Goal: Task Accomplishment & Management: Manage account settings

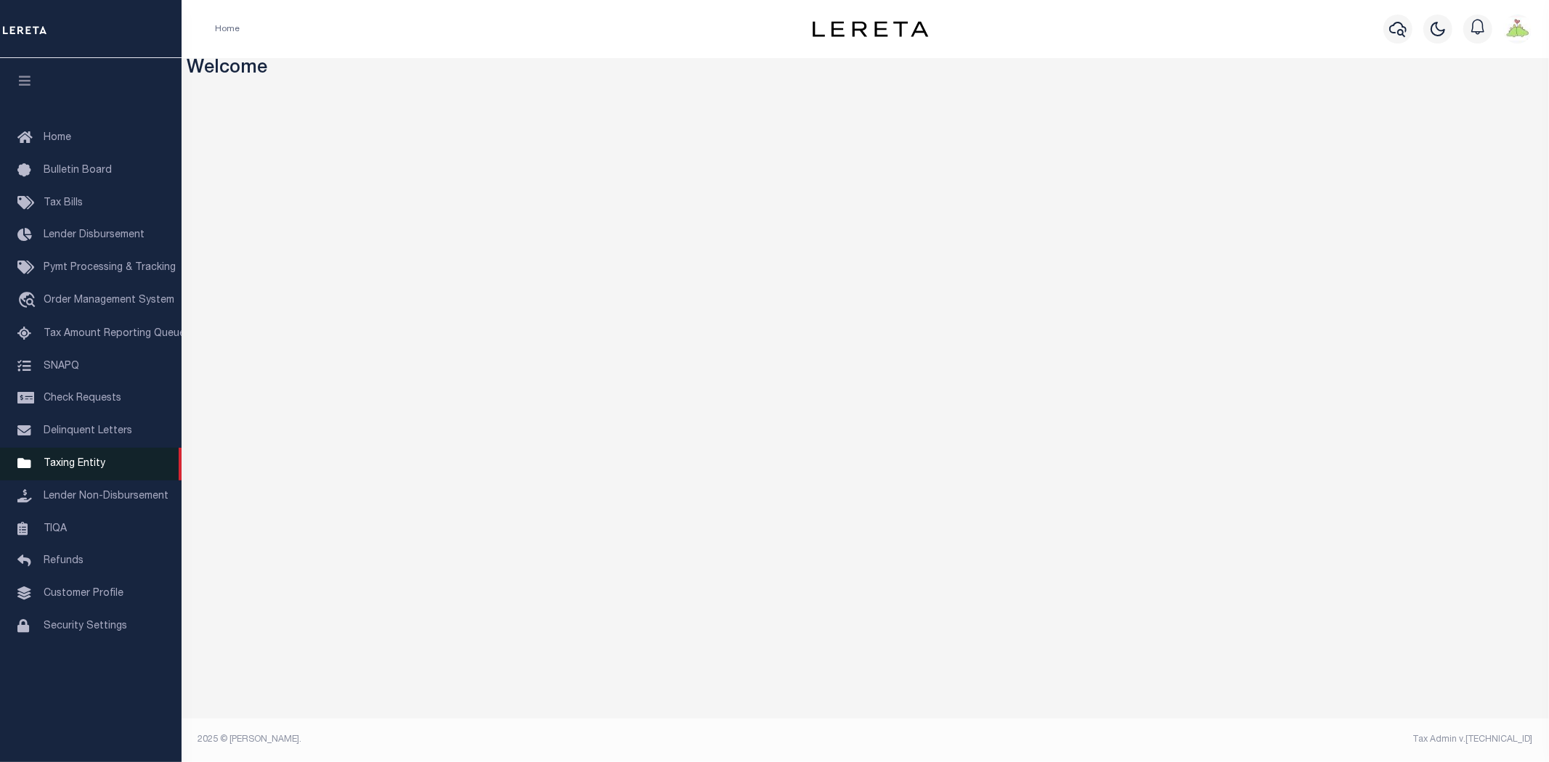
click at [75, 465] on span "Taxing Entity" at bounding box center [75, 464] width 62 height 10
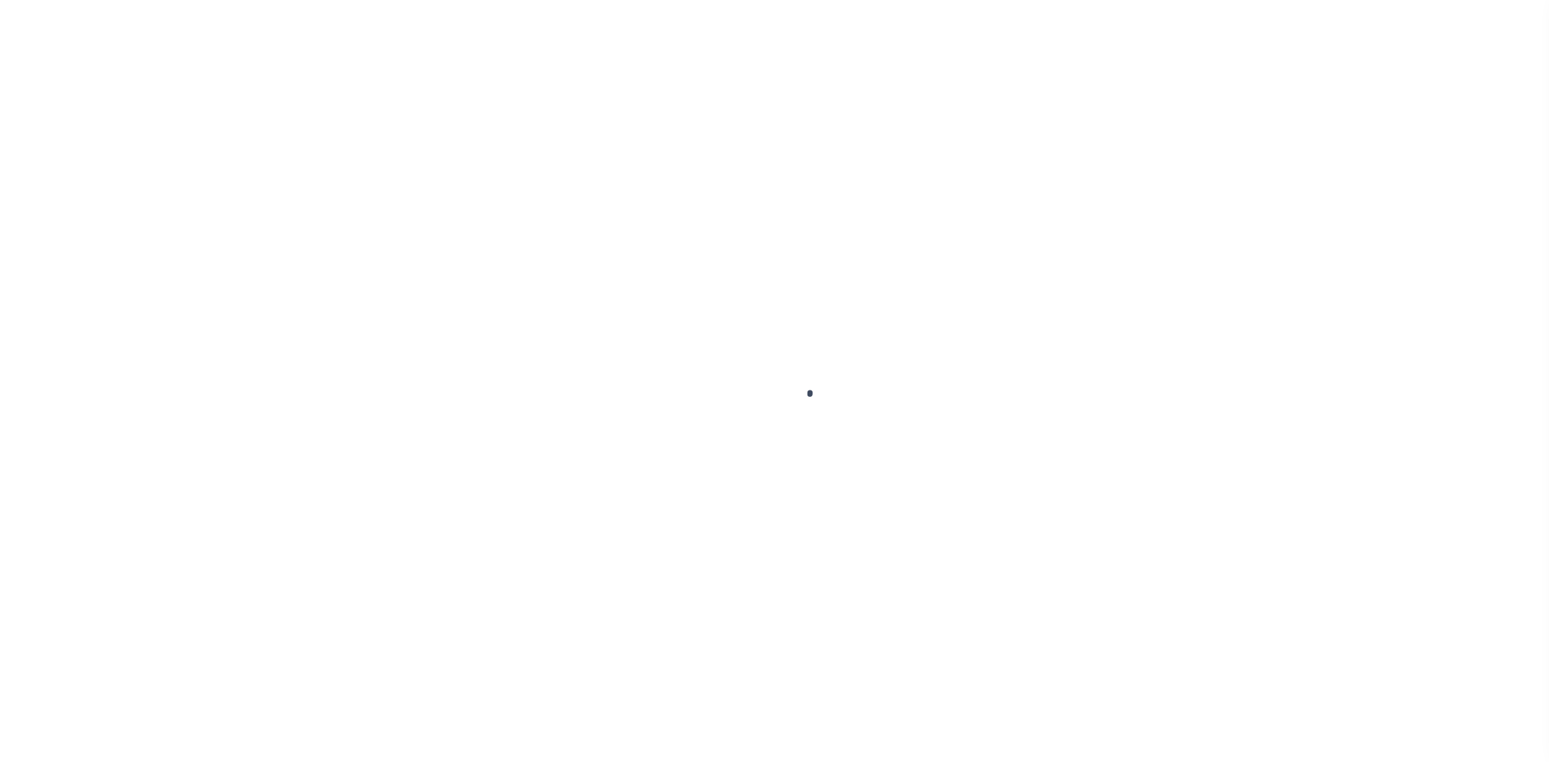
select select
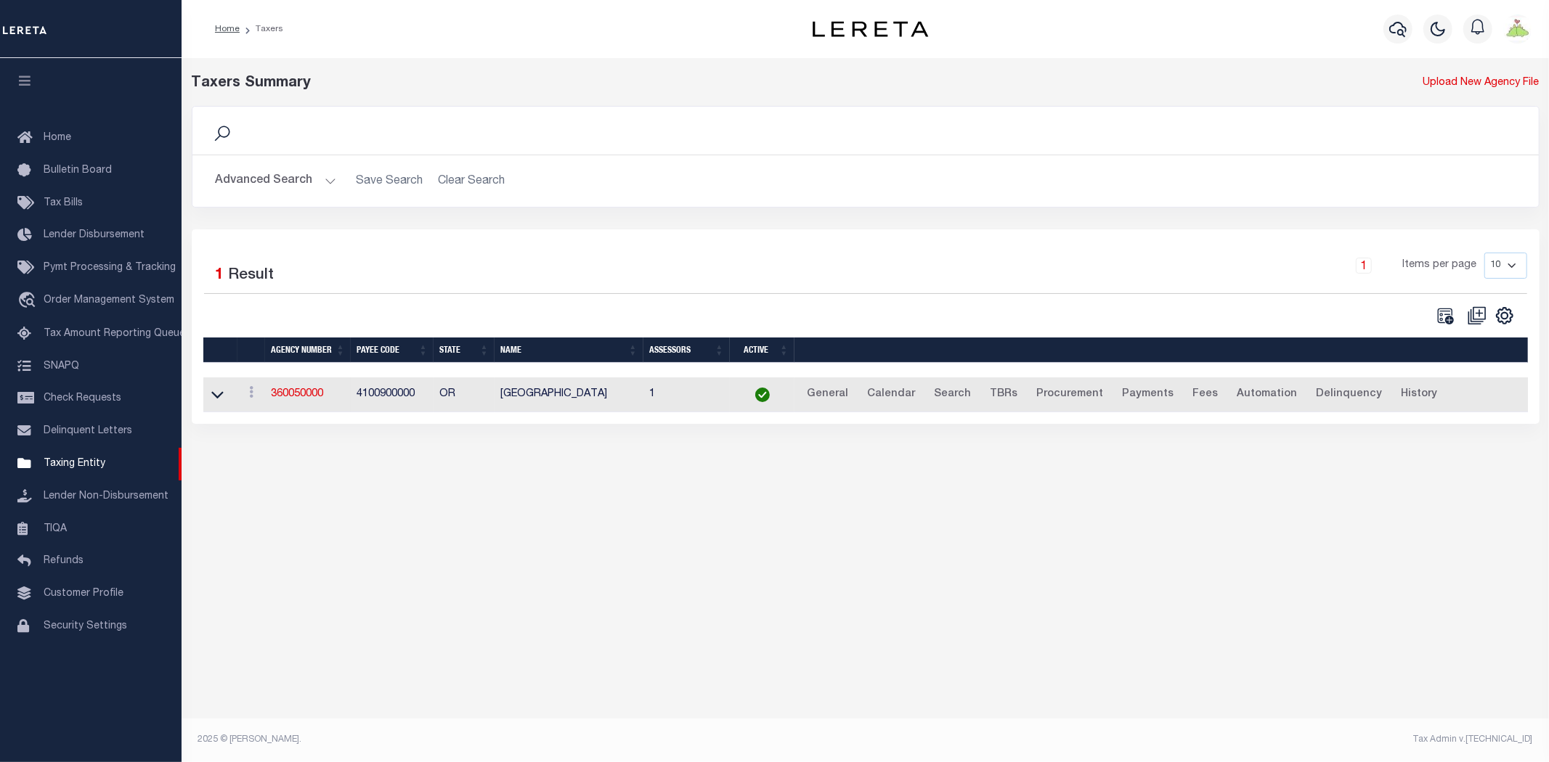
click at [248, 180] on button "Advanced Search" at bounding box center [276, 181] width 121 height 28
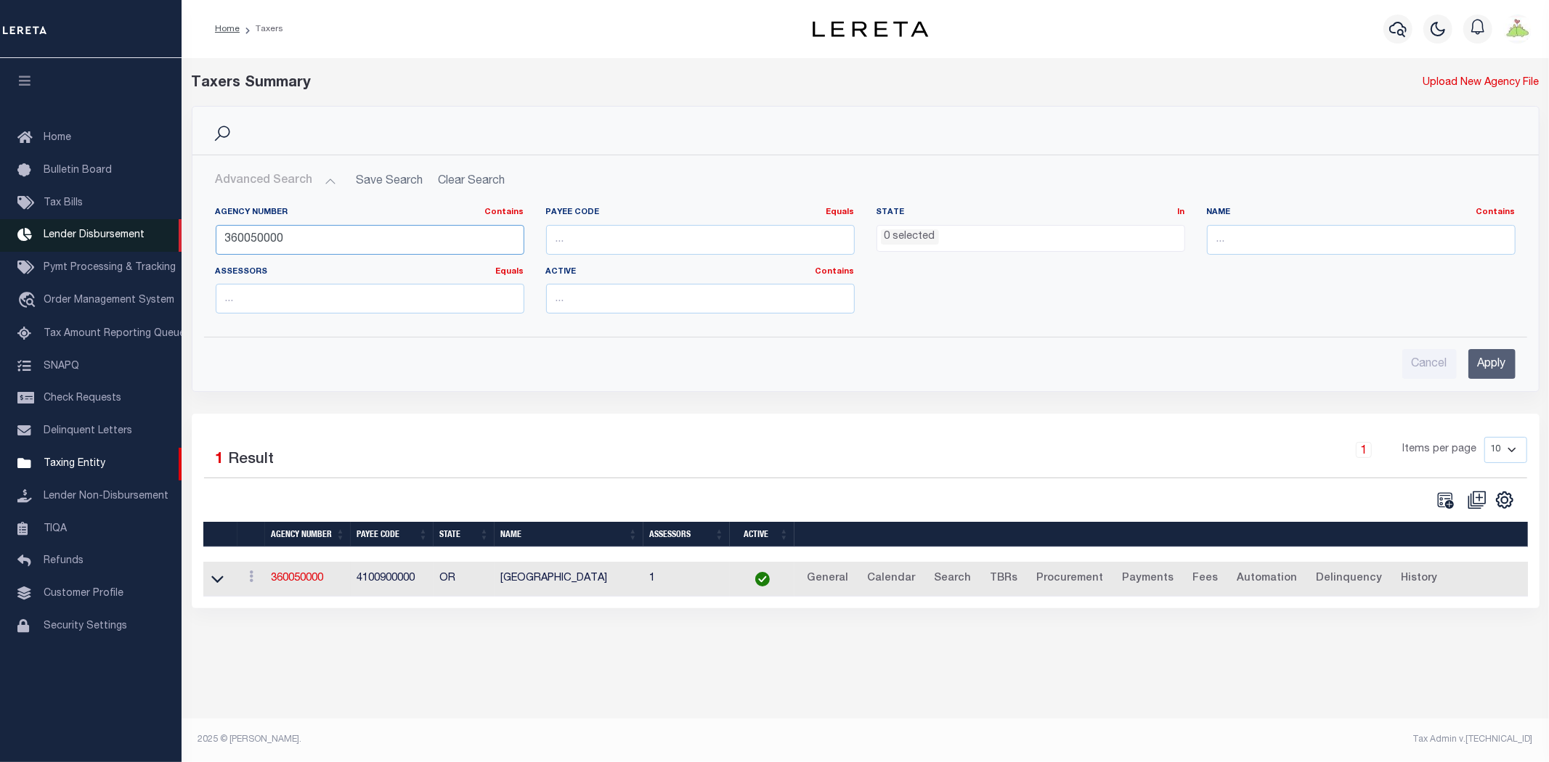
drag, startPoint x: 333, startPoint y: 238, endPoint x: 89, endPoint y: 227, distance: 243.5
click at [91, 227] on div "Home Taxers Profile" at bounding box center [774, 372] width 1549 height 744
type input "360108888"
click at [1489, 366] on input "Apply" at bounding box center [1491, 364] width 47 height 30
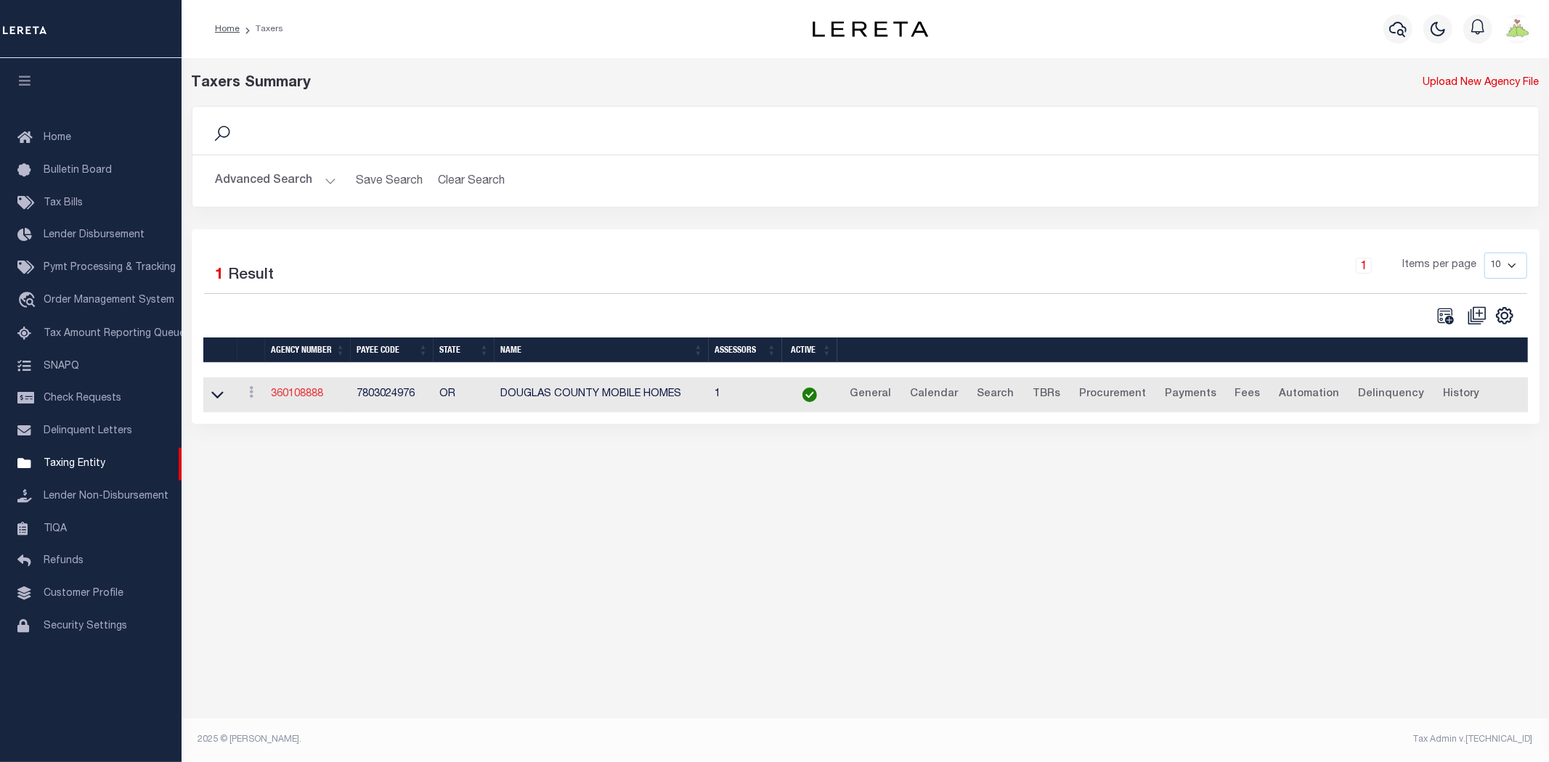
click at [293, 395] on link "360108888" at bounding box center [297, 394] width 52 height 10
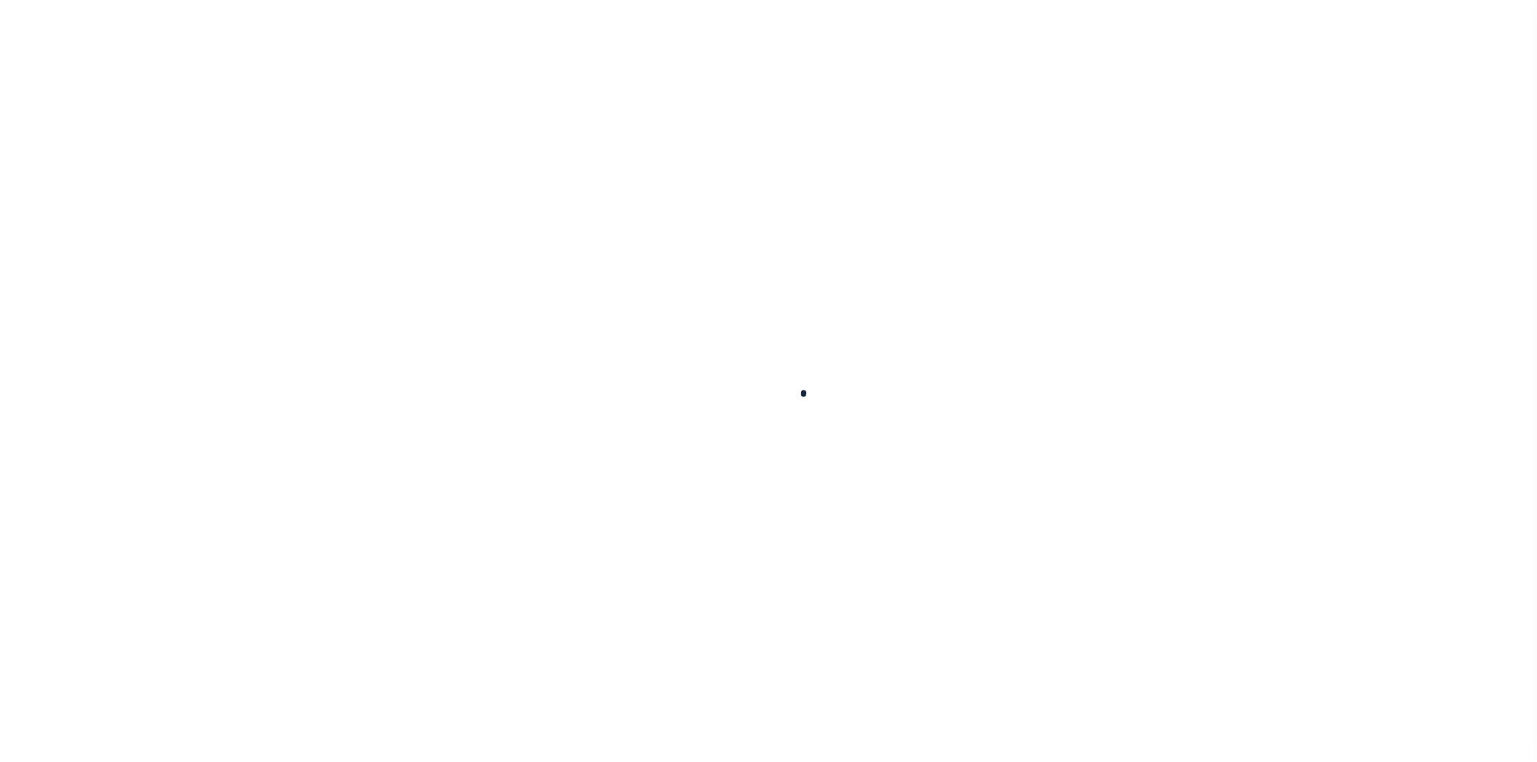
select select
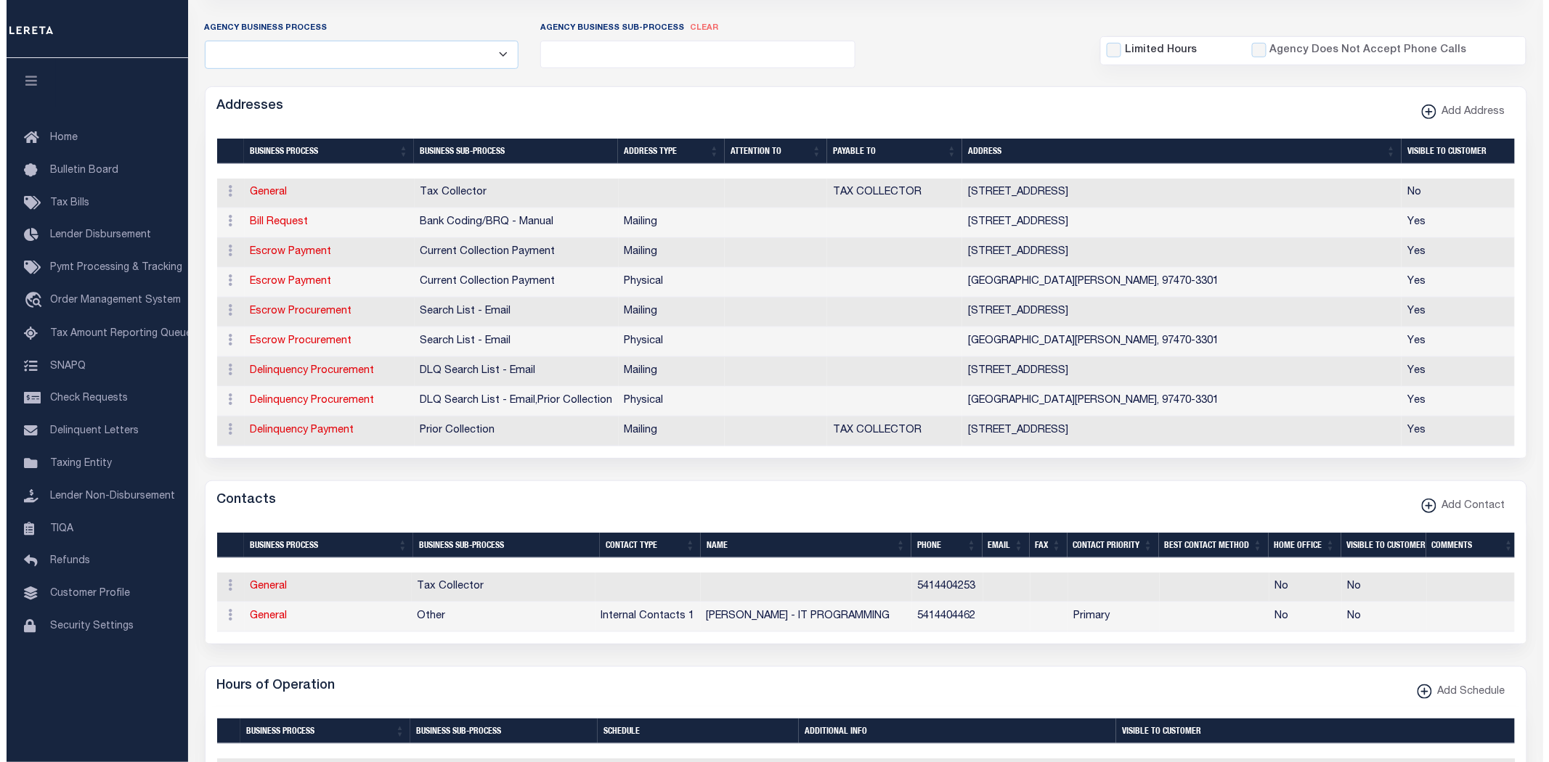
scroll to position [322, 0]
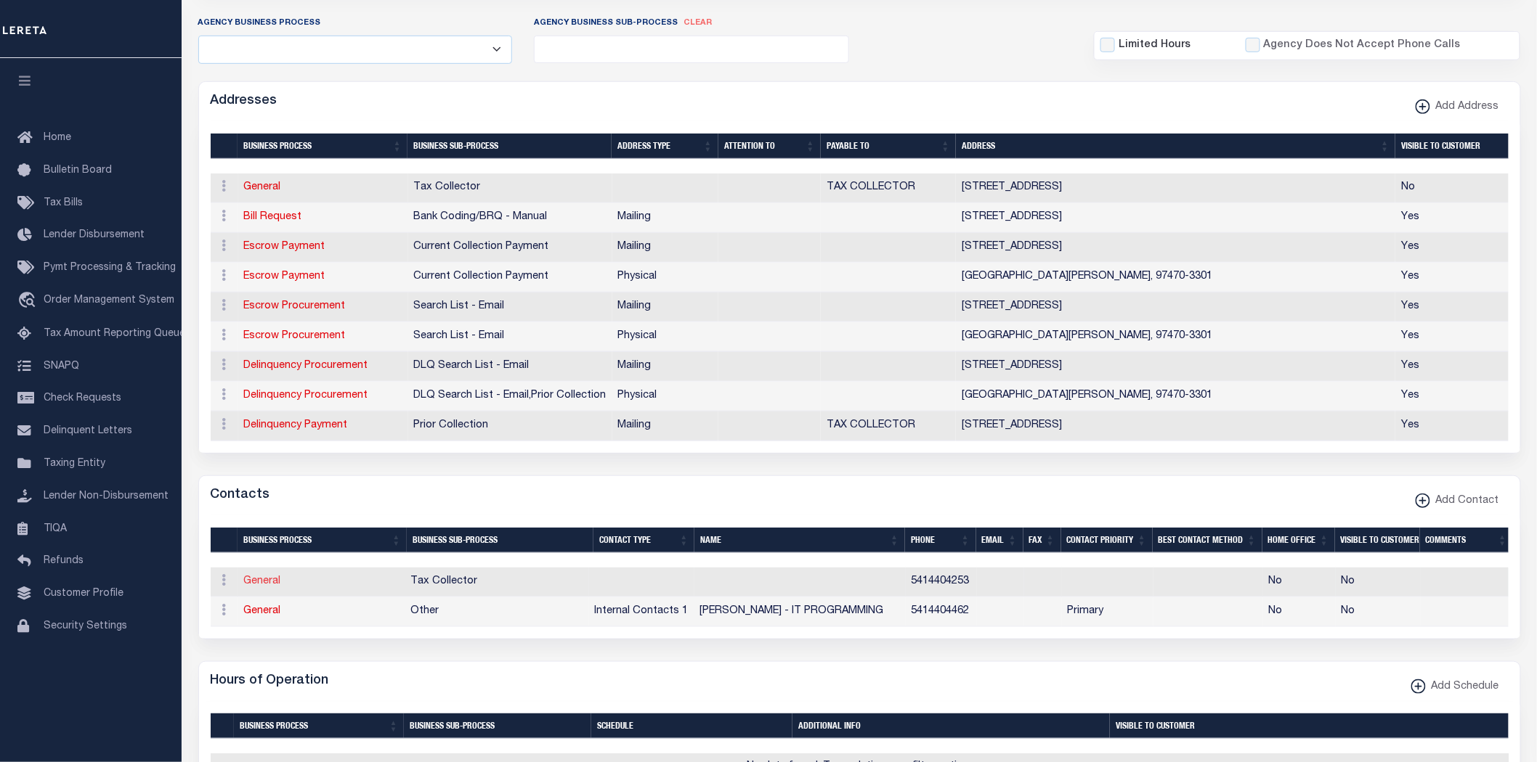
click at [257, 587] on link "General" at bounding box center [262, 582] width 37 height 10
checkbox input "false"
select select
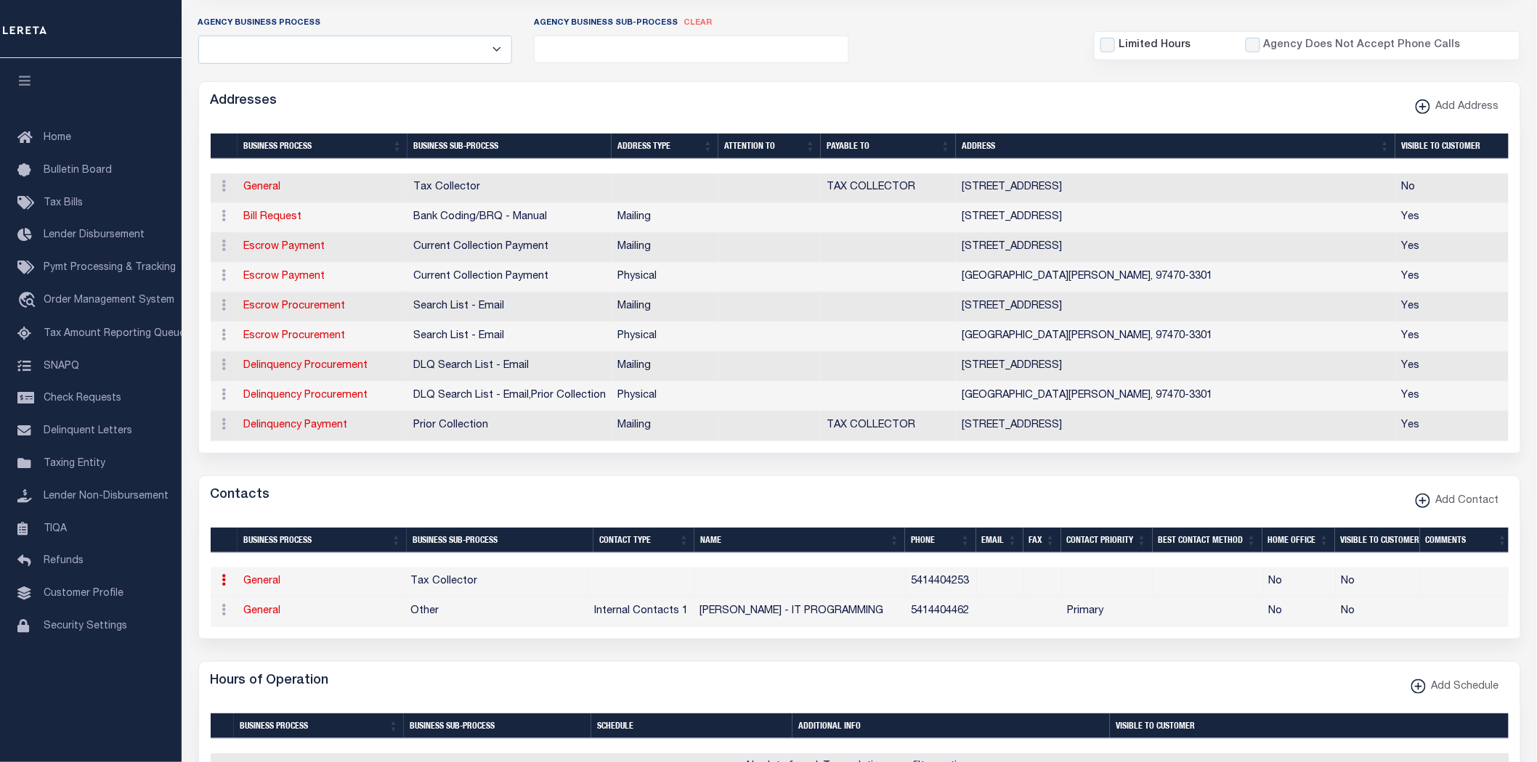
select select
type input "5414404253"
checkbox input "false"
select select "6"
select select "31"
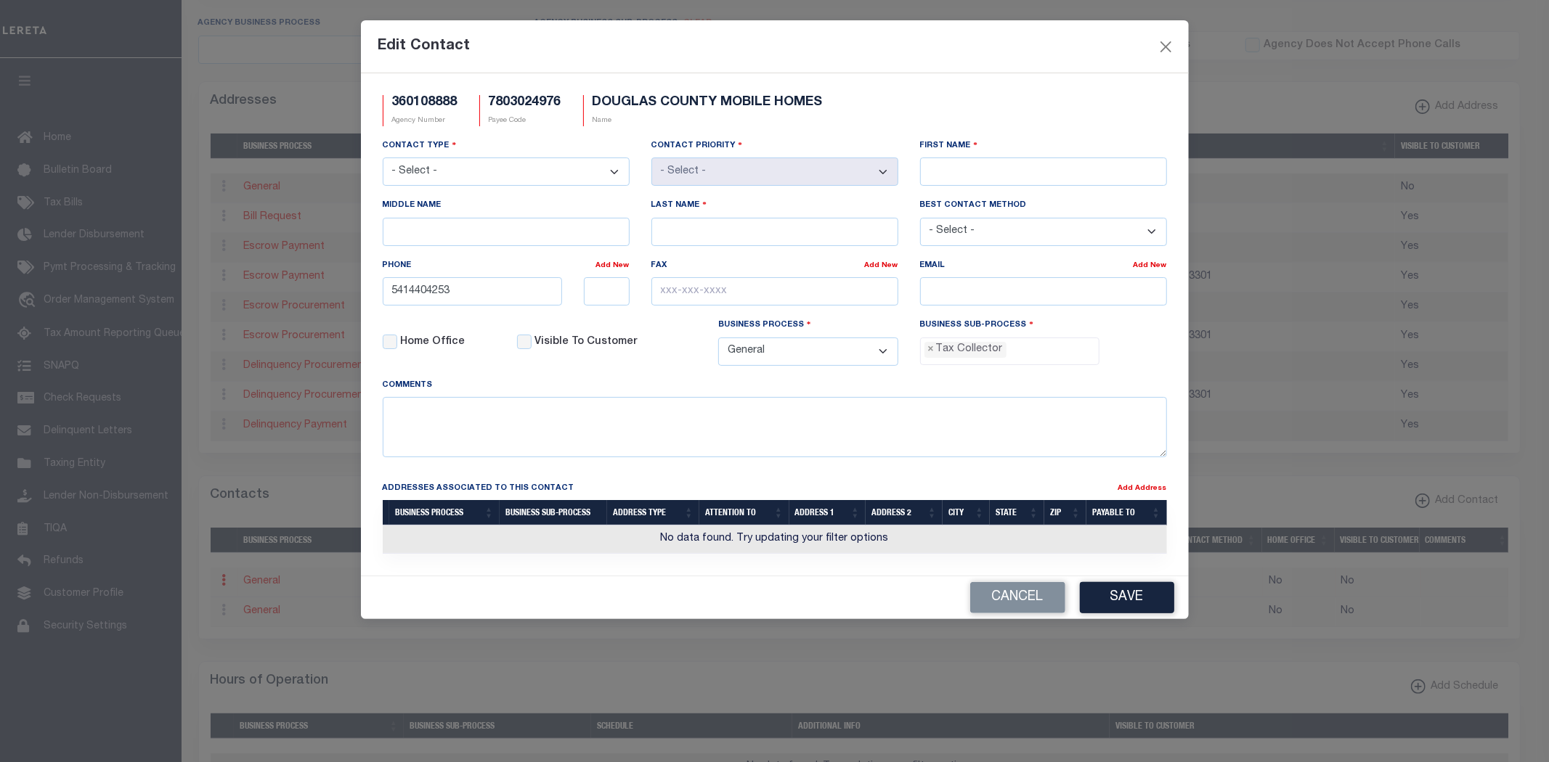
click at [501, 173] on select "- Select - Assessor Clerk Internal Contacts 1 Internal Contacts 2 Internal Cont…" at bounding box center [506, 172] width 247 height 28
select select "2"
click at [383, 158] on select "- Select - Assessor Clerk Internal Contacts 1 Internal Contacts 2 Internal Cont…" at bounding box center [506, 172] width 247 height 28
select select "1"
click at [999, 171] on input "First Name" at bounding box center [1043, 172] width 247 height 28
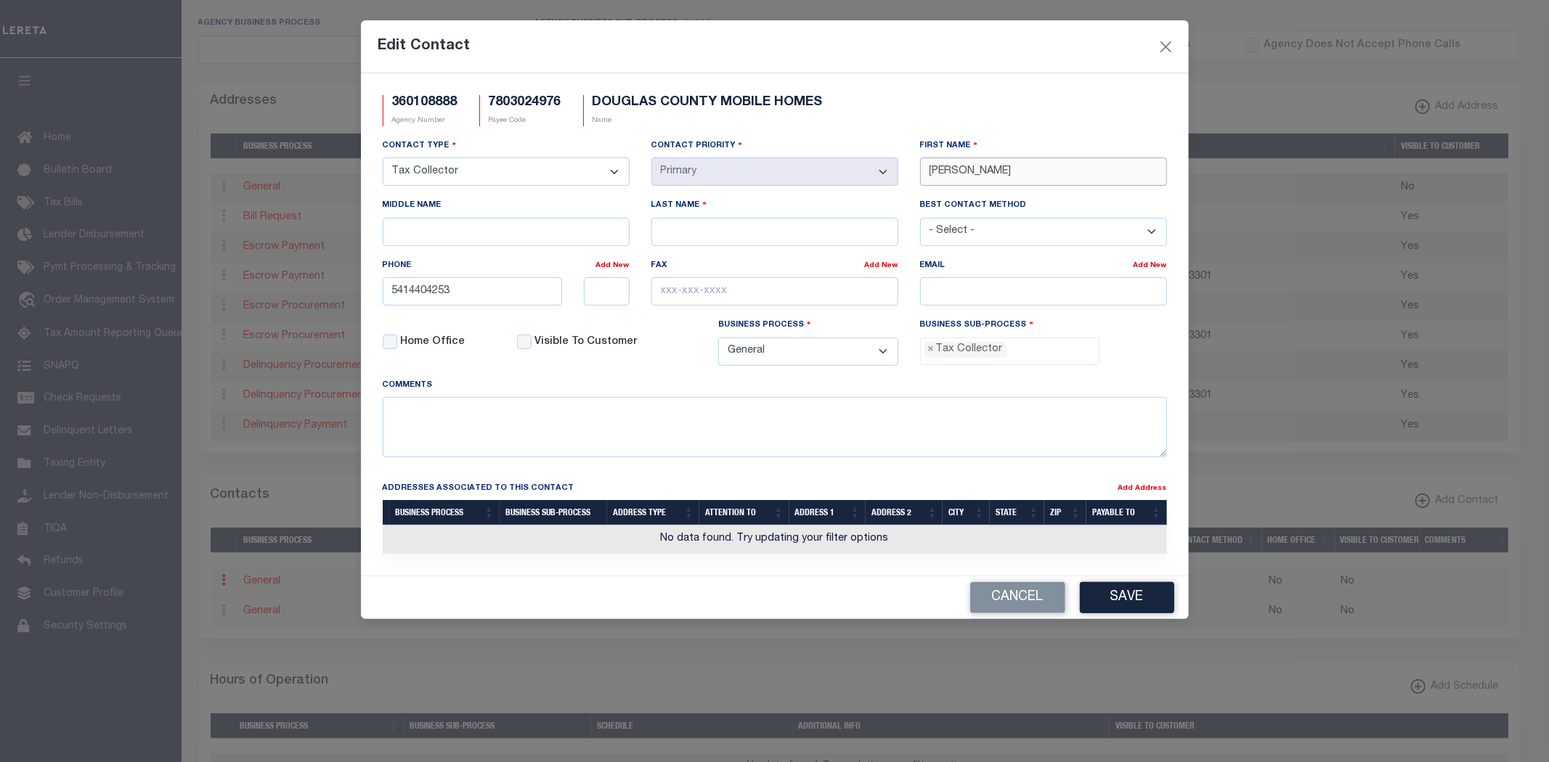
type input "TRACY"
type input "L"
type input "PERRY"
type input "541-440-4253"
click at [776, 292] on input "text" at bounding box center [774, 291] width 247 height 28
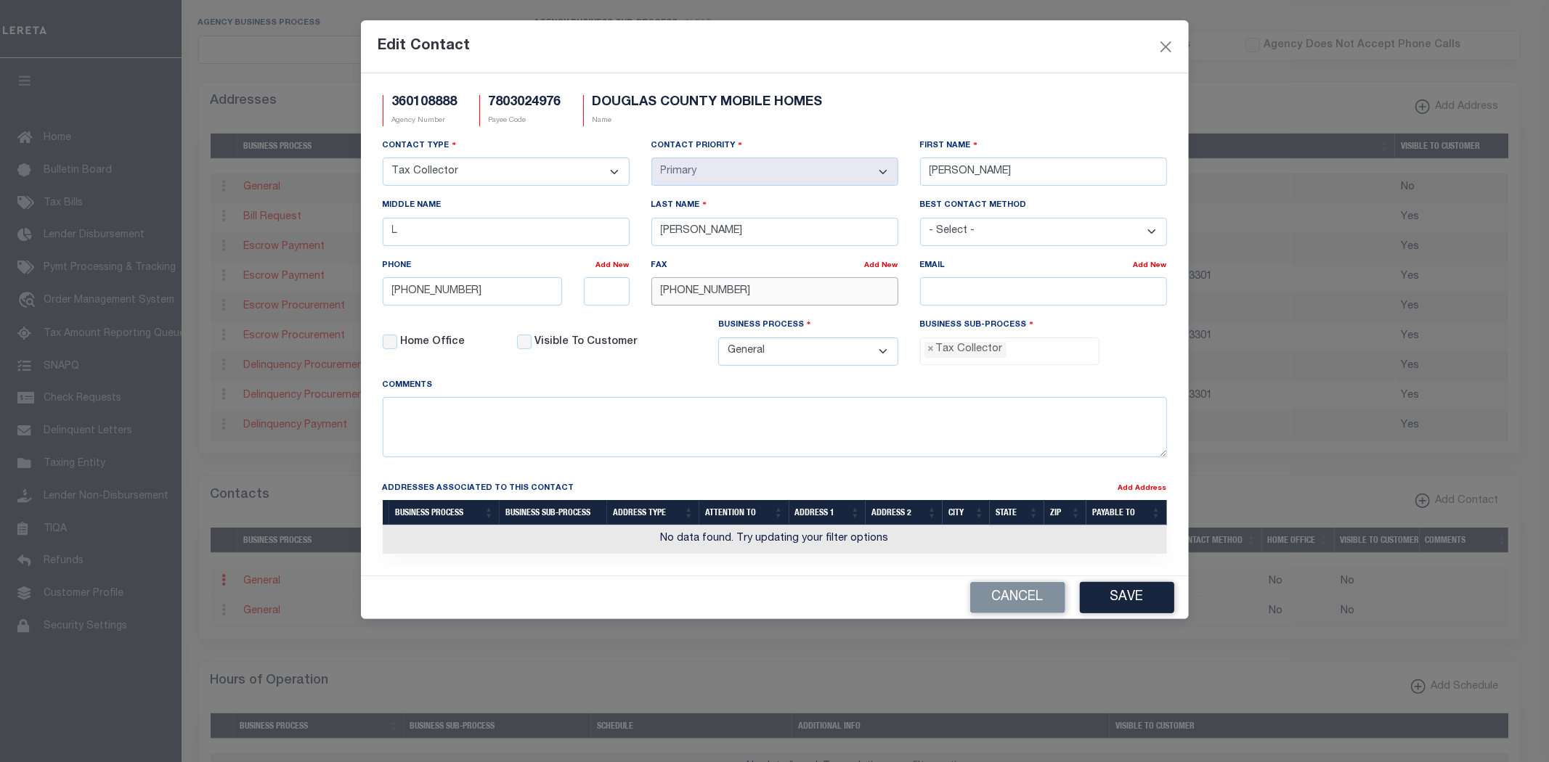
type input "541-440-4338"
click at [988, 296] on input "email" at bounding box center [1043, 291] width 247 height 28
paste input "TAX@DOUGLASCOUNTYOR.GOV"
type input "TAX@DOUGLASCOUNTYOR.GOV"
click at [879, 354] on select "- Select - All Automation Bill Request Delinquency Payment Delinquency Procurem…" at bounding box center [808, 352] width 180 height 28
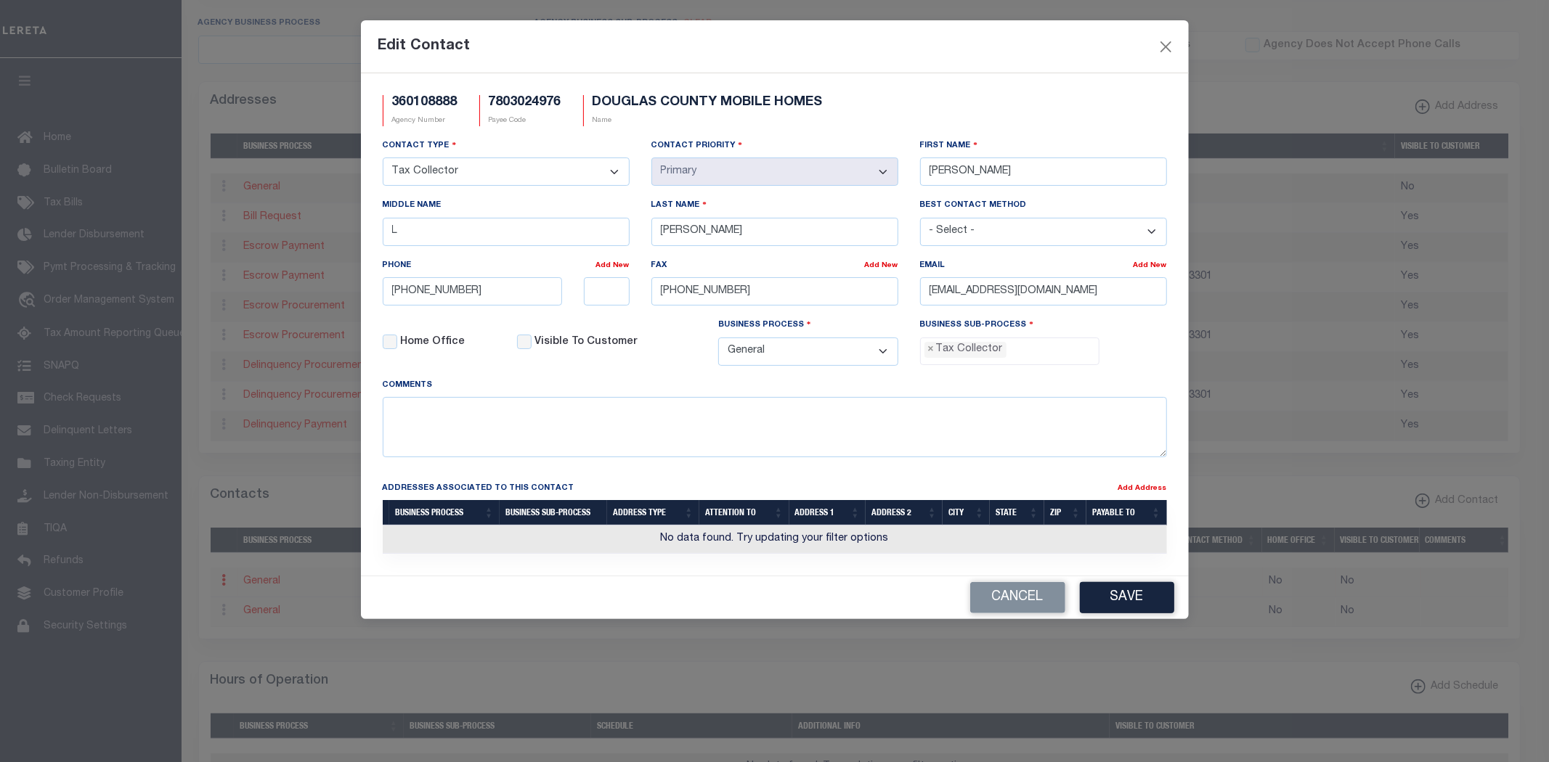
click at [879, 354] on select "- Select - All Automation Bill Request Delinquency Payment Delinquency Procurem…" at bounding box center [808, 352] width 180 height 28
click at [1136, 599] on button "Save" at bounding box center [1127, 597] width 94 height 31
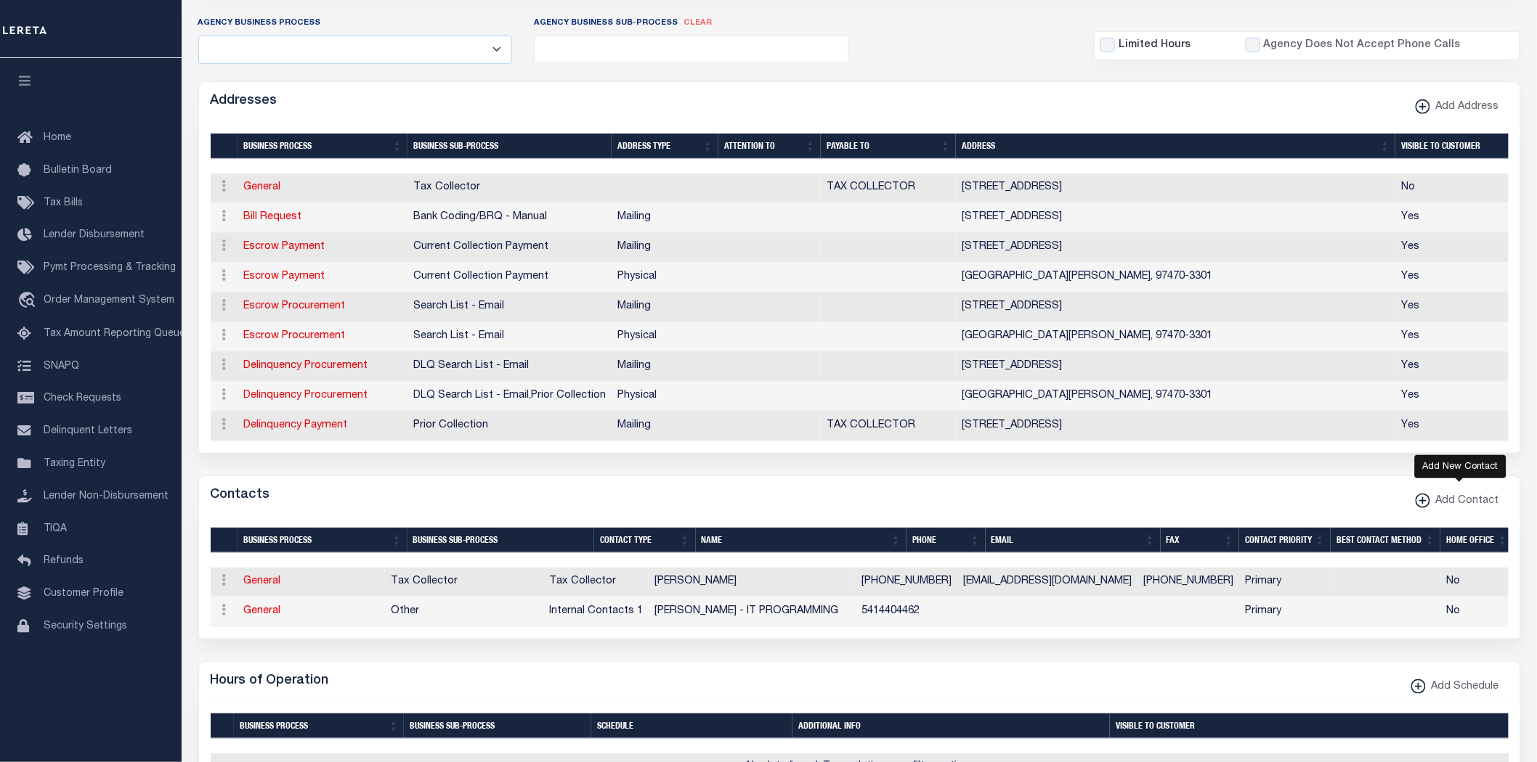
click at [1449, 505] on span "Add Contact" at bounding box center [1464, 502] width 69 height 16
select select "1"
checkbox input "false"
checkbox input "true"
select select
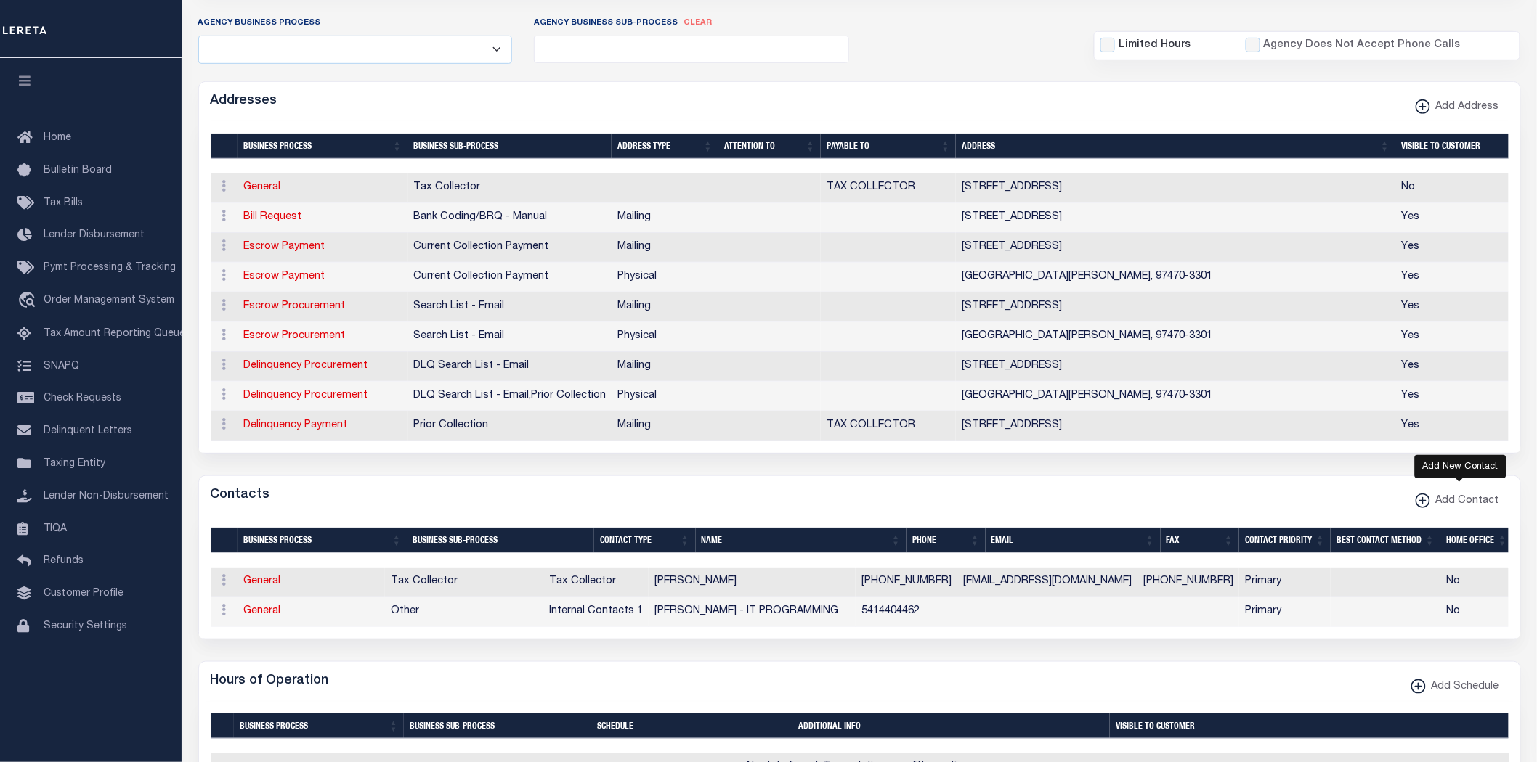
select select
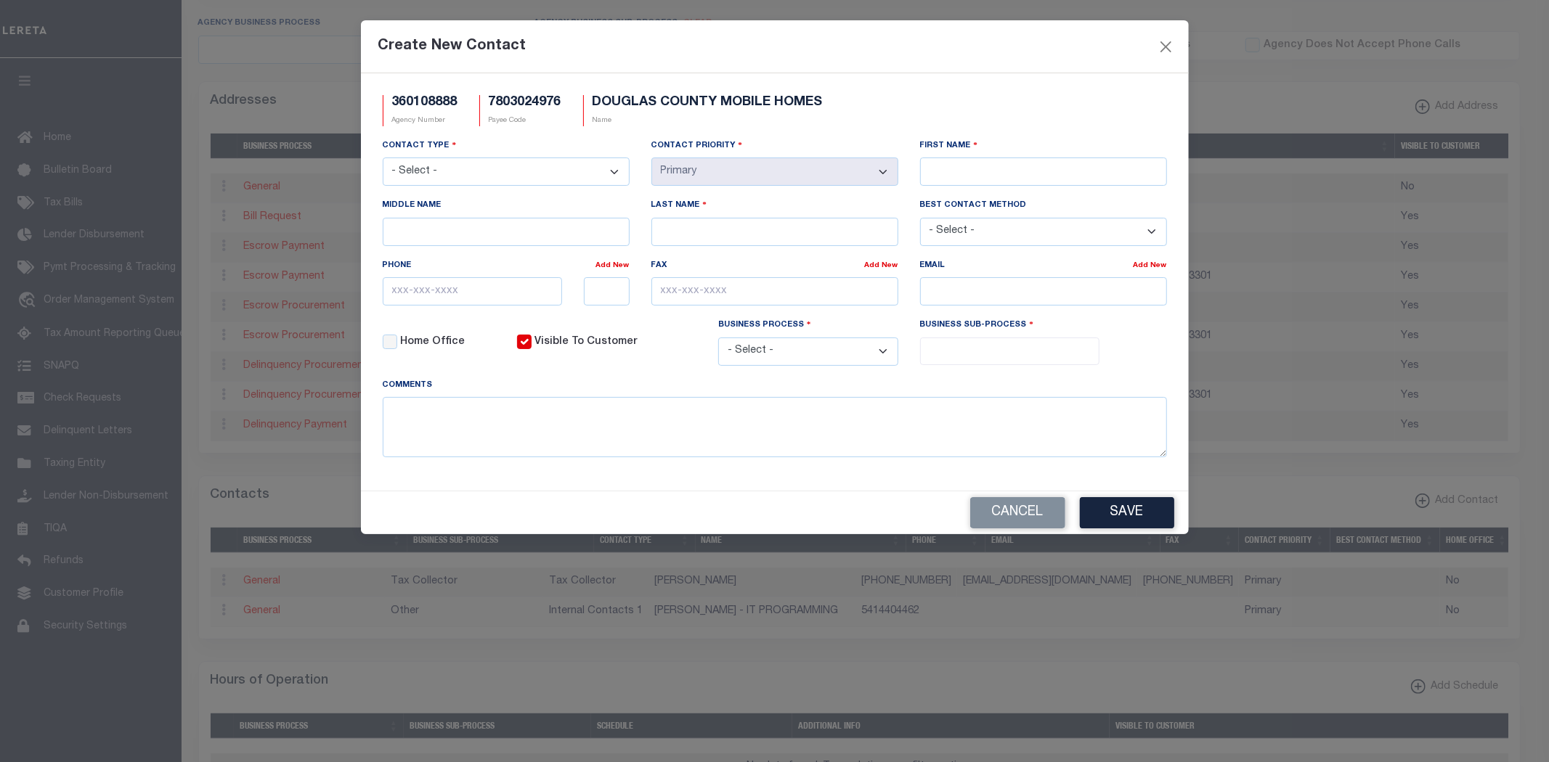
click at [494, 179] on select "- Select - Assessor Clerk Internal Contacts 1 Internal Contacts 2 Internal Cont…" at bounding box center [506, 172] width 247 height 28
select select "4"
click at [383, 158] on select "- Select - Assessor Clerk Internal Contacts 1 Internal Contacts 2 Internal Cont…" at bounding box center [506, 172] width 247 height 28
click at [1020, 176] on input "First Name" at bounding box center [1043, 172] width 247 height 28
type input "JESSICA"
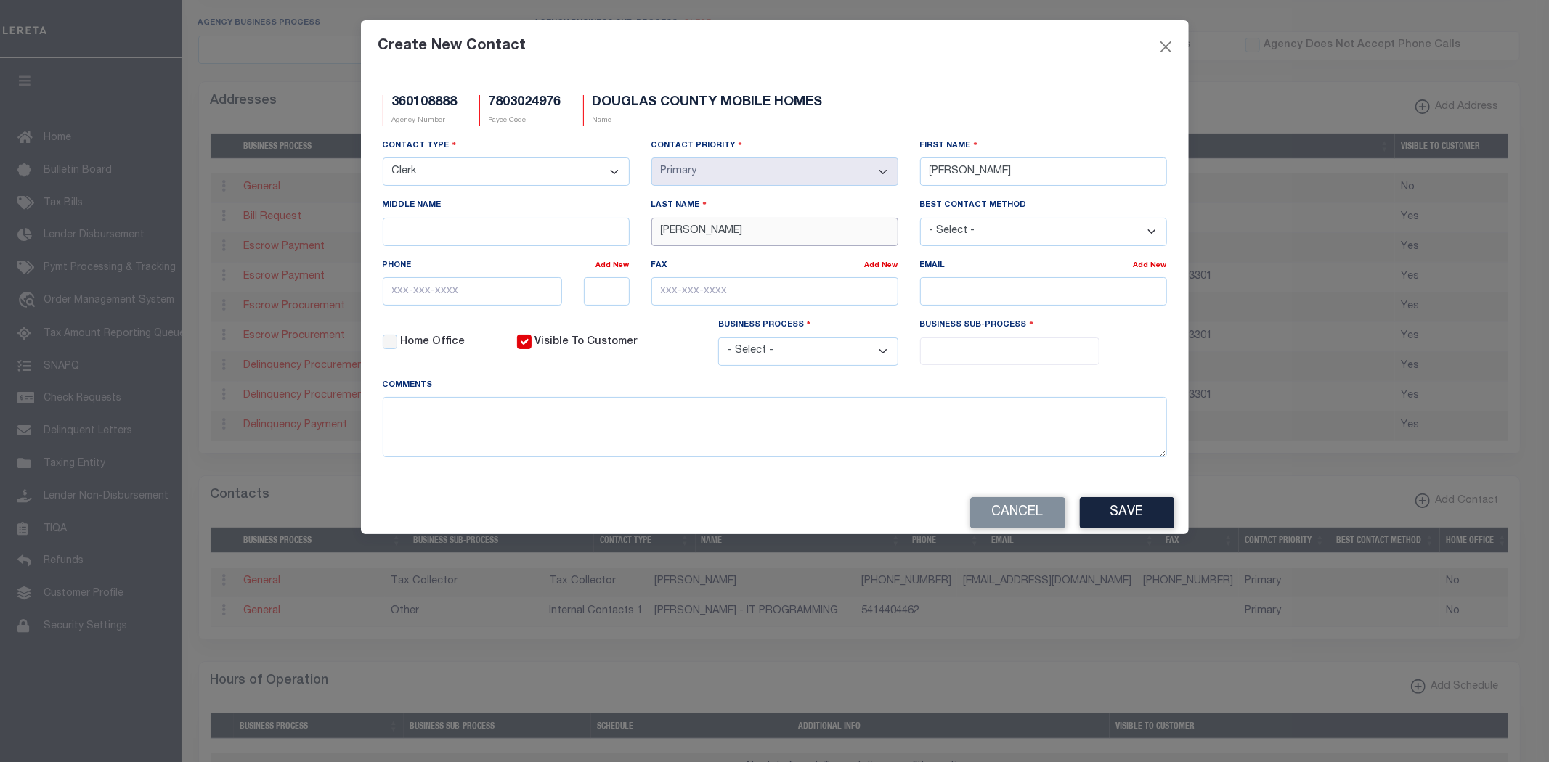
type input "HANSEN"
type input "541-440-4253"
click at [837, 360] on select "- Select - All Automation Bill Request Delinquency Payment Delinquency Procurem…" at bounding box center [808, 352] width 180 height 28
select select "6"
click at [718, 341] on select "- Select - All Automation Bill Request Delinquency Payment Delinquency Procurem…" at bounding box center [808, 352] width 180 height 28
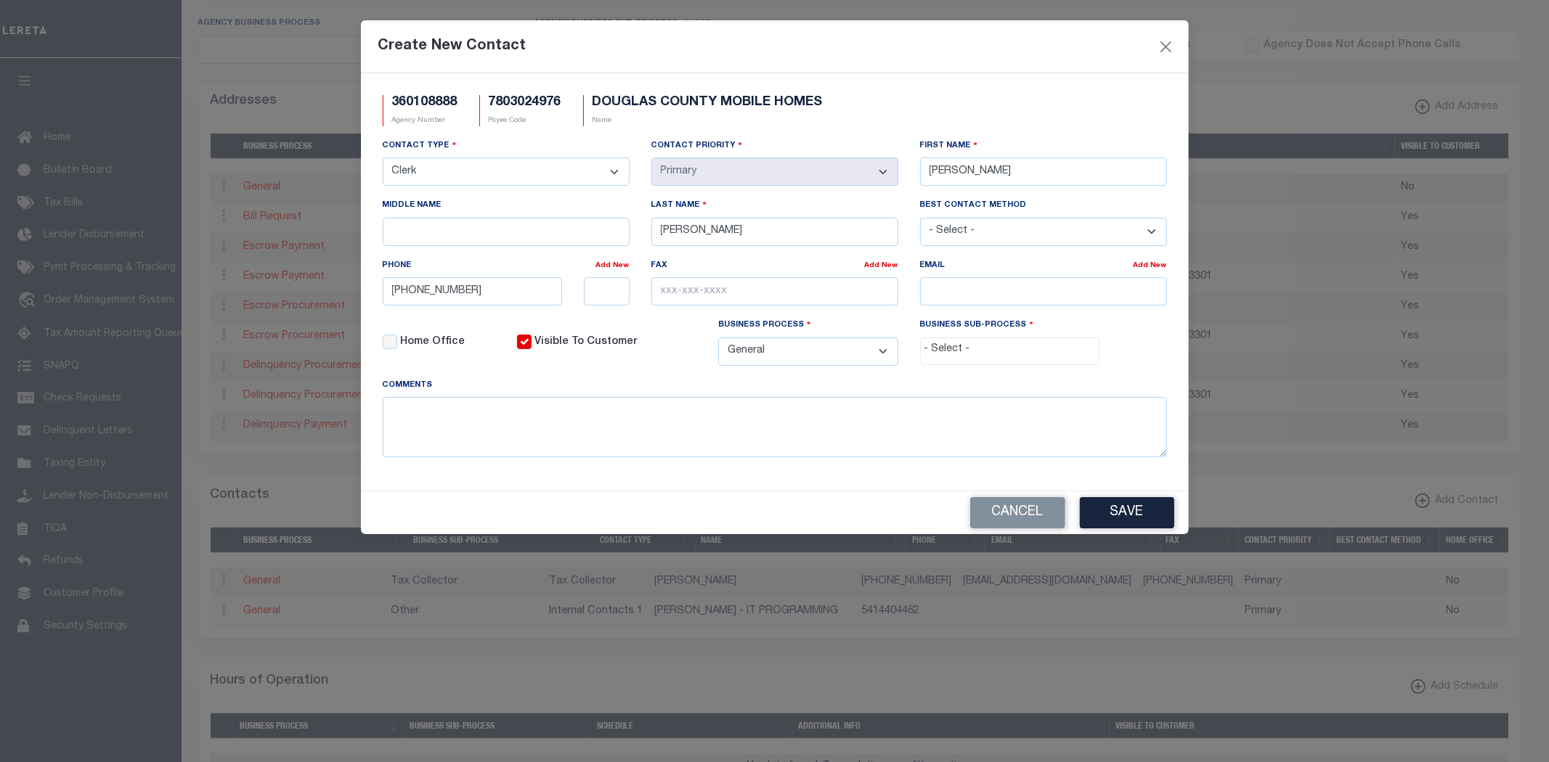
click at [1004, 358] on input "search" at bounding box center [1009, 350] width 171 height 16
select select "39"
click at [1134, 524] on button "Save" at bounding box center [1127, 512] width 94 height 31
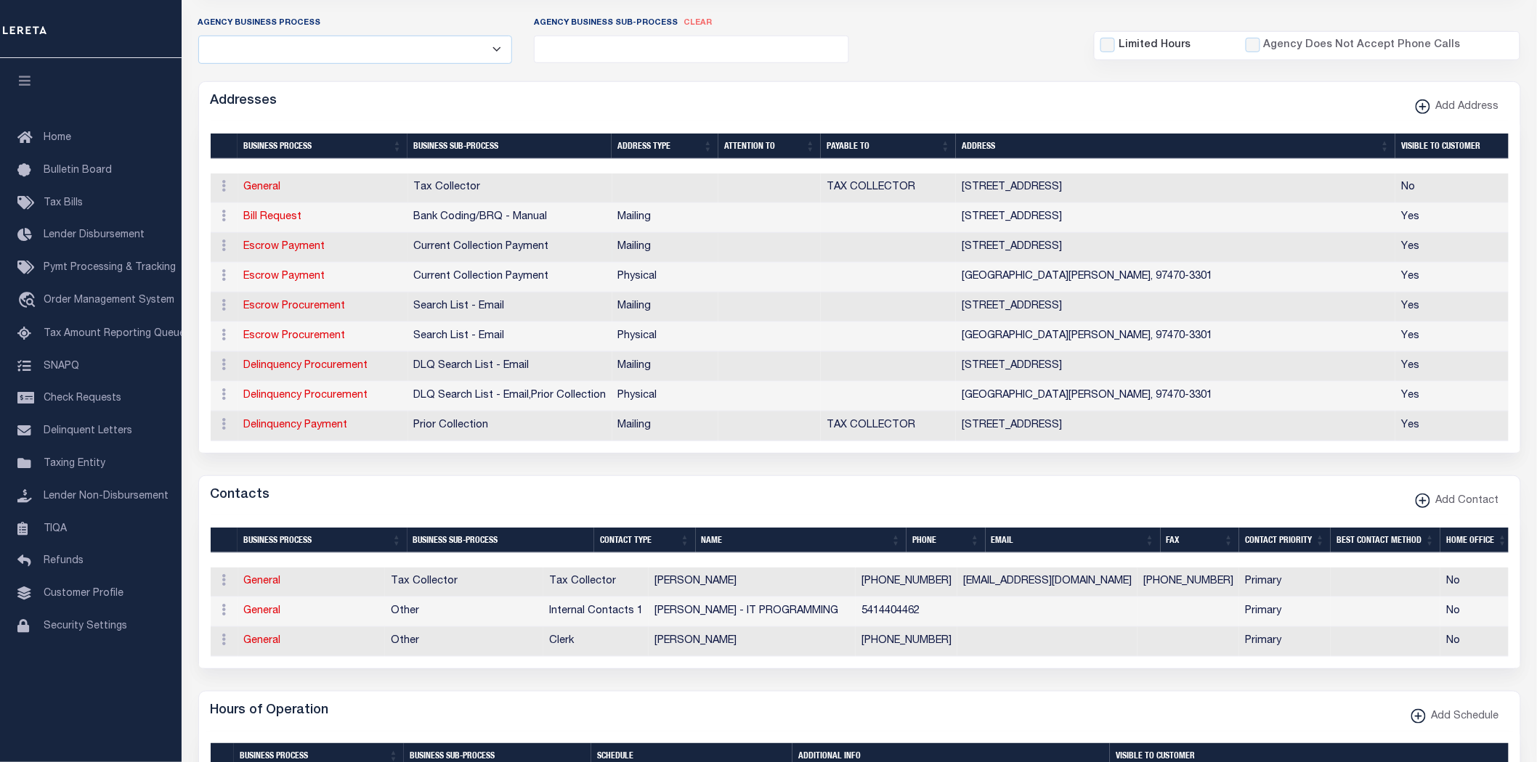
drag, startPoint x: 274, startPoint y: 244, endPoint x: 325, endPoint y: 259, distance: 52.9
click at [274, 244] on link "Escrow Payment" at bounding box center [284, 247] width 81 height 10
select select "1"
checkbox input "false"
select select
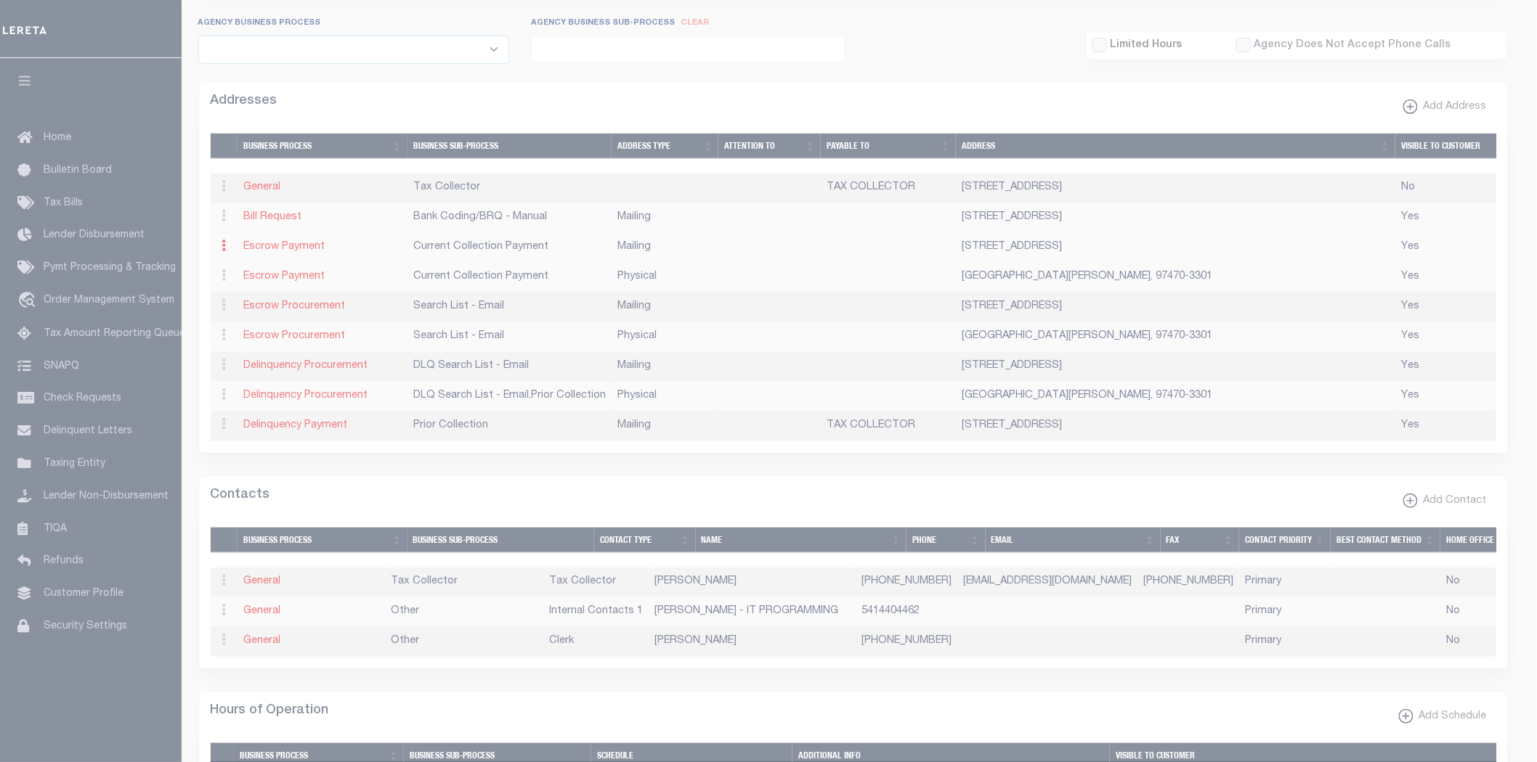
type input "PO BOX 850"
type input "ROSEBURG"
select select "OR"
type input "97470"
checkbox input "true"
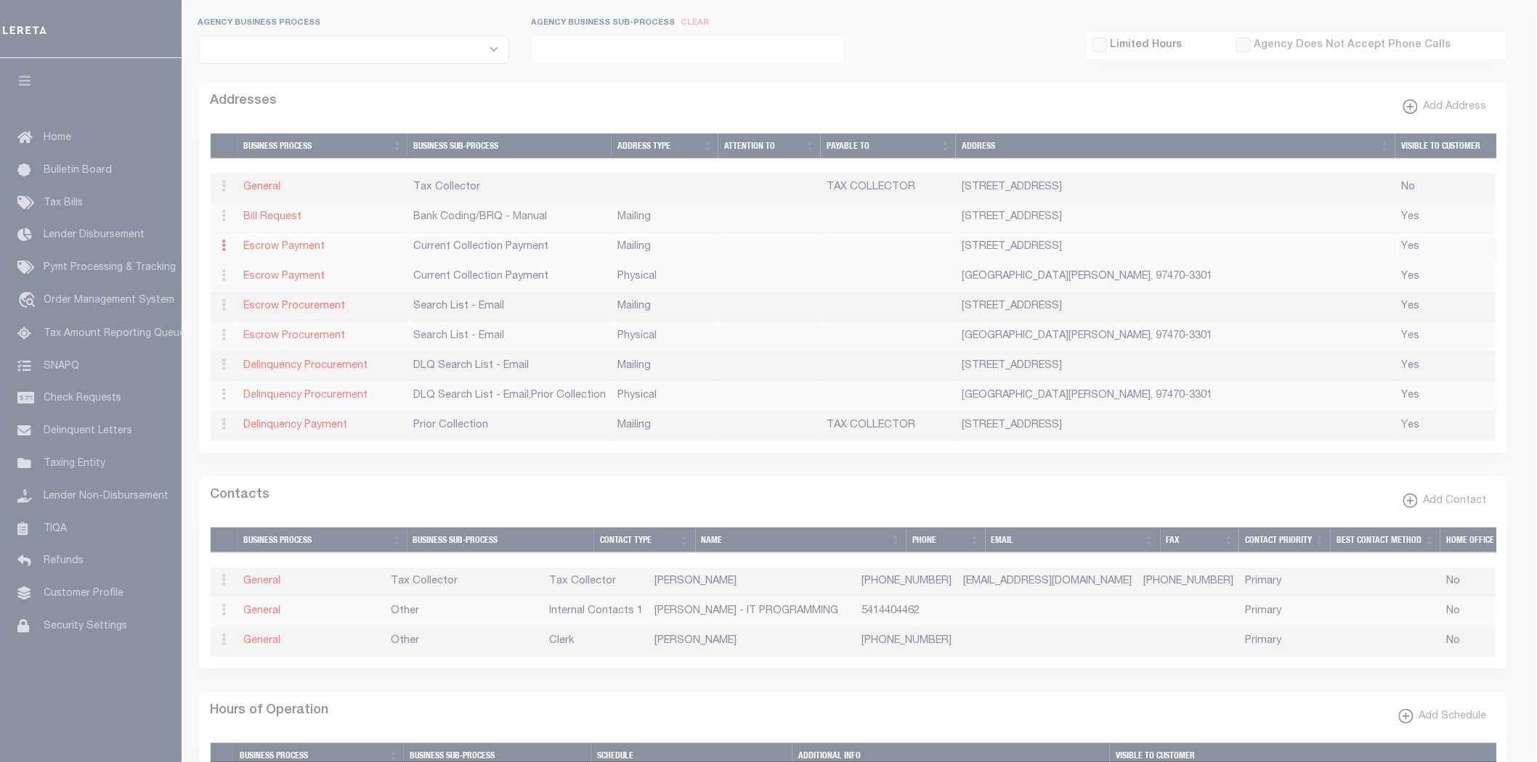
select select "3"
select select "11"
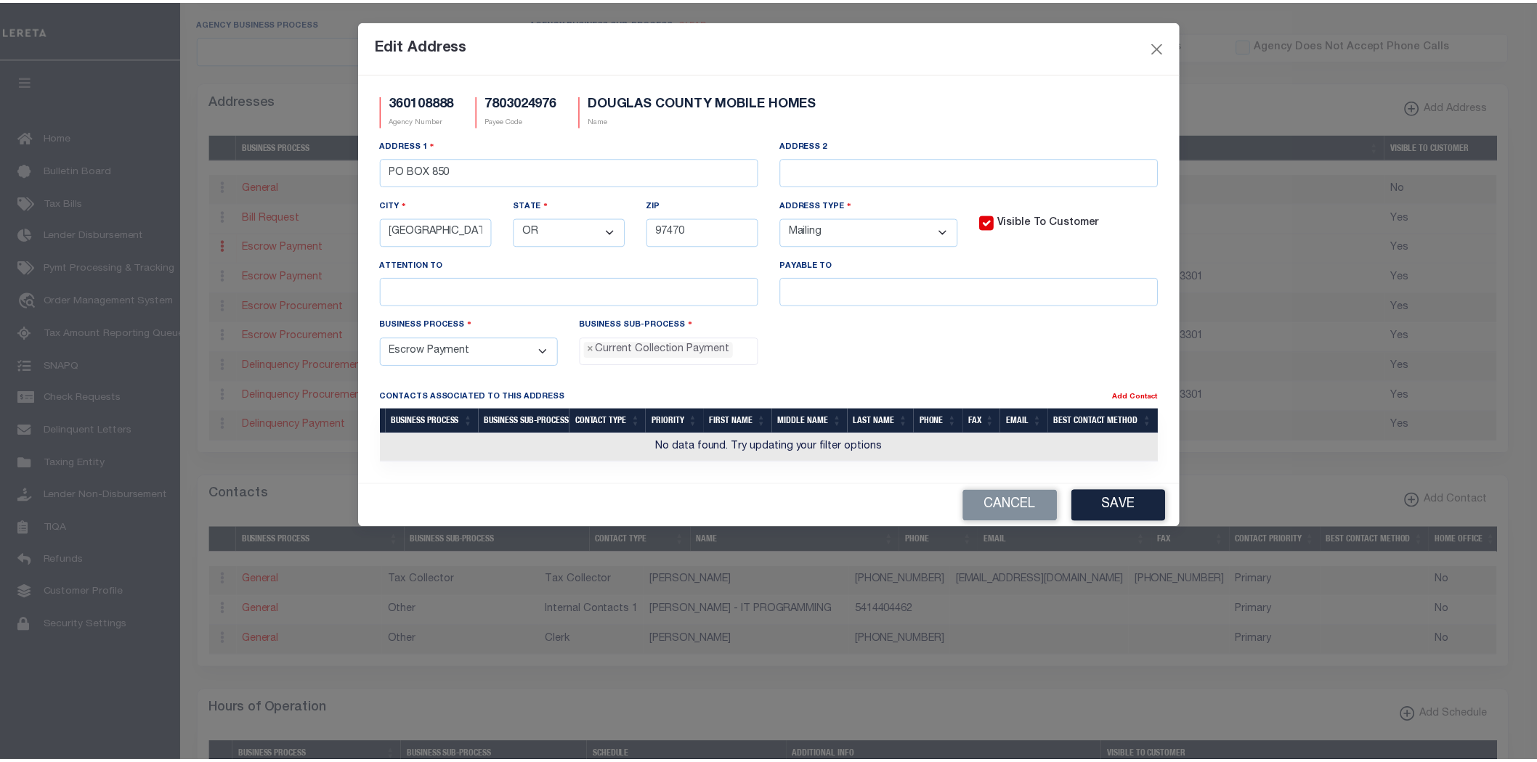
scroll to position [13, 0]
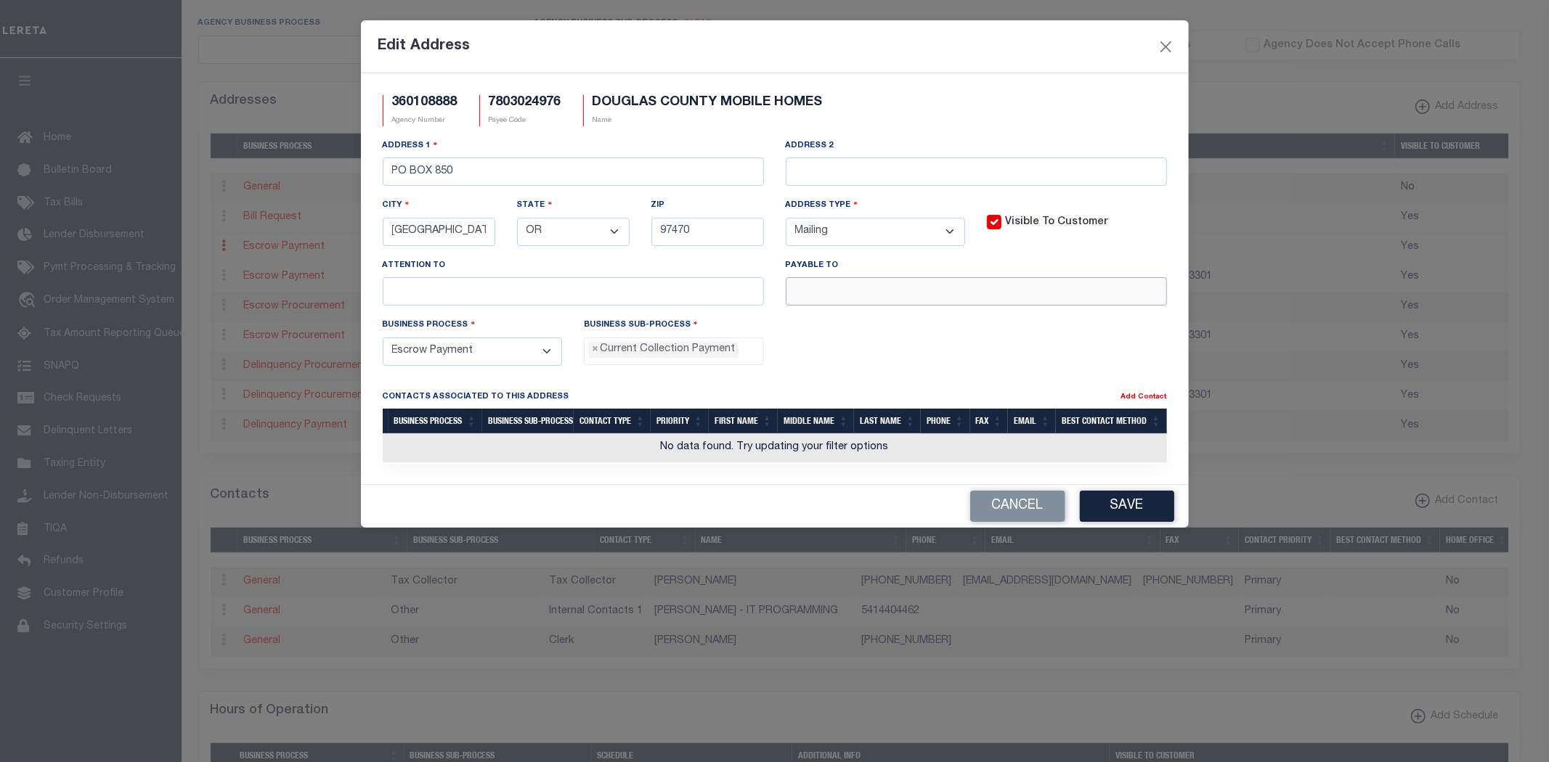
click at [850, 293] on input "text" at bounding box center [976, 291] width 381 height 28
paste input "TAX COLLECTOR"
type input "TAX COLLECTOR"
click at [1140, 513] on button "Save" at bounding box center [1127, 506] width 94 height 31
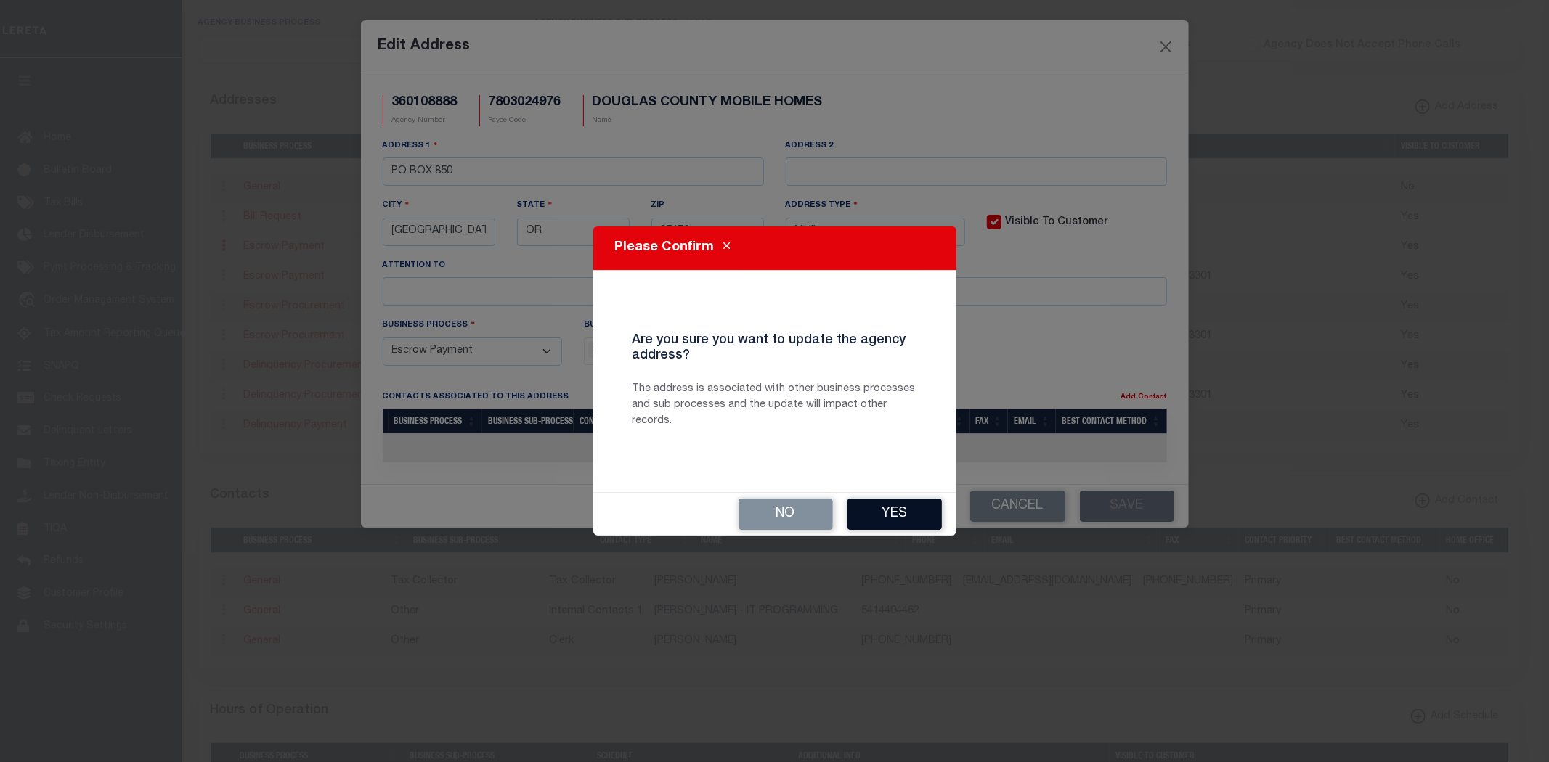
click at [908, 518] on button "Yes" at bounding box center [894, 514] width 94 height 31
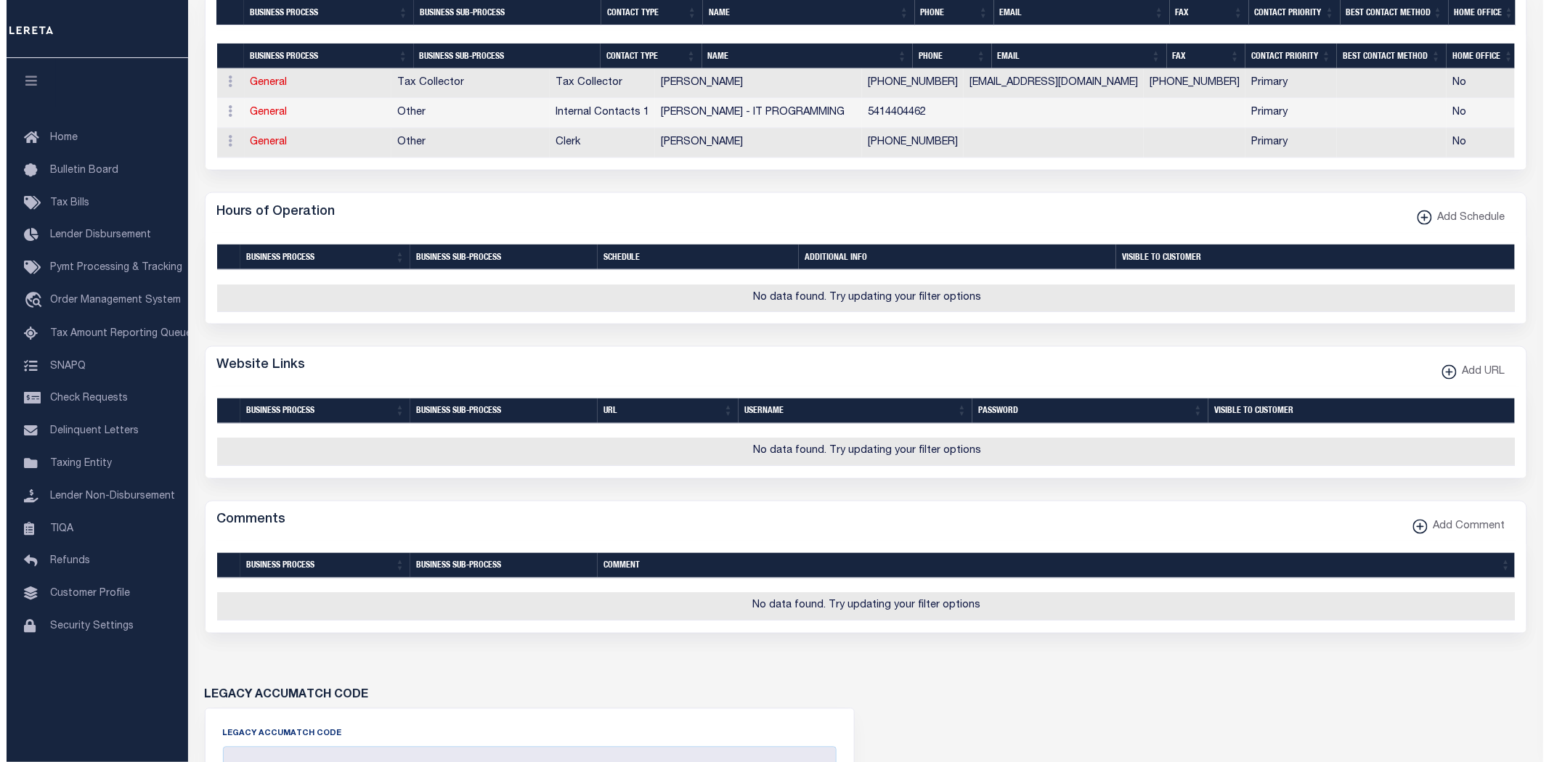
scroll to position [887, 0]
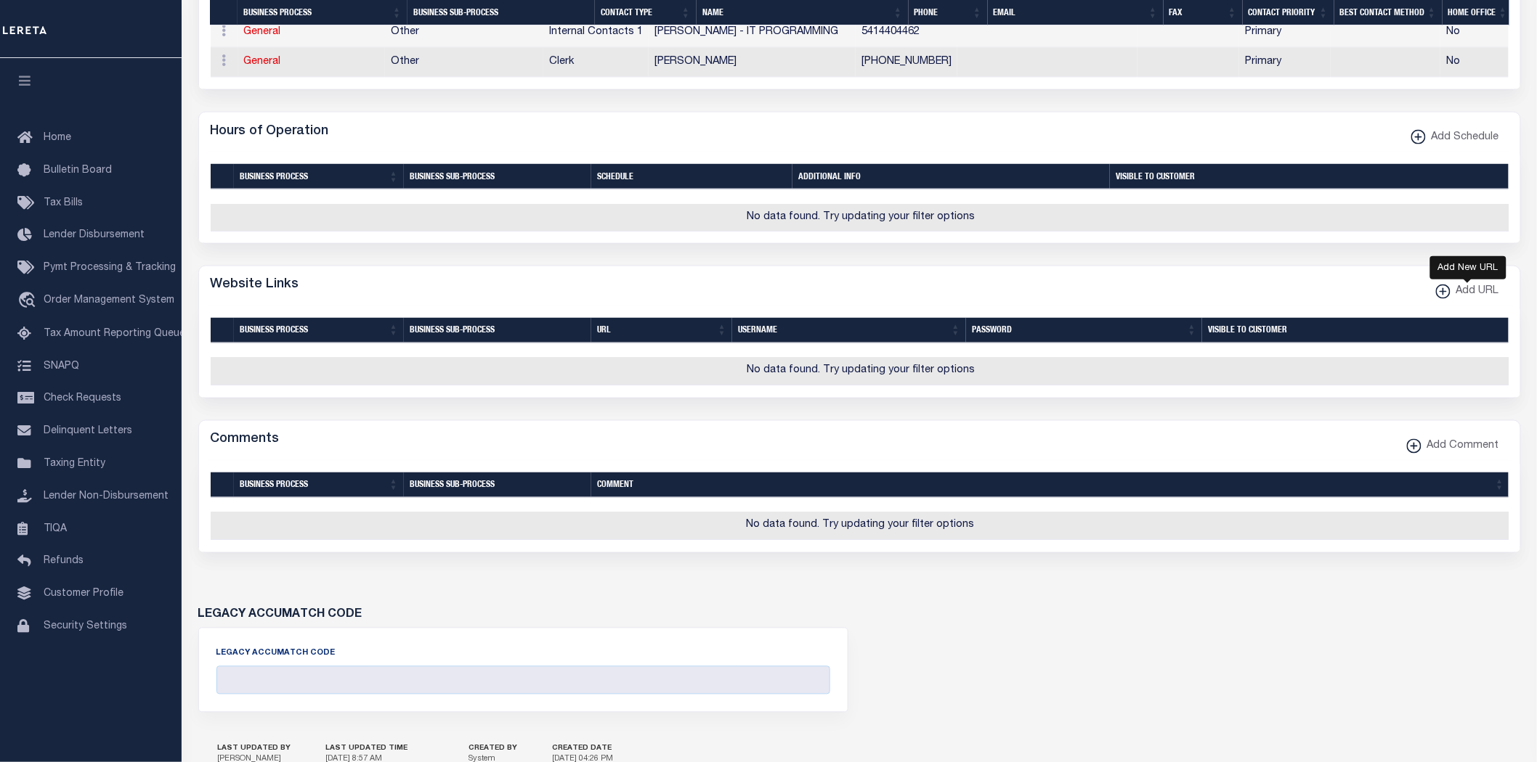
click at [1478, 301] on span "Add URL" at bounding box center [1474, 293] width 49 height 16
select select
checkbox input "true"
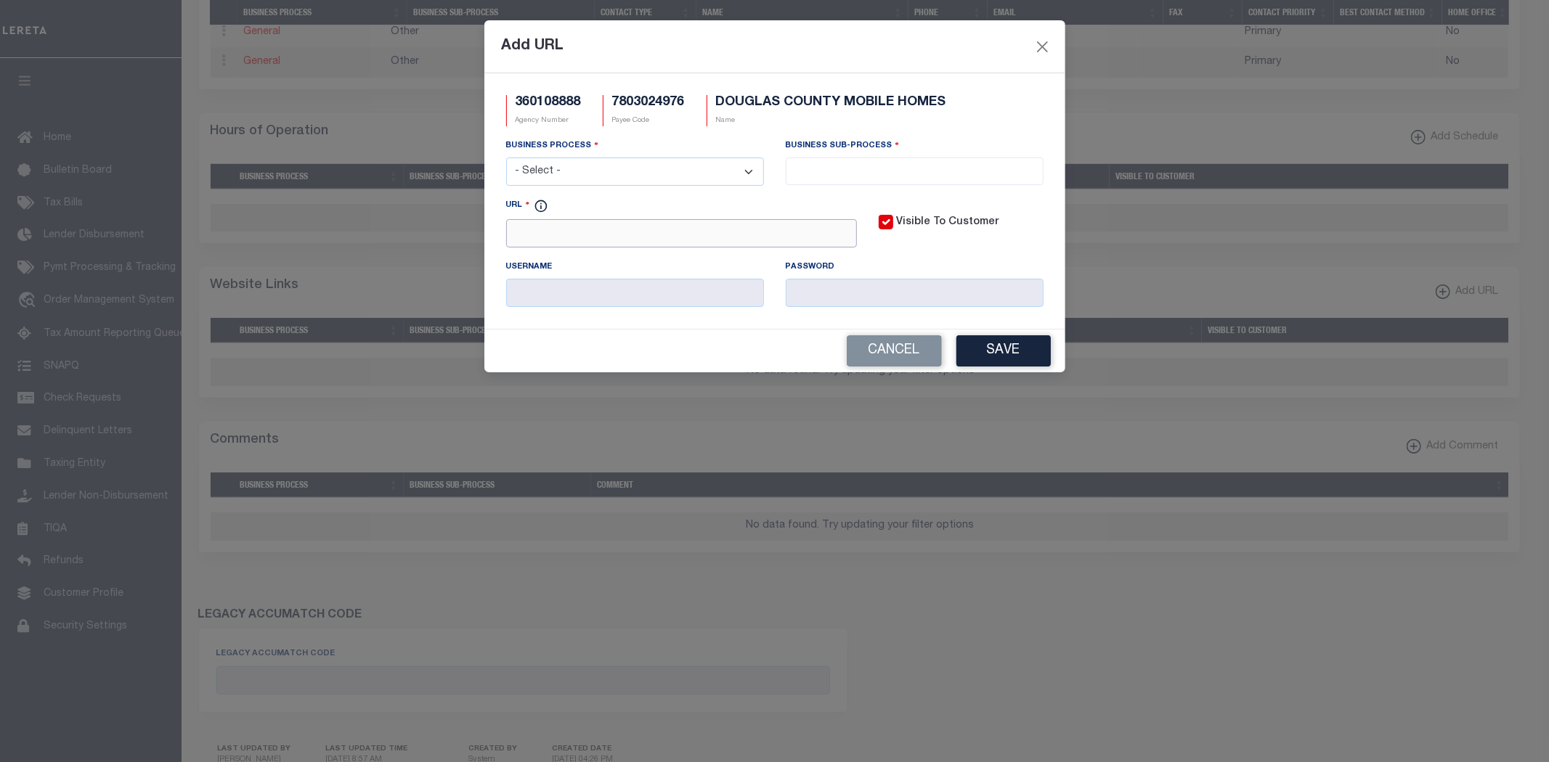
click at [611, 229] on input "URL" at bounding box center [681, 233] width 351 height 28
paste input "www.co.douglas.or.us"
type input "http://www.co.douglas.or.us"
click at [755, 172] on select "- Select - All Automation Bill Request Delinquency Payment Delinquency Procurem…" at bounding box center [635, 172] width 258 height 28
select select "6"
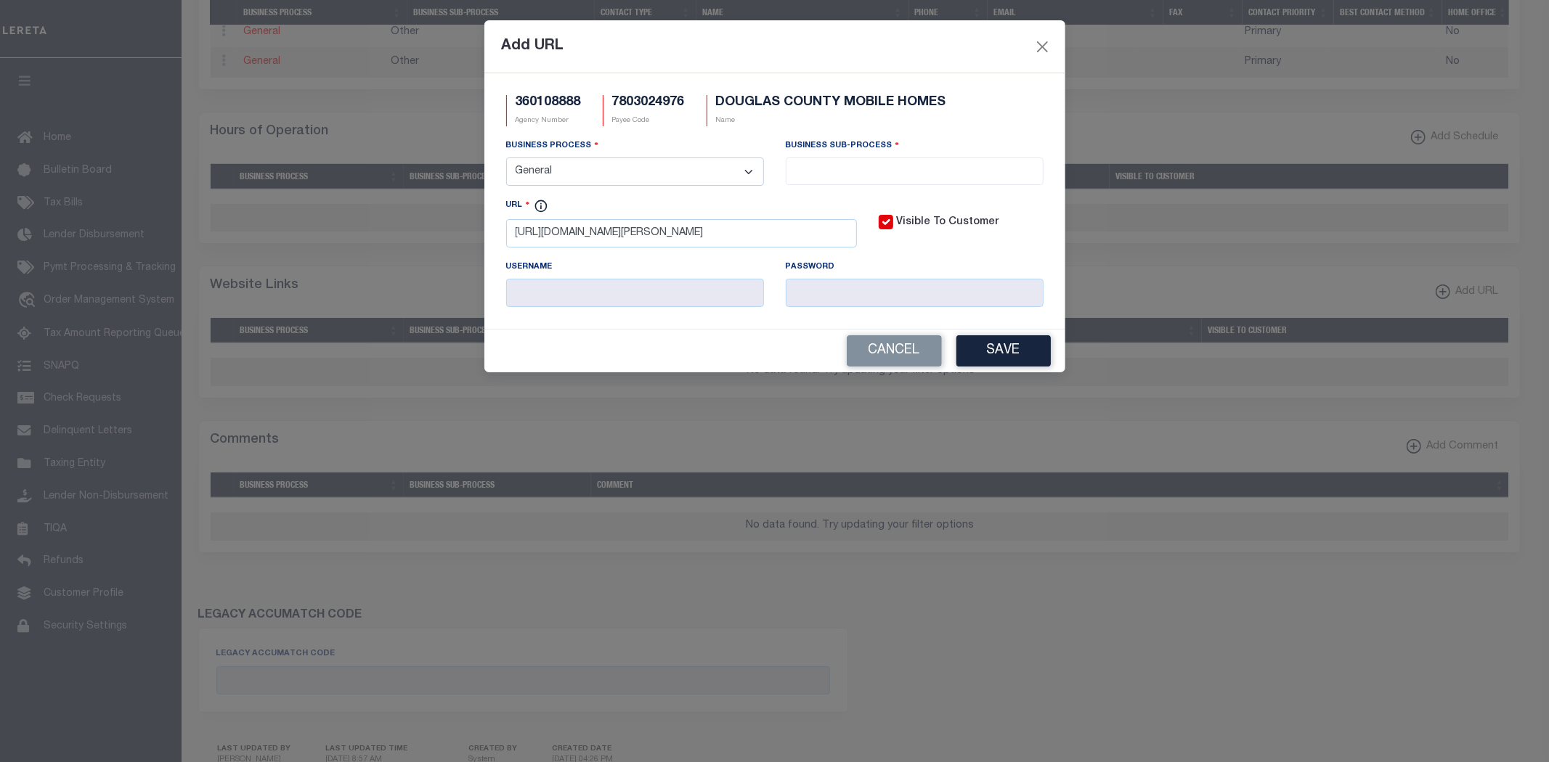
click at [506, 158] on select "- Select - All Automation Bill Request Delinquency Payment Delinquency Procurem…" at bounding box center [635, 172] width 258 height 28
click at [884, 168] on input "search" at bounding box center [914, 170] width 249 height 16
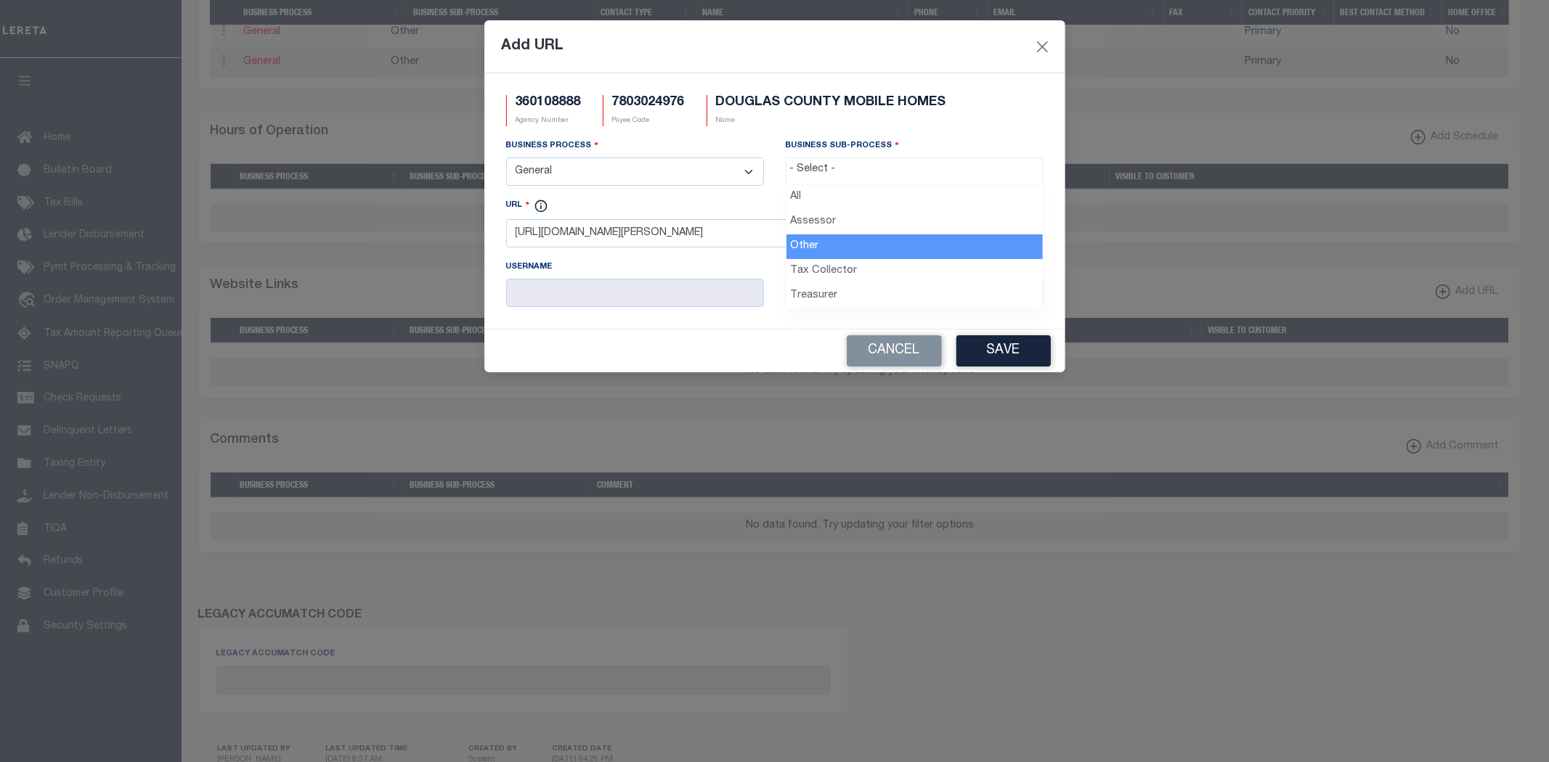
select select "39"
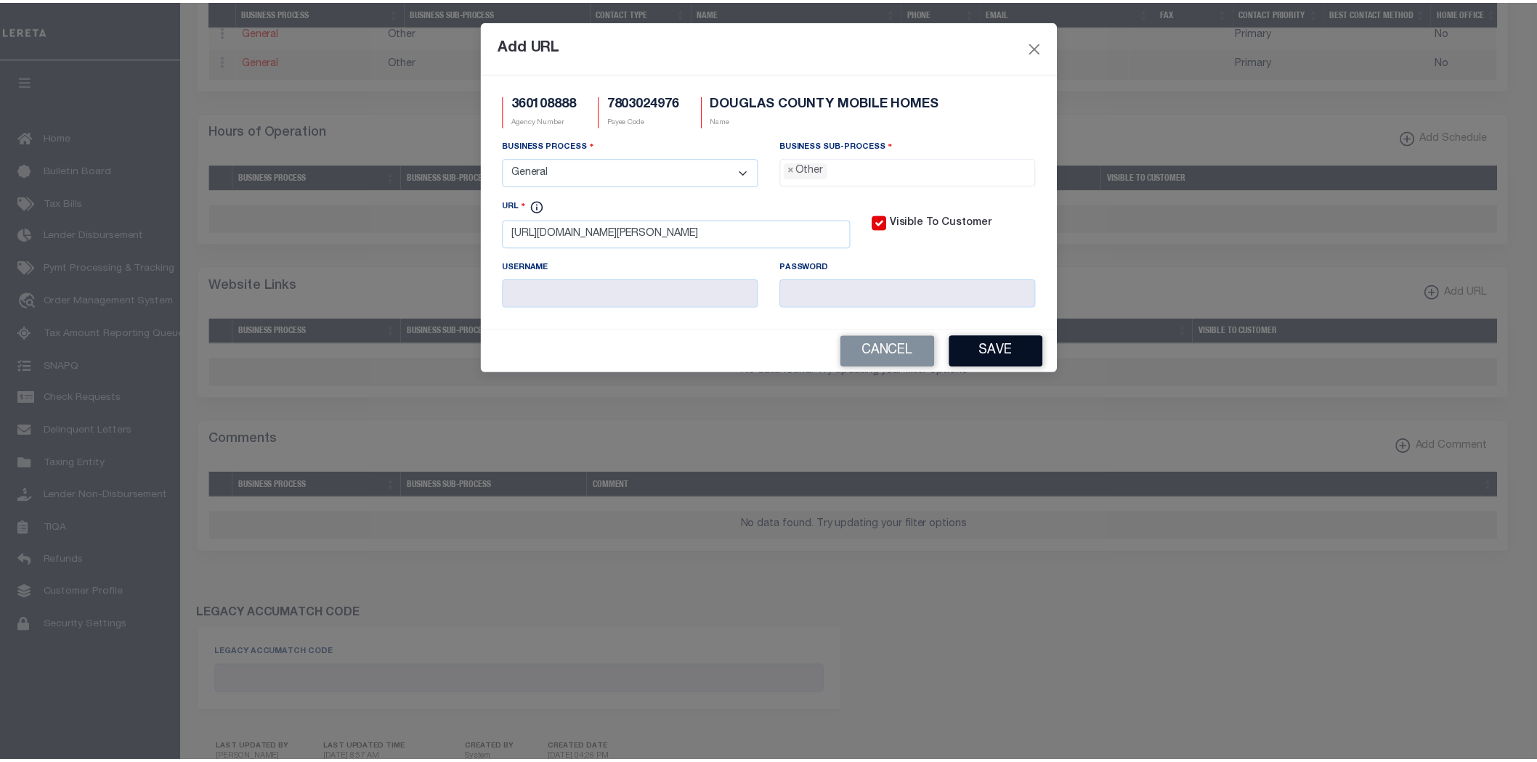
scroll to position [27, 0]
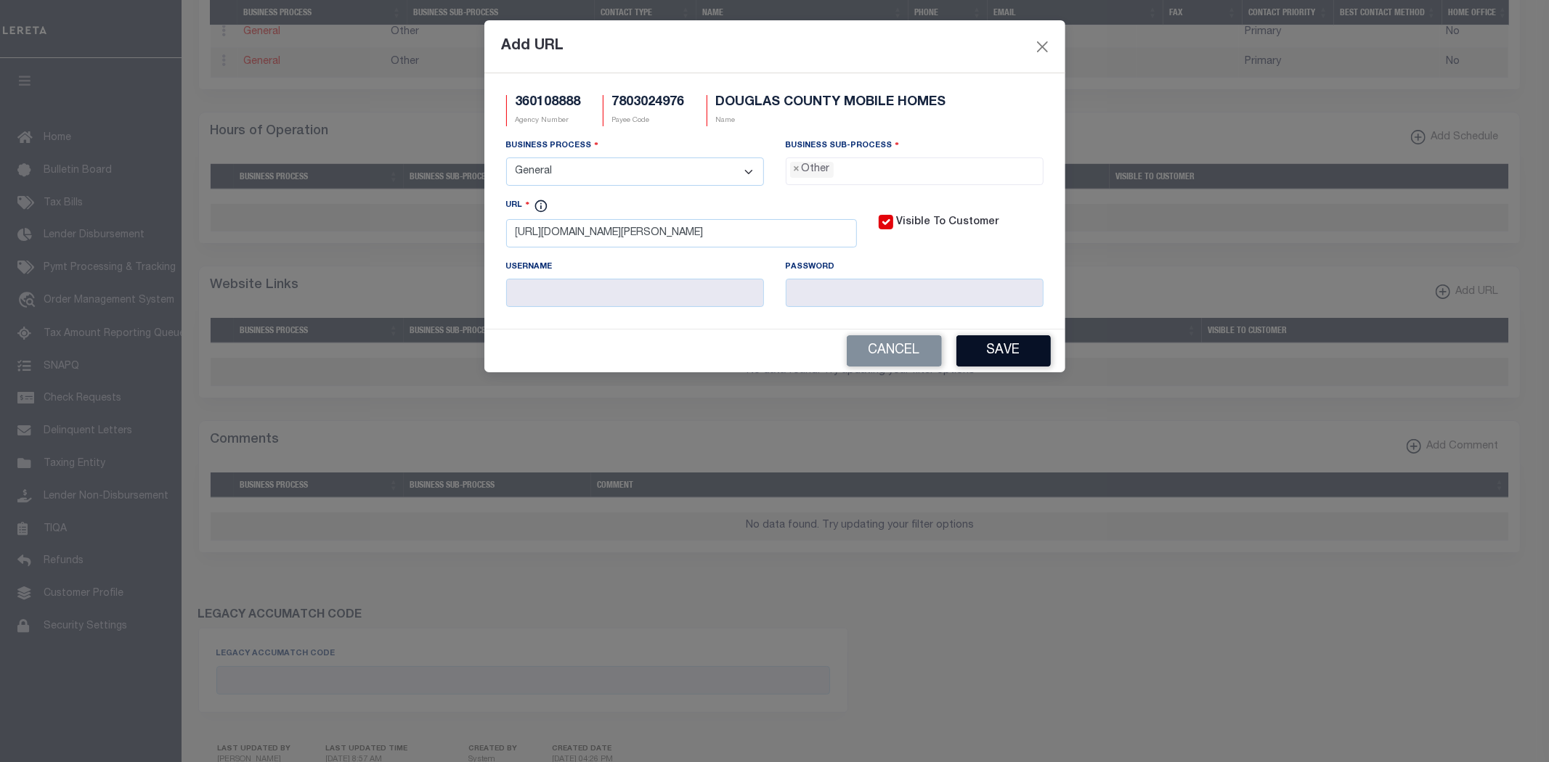
click at [993, 354] on button "Save" at bounding box center [1003, 350] width 94 height 31
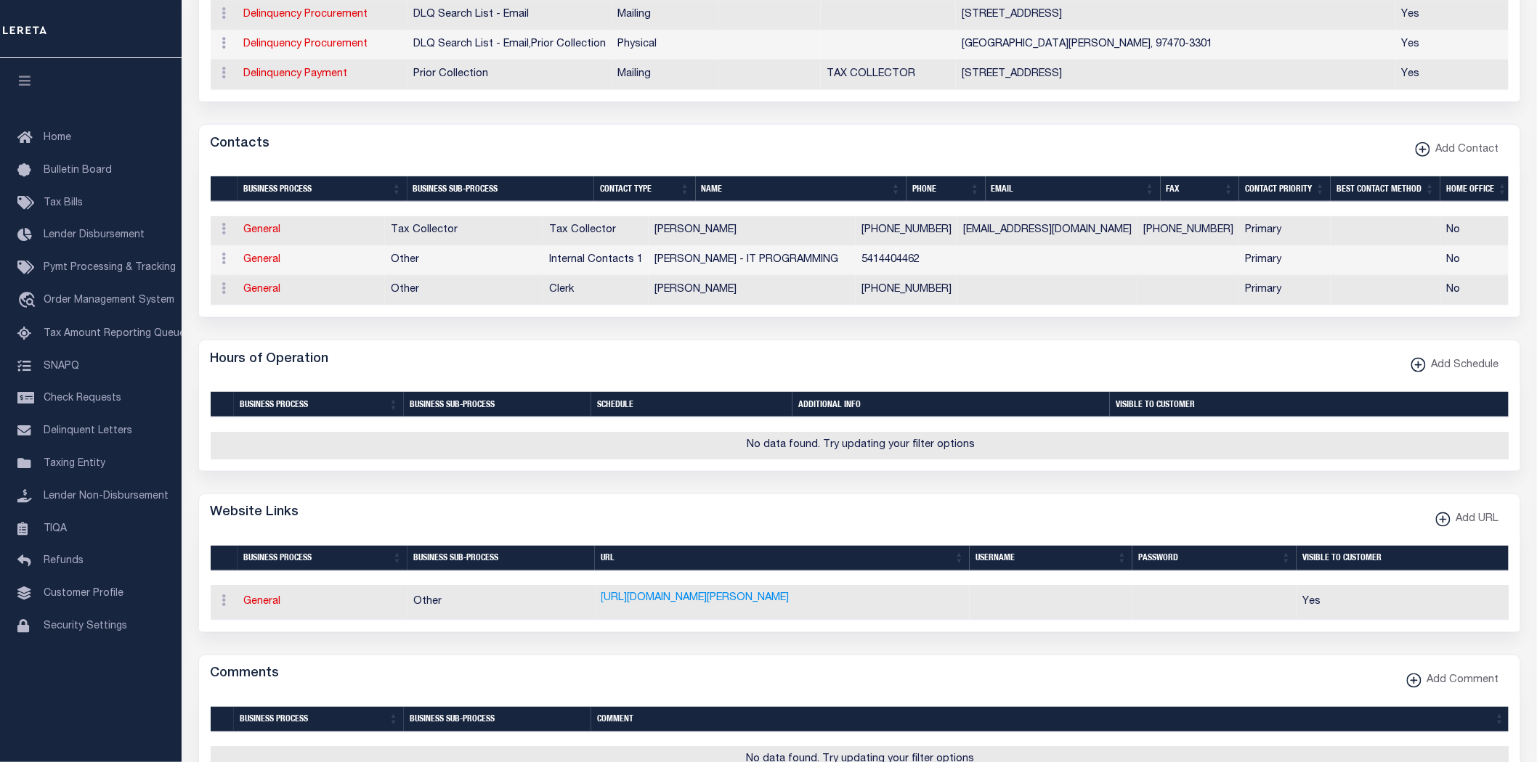
scroll to position [0, 0]
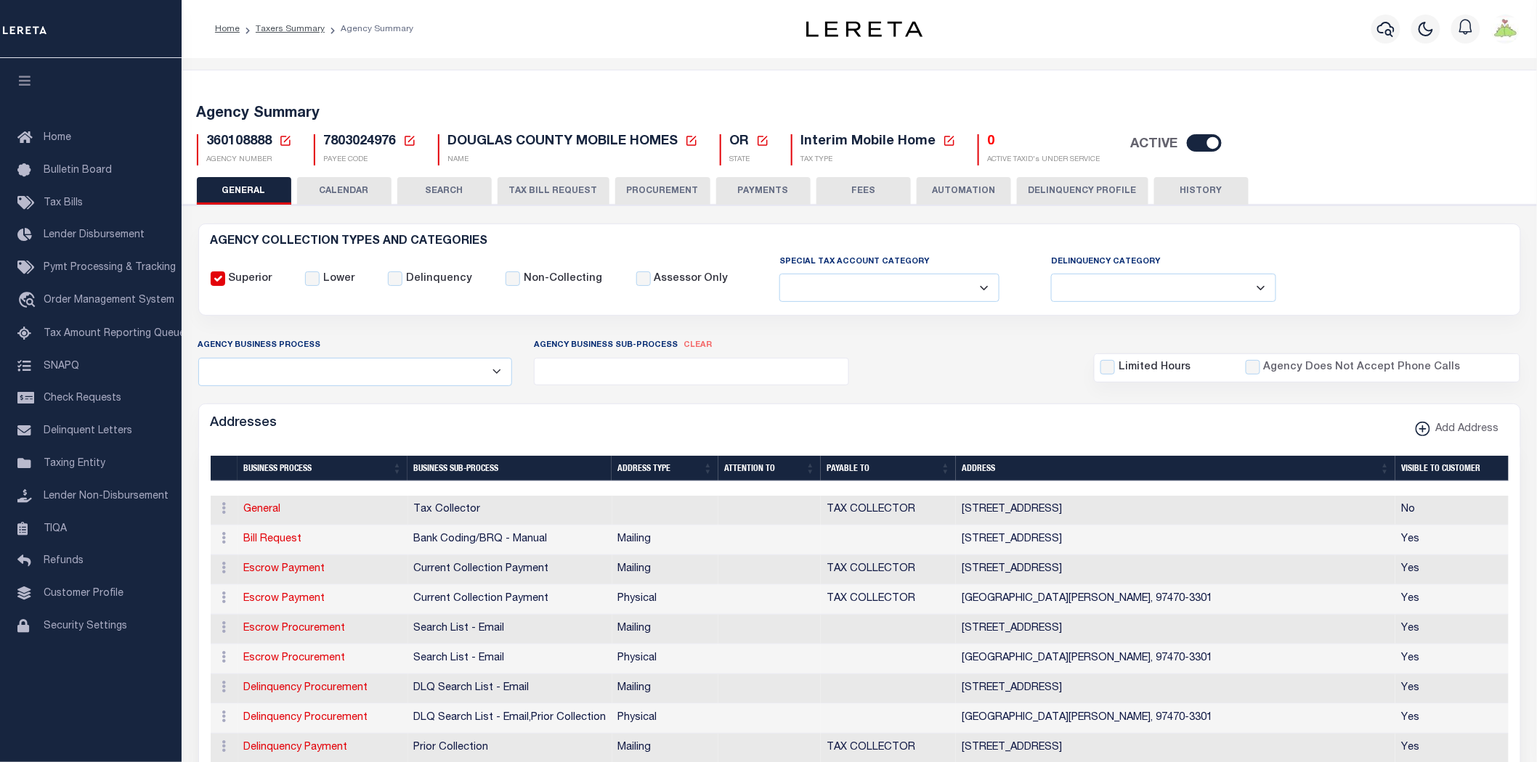
drag, startPoint x: 765, startPoint y: 193, endPoint x: 1152, endPoint y: 447, distance: 462.6
click at [765, 193] on button "PAYMENTS" at bounding box center [763, 191] width 94 height 28
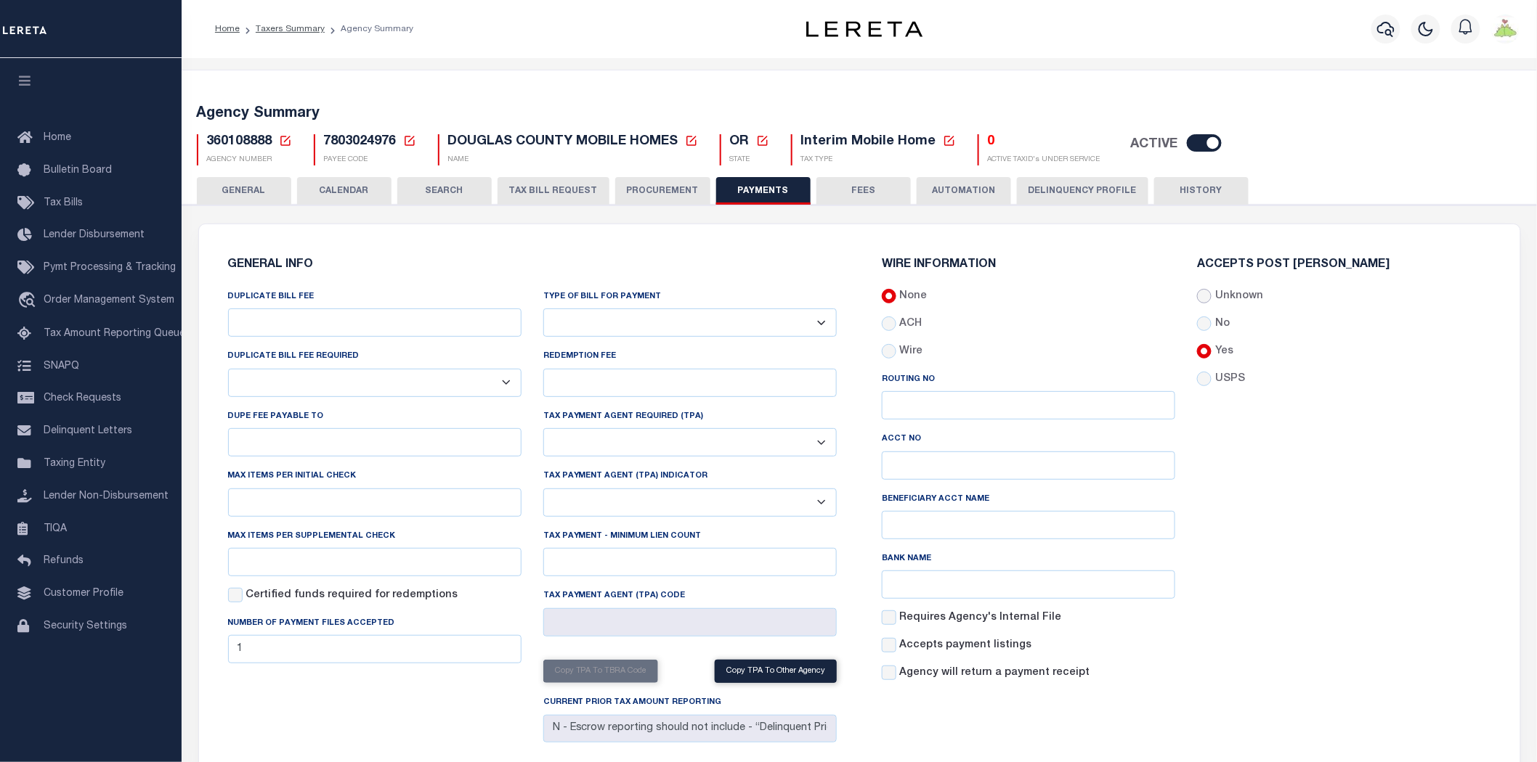
click at [1203, 293] on input "Unknown" at bounding box center [1204, 296] width 15 height 15
radio input "true"
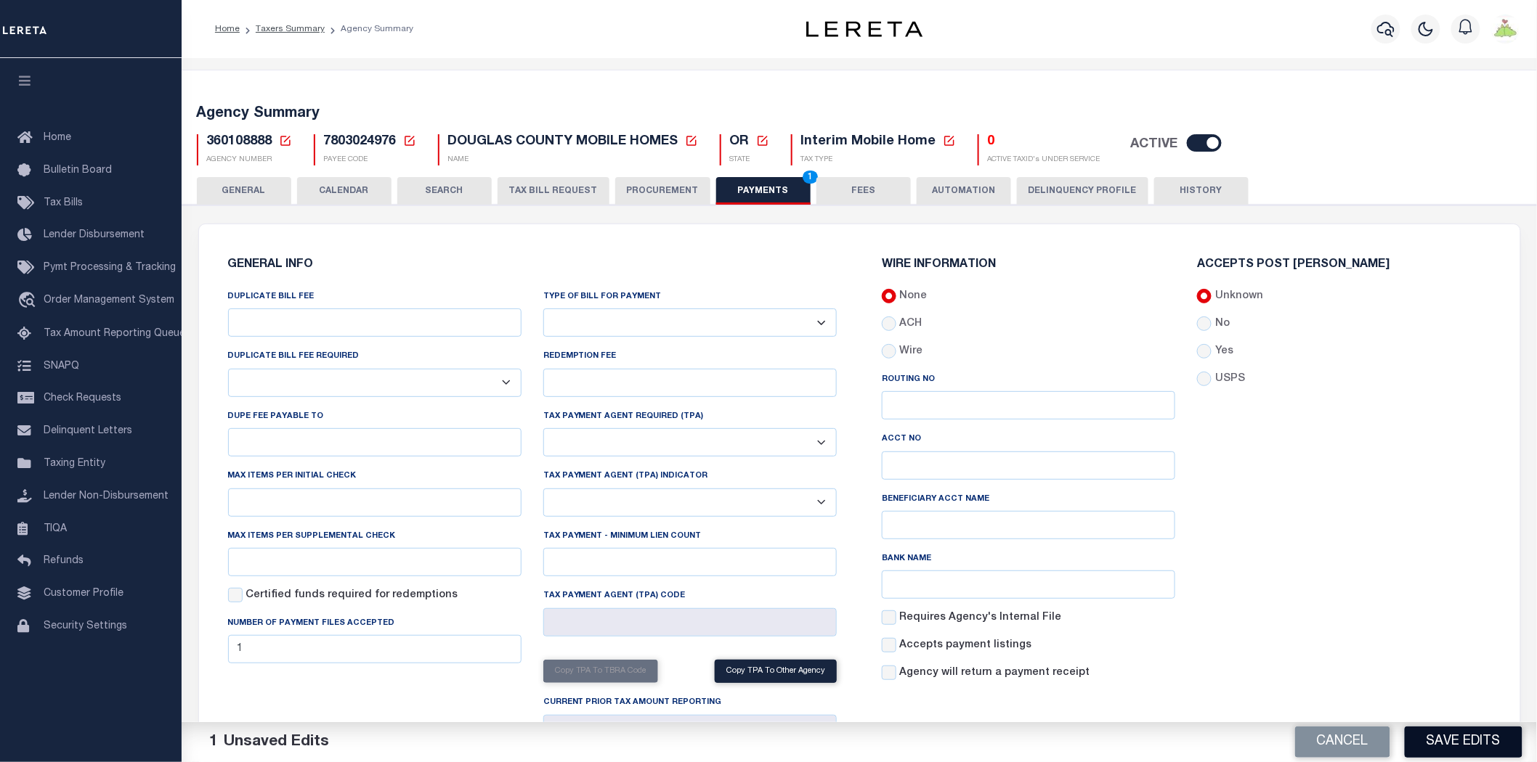
click at [1460, 744] on button "Save Edits" at bounding box center [1463, 742] width 118 height 31
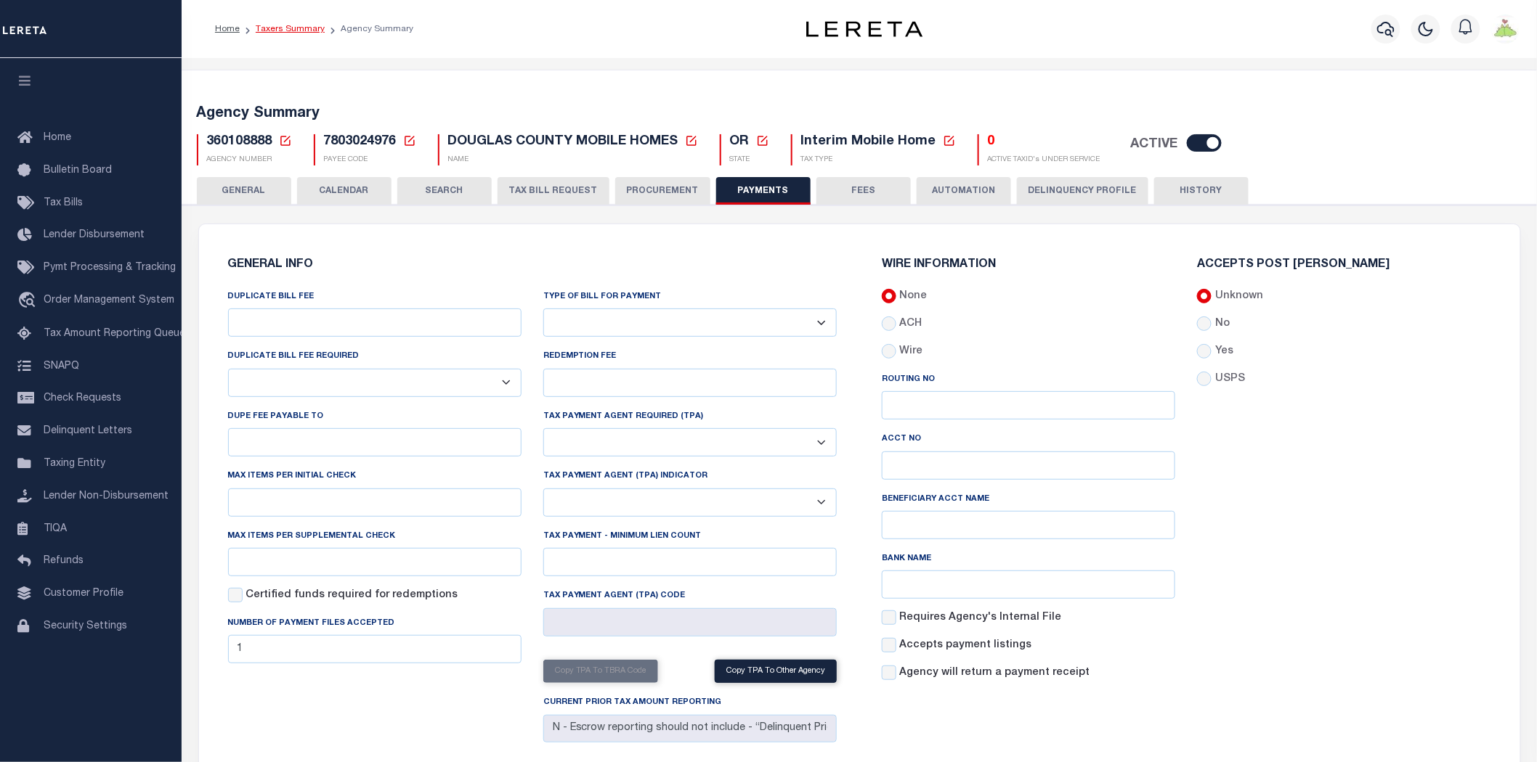
click at [256, 27] on link "Taxers Summary" at bounding box center [290, 29] width 69 height 9
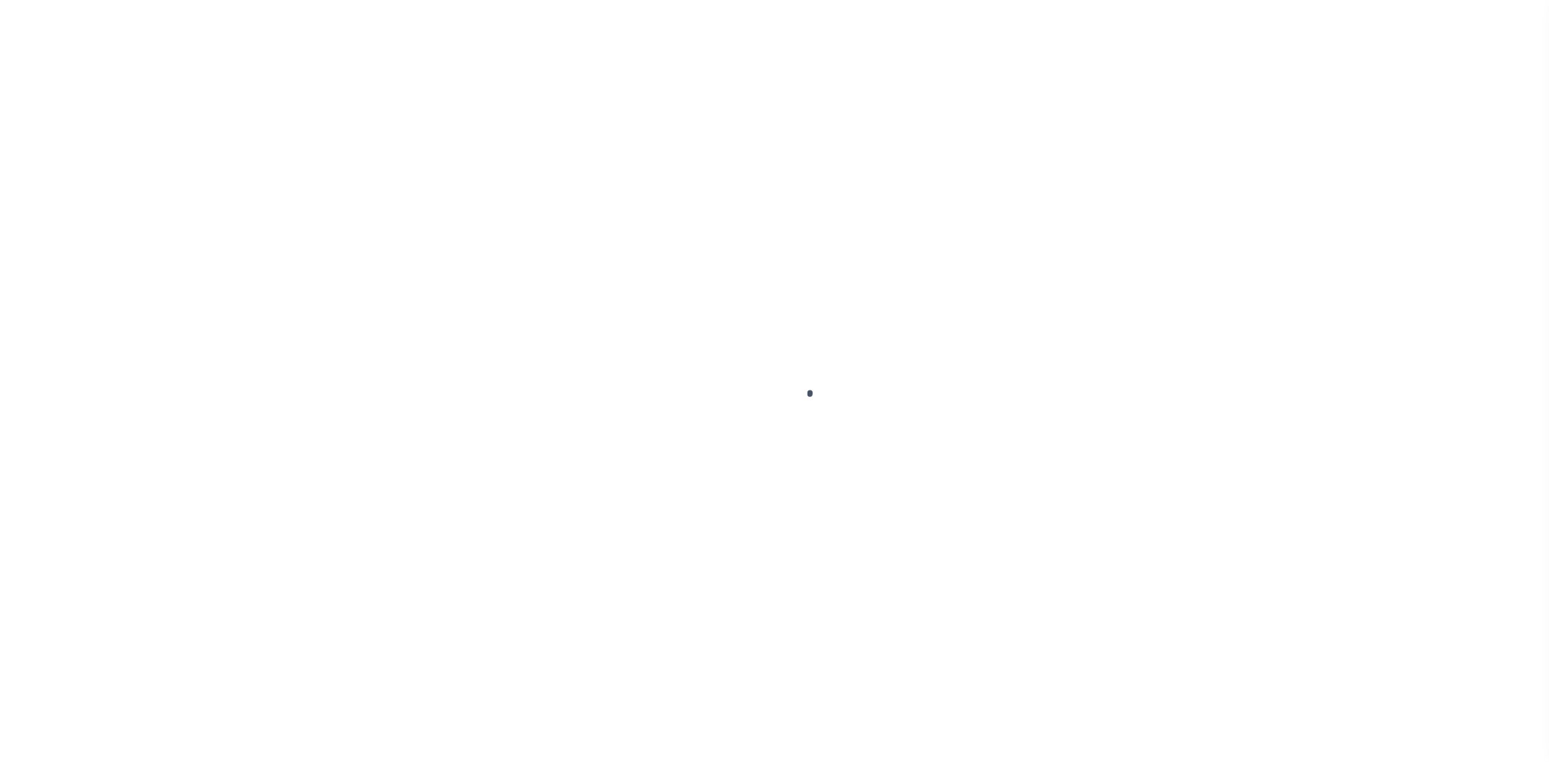
select select
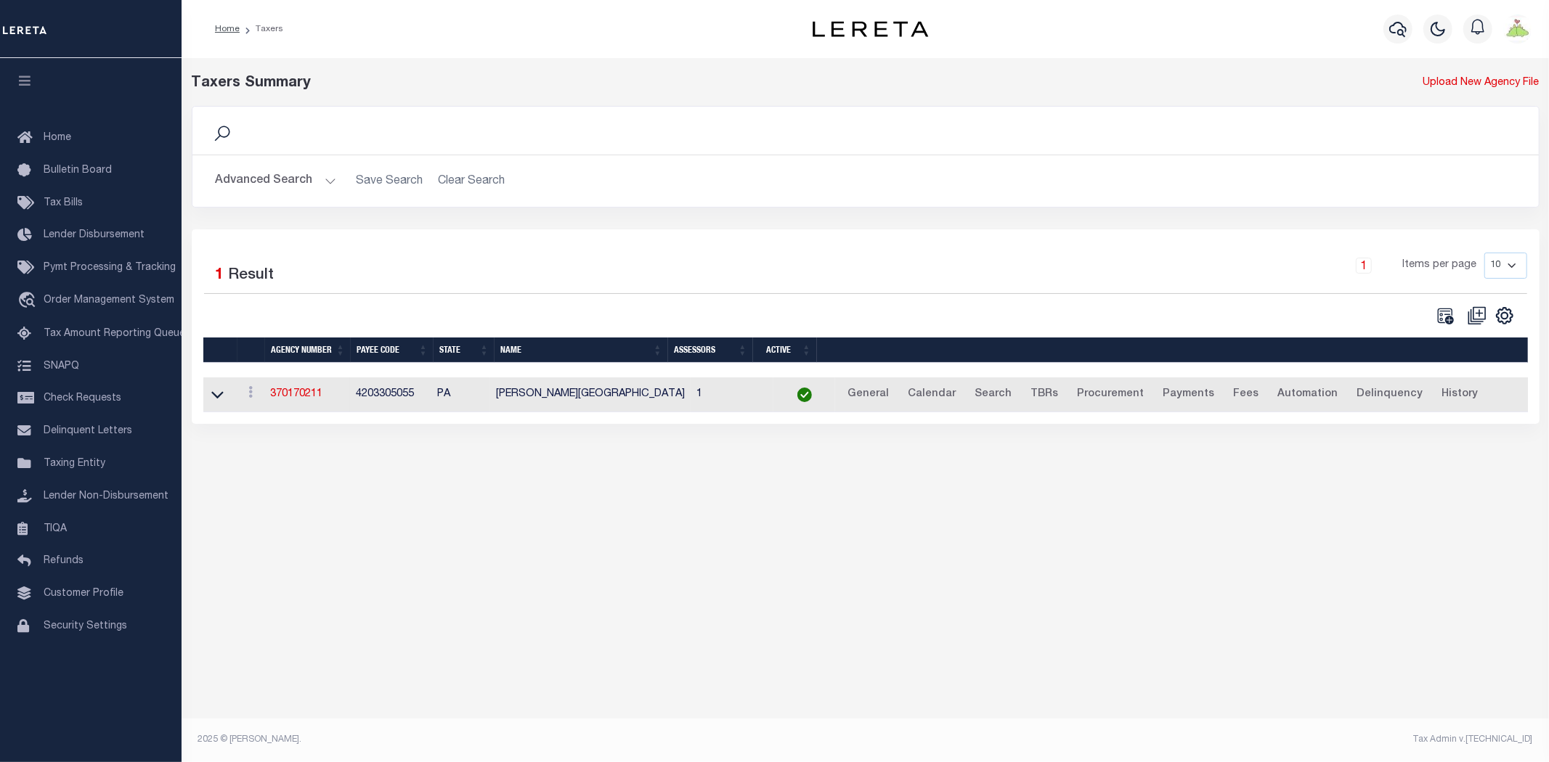
click at [272, 180] on button "Advanced Search" at bounding box center [276, 181] width 121 height 28
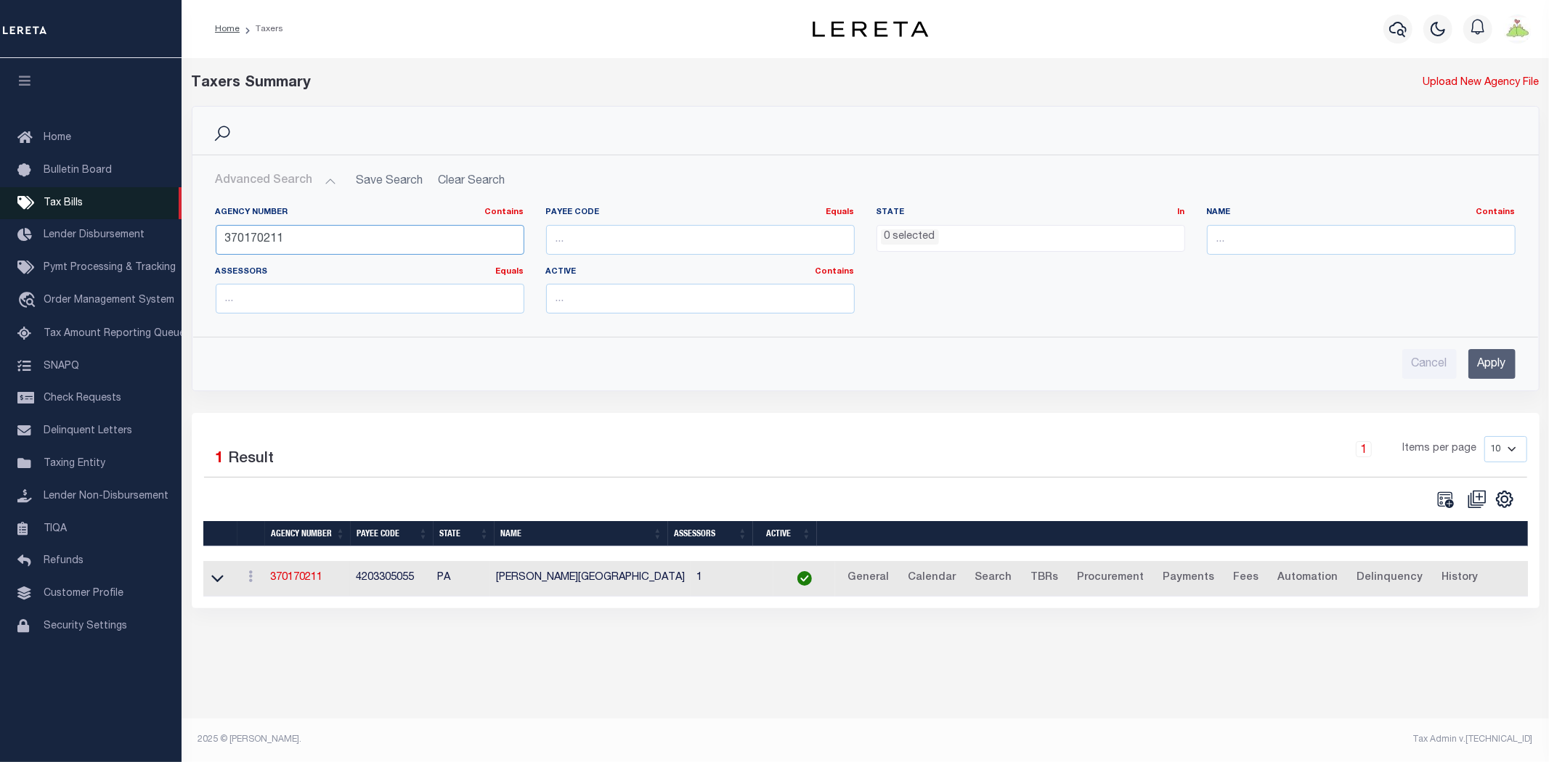
drag, startPoint x: 339, startPoint y: 245, endPoint x: 76, endPoint y: 213, distance: 265.5
click at [76, 213] on div "Home Taxers Profile" at bounding box center [774, 372] width 1549 height 744
click at [1497, 373] on input "Apply" at bounding box center [1491, 364] width 47 height 30
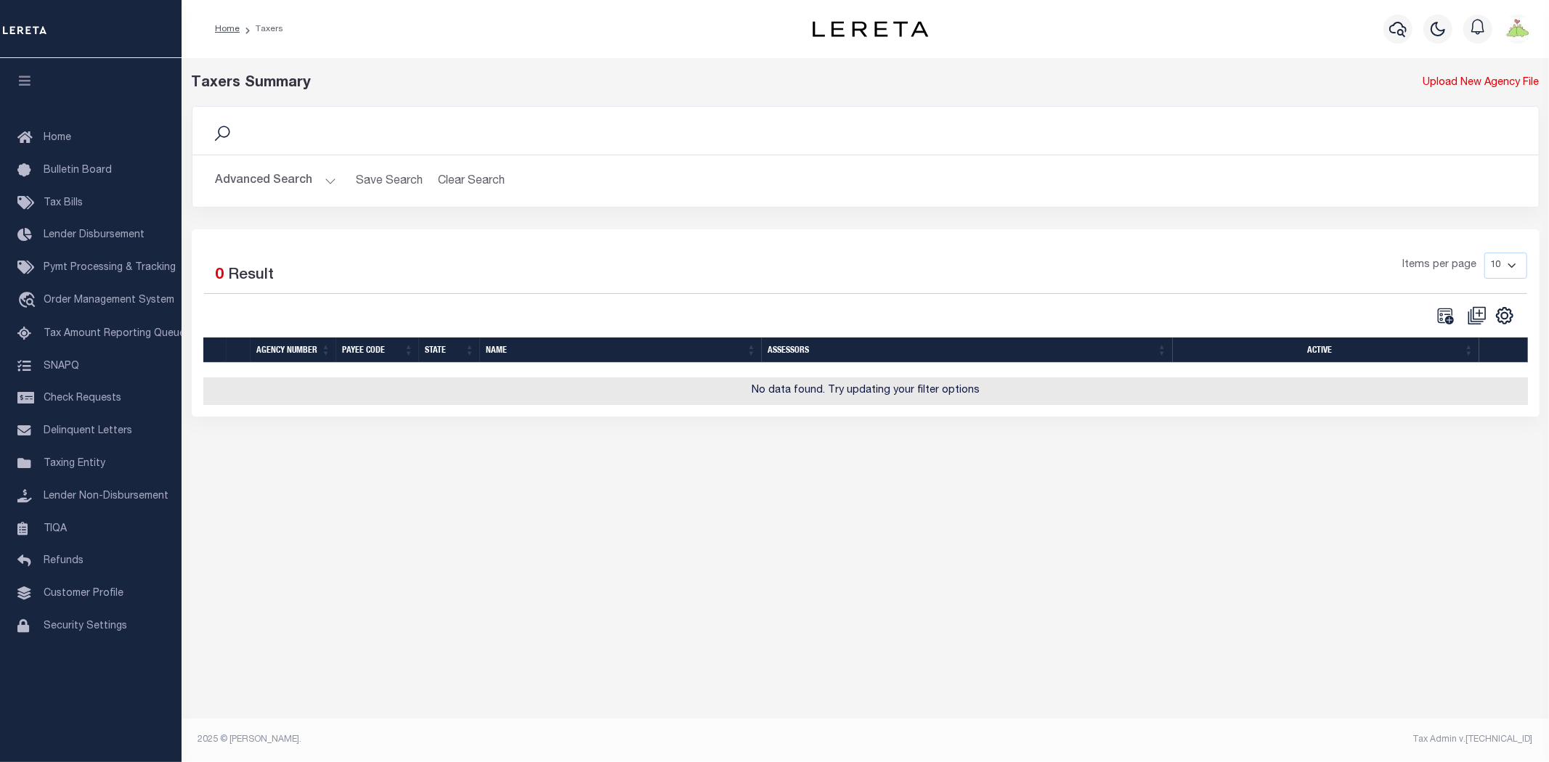
click at [238, 179] on button "Advanced Search" at bounding box center [276, 181] width 121 height 28
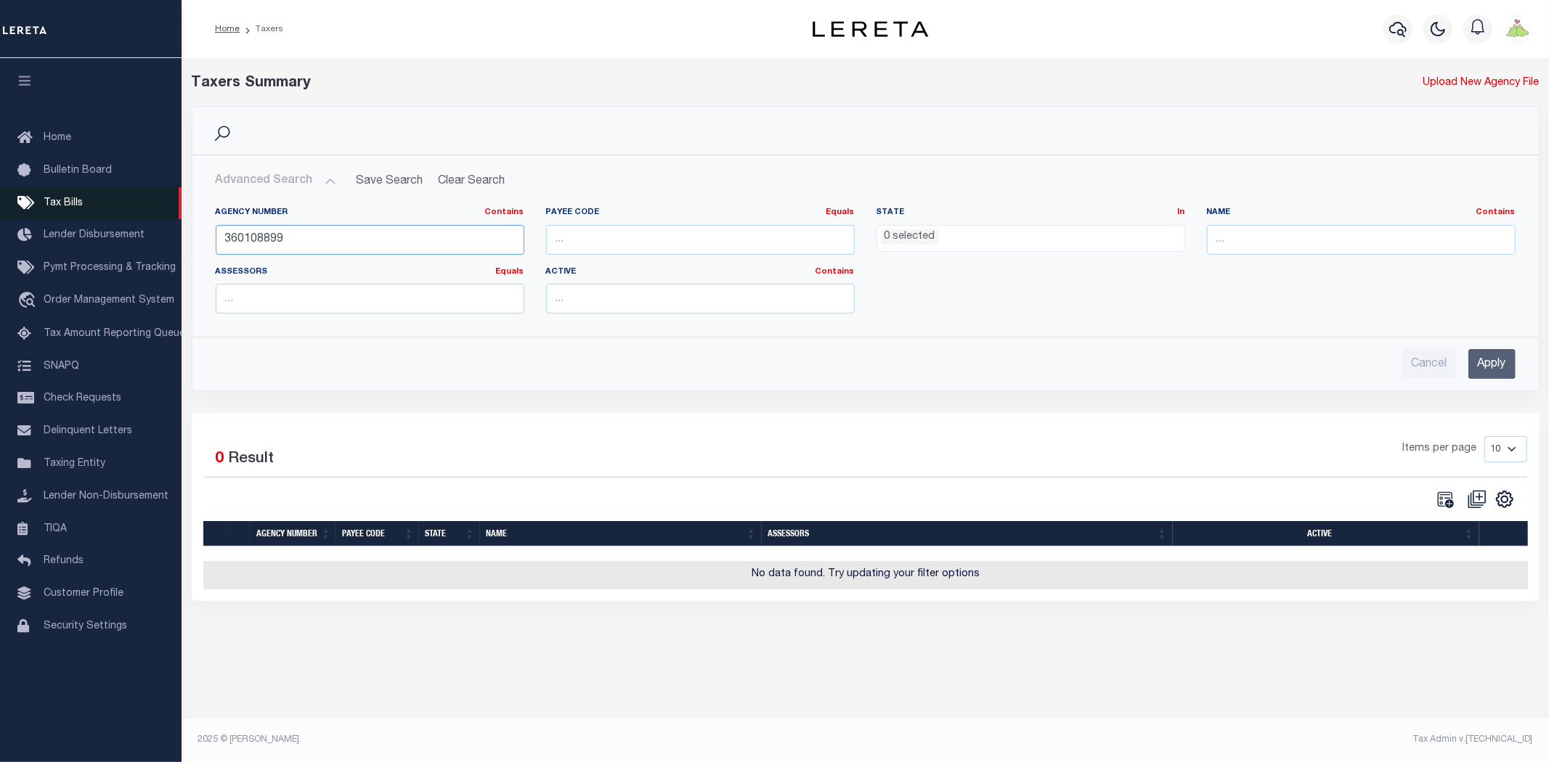
drag, startPoint x: 341, startPoint y: 243, endPoint x: 0, endPoint y: 203, distance: 343.5
click at [62, 231] on div "Home Taxers Profile" at bounding box center [774, 372] width 1549 height 744
type input "360310000"
click at [1499, 359] on input "Apply" at bounding box center [1491, 364] width 47 height 30
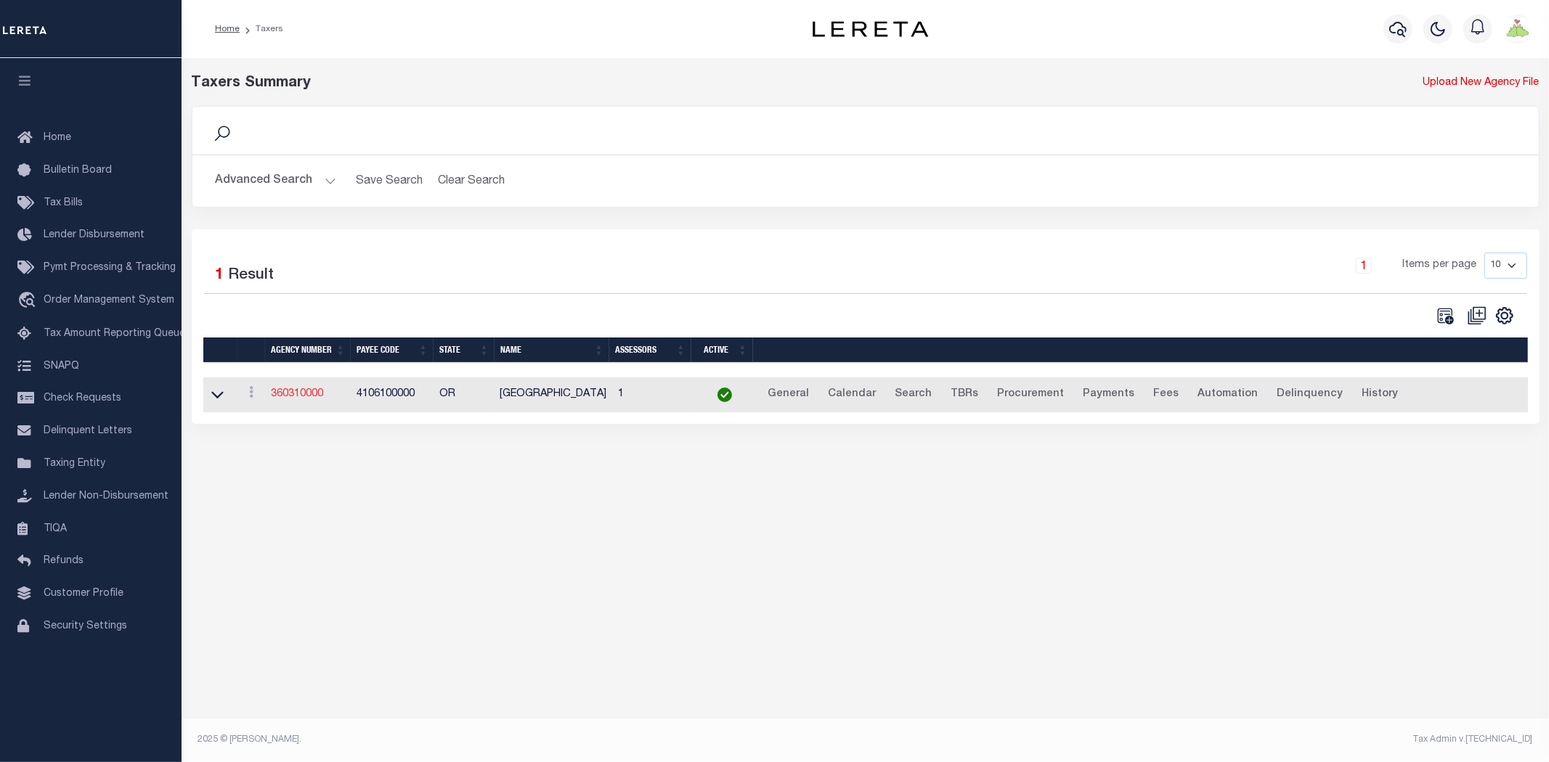
click at [296, 397] on link "360310000" at bounding box center [297, 394] width 52 height 10
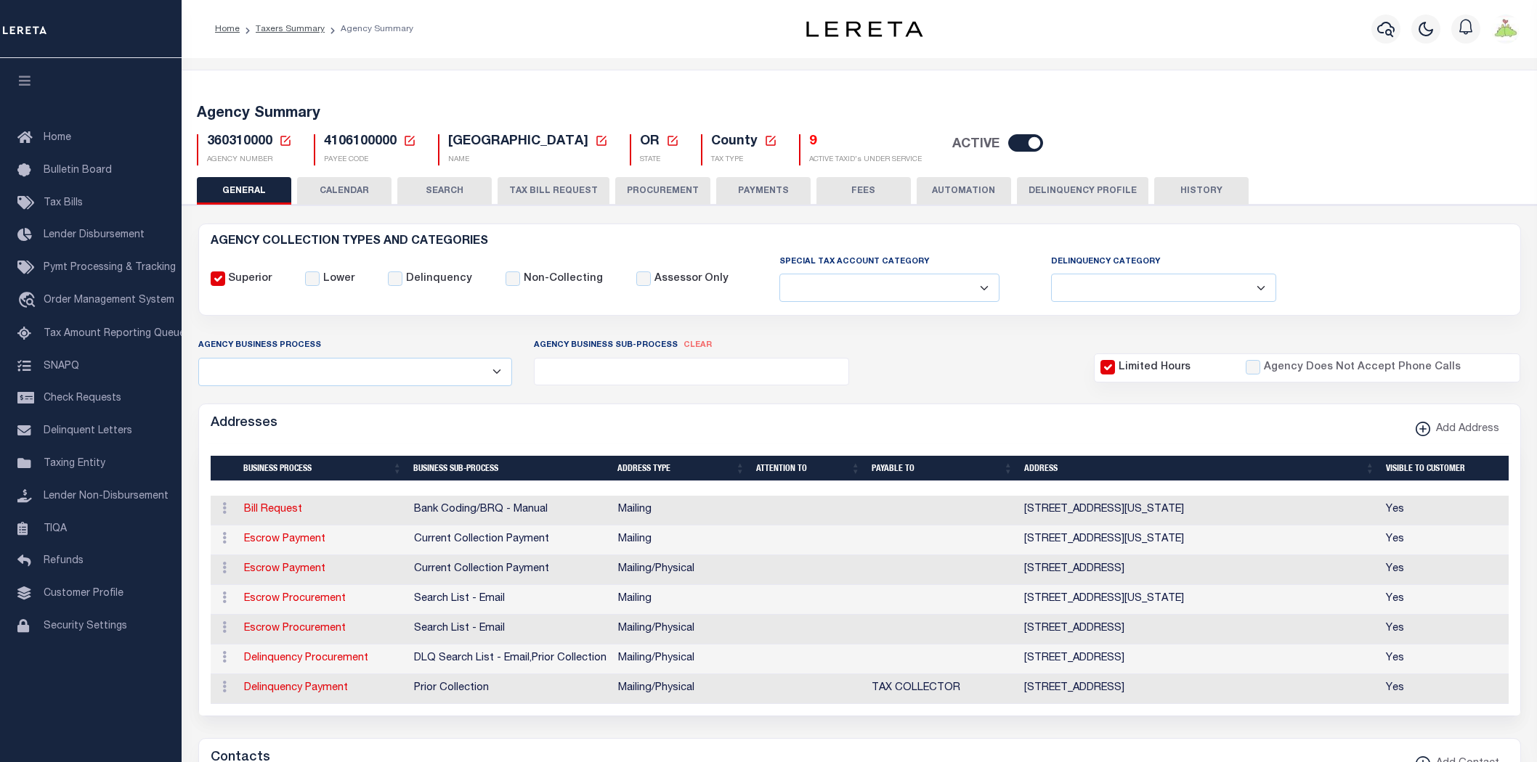
select select
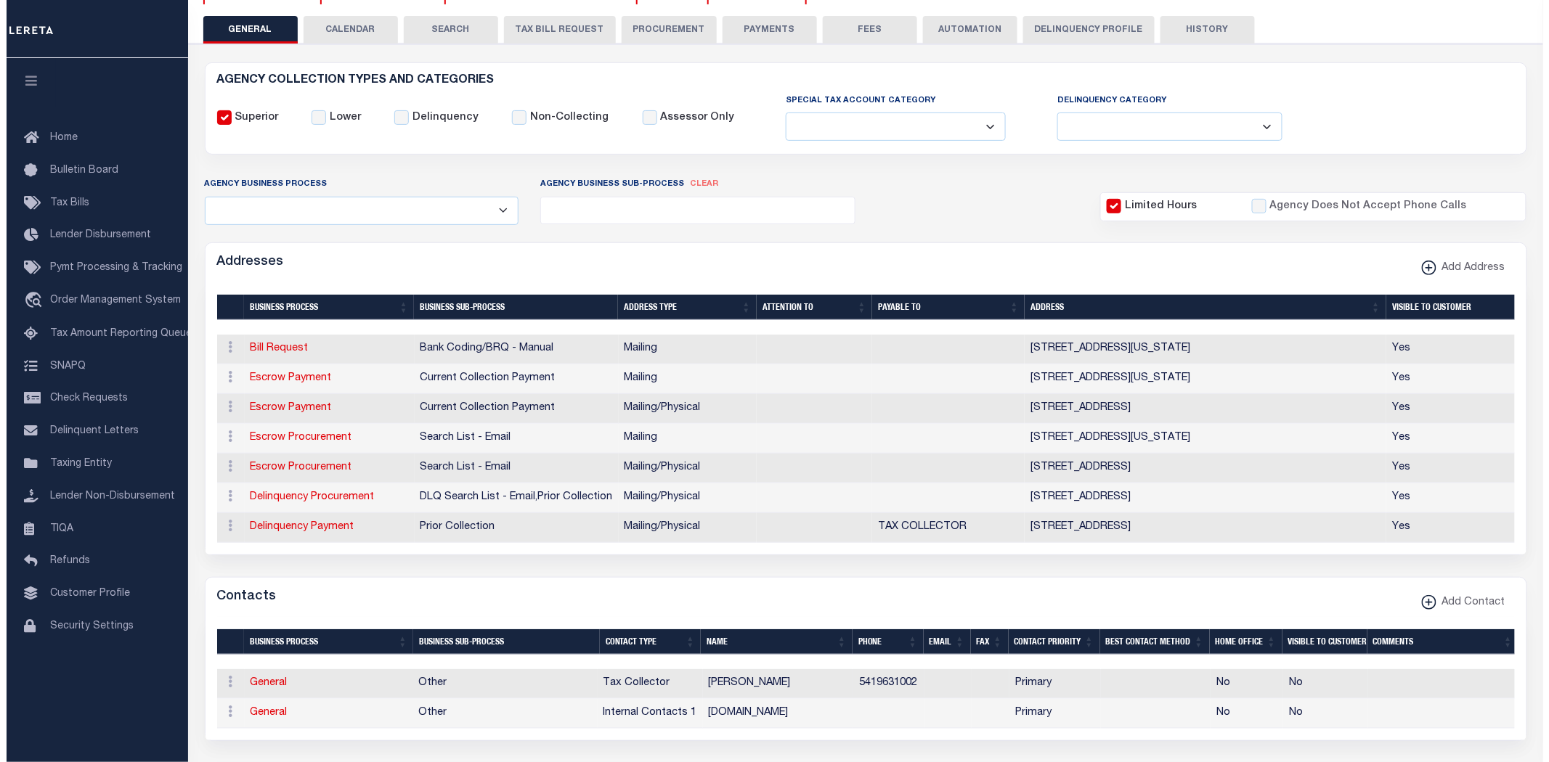
scroll to position [242, 0]
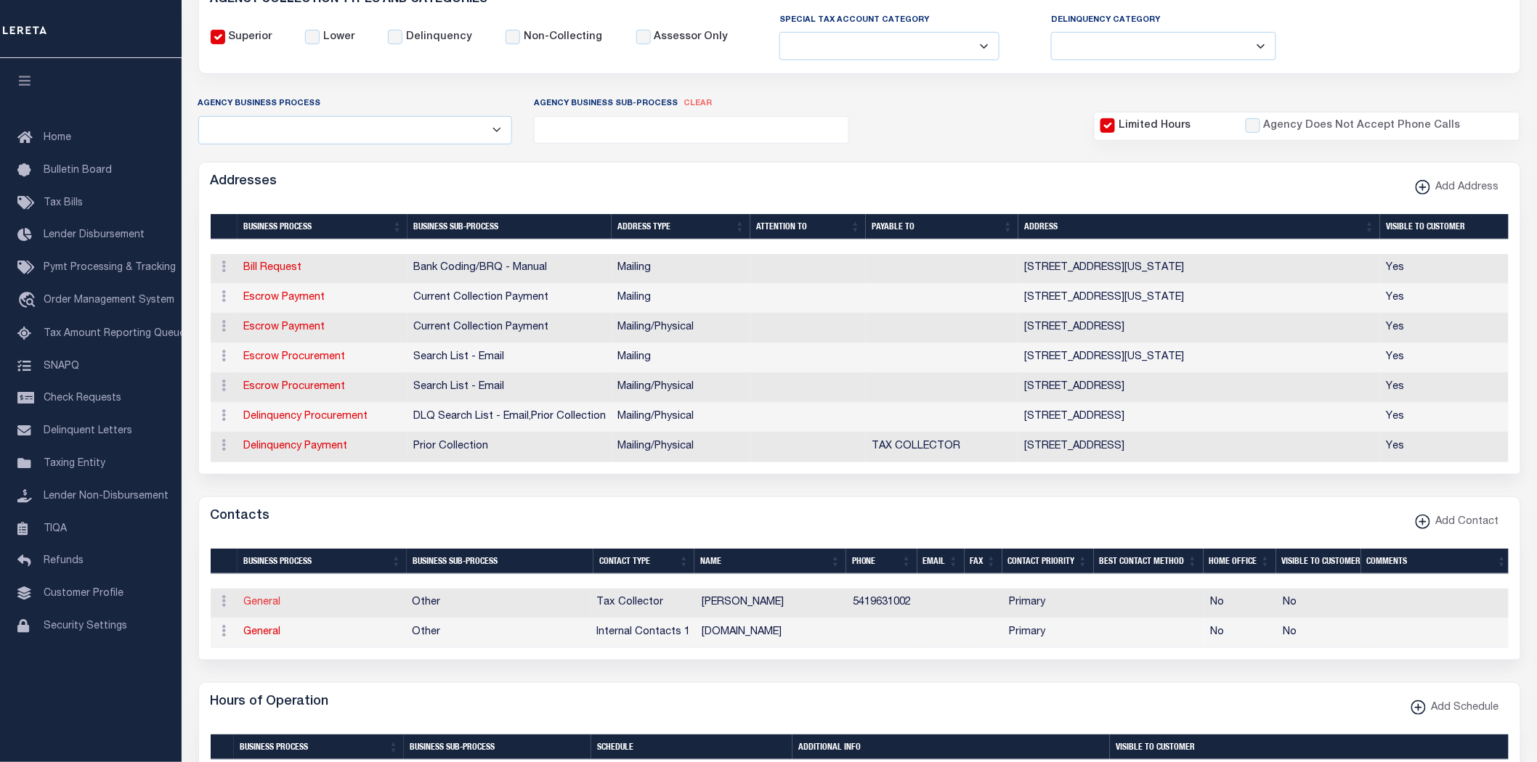
click at [261, 608] on link "General" at bounding box center [262, 603] width 37 height 10
checkbox input "false"
select select
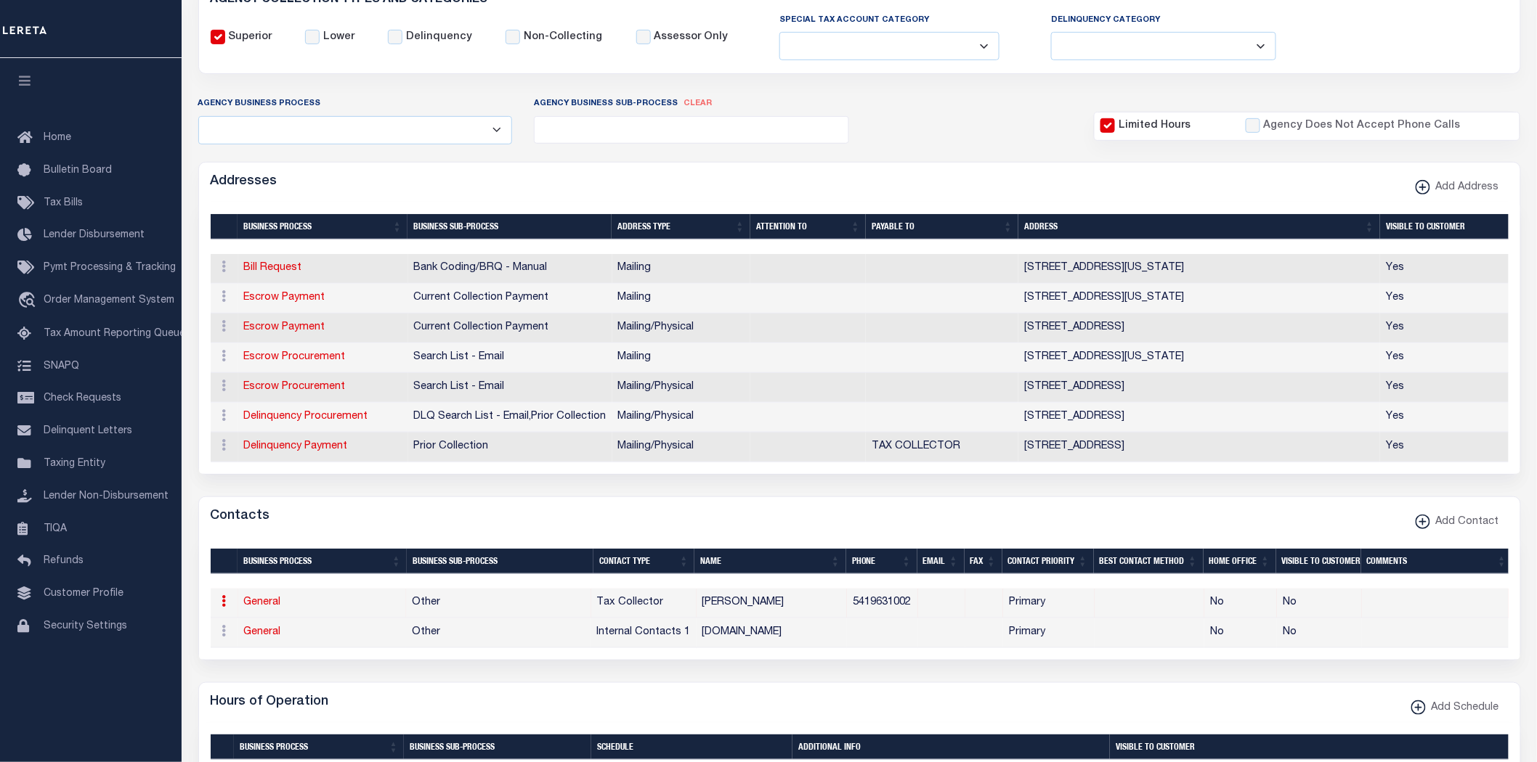
select select "2"
select select "1"
type input "CODY"
type input "VAVRA"
type input "5419631002"
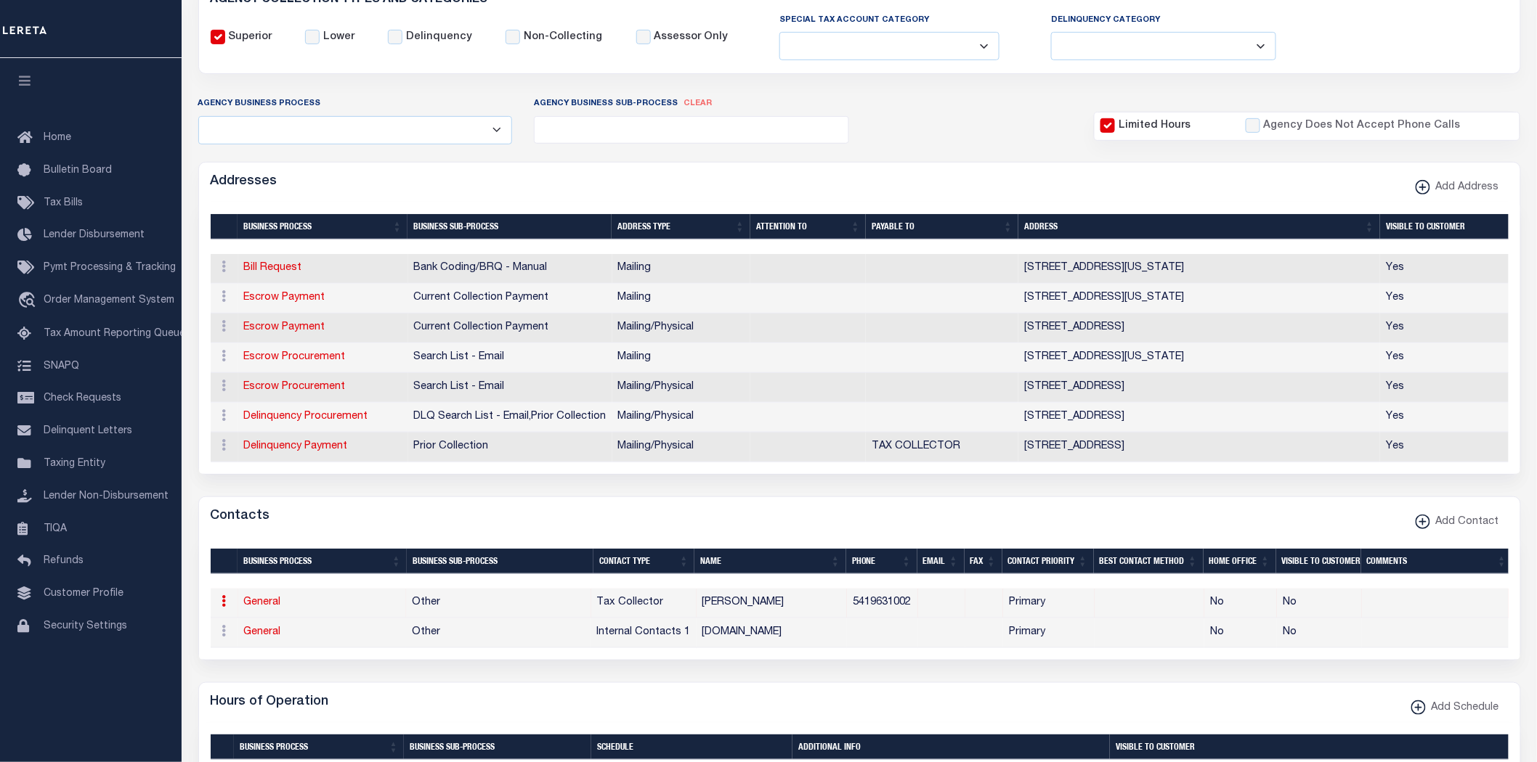
select select "6"
select select "39"
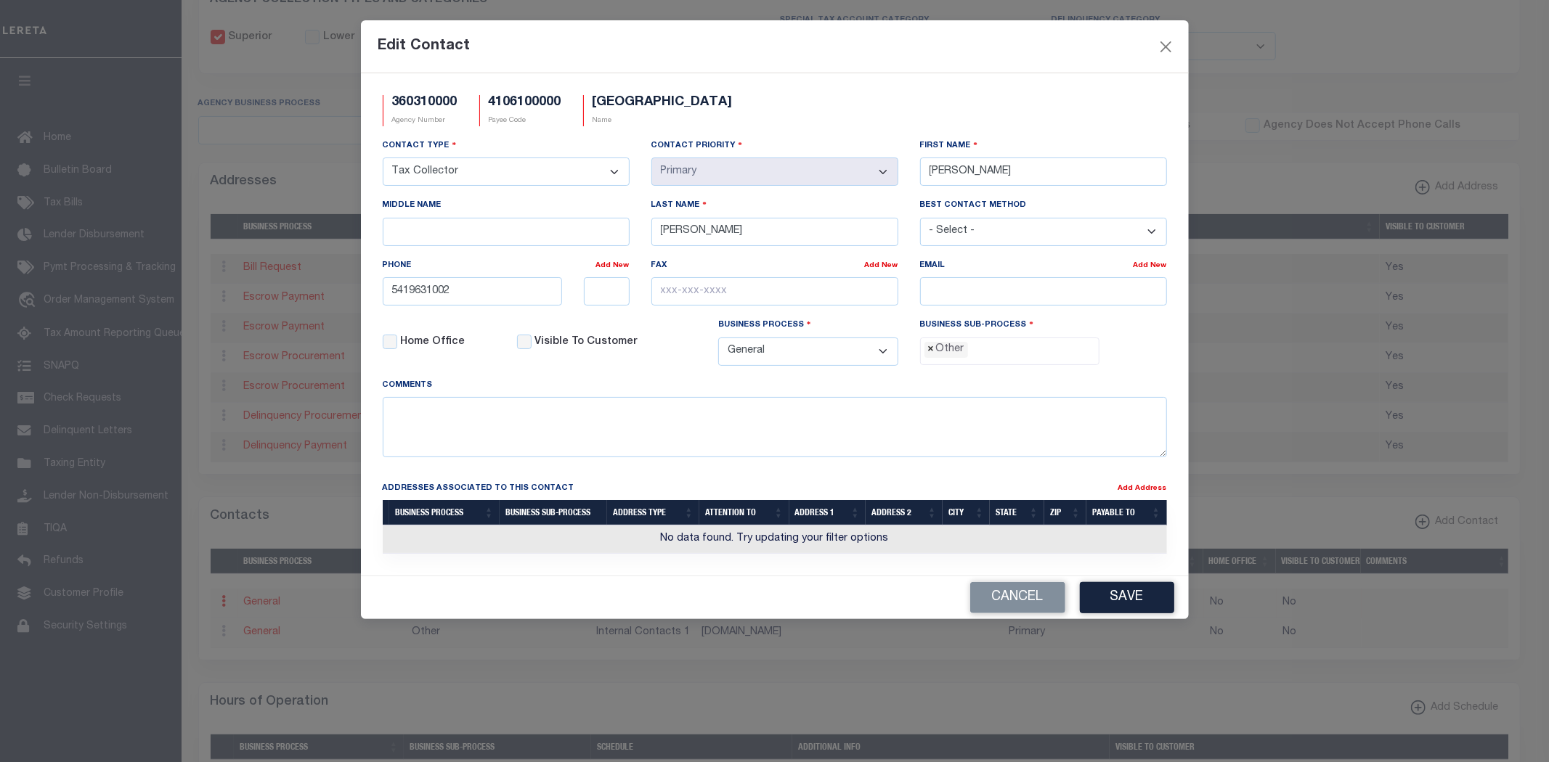
click at [932, 352] on span "×" at bounding box center [931, 350] width 7 height 16
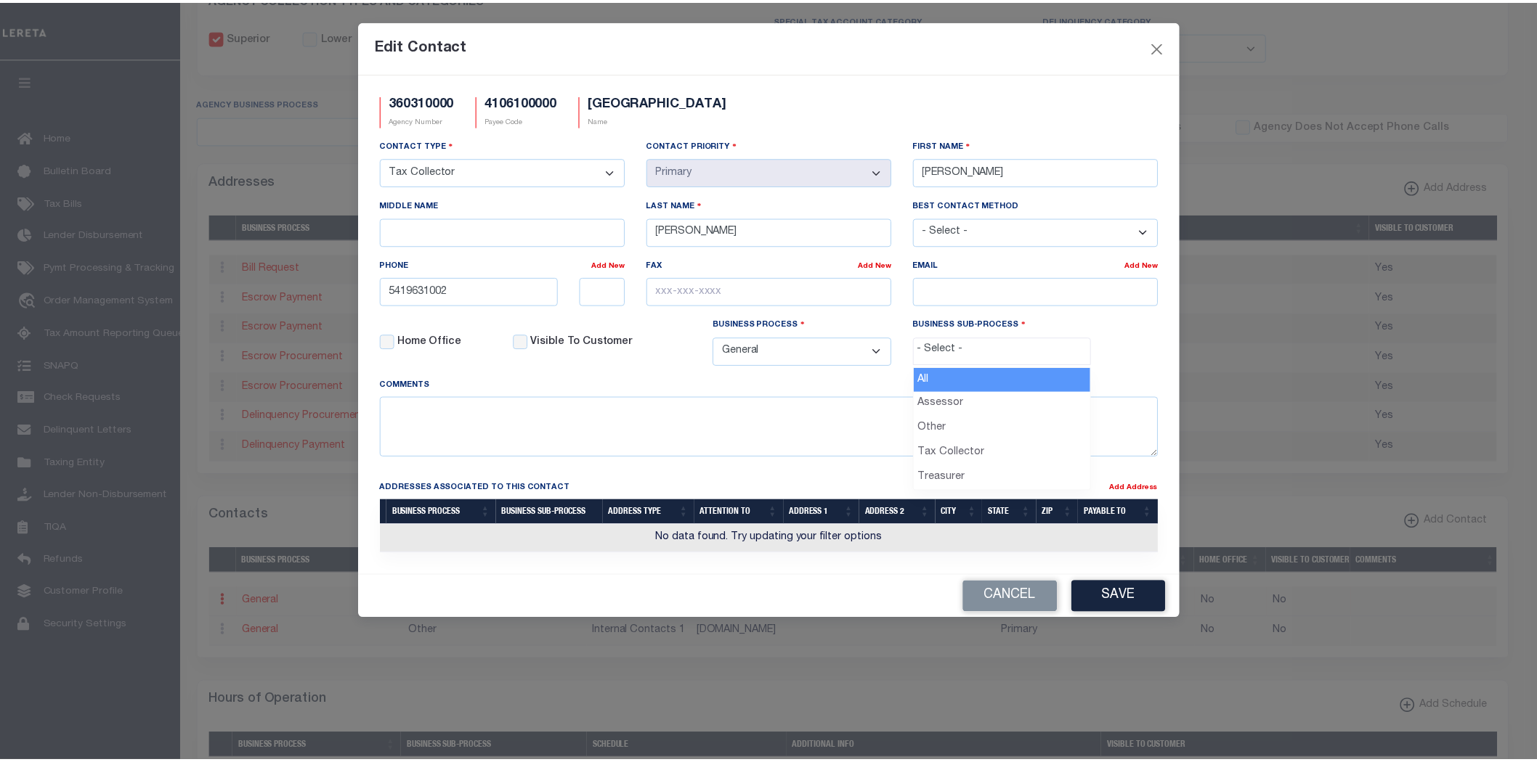
scroll to position [27, 0]
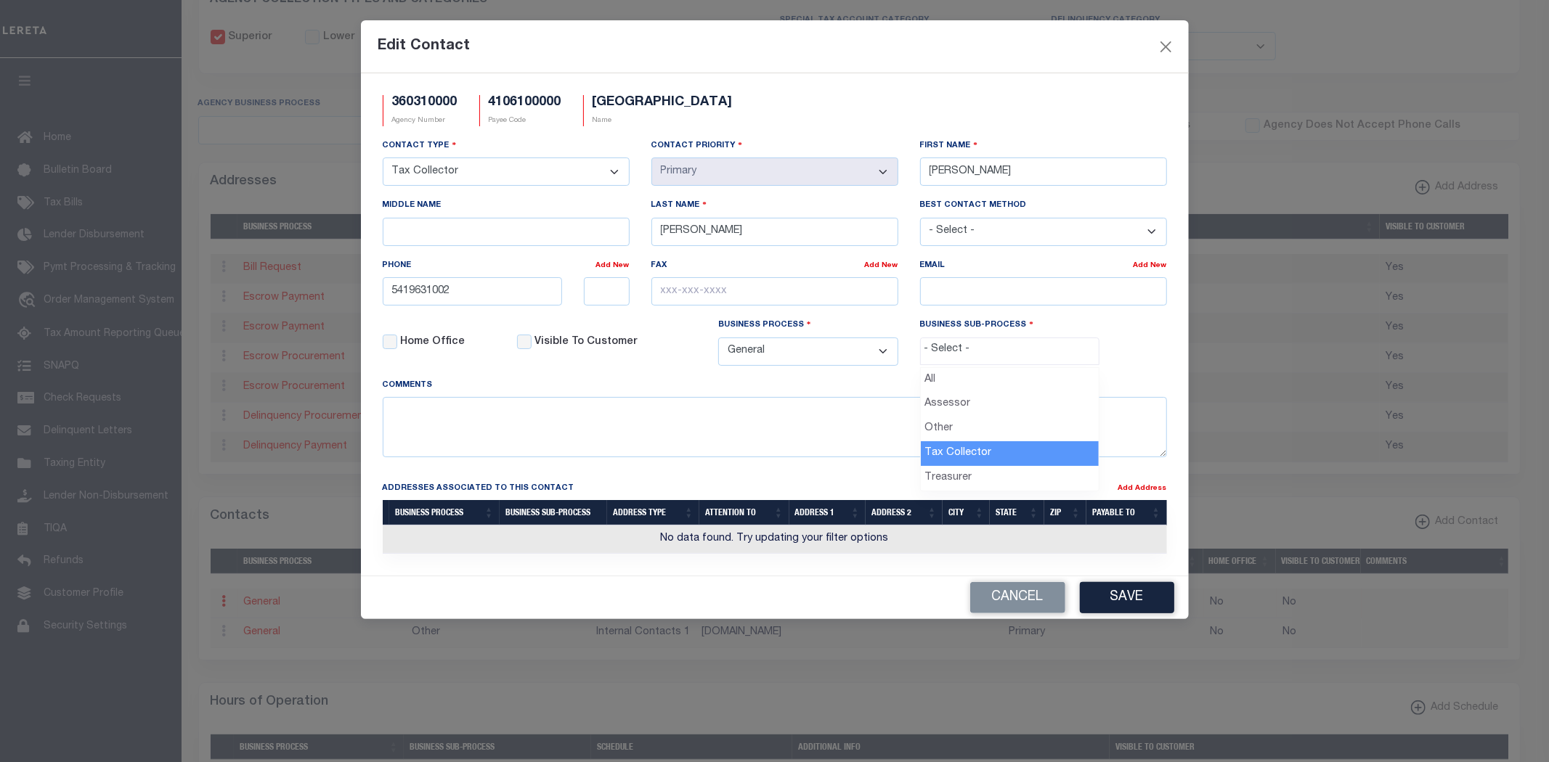
select select "31"
click at [944, 296] on input "email" at bounding box center [1043, 291] width 247 height 28
paste input "ASSESSOR@UNION-COUNTY.ORG"
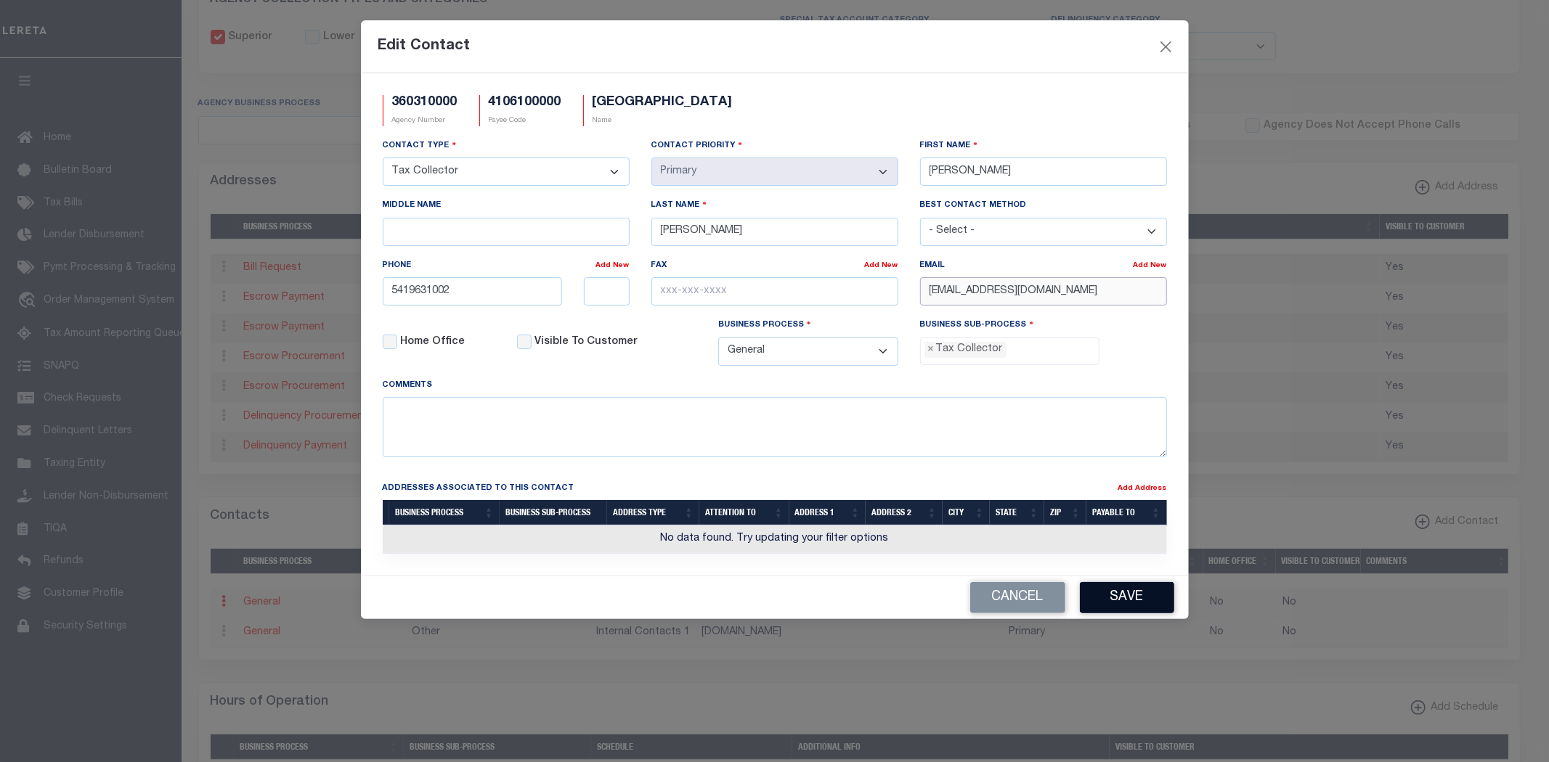
type input "ASSESSOR@UNION-COUNTY.ORG"
click at [1129, 603] on button "Save" at bounding box center [1127, 597] width 94 height 31
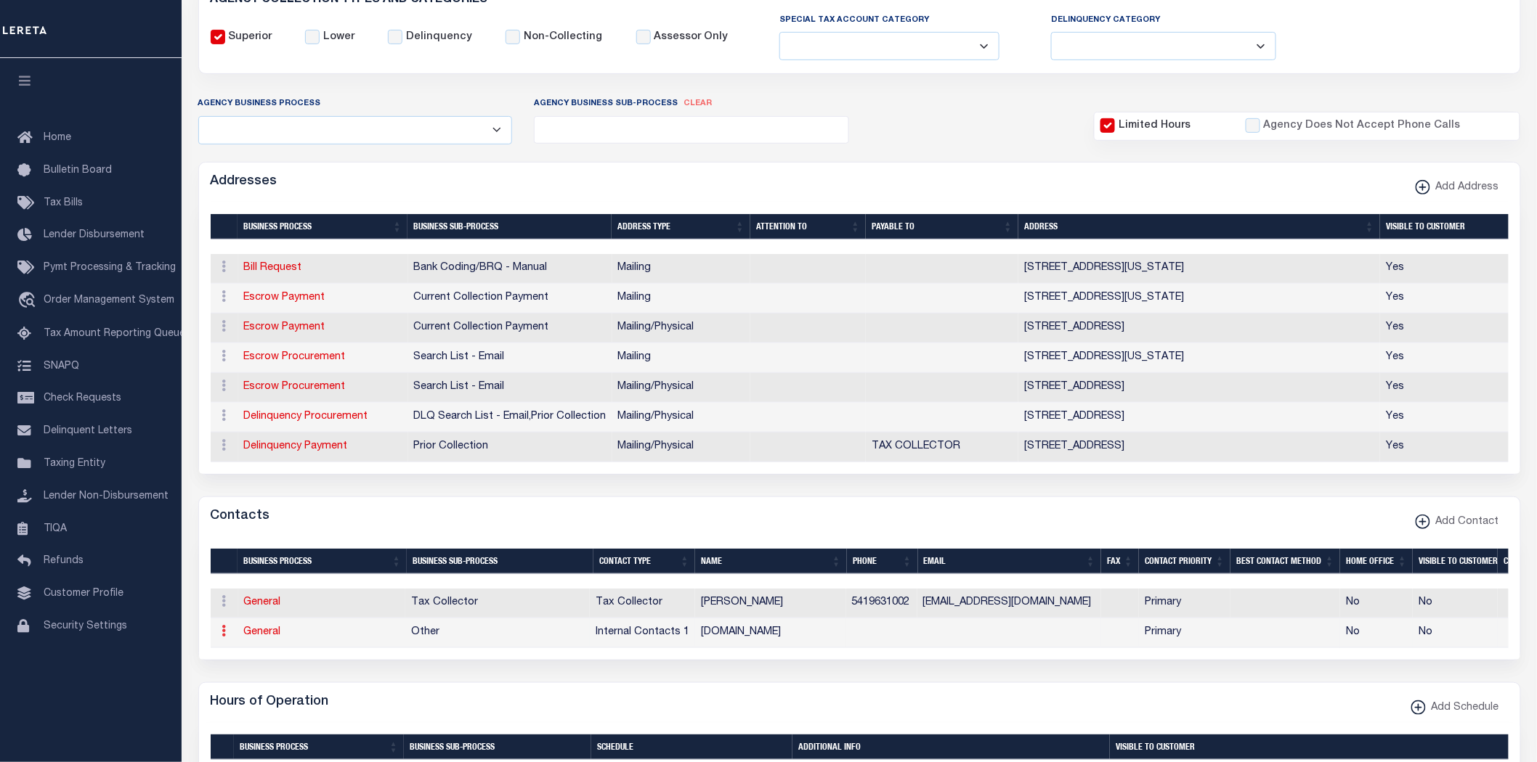
click at [224, 634] on icon at bounding box center [224, 631] width 4 height 12
click at [266, 706] on link "Delete Contact" at bounding box center [272, 703] width 110 height 24
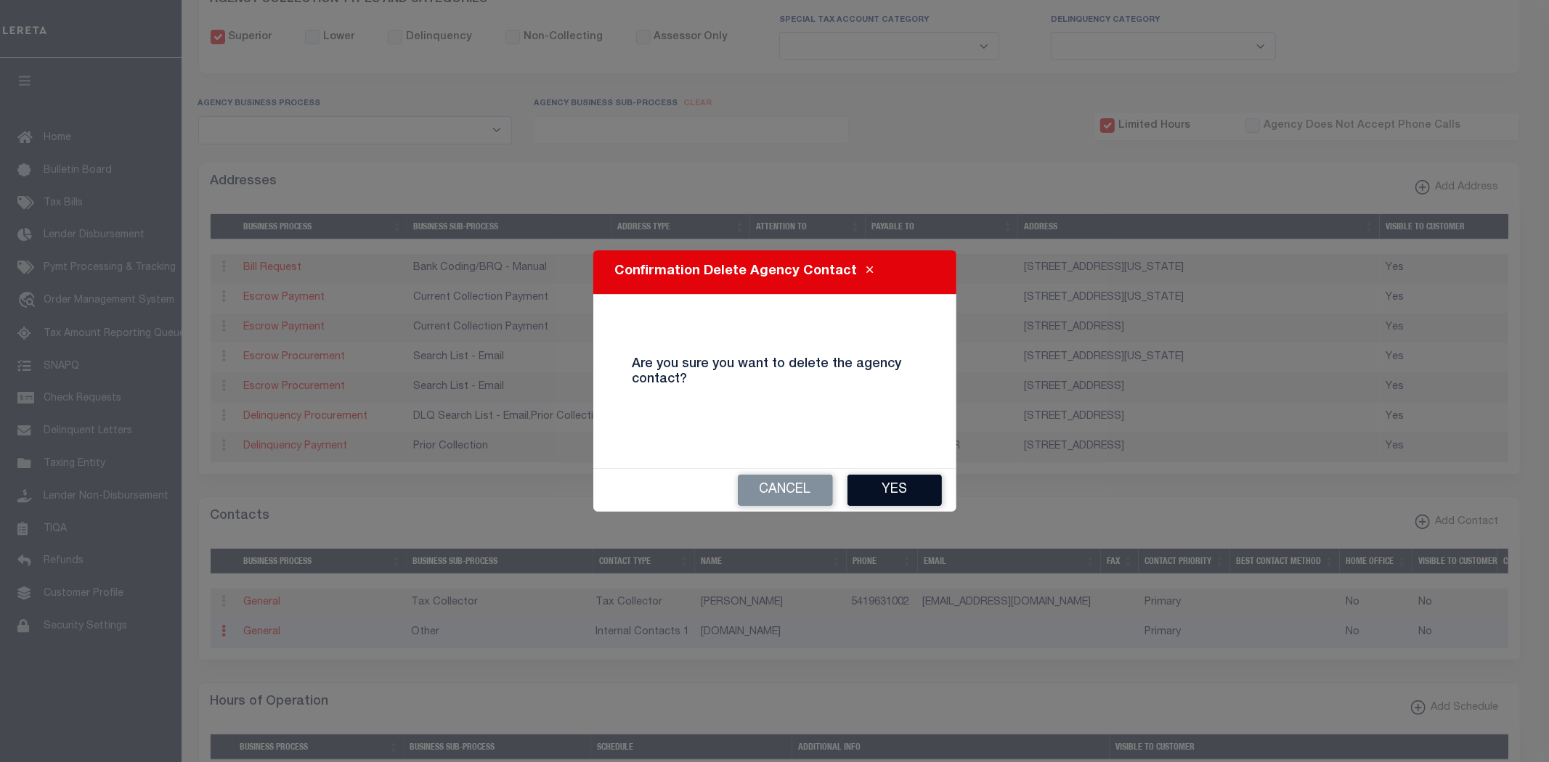
click at [893, 487] on button "Yes" at bounding box center [894, 490] width 94 height 31
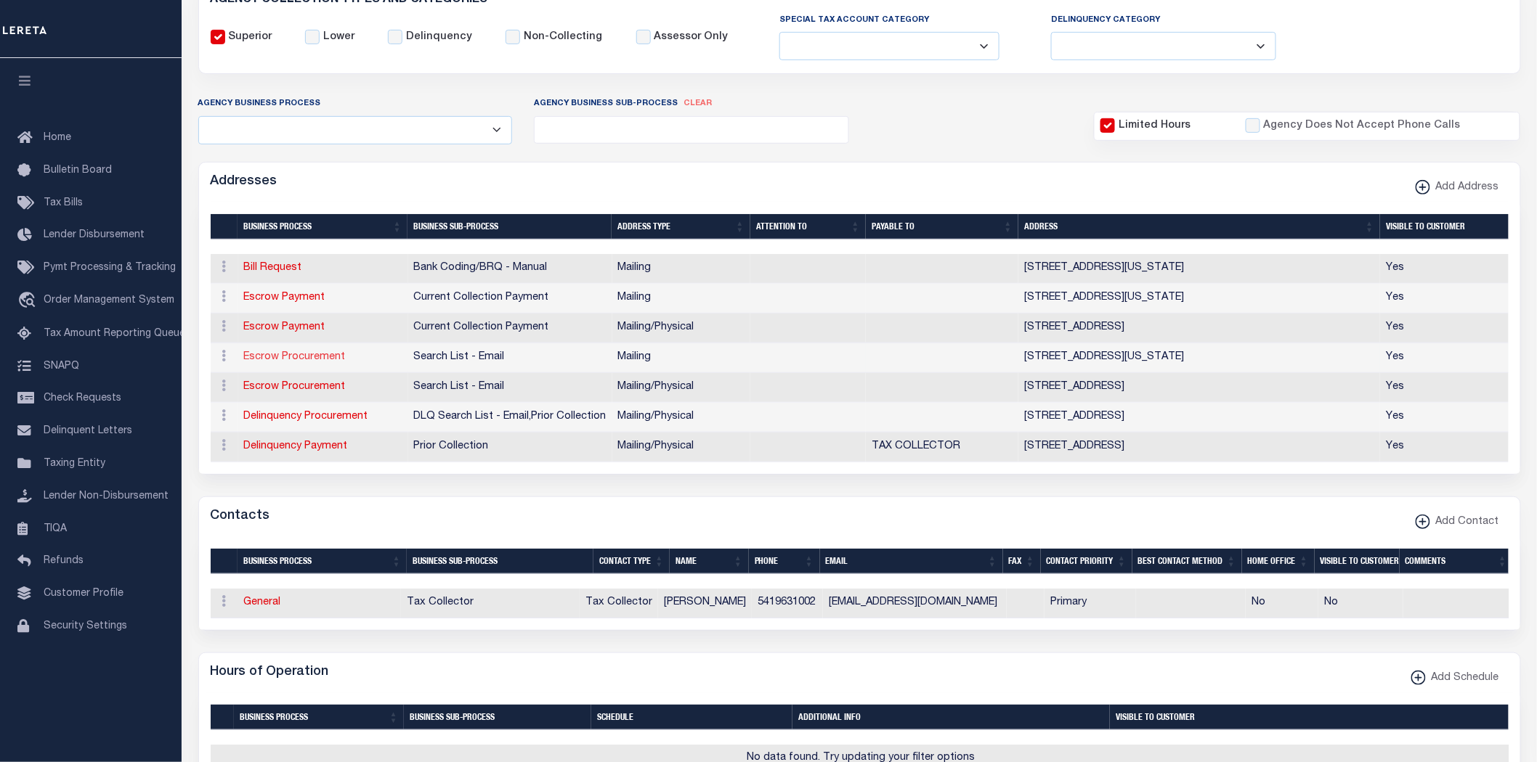
click at [308, 354] on link "Escrow Procurement" at bounding box center [295, 357] width 102 height 10
select select "1"
checkbox input "false"
select select
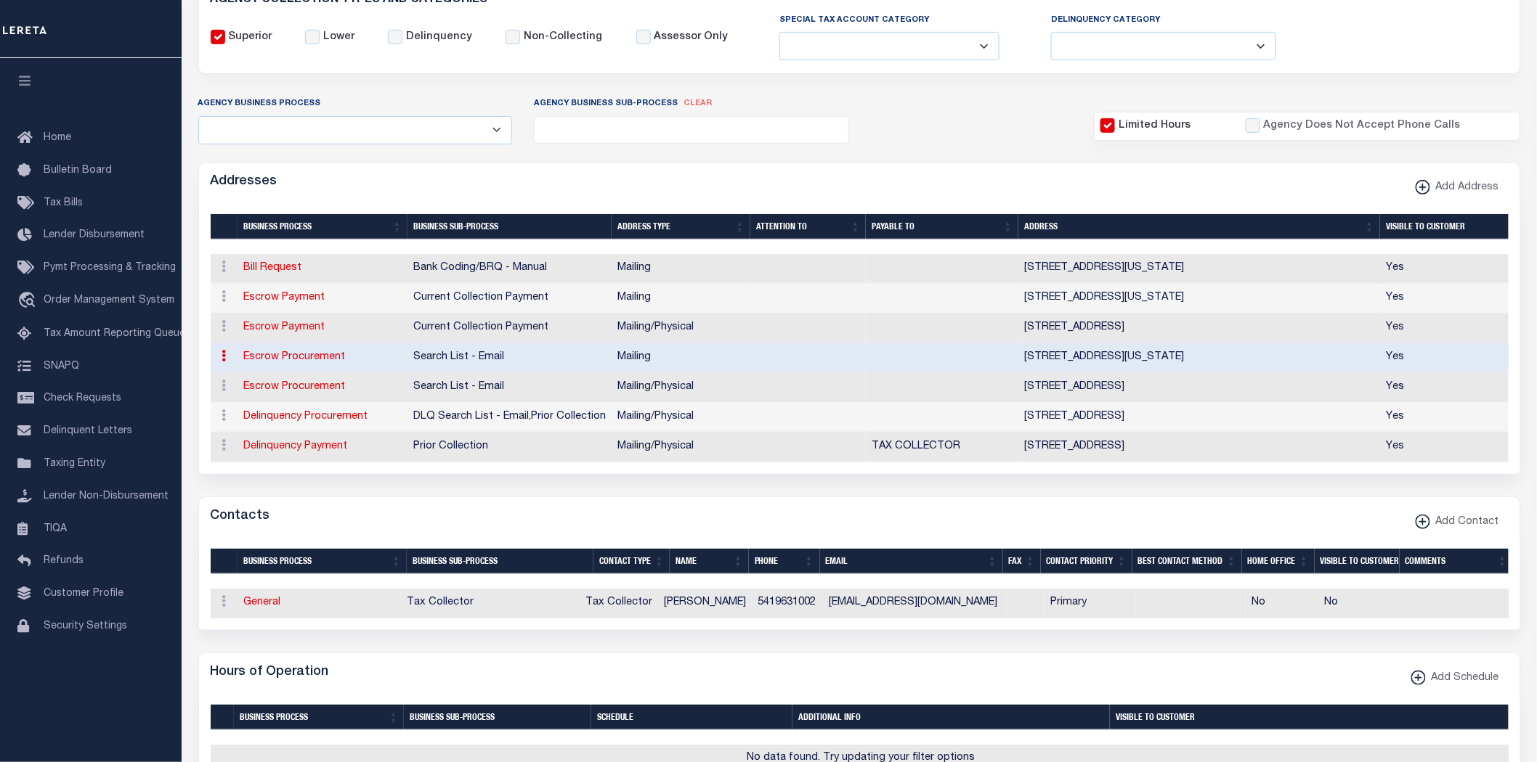
type input "40 N. PENNSYLVANIA AVE"
type input "SUITE 109"
type input "GREENSBURG"
select select "PA"
type input "15601"
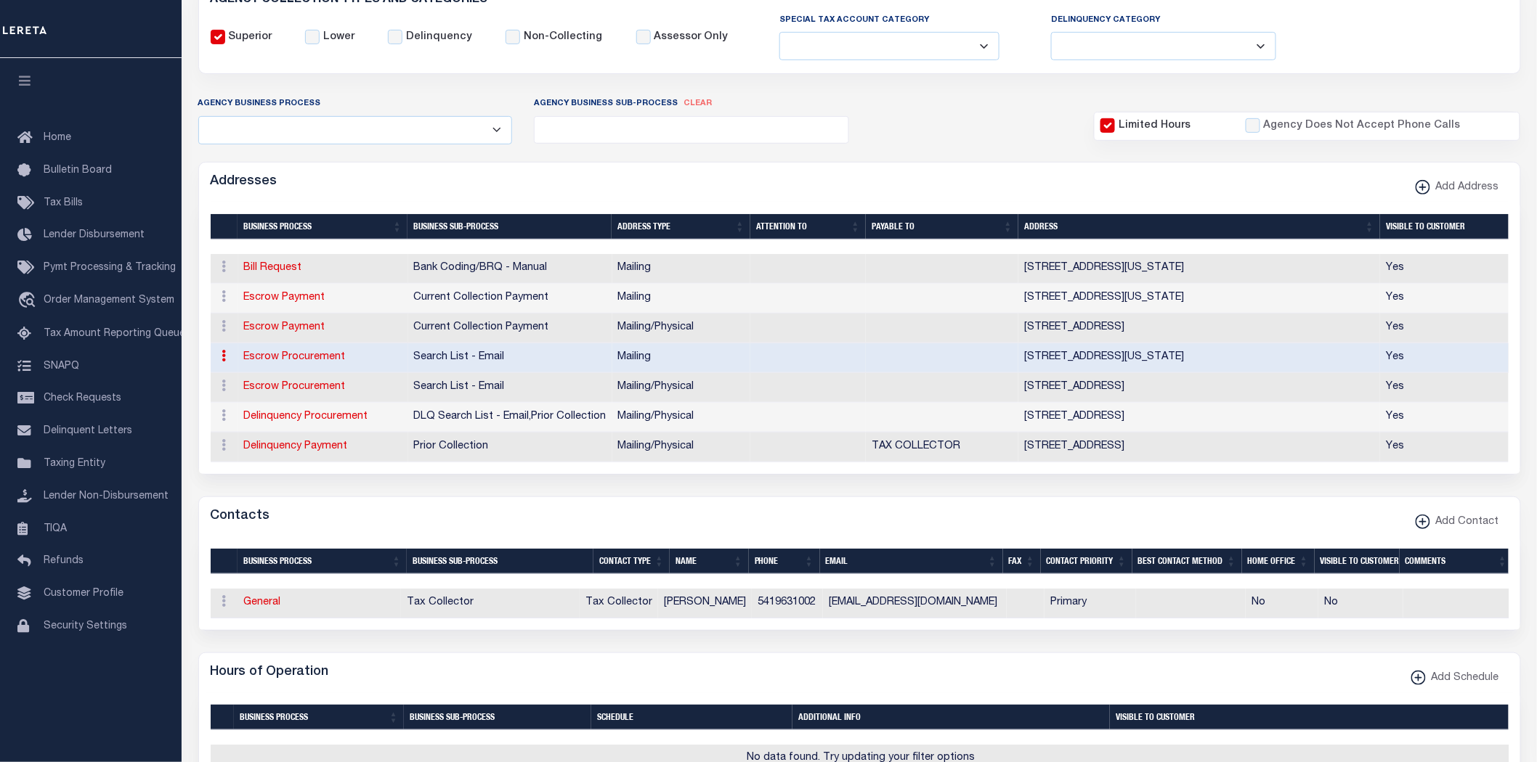
checkbox input "true"
select select "2"
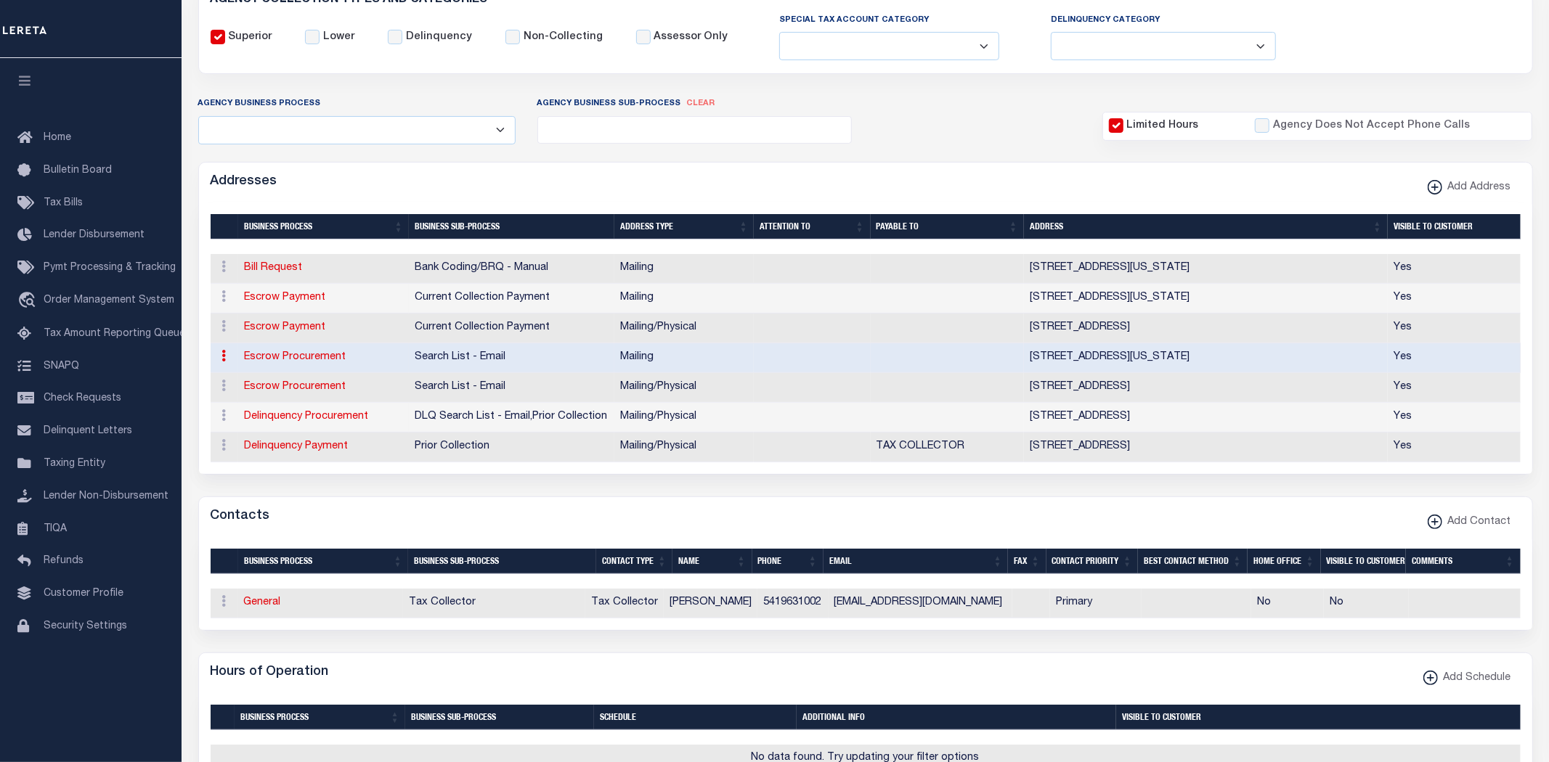
select select "5"
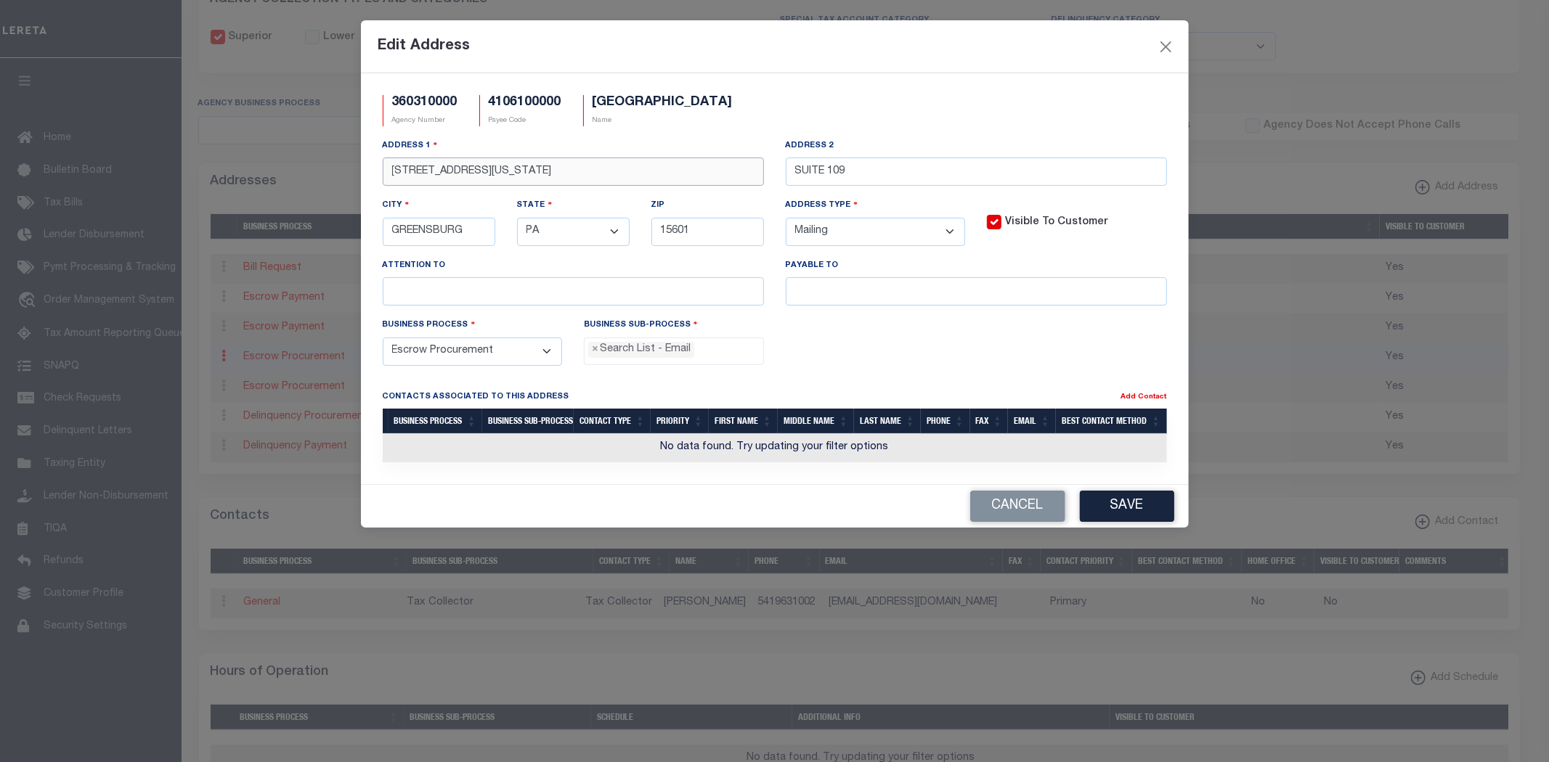
drag, startPoint x: 570, startPoint y: 172, endPoint x: 0, endPoint y: 154, distance: 570.3
click at [0, 154] on div "Edit Address 360310000 Agency Number 4106100000 Payee Code UNION COUNTY Name Ad…" at bounding box center [774, 381] width 1549 height 762
type input "1001 FOURTH ST, SUITE A"
type input "LA GRANDE"
select select "OR"
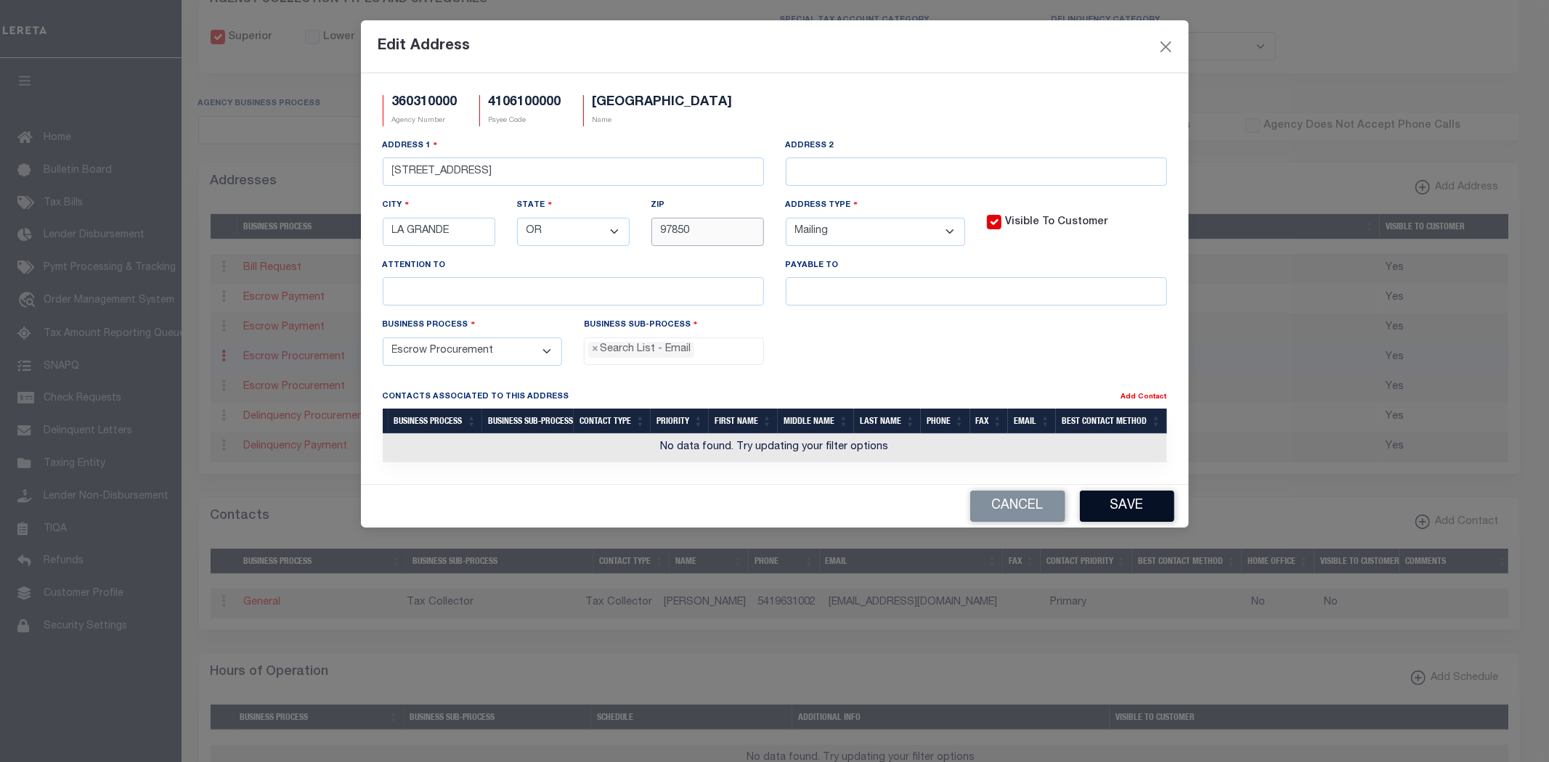
type input "97850"
click at [1138, 521] on button "Save" at bounding box center [1127, 506] width 94 height 31
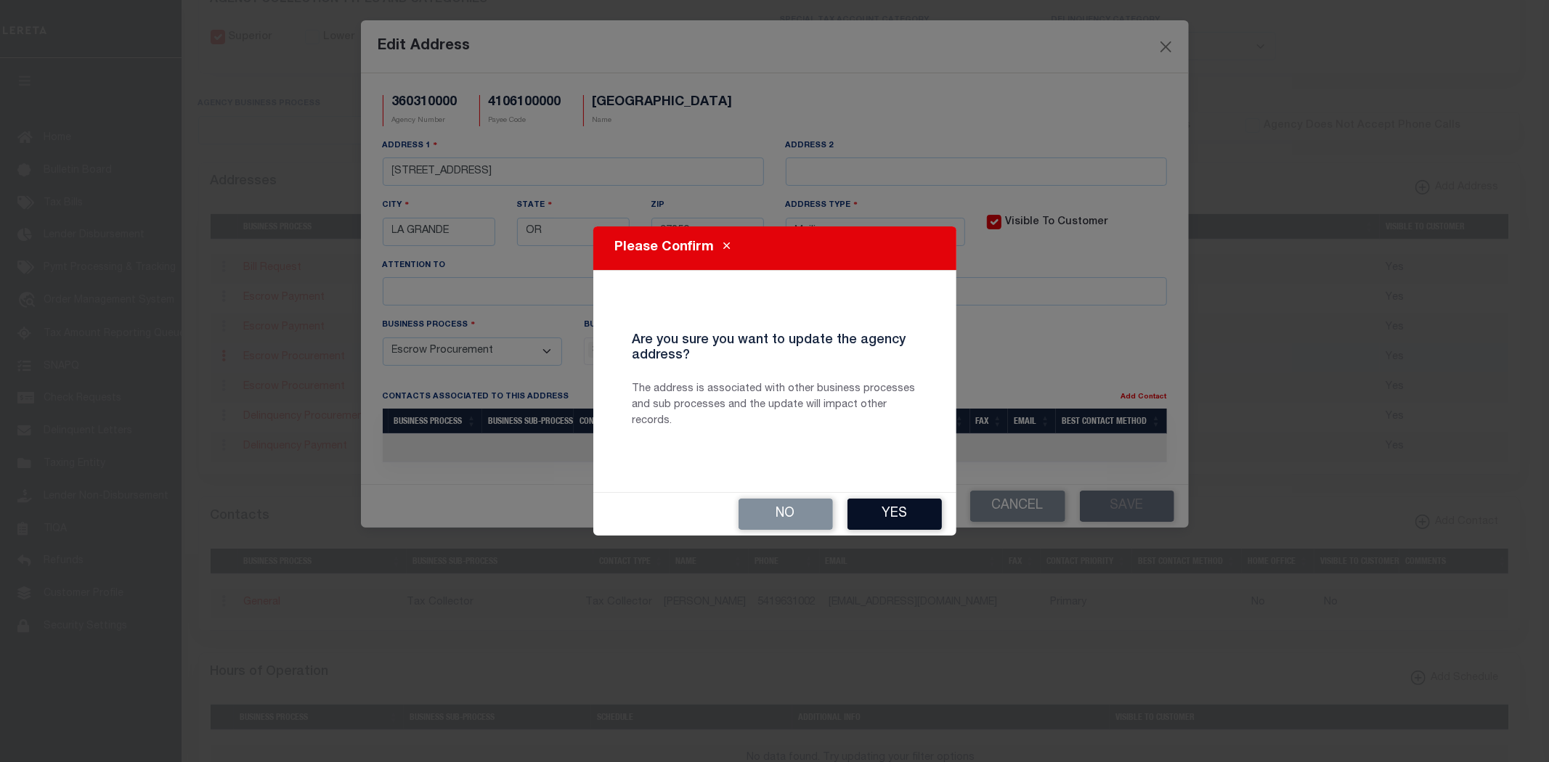
click at [916, 503] on button "Yes" at bounding box center [894, 514] width 94 height 31
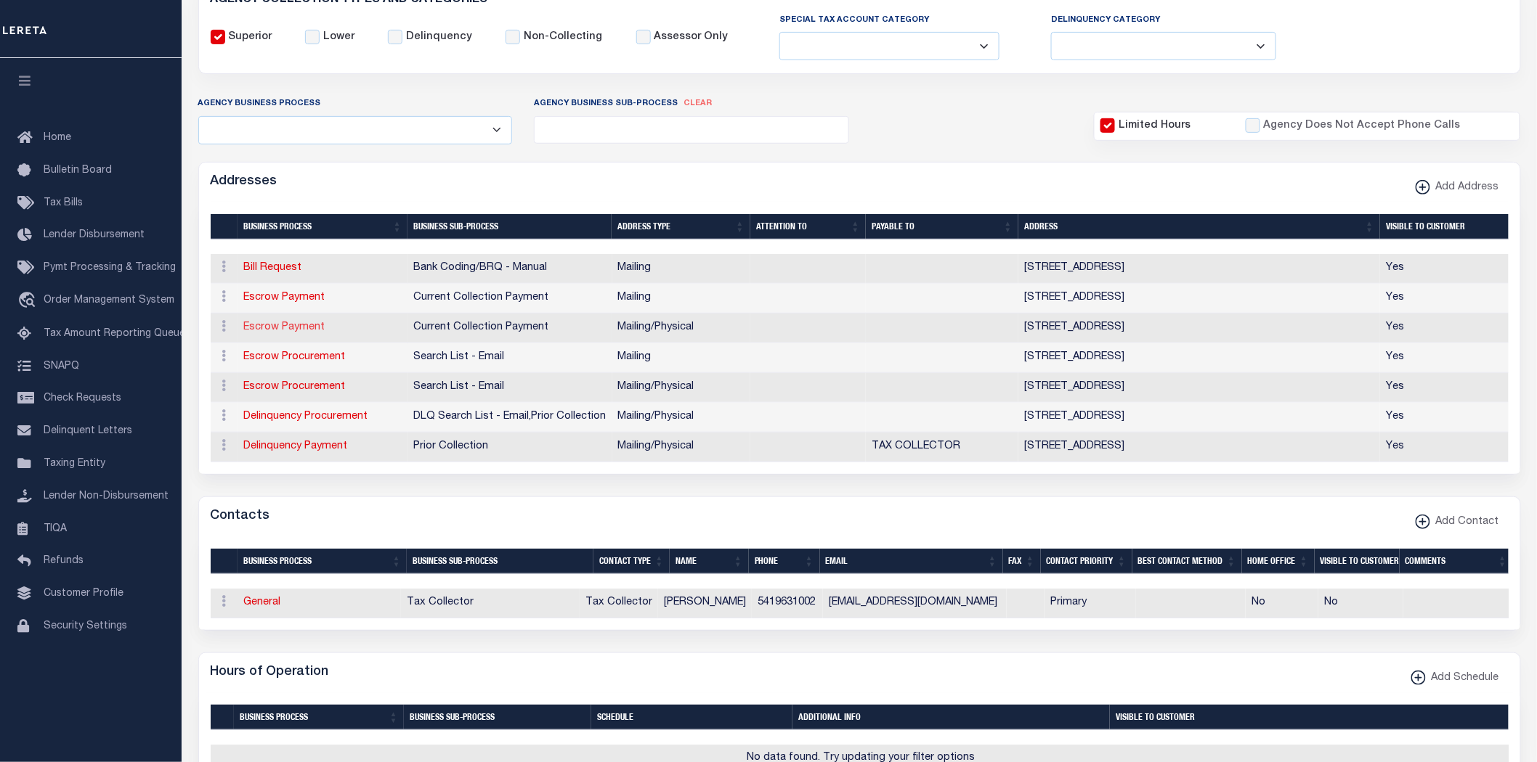
click at [290, 328] on link "Escrow Payment" at bounding box center [284, 327] width 81 height 10
select select
select select "1"
checkbox input "false"
select select
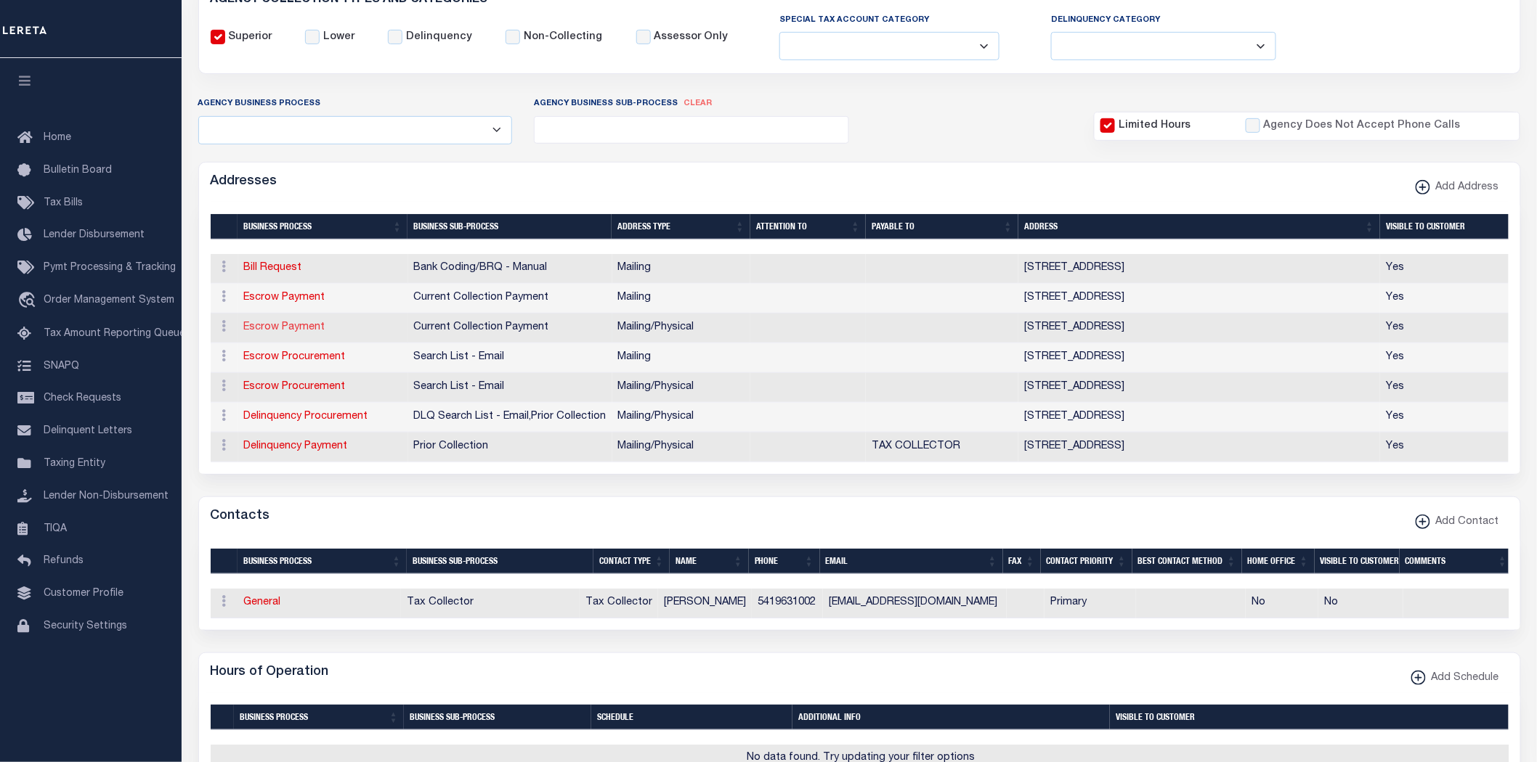
select select
type input "1001 4TH ST STE A"
type input "LA GRANDE"
select select "OR"
type input "97850"
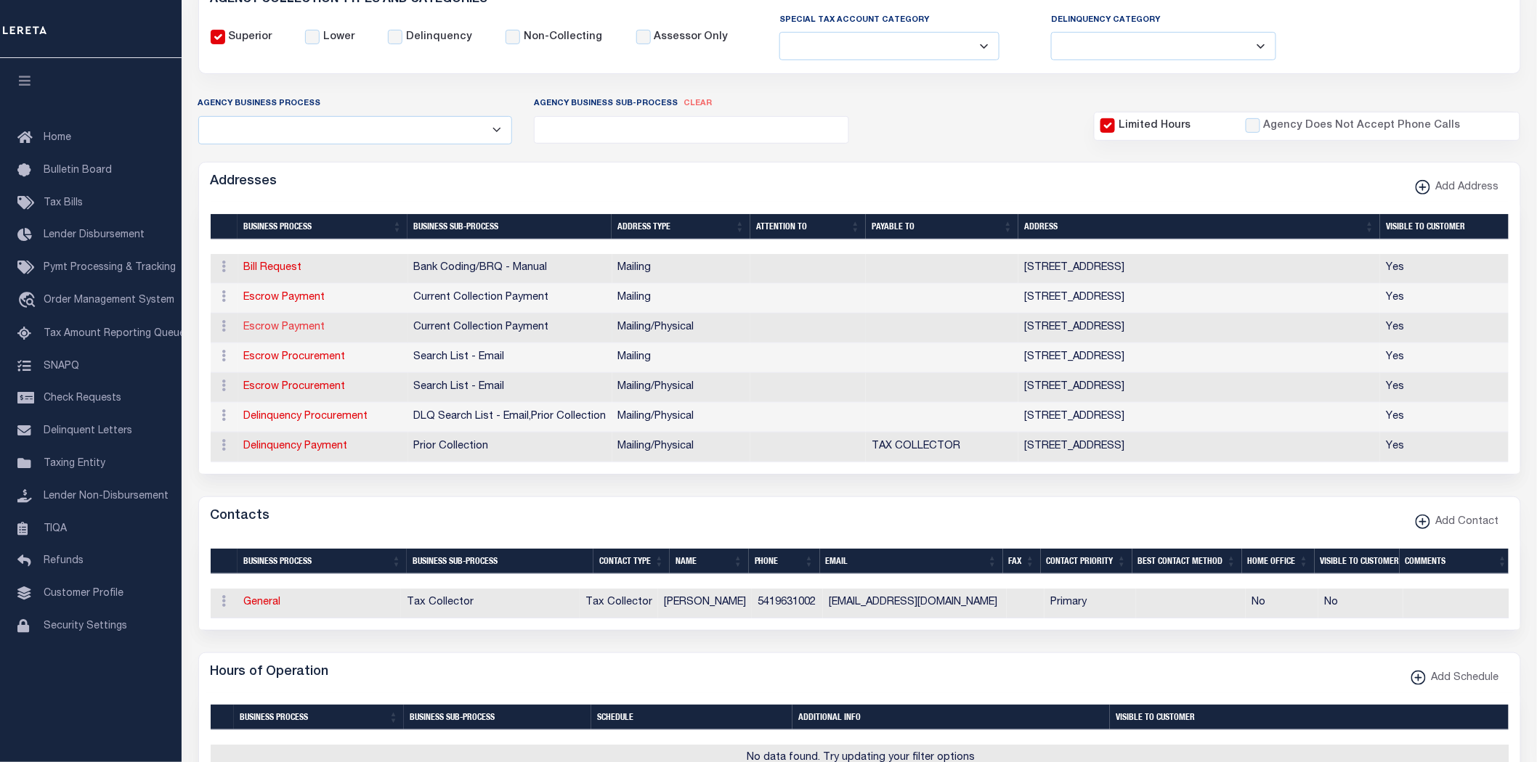
select select "5"
checkbox input "true"
select select "3"
select select "11"
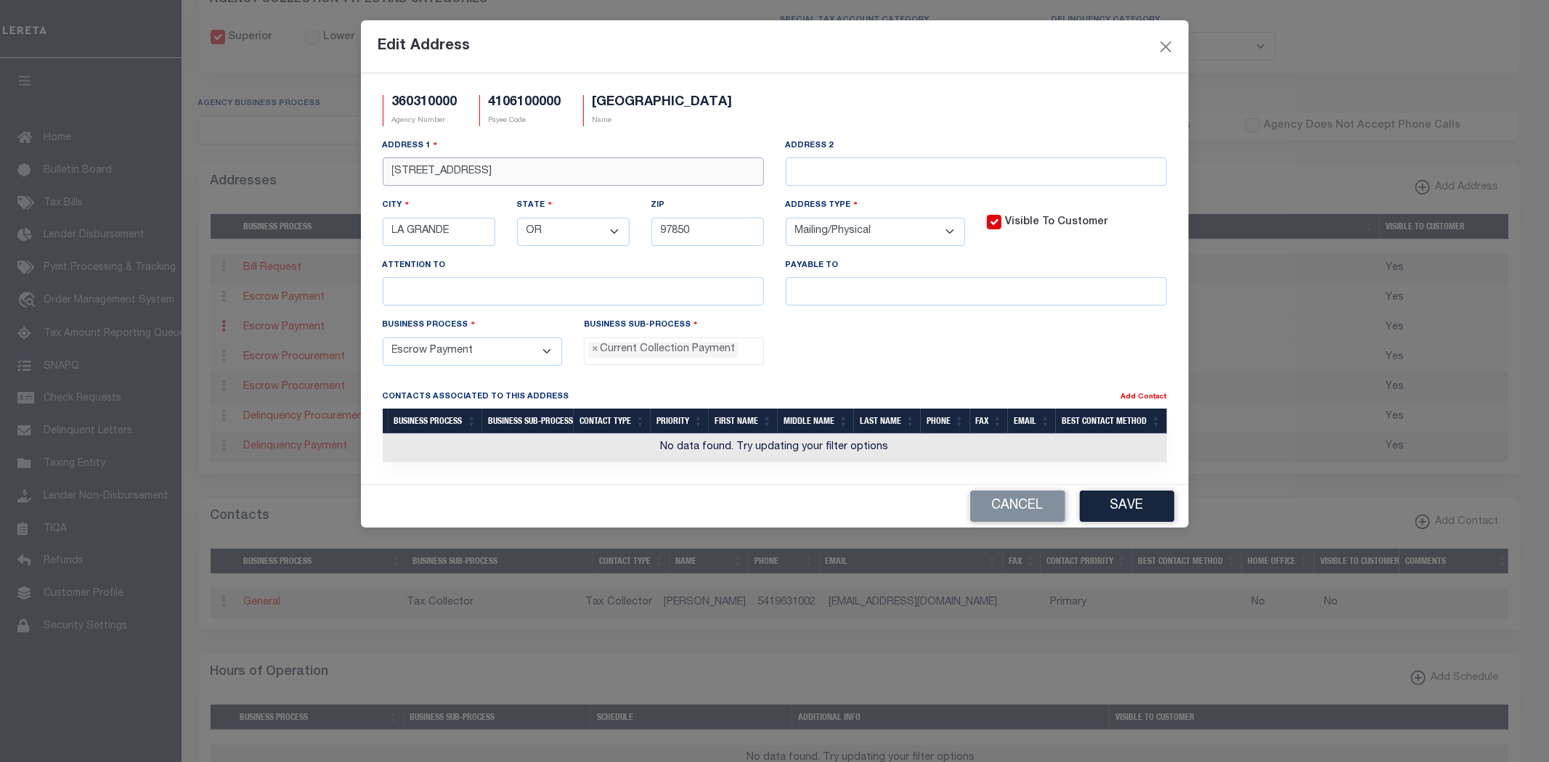
drag, startPoint x: 329, startPoint y: 176, endPoint x: 211, endPoint y: 176, distance: 117.6
click at [211, 176] on div "Edit Address 360310000 Agency Number 4106100000 Payee Code UNION COUNTY Name Ad…" at bounding box center [774, 381] width 1549 height 762
paste input "FOURTH ST, SUITE A"
type input "1001 FOURTH ST, SUITE A"
click at [1136, 510] on button "Save" at bounding box center [1127, 506] width 94 height 31
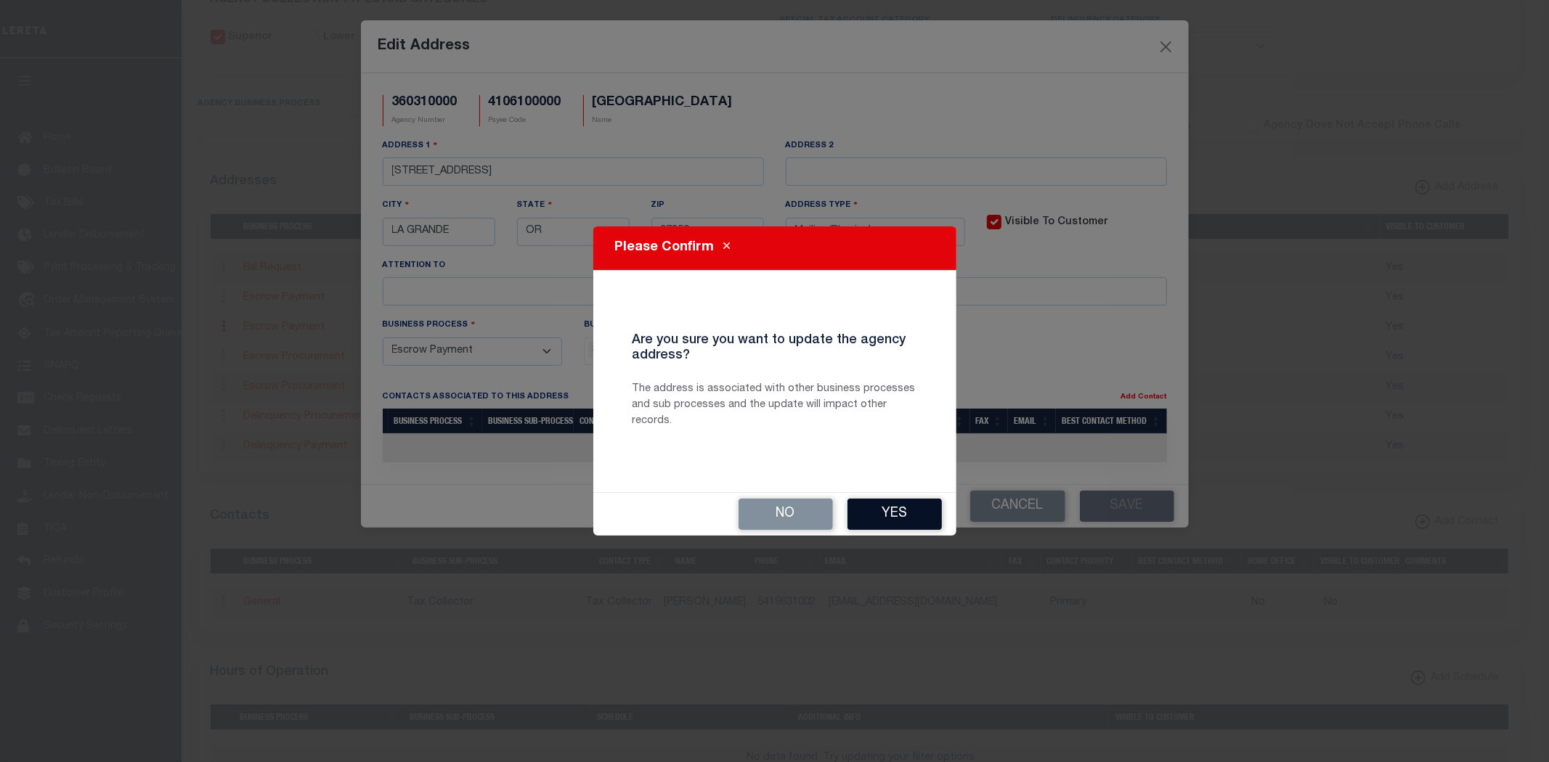
click at [891, 505] on button "Yes" at bounding box center [894, 514] width 94 height 31
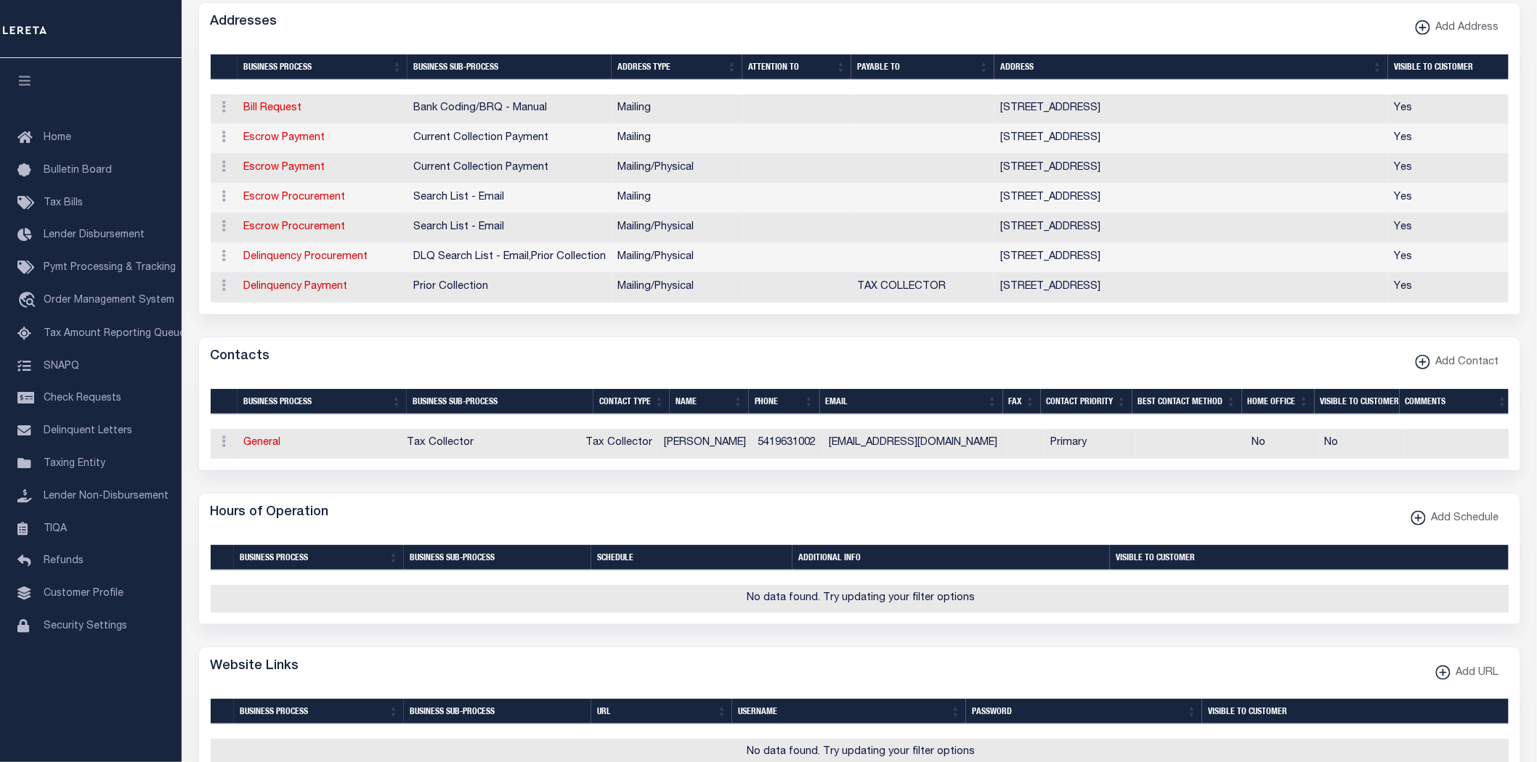
scroll to position [403, 0]
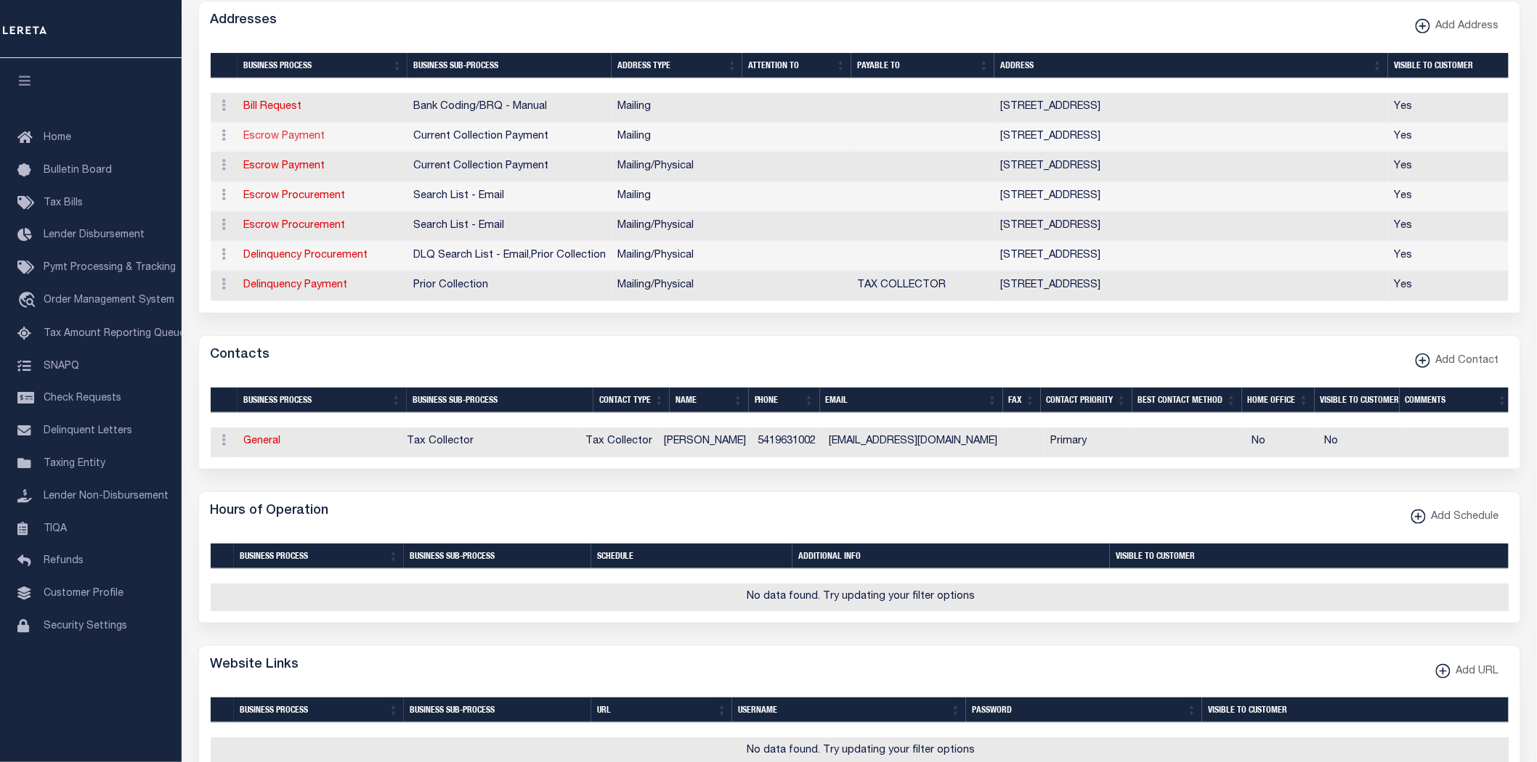
click at [288, 137] on link "Escrow Payment" at bounding box center [284, 136] width 81 height 10
select select
select select "1"
checkbox input "false"
select select
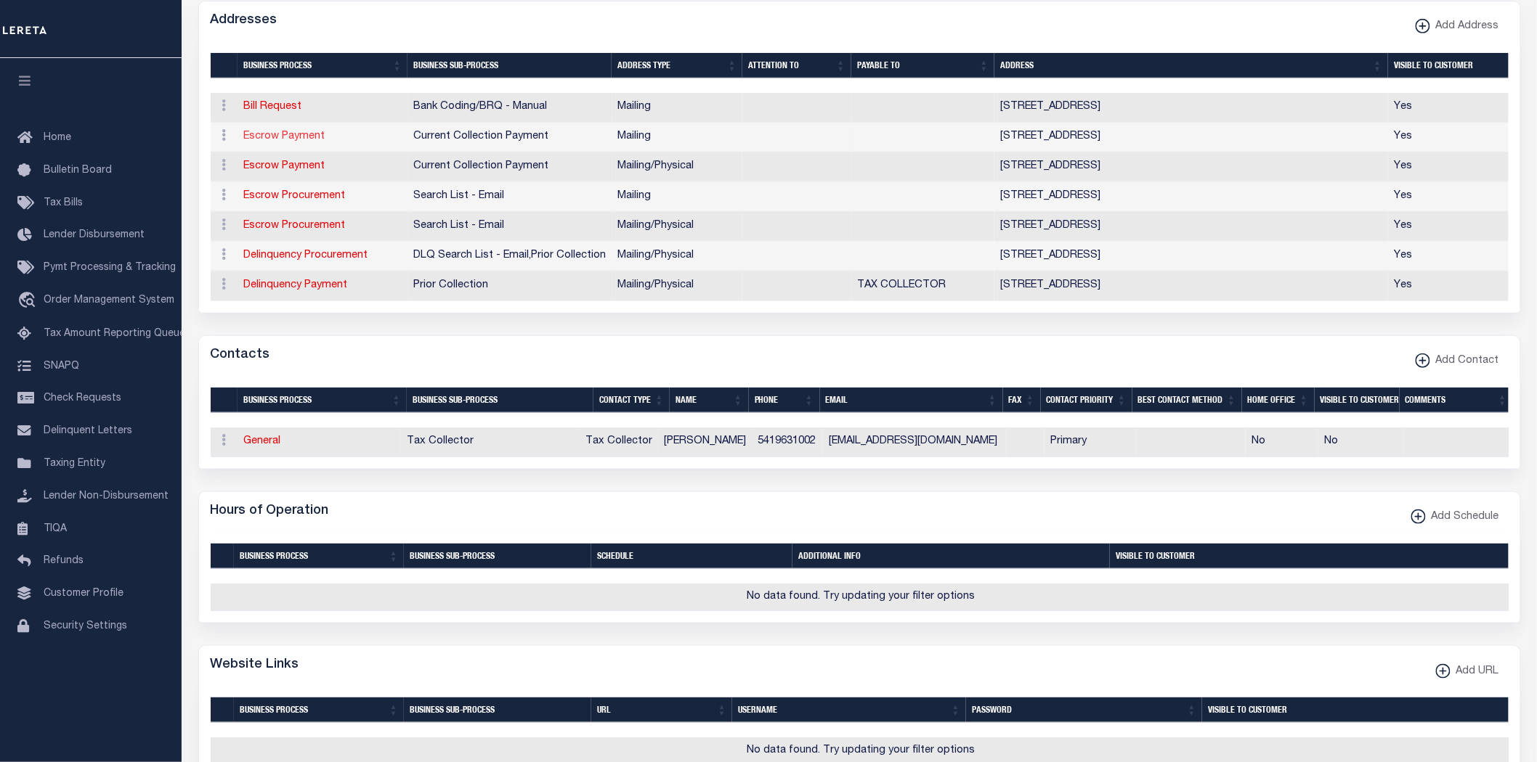
select select
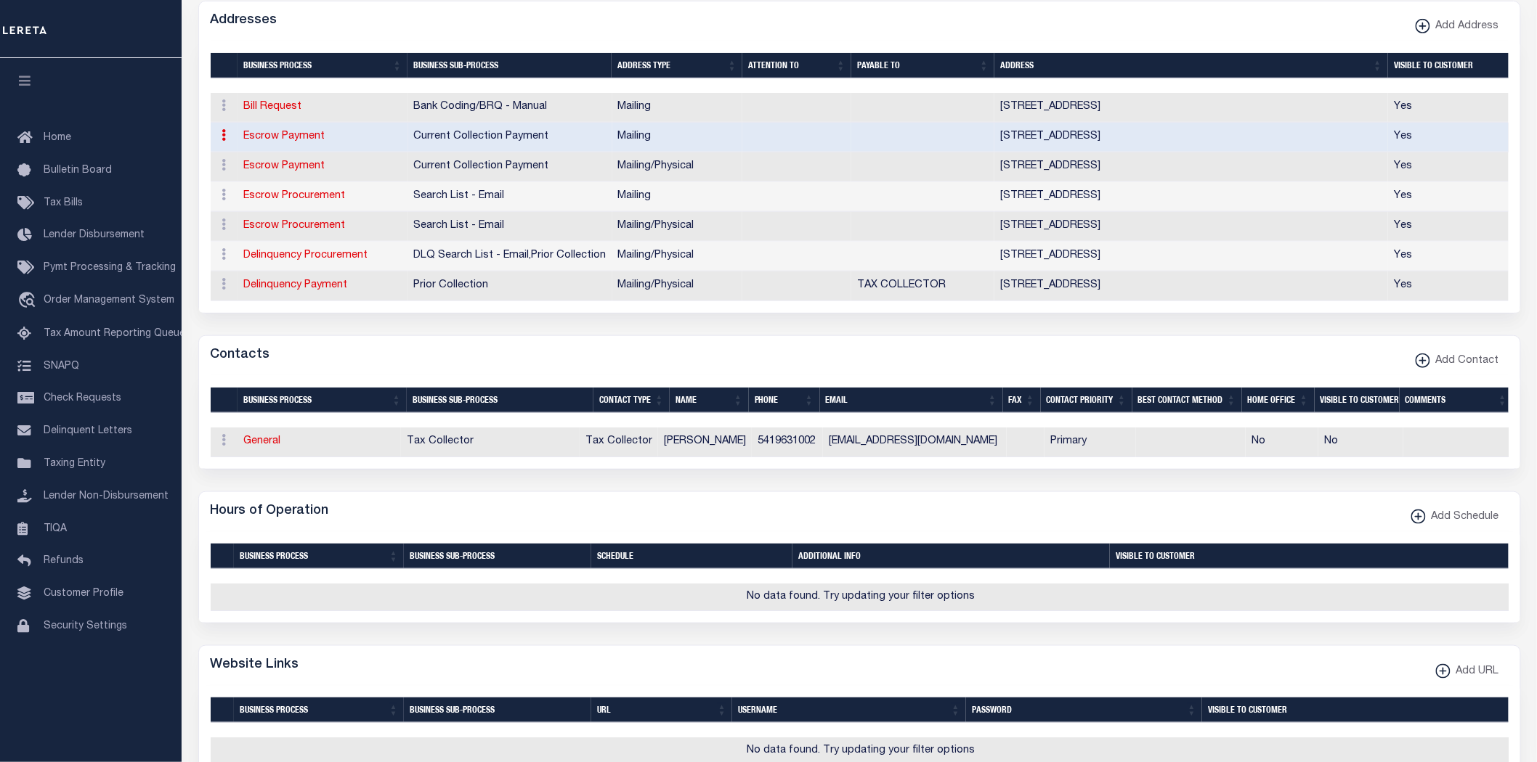
type input "1001 FOURTH ST, SUITE A"
type input "LA GRANDE"
select select "OR"
type input "97850"
checkbox input "true"
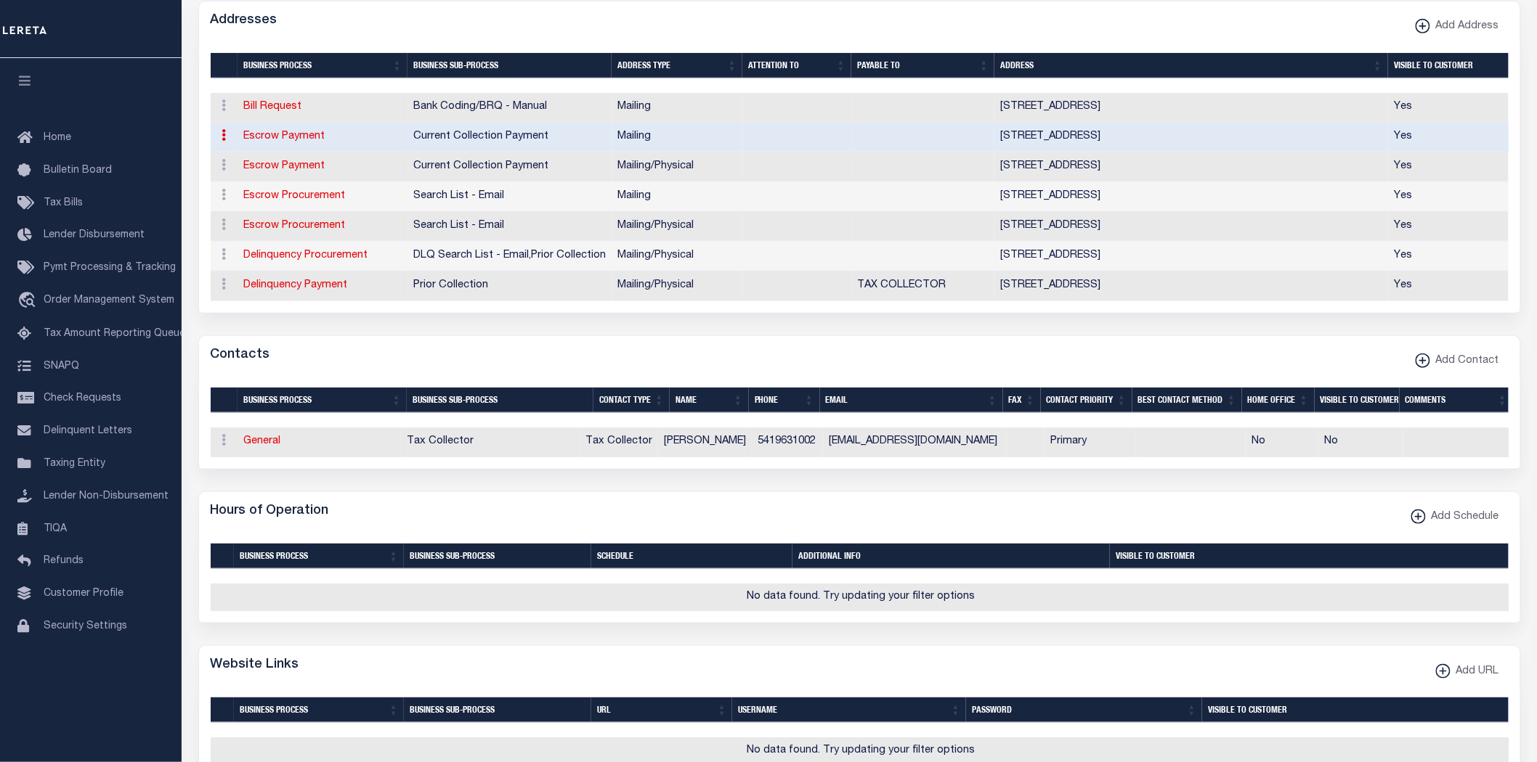
select select "3"
select select "11"
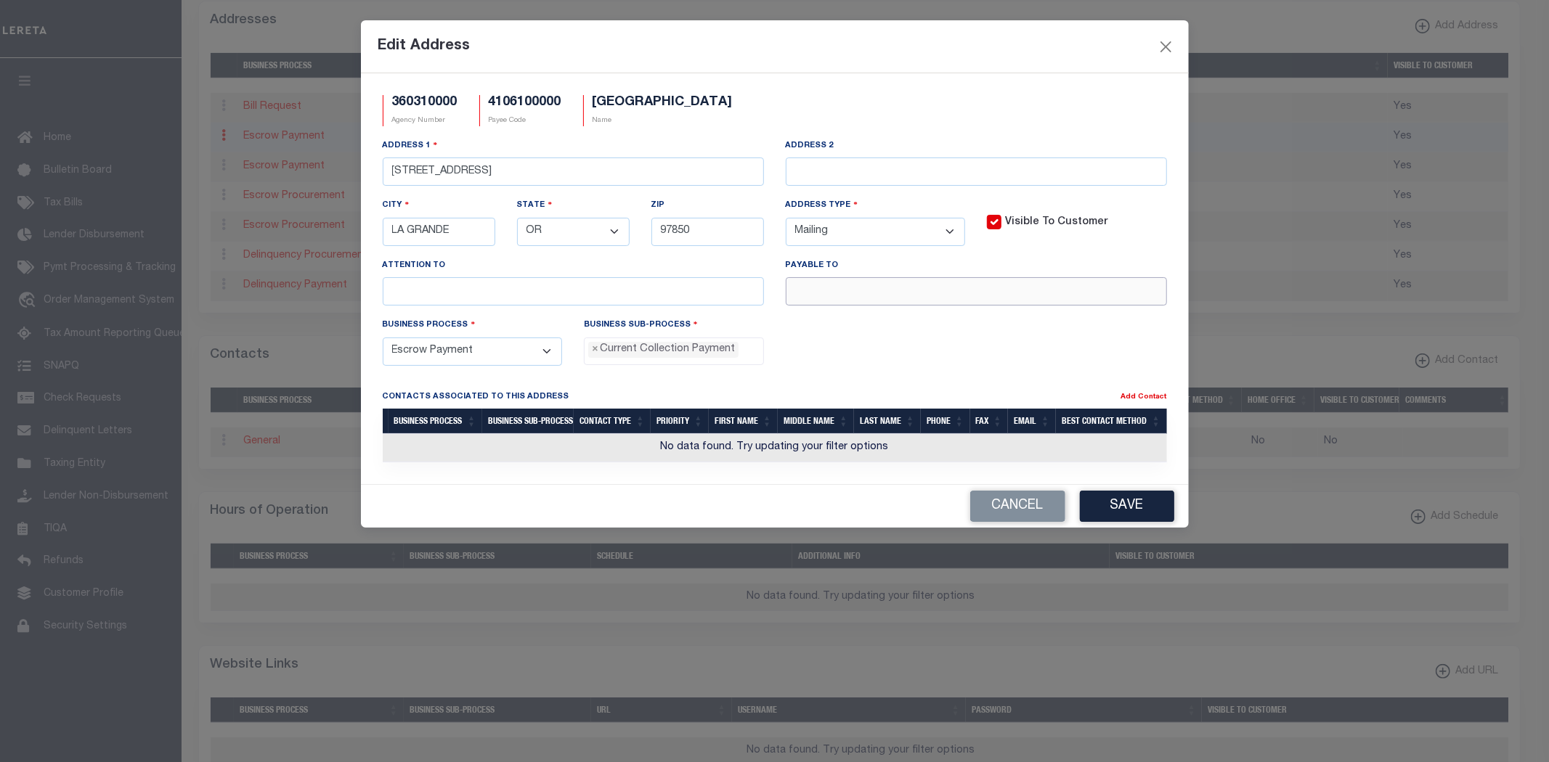
click at [948, 301] on input "text" at bounding box center [976, 291] width 381 height 28
paste input "UNION COUNTY T/C"
type input "UNION COUNTY T/C"
click at [1134, 508] on button "Save" at bounding box center [1127, 506] width 94 height 31
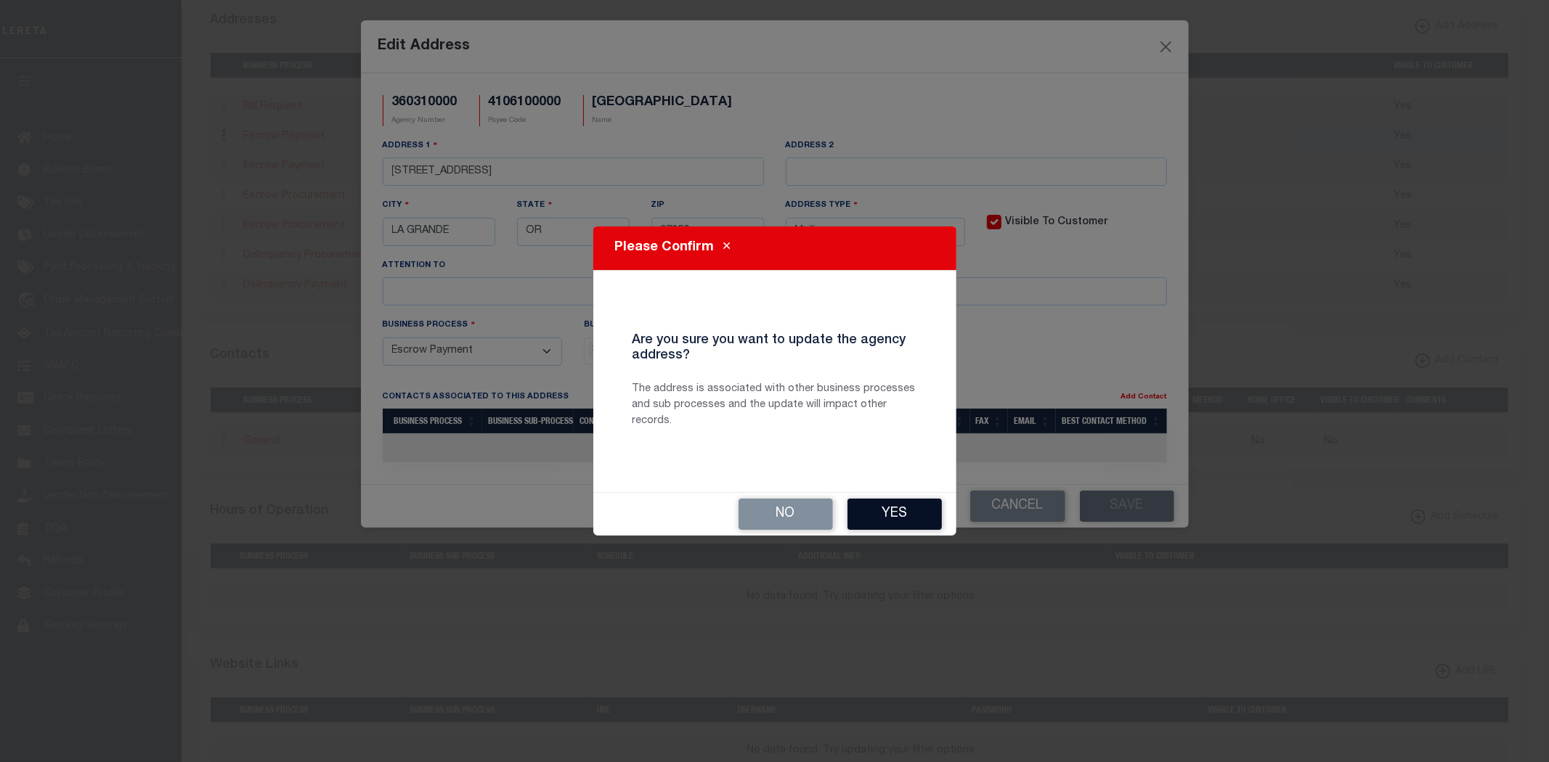
click at [906, 507] on button "Yes" at bounding box center [894, 514] width 94 height 31
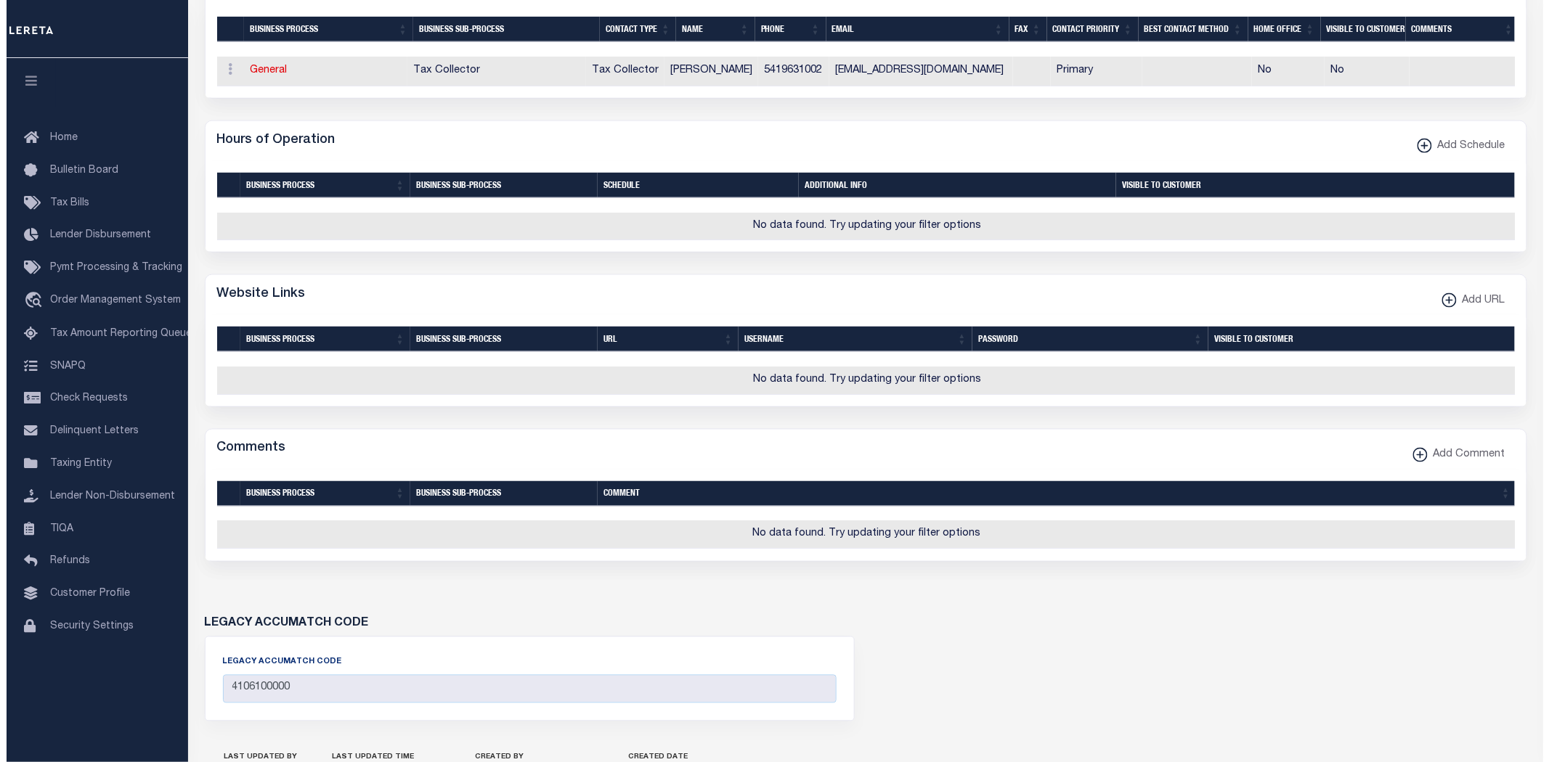
scroll to position [807, 0]
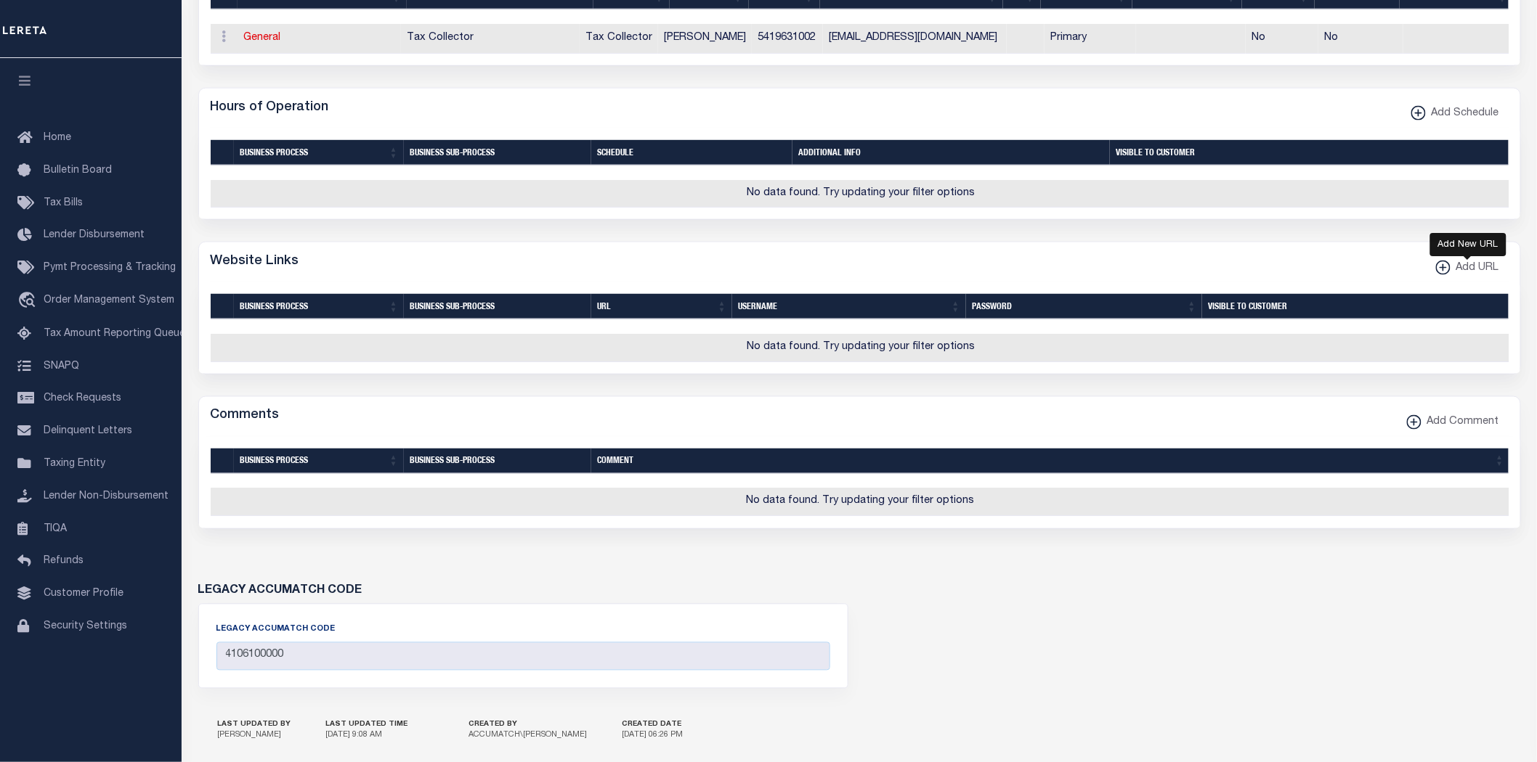
click at [1461, 271] on span "Add URL" at bounding box center [1474, 269] width 49 height 16
select select
checkbox input "true"
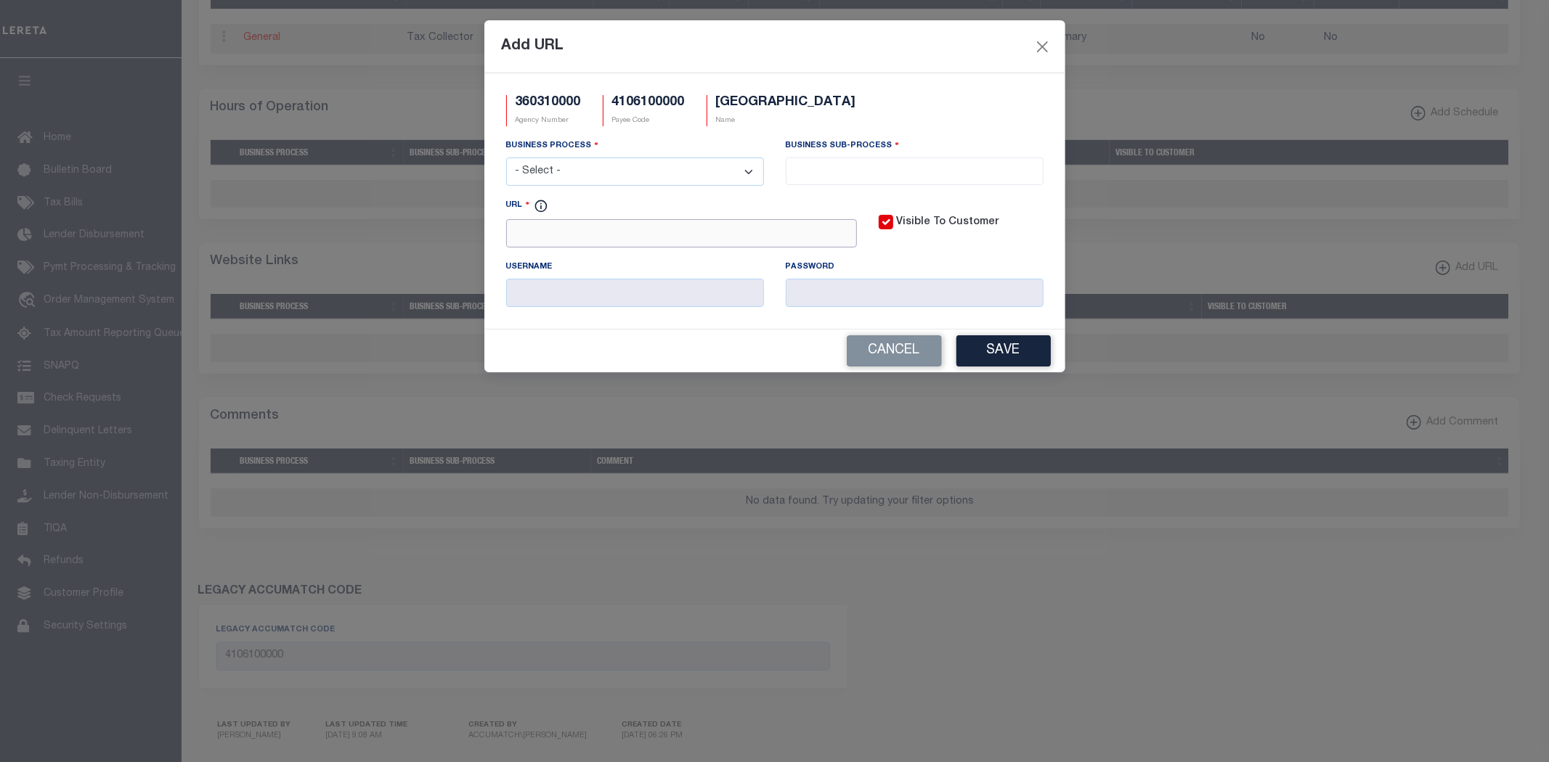
click at [647, 234] on input "URL" at bounding box center [681, 233] width 351 height 28
paste input "https://union-county.org/assessor-tax-collector/record-search/"
type input "https://union-county.org/assessor-tax-collector/record-search/"
click at [584, 170] on select "- Select - All Automation Bill Request Delinquency Payment Delinquency Procurem…" at bounding box center [635, 172] width 258 height 28
select select "6"
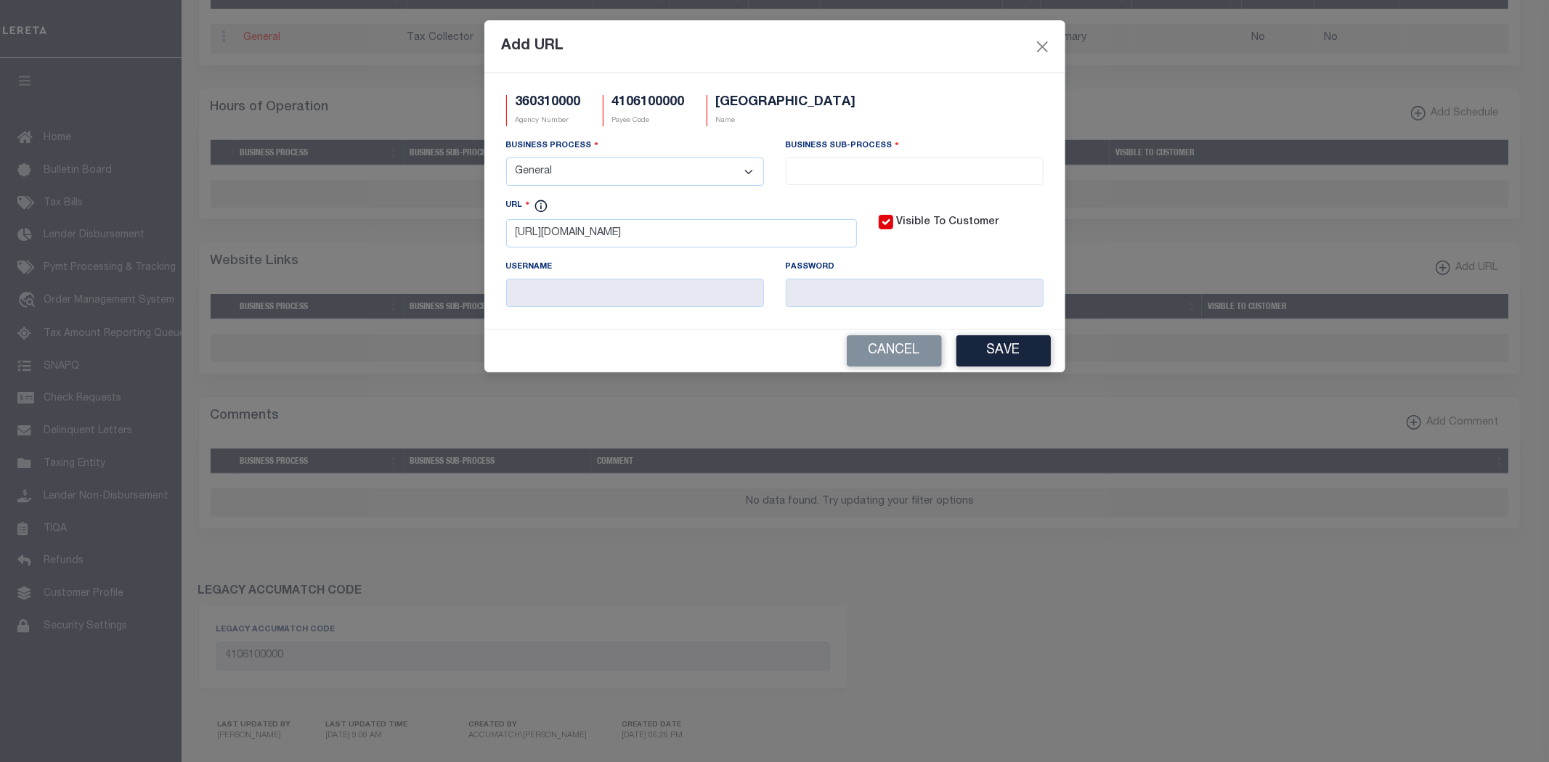
click at [506, 158] on select "- Select - All Automation Bill Request Delinquency Payment Delinquency Procurem…" at bounding box center [635, 172] width 258 height 28
click at [848, 169] on input "search" at bounding box center [914, 170] width 249 height 16
select select "31"
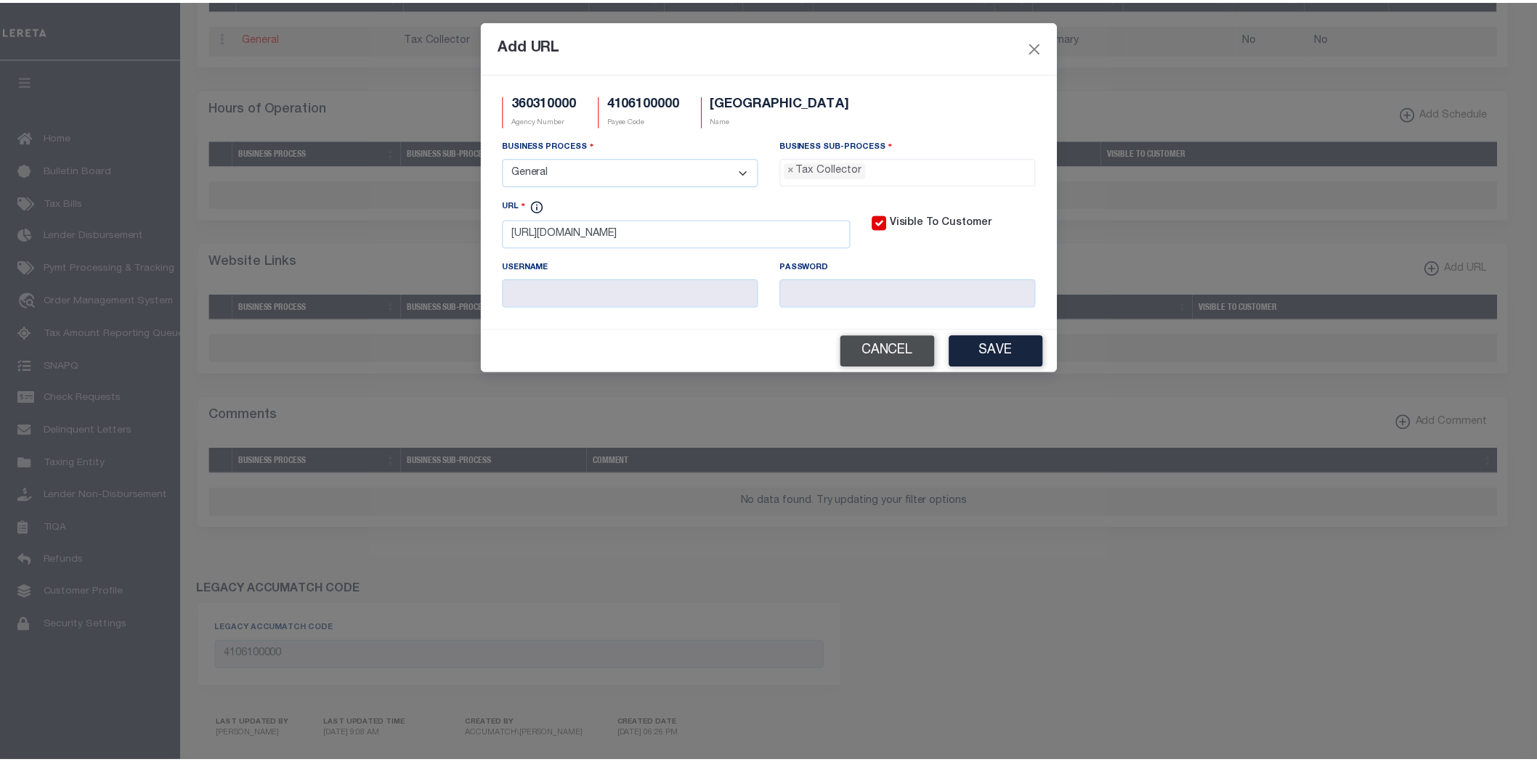
scroll to position [41, 0]
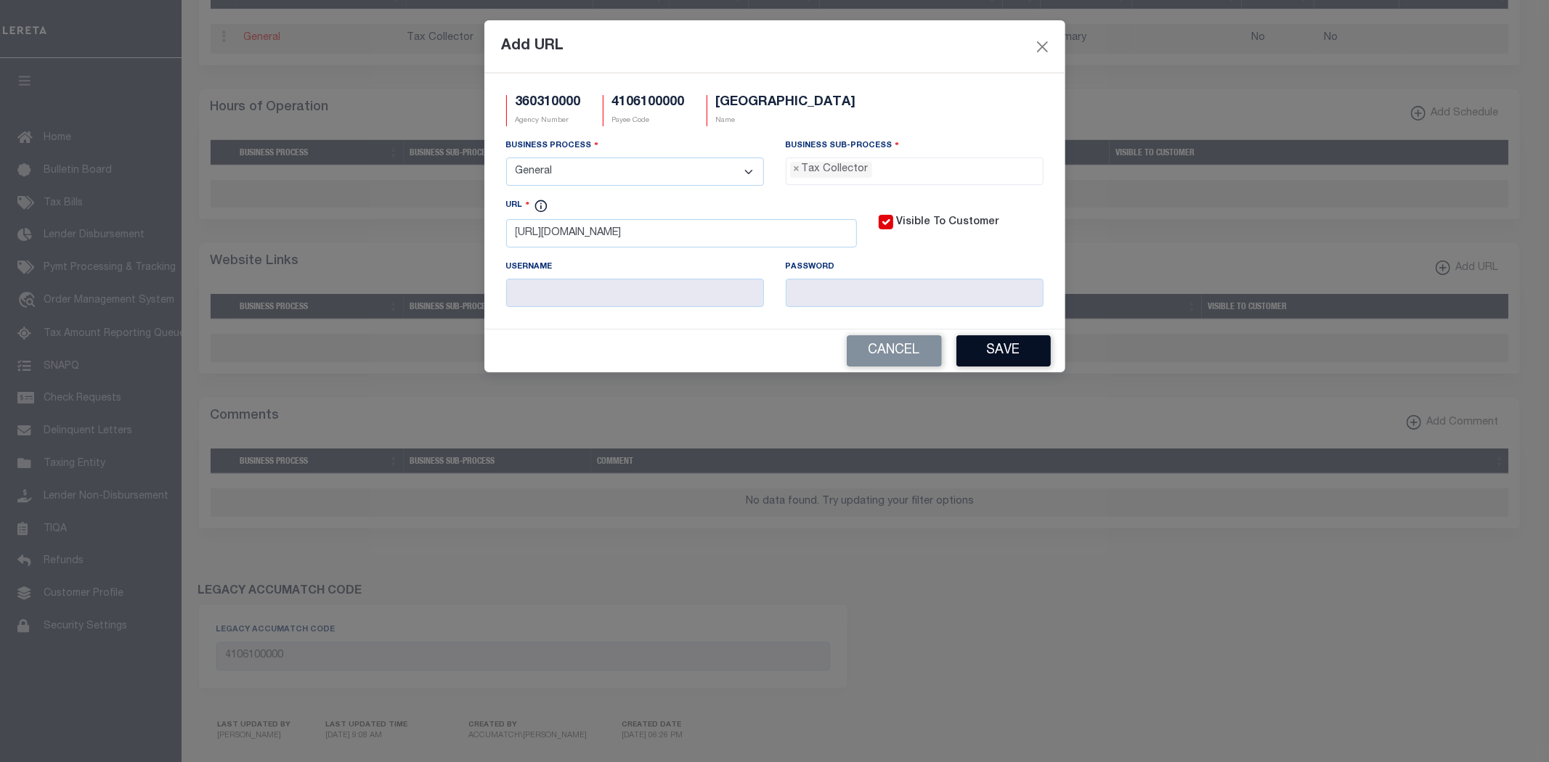
click at [992, 354] on button "Save" at bounding box center [1003, 350] width 94 height 31
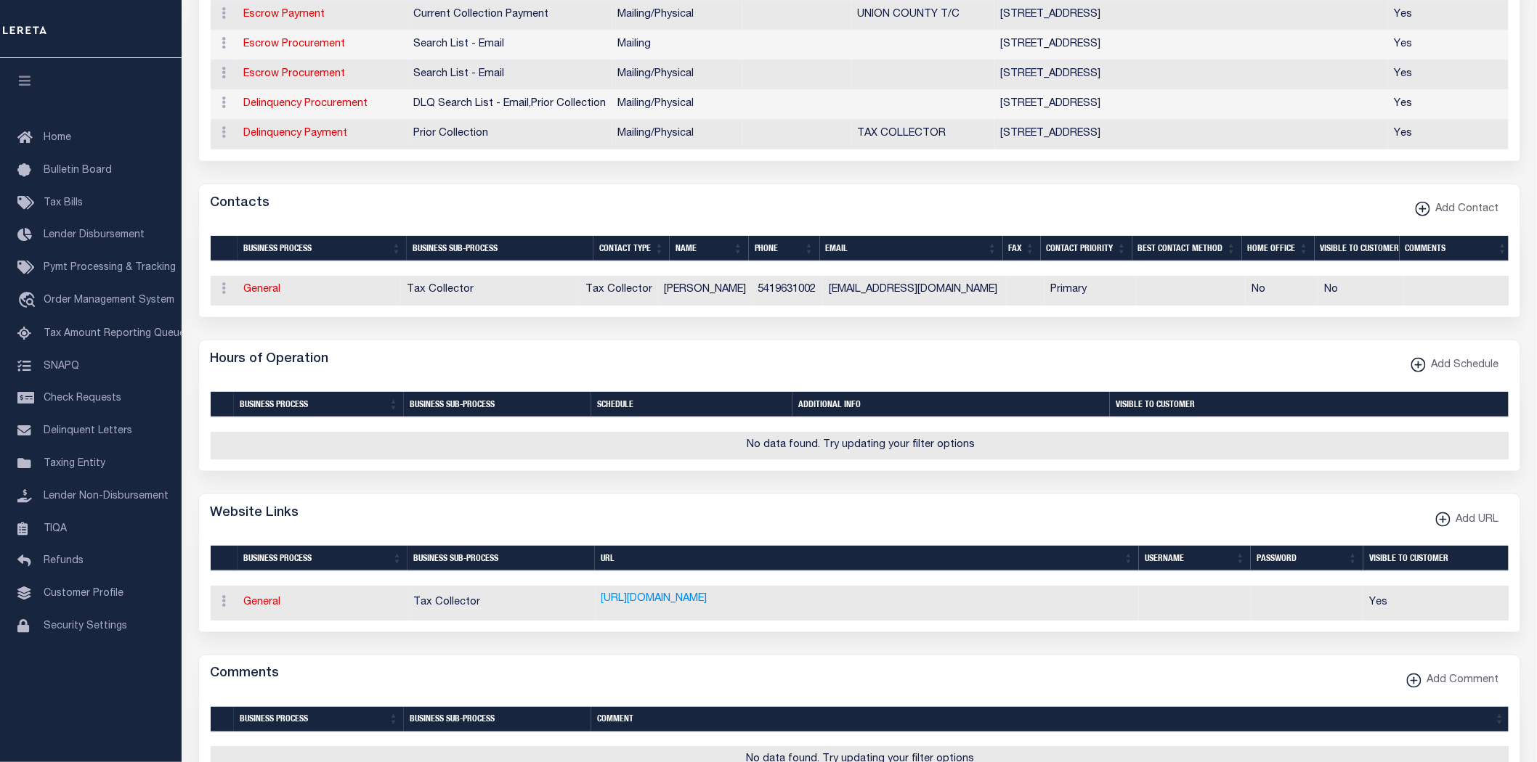
scroll to position [403, 0]
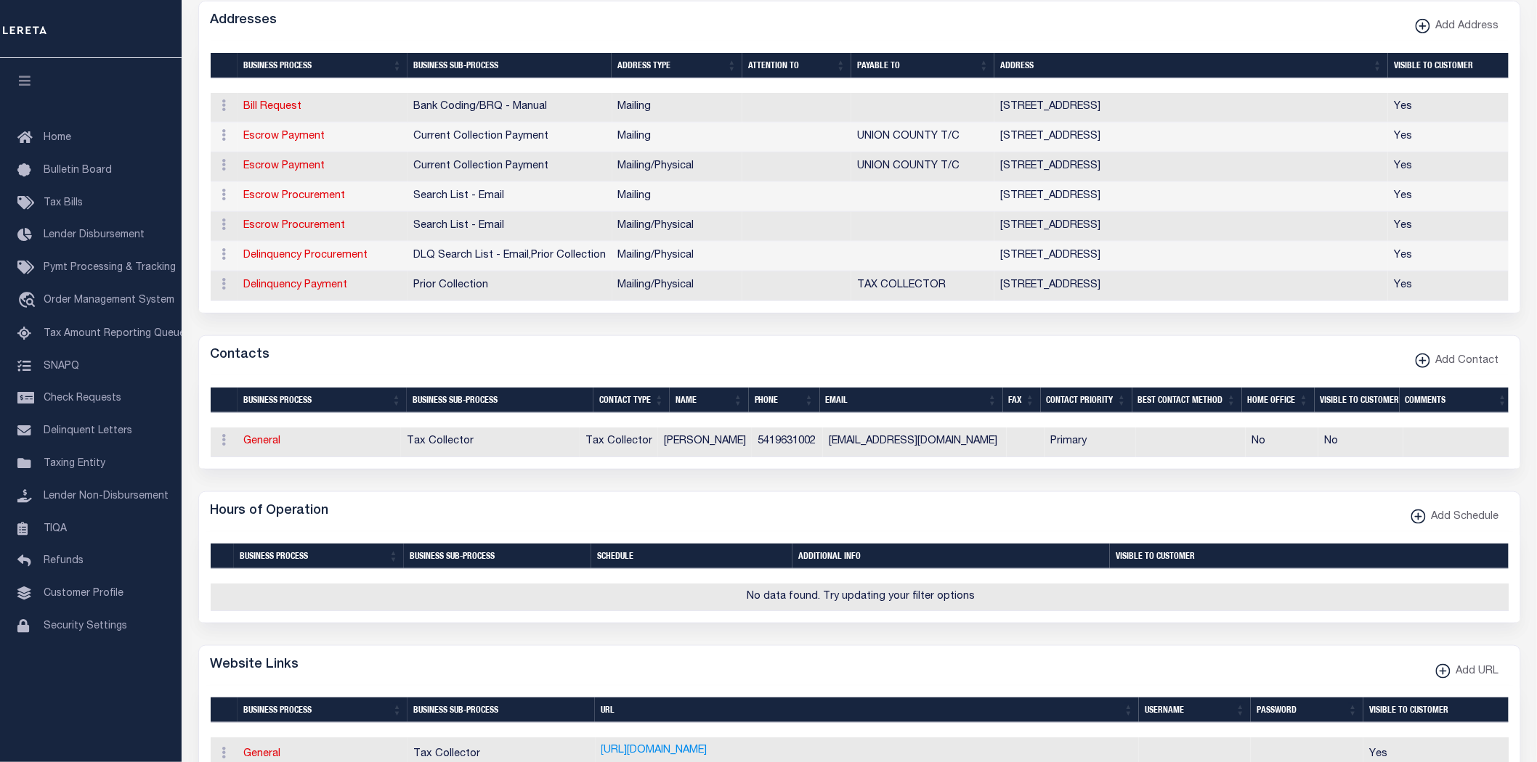
click at [942, 369] on div "Contacts Add Contact" at bounding box center [859, 356] width 1321 height 40
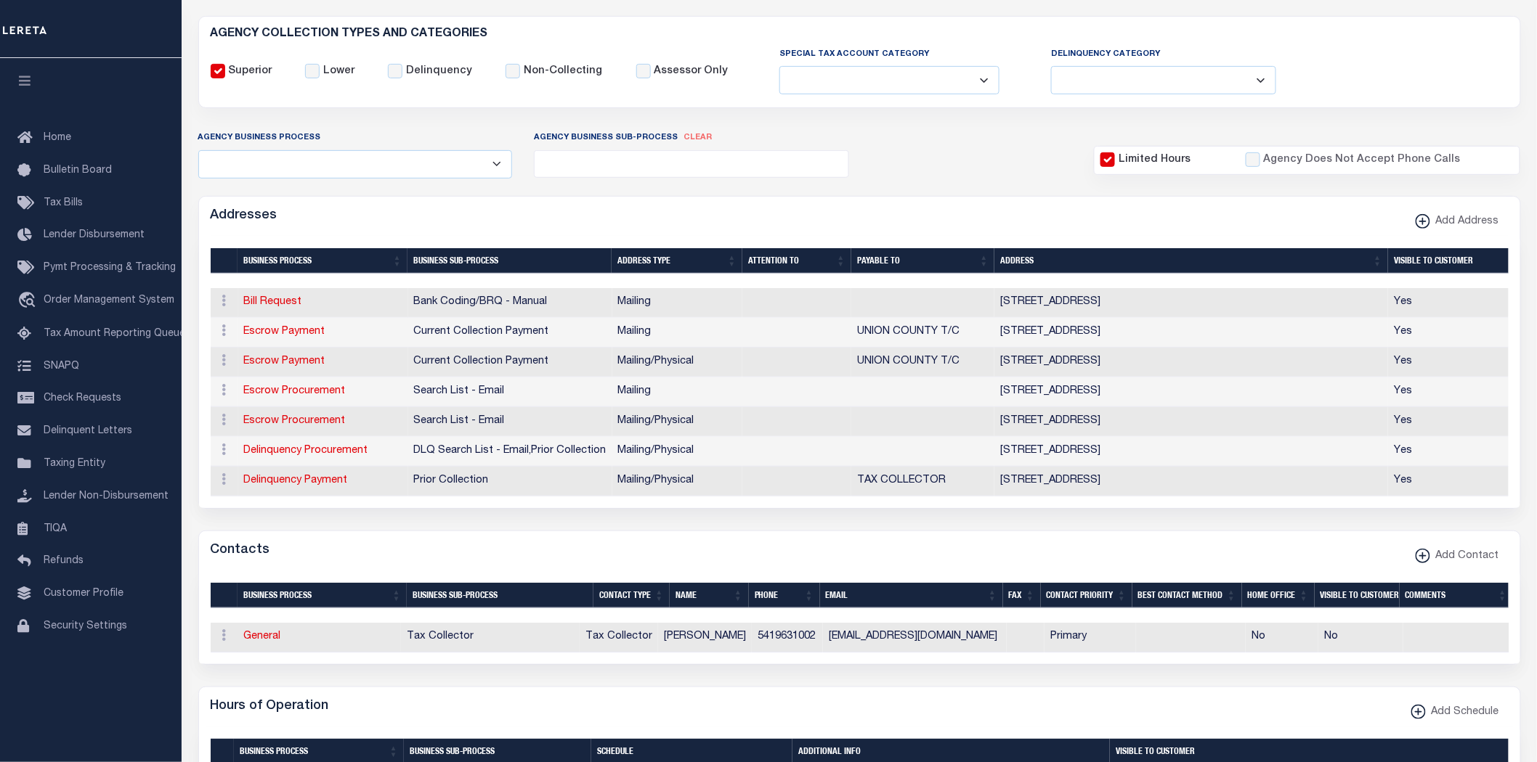
scroll to position [0, 0]
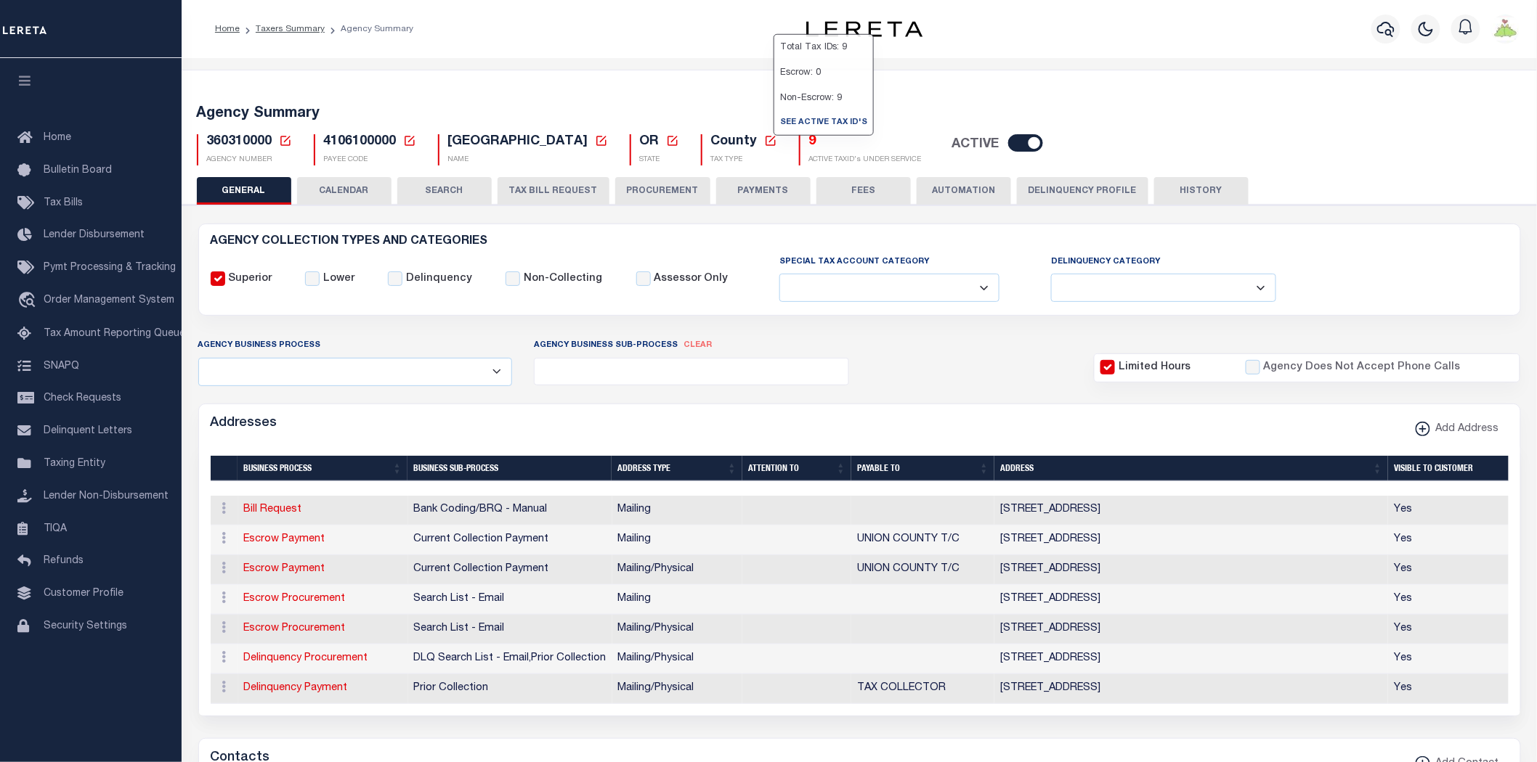
click at [768, 189] on button "PAYMENTS" at bounding box center [763, 191] width 94 height 28
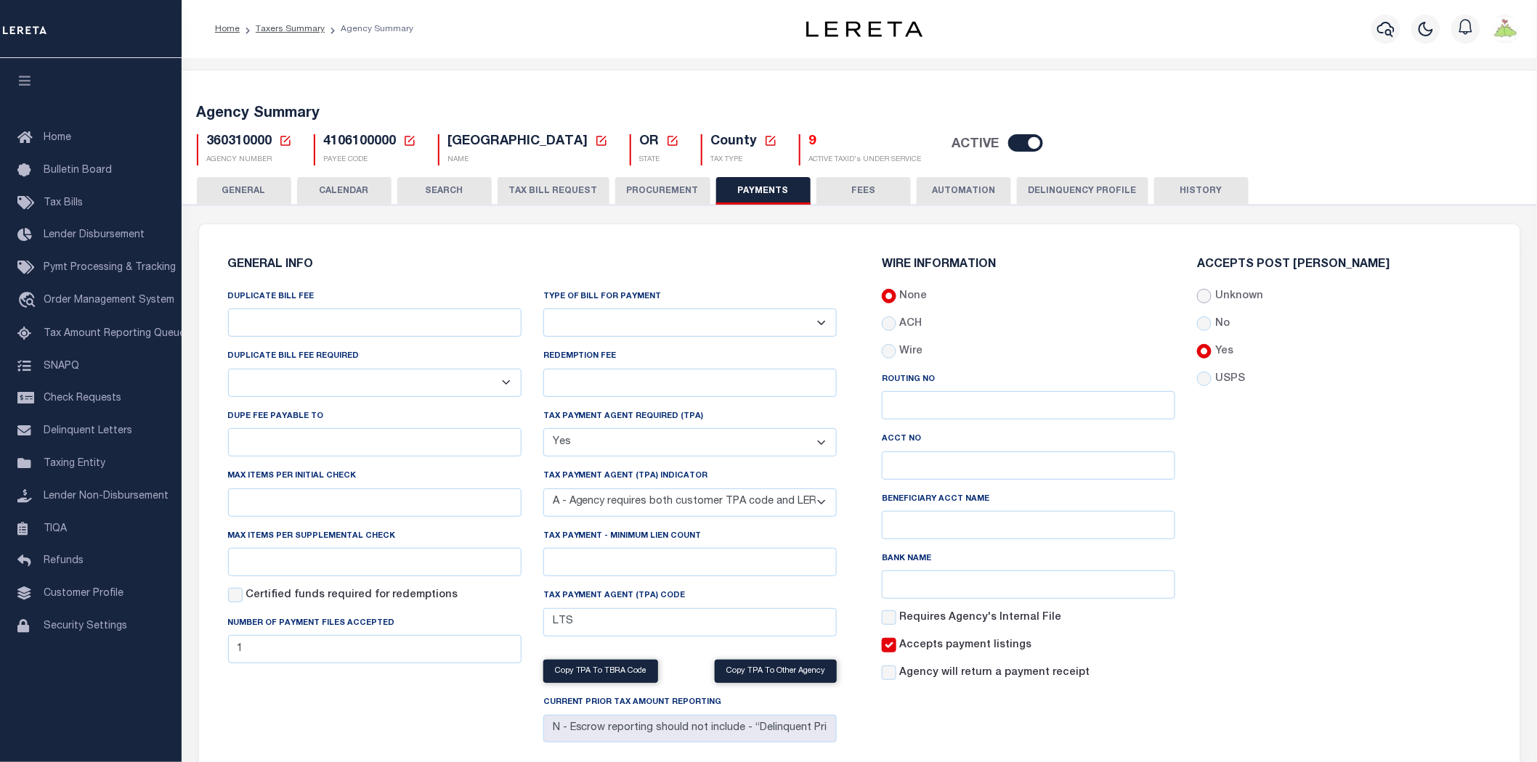
click at [1206, 298] on input "Unknown" at bounding box center [1204, 296] width 15 height 15
radio input "true"
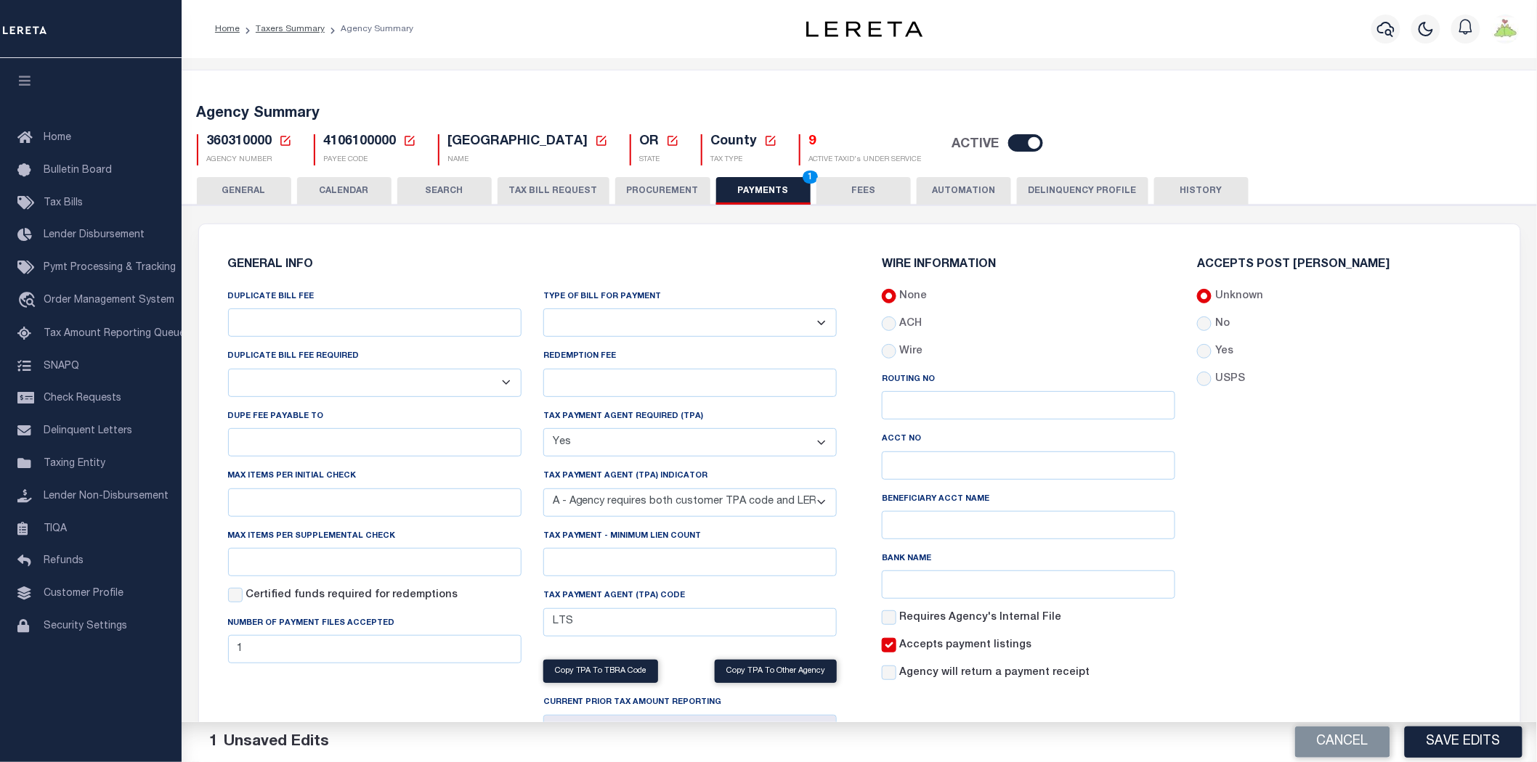
click at [1476, 736] on button "Save Edits" at bounding box center [1463, 742] width 118 height 31
click at [251, 193] on button "GENERAL" at bounding box center [244, 191] width 94 height 28
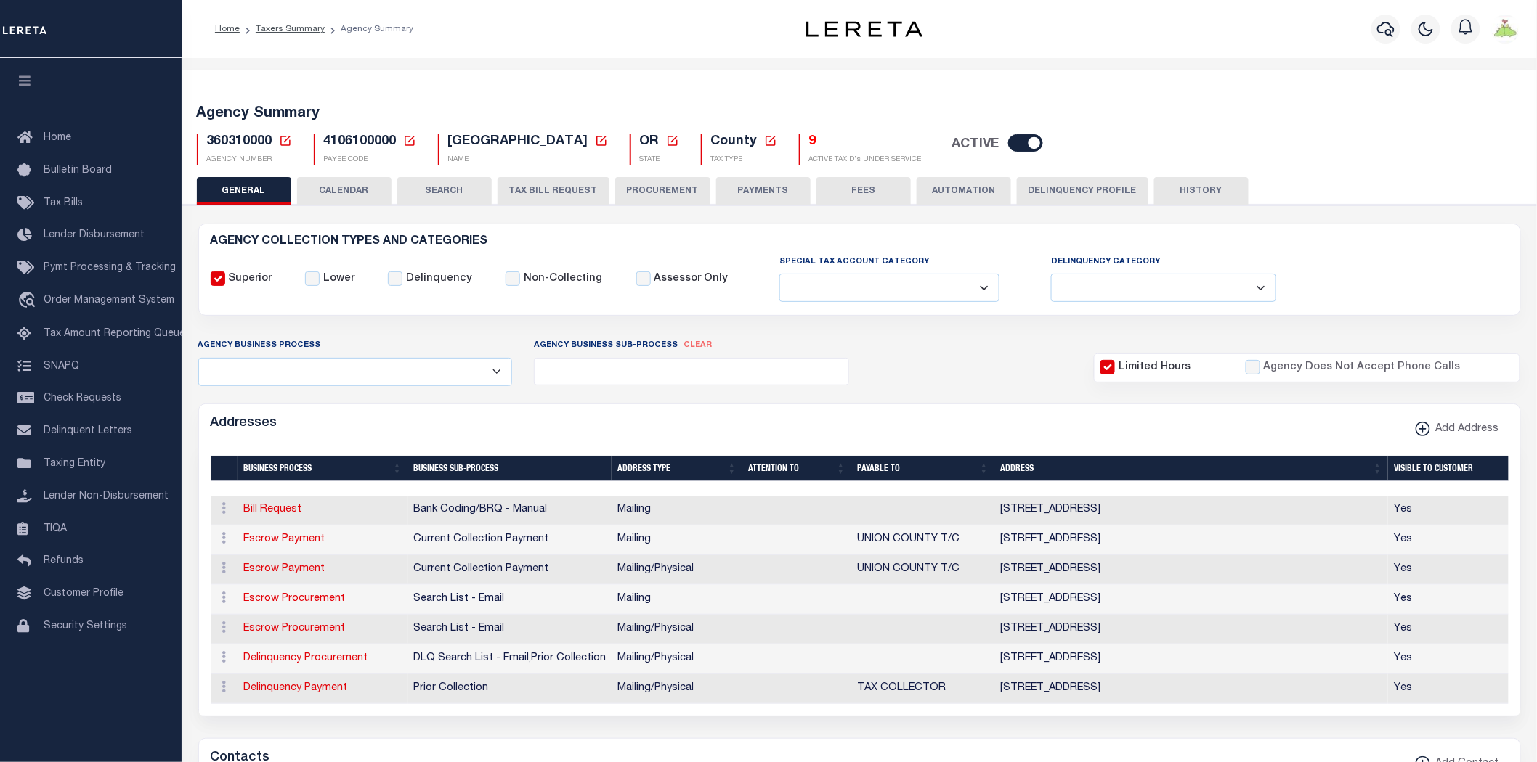
click at [1107, 451] on div "1 Selected 7 Results Items per page" at bounding box center [859, 580] width 1321 height 272
drag, startPoint x: 738, startPoint y: 187, endPoint x: 895, endPoint y: 300, distance: 193.1
click at [738, 187] on button "PAYMENTS" at bounding box center [763, 191] width 94 height 28
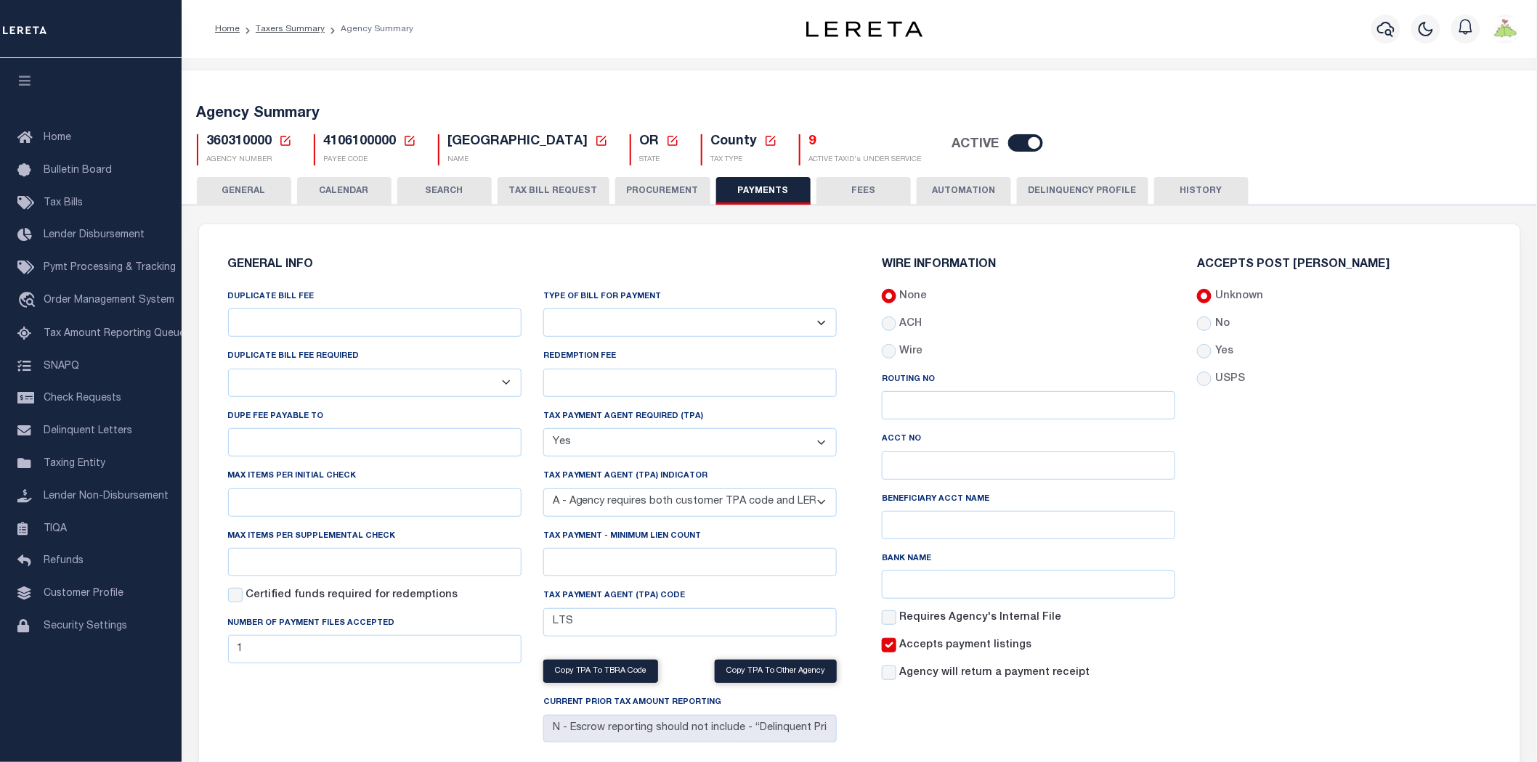
click at [247, 192] on button "GENERAL" at bounding box center [244, 191] width 94 height 28
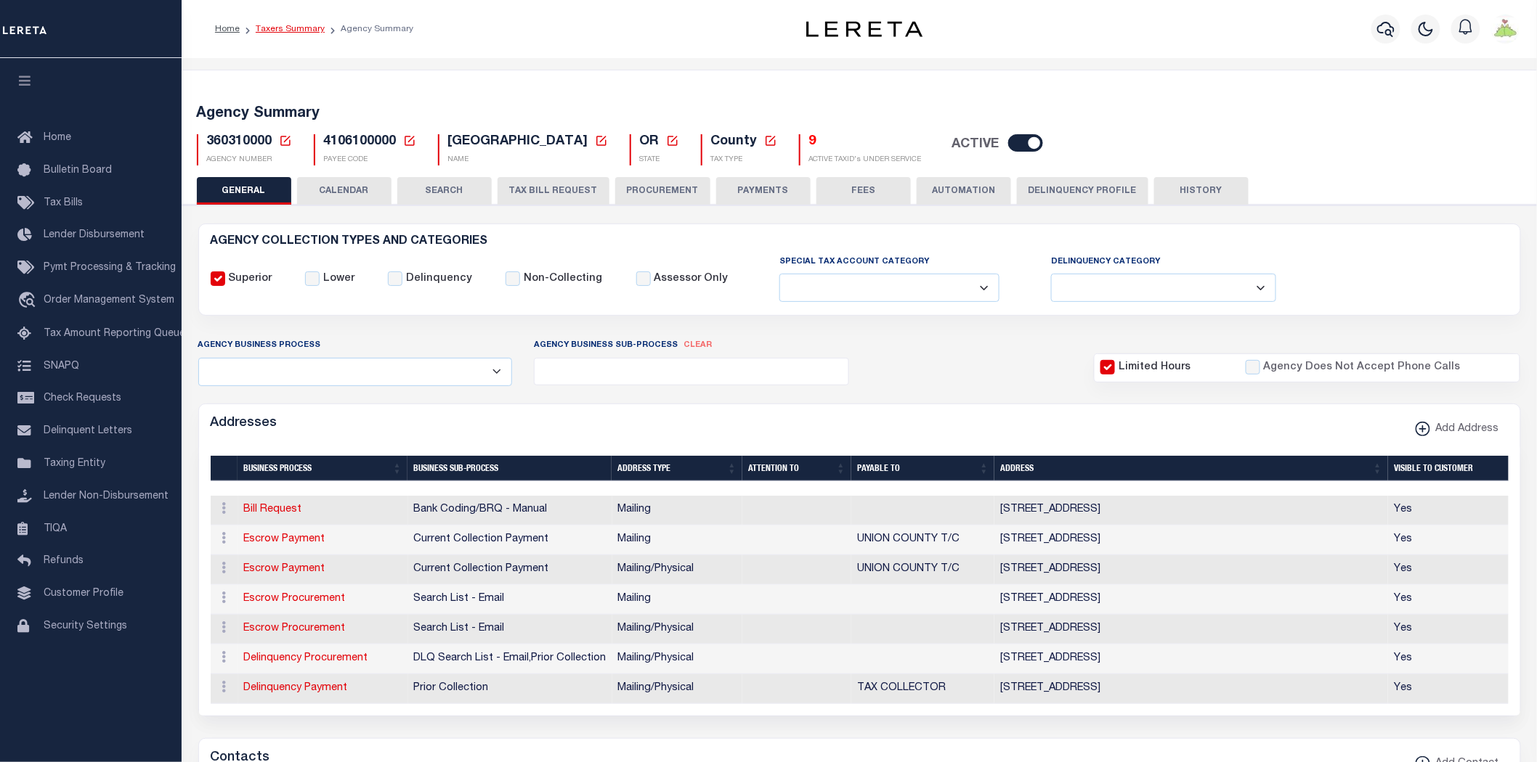
click at [291, 30] on link "Taxers Summary" at bounding box center [290, 29] width 69 height 9
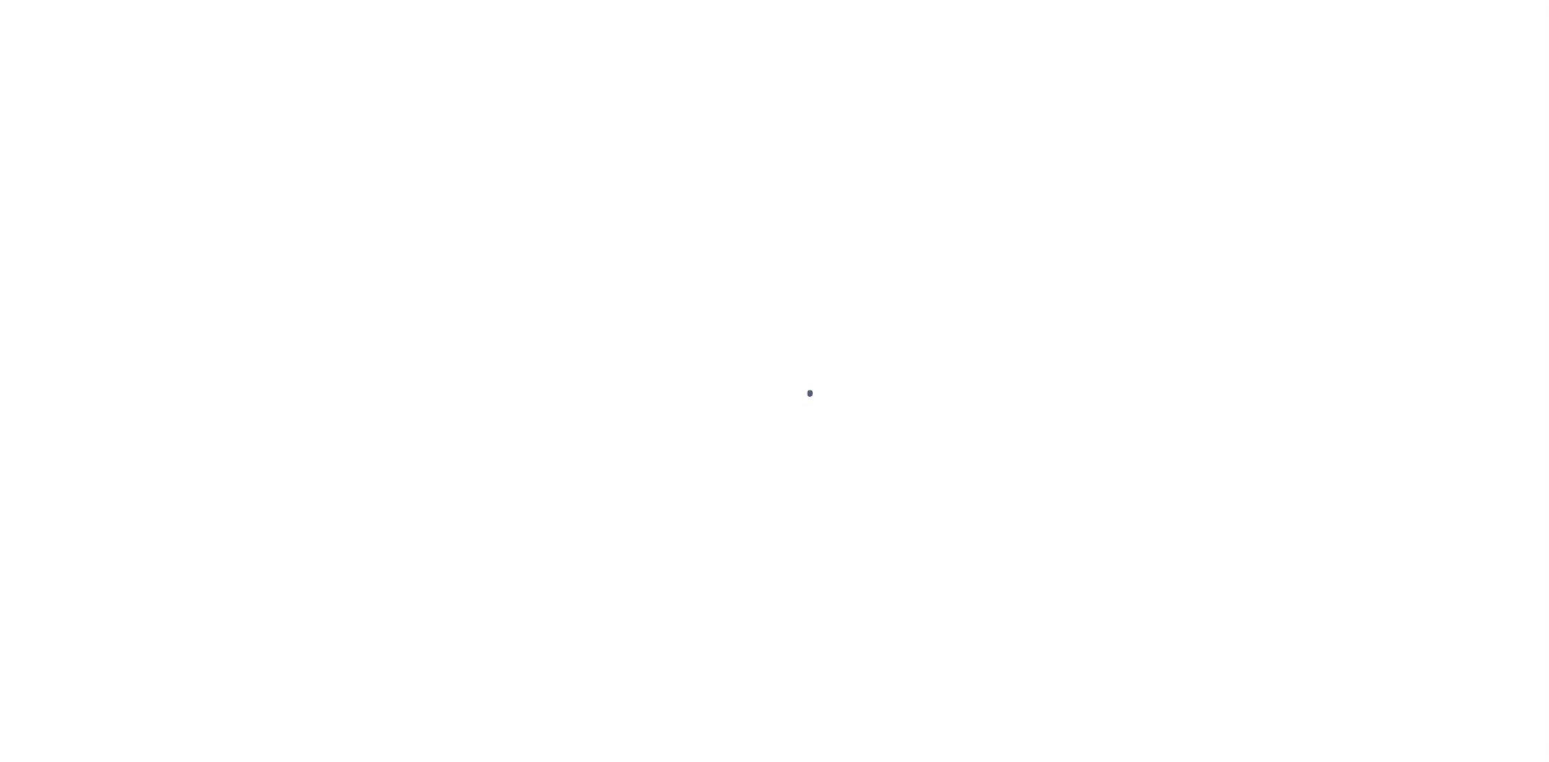
select select
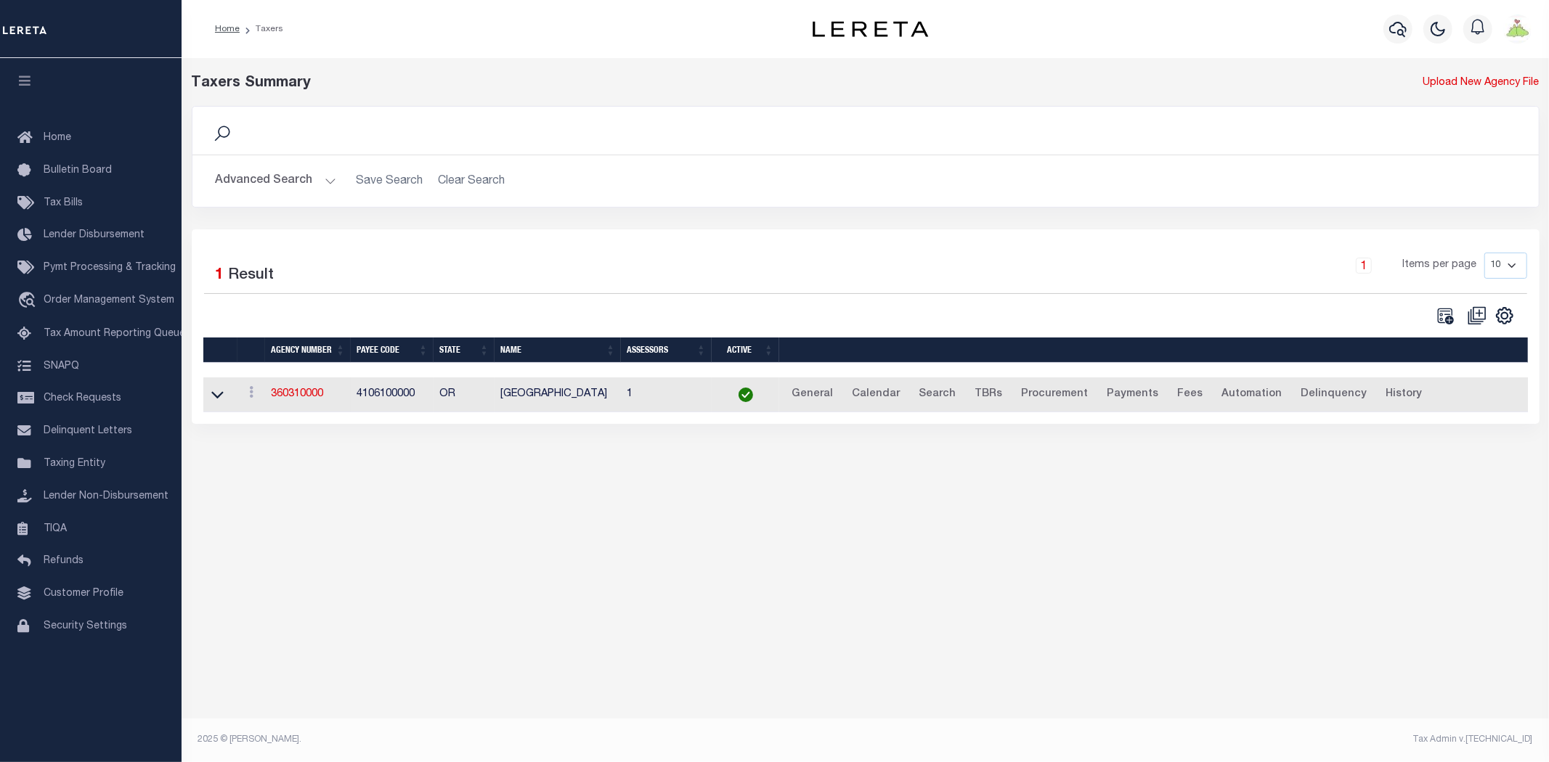
click at [272, 183] on button "Advanced Search" at bounding box center [276, 181] width 121 height 28
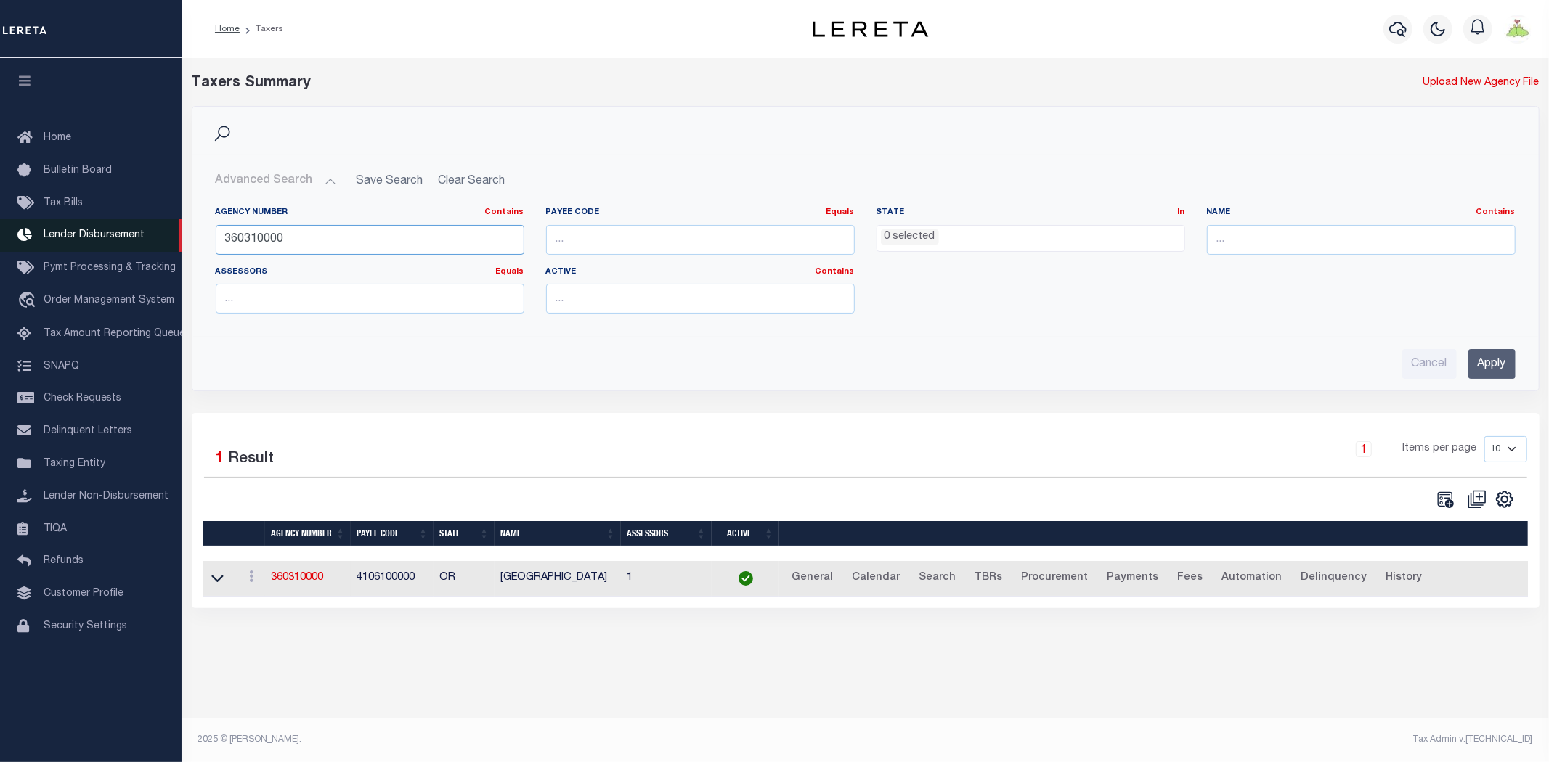
drag, startPoint x: 332, startPoint y: 237, endPoint x: 120, endPoint y: 228, distance: 212.3
click at [120, 228] on div "Home Taxers Profile" at bounding box center [774, 372] width 1549 height 744
type input "360318888"
click at [1492, 362] on input "Apply" at bounding box center [1491, 364] width 47 height 30
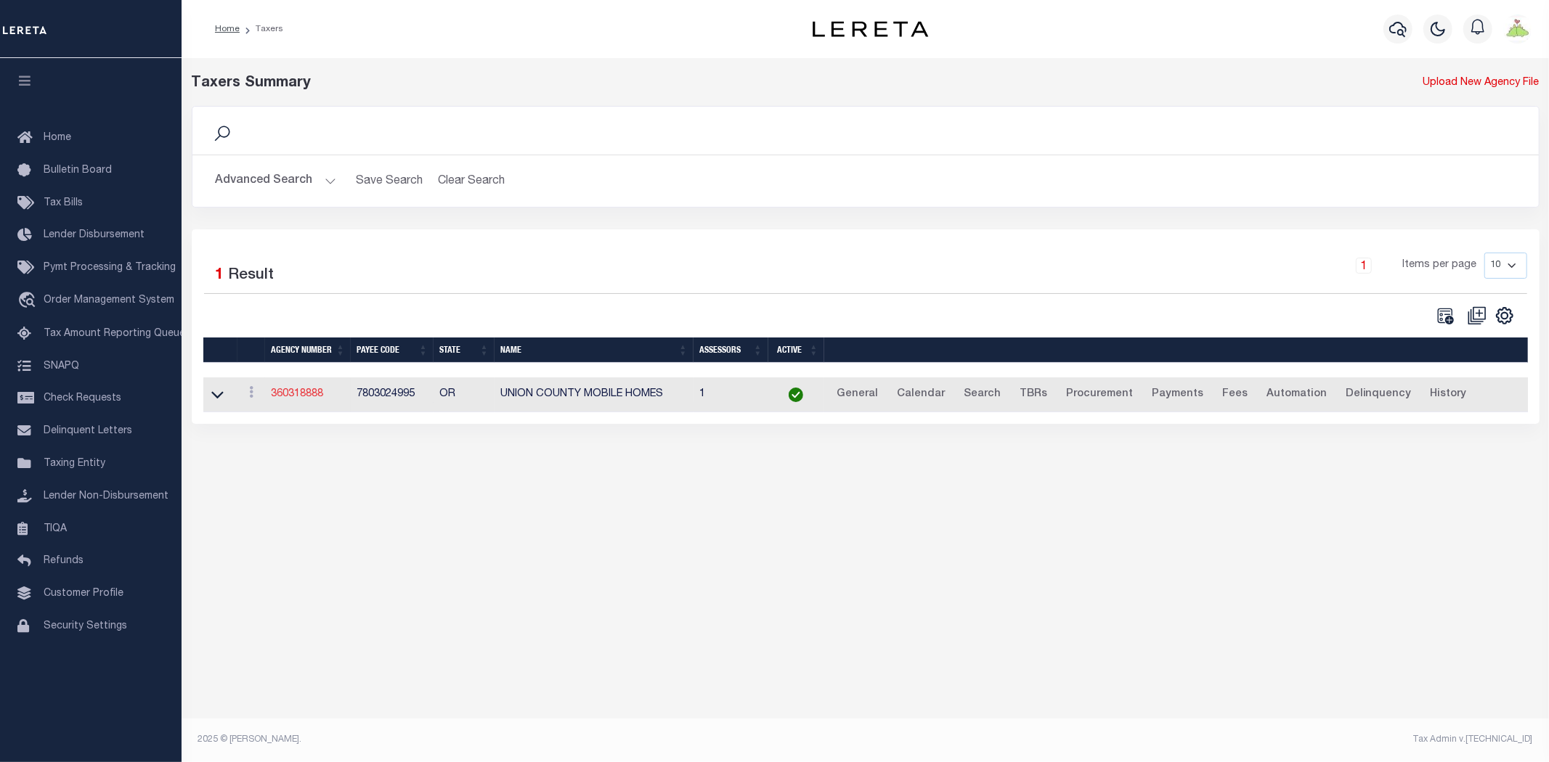
click at [303, 398] on link "360318888" at bounding box center [297, 394] width 52 height 10
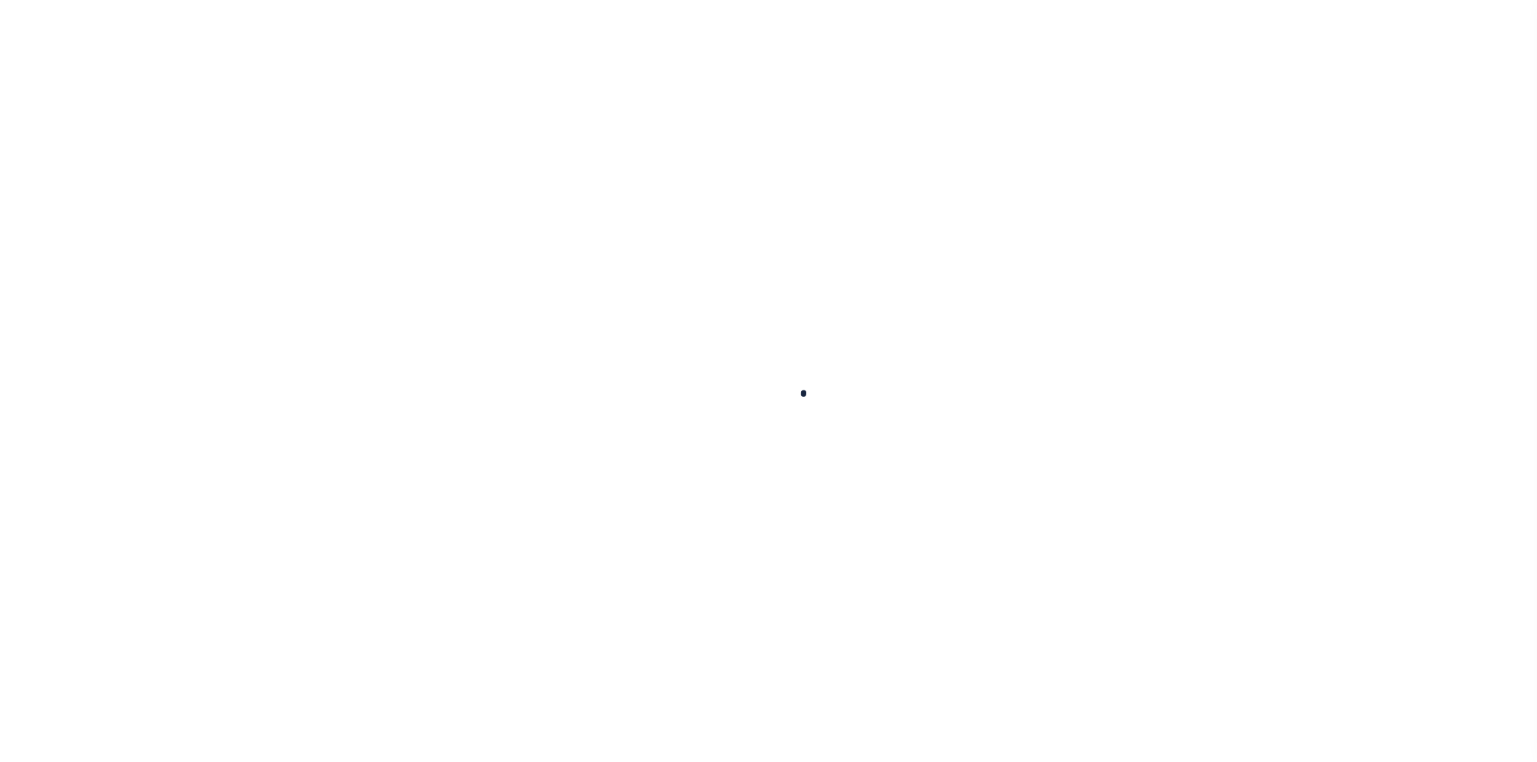
select select
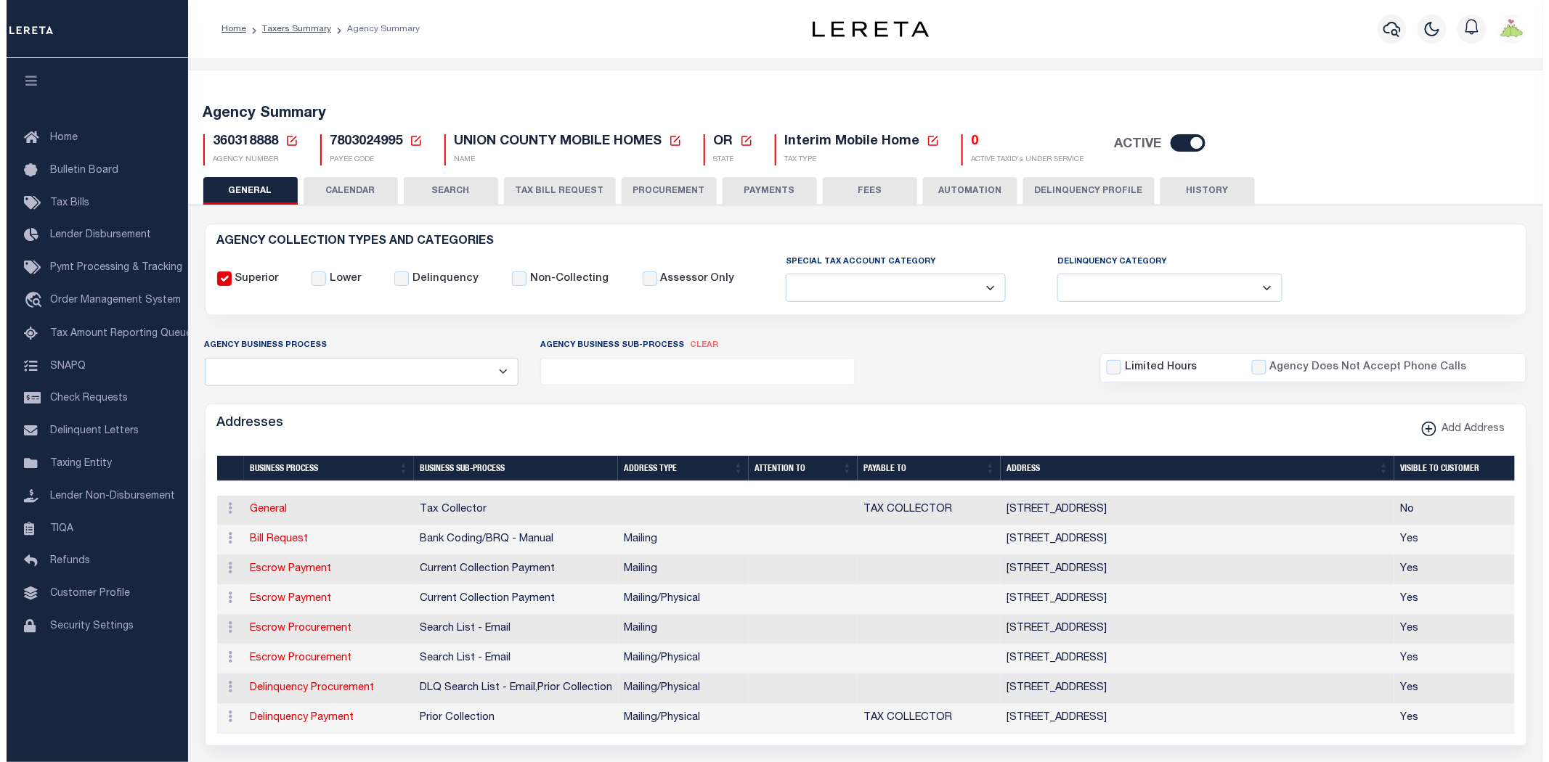
scroll to position [81, 0]
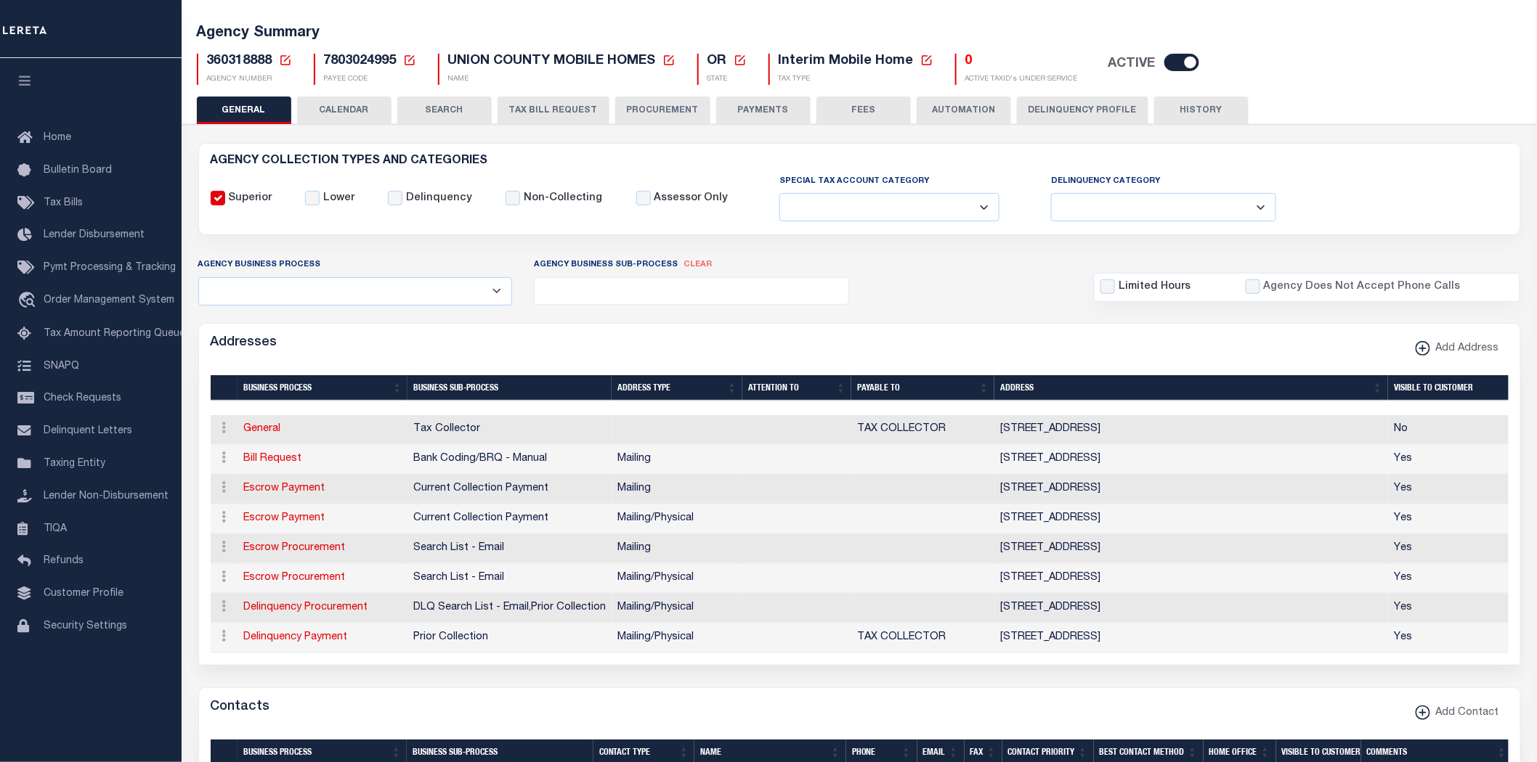
drag, startPoint x: 274, startPoint y: 488, endPoint x: 569, endPoint y: 564, distance: 303.6
click at [274, 488] on link "Escrow Payment" at bounding box center [284, 489] width 81 height 10
select select "1"
checkbox input "false"
select select
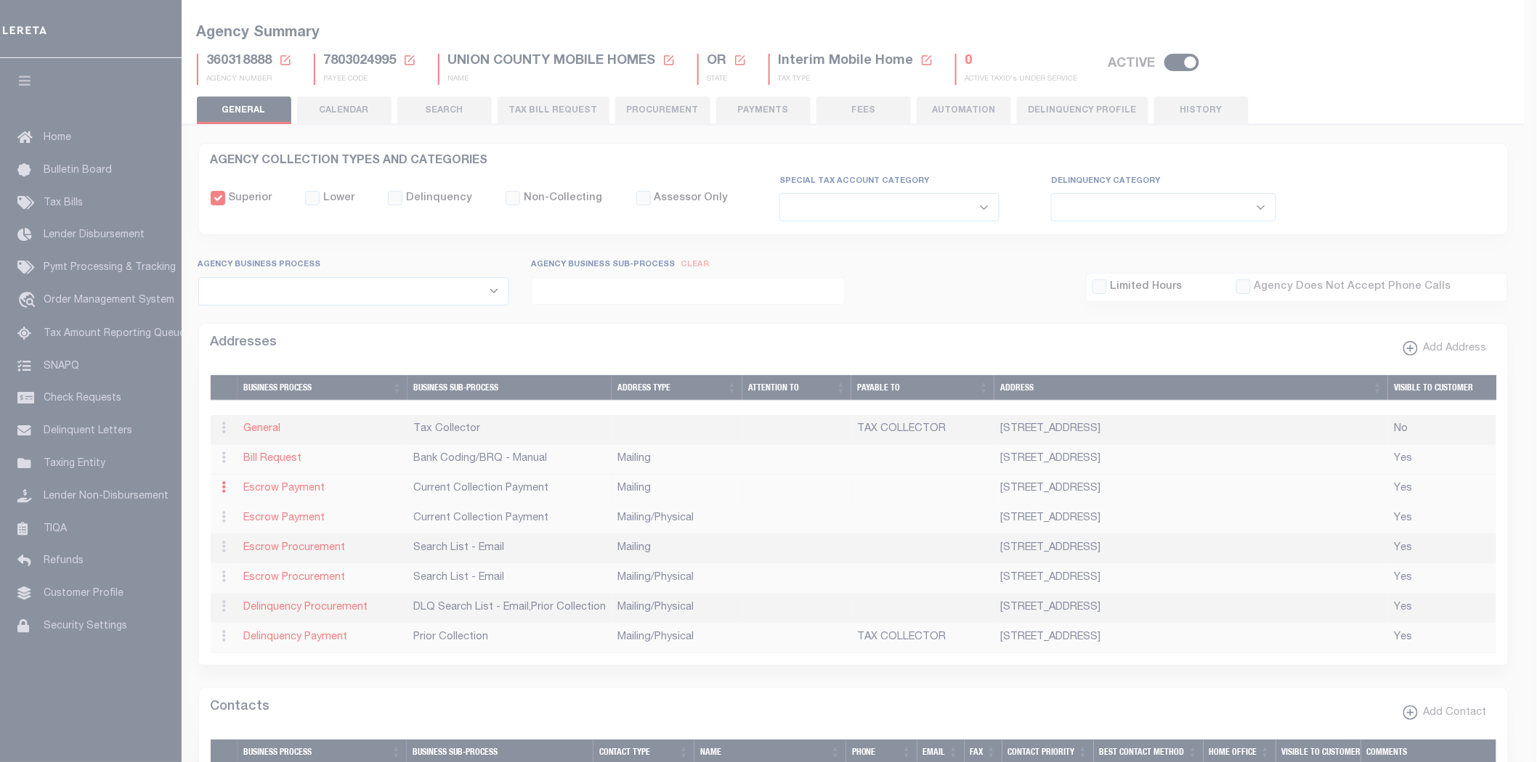
type input "1001 FOURTH ST, SUITE A"
type input "LA GRANDE"
select select "OR"
type input "97850"
checkbox input "true"
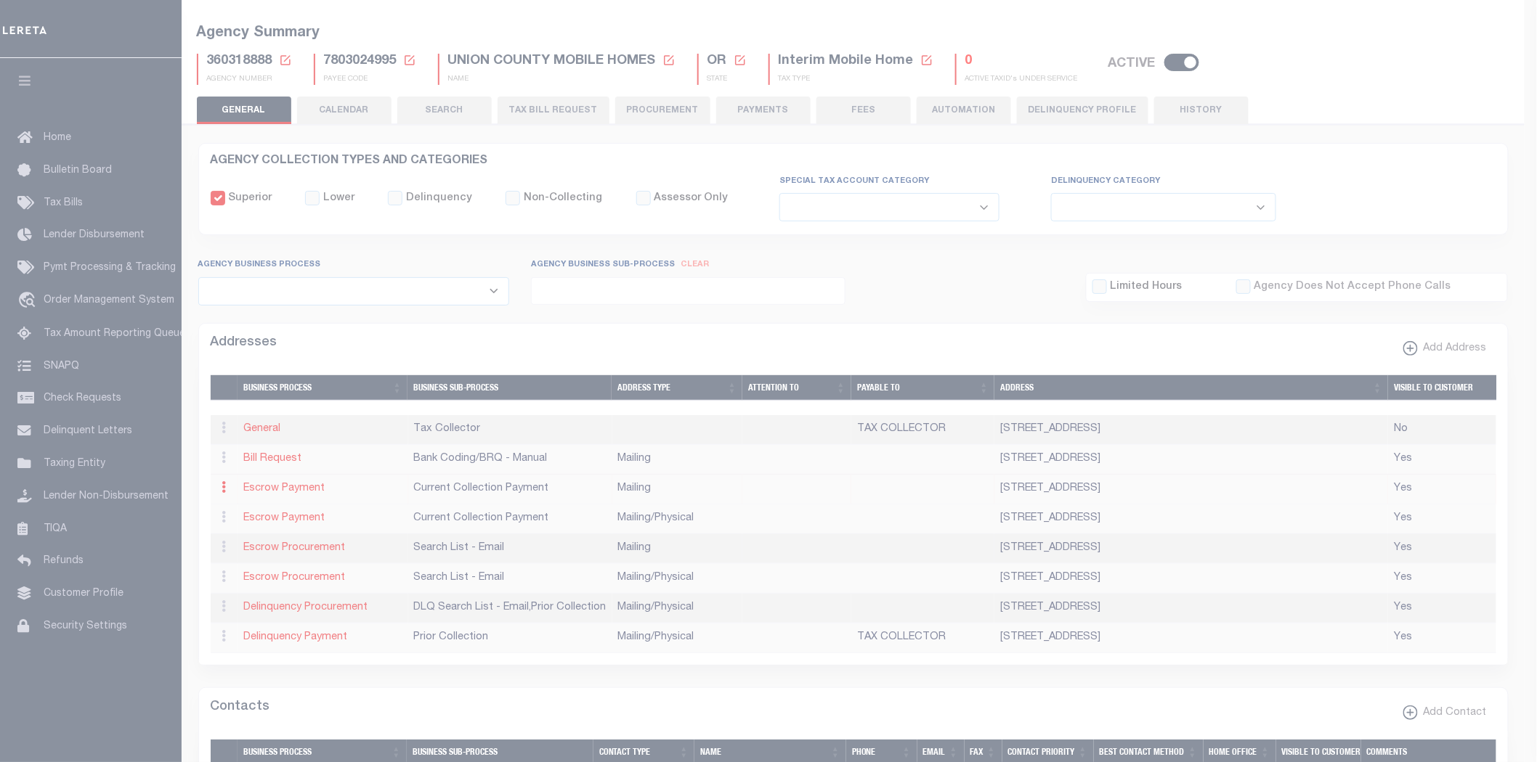
select select "3"
select select "11"
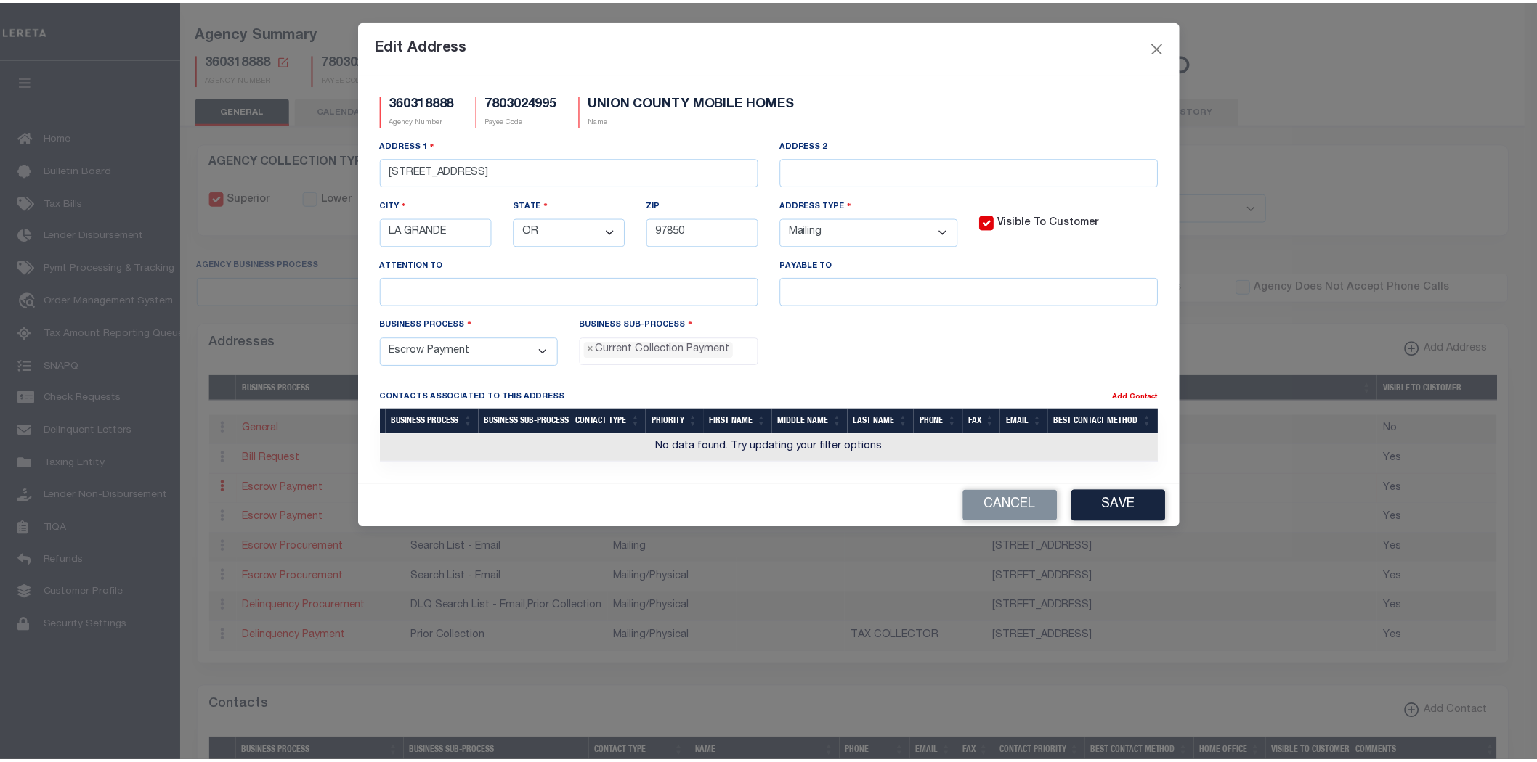
scroll to position [13, 0]
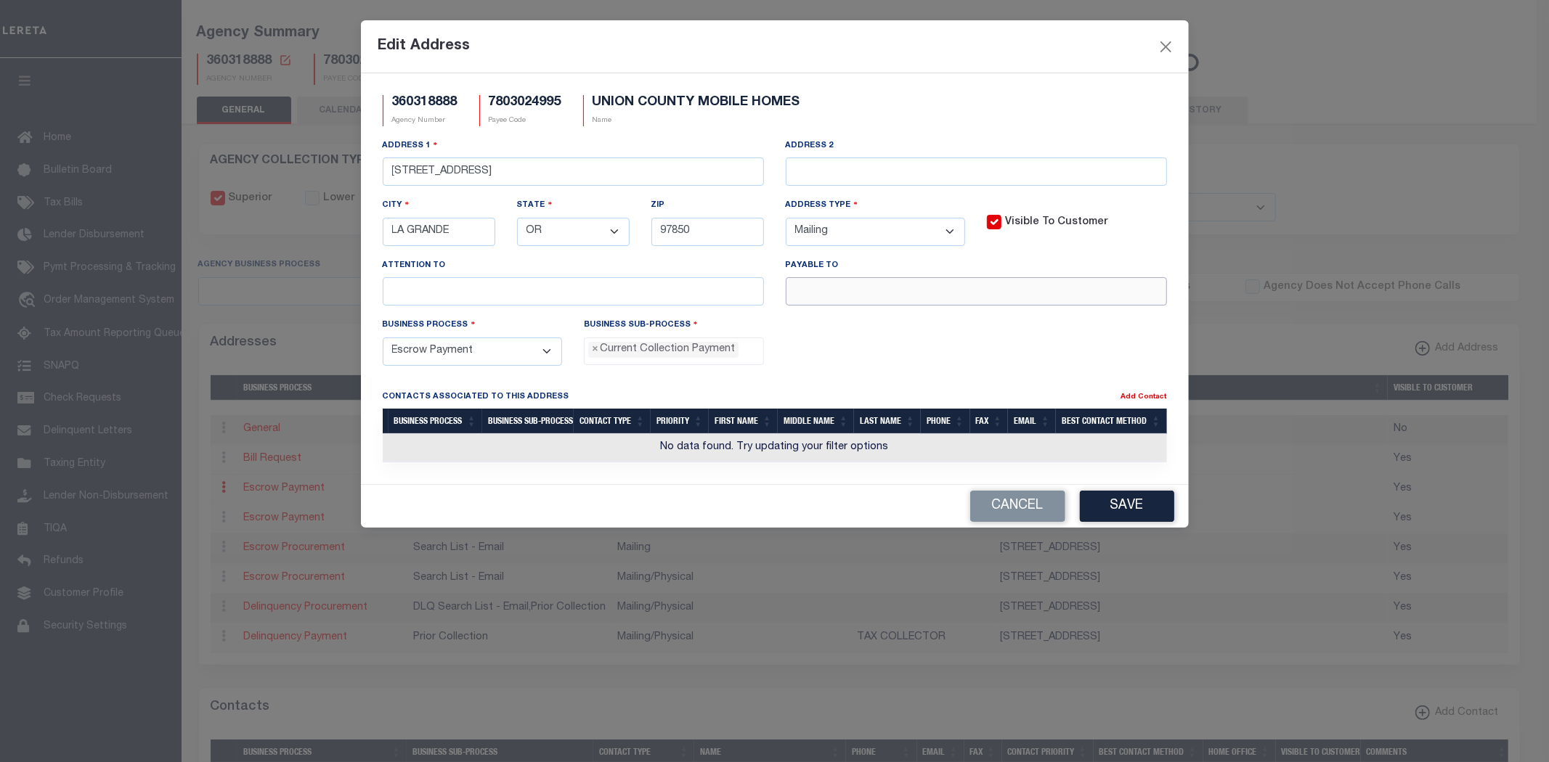
click at [904, 295] on input "text" at bounding box center [976, 291] width 381 height 28
paste input "UNION COUNTY T/C"
type input "UNION COUNTY T/C"
click at [1120, 513] on button "Save" at bounding box center [1127, 506] width 94 height 31
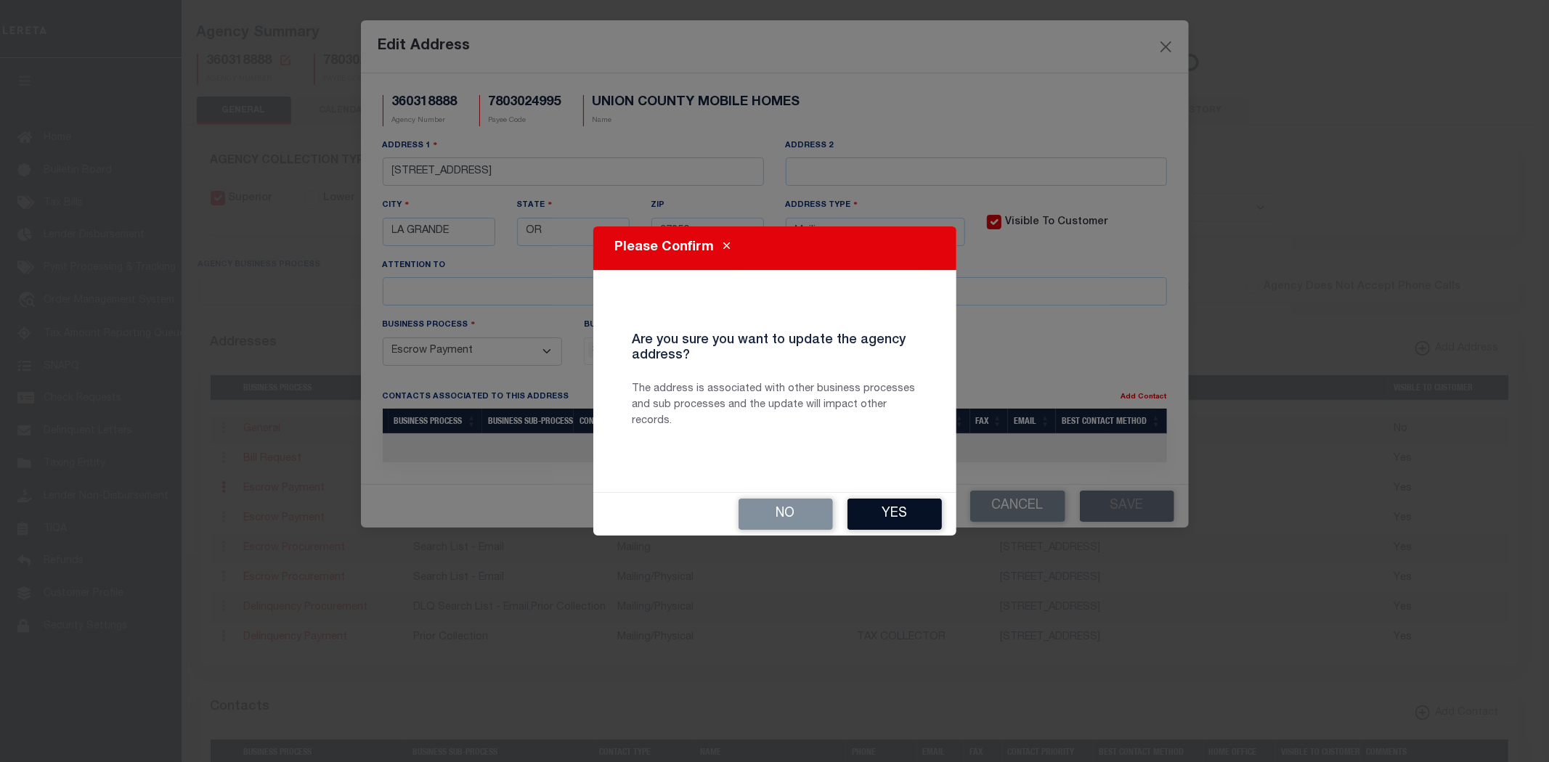
click at [916, 509] on button "Yes" at bounding box center [894, 514] width 94 height 31
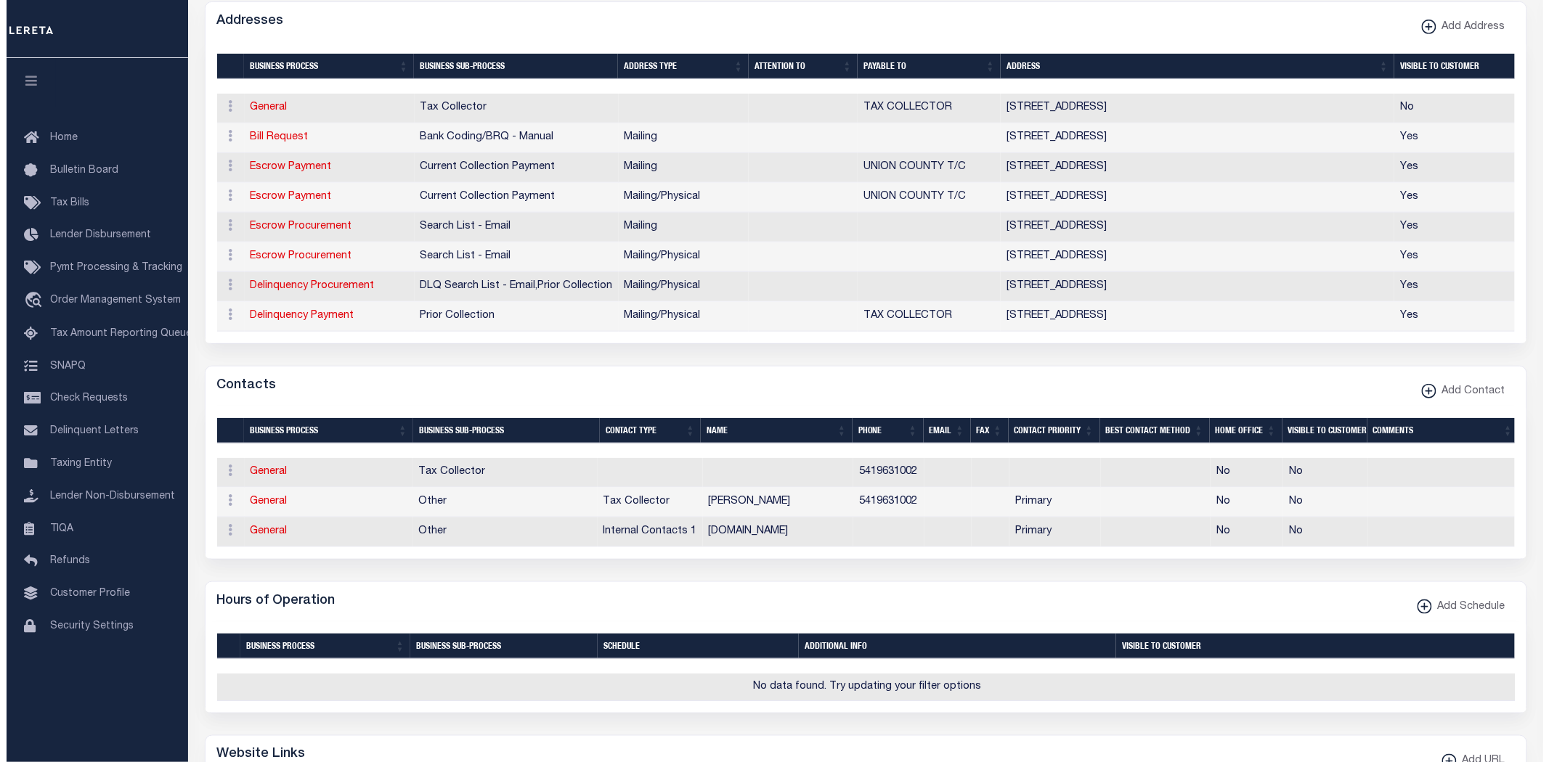
scroll to position [403, 0]
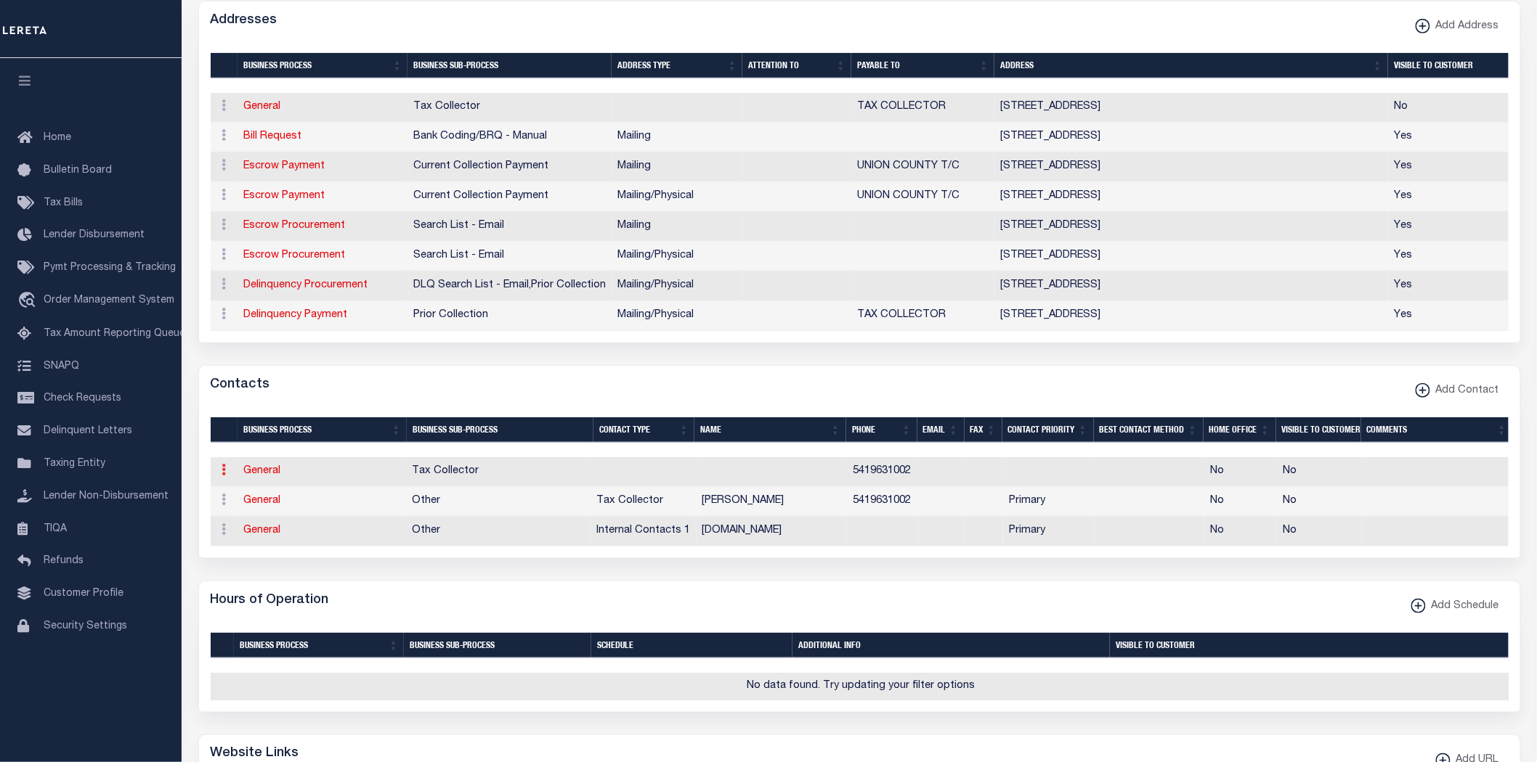
click at [223, 471] on icon at bounding box center [224, 470] width 4 height 12
click at [280, 541] on link "Delete Contact" at bounding box center [272, 541] width 110 height 24
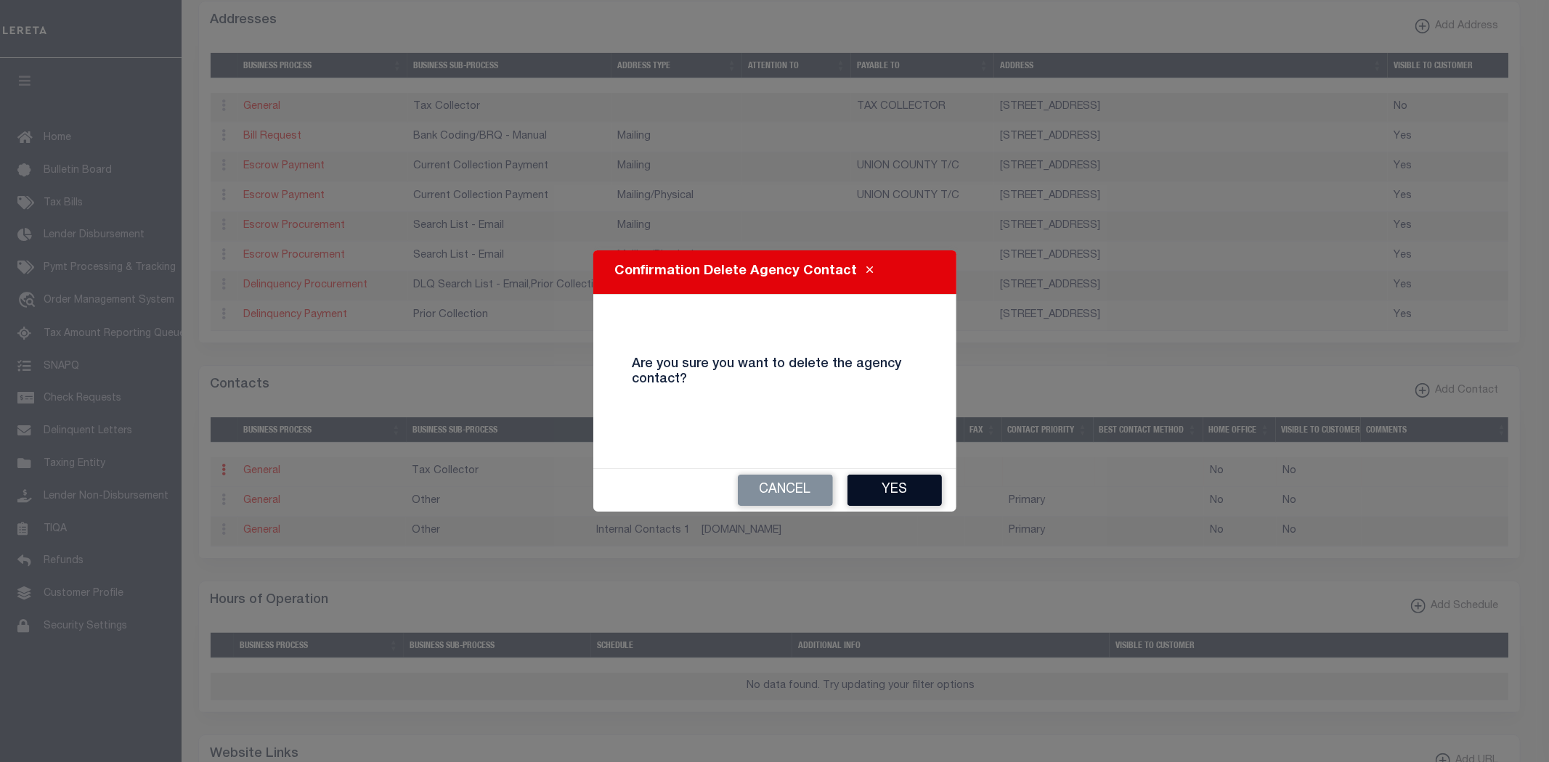
click at [895, 482] on button "Yes" at bounding box center [894, 490] width 94 height 31
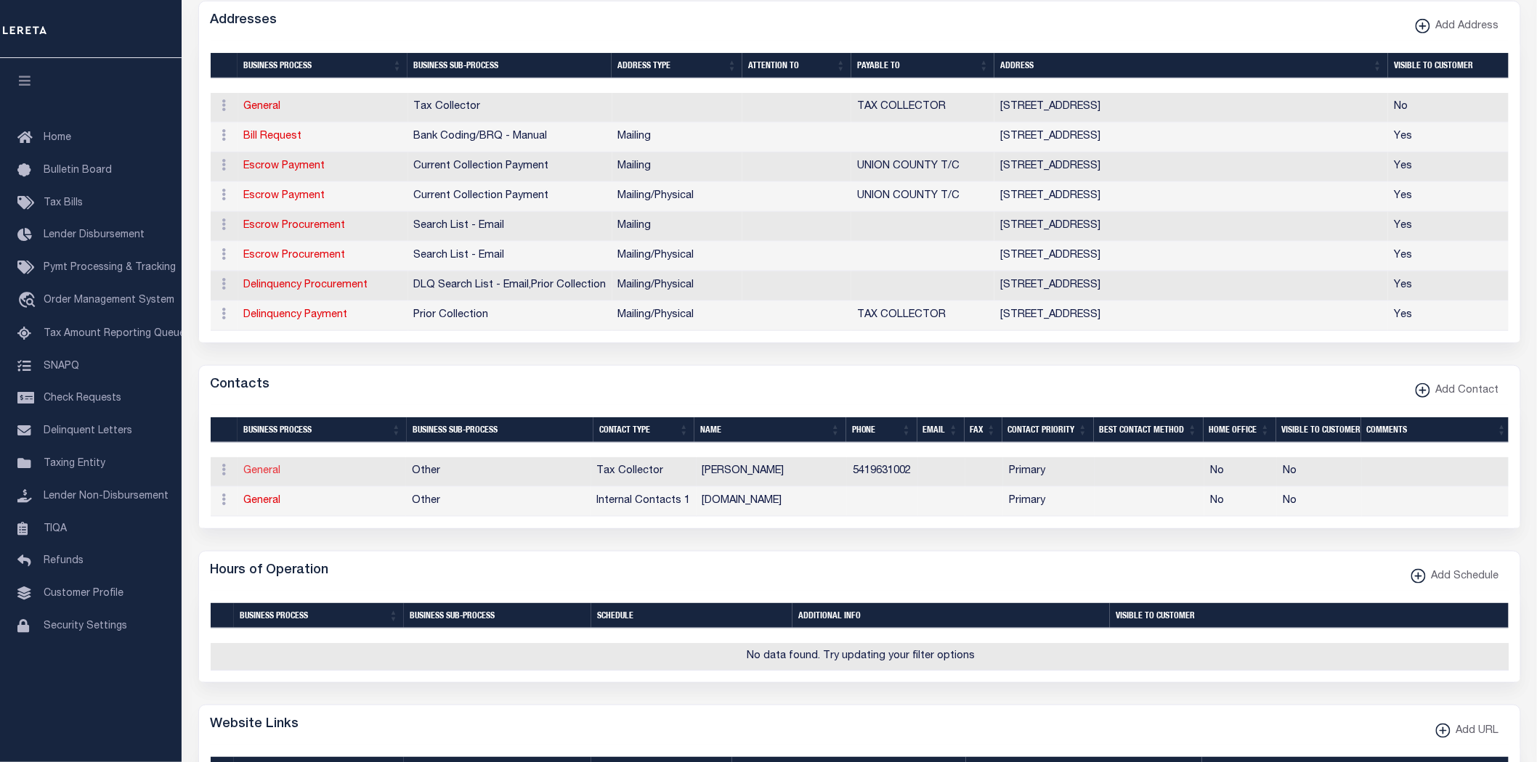
click at [264, 476] on link "General" at bounding box center [262, 471] width 37 height 10
checkbox input "false"
select select
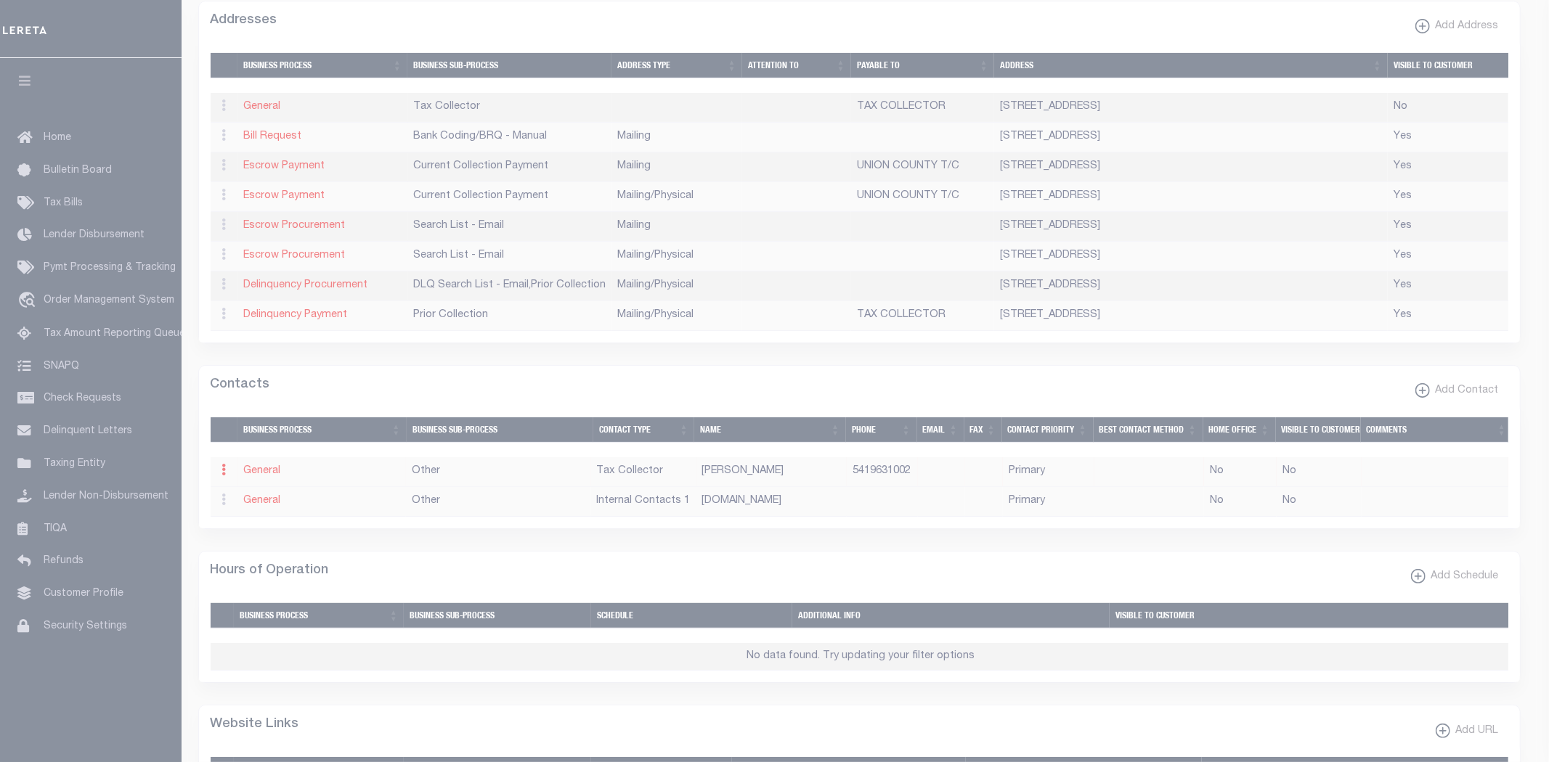
select select "2"
select select "1"
type input "CODY"
type input "VAVRA"
type input "5419631002"
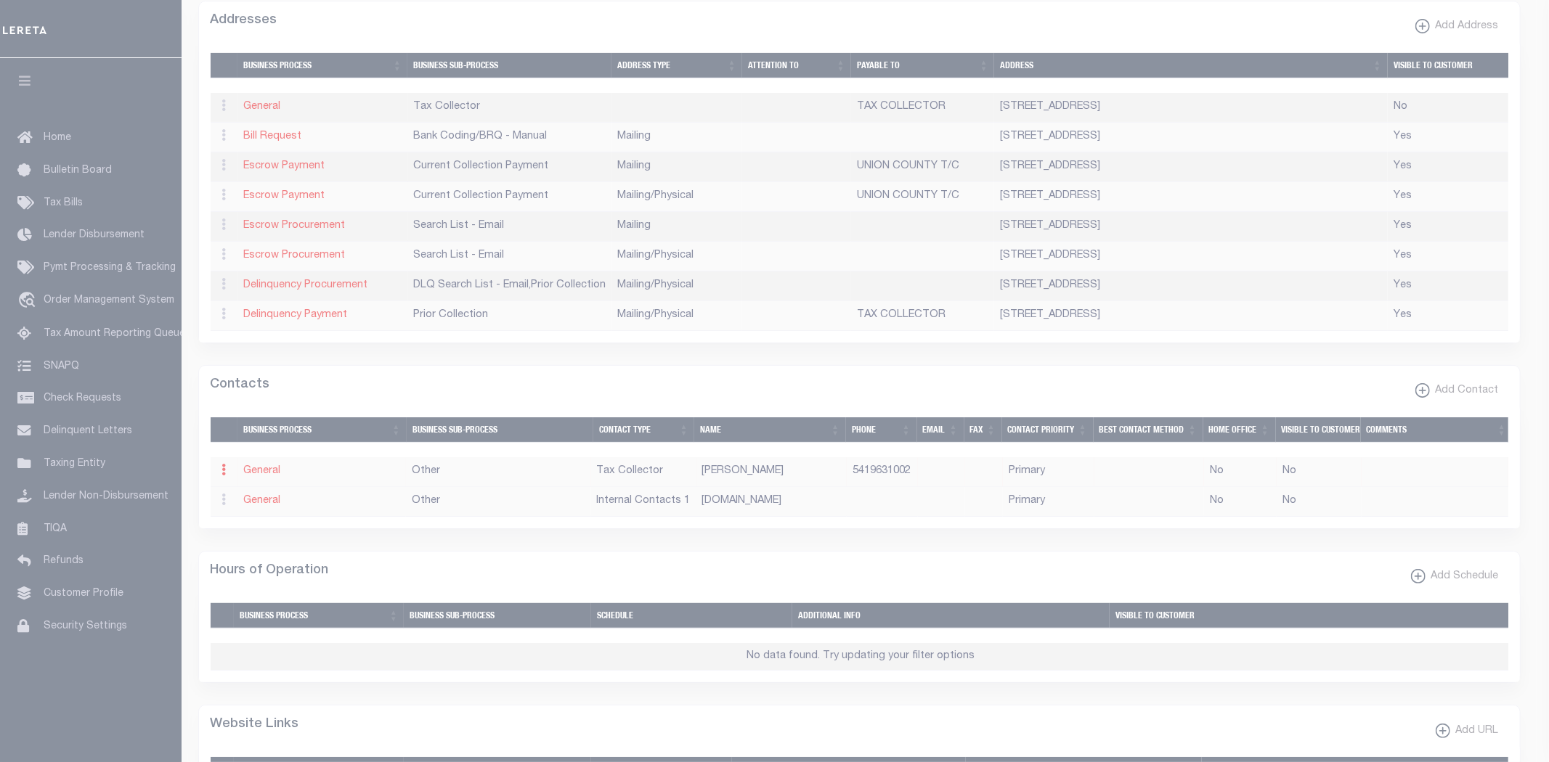
select select "6"
select select "39"
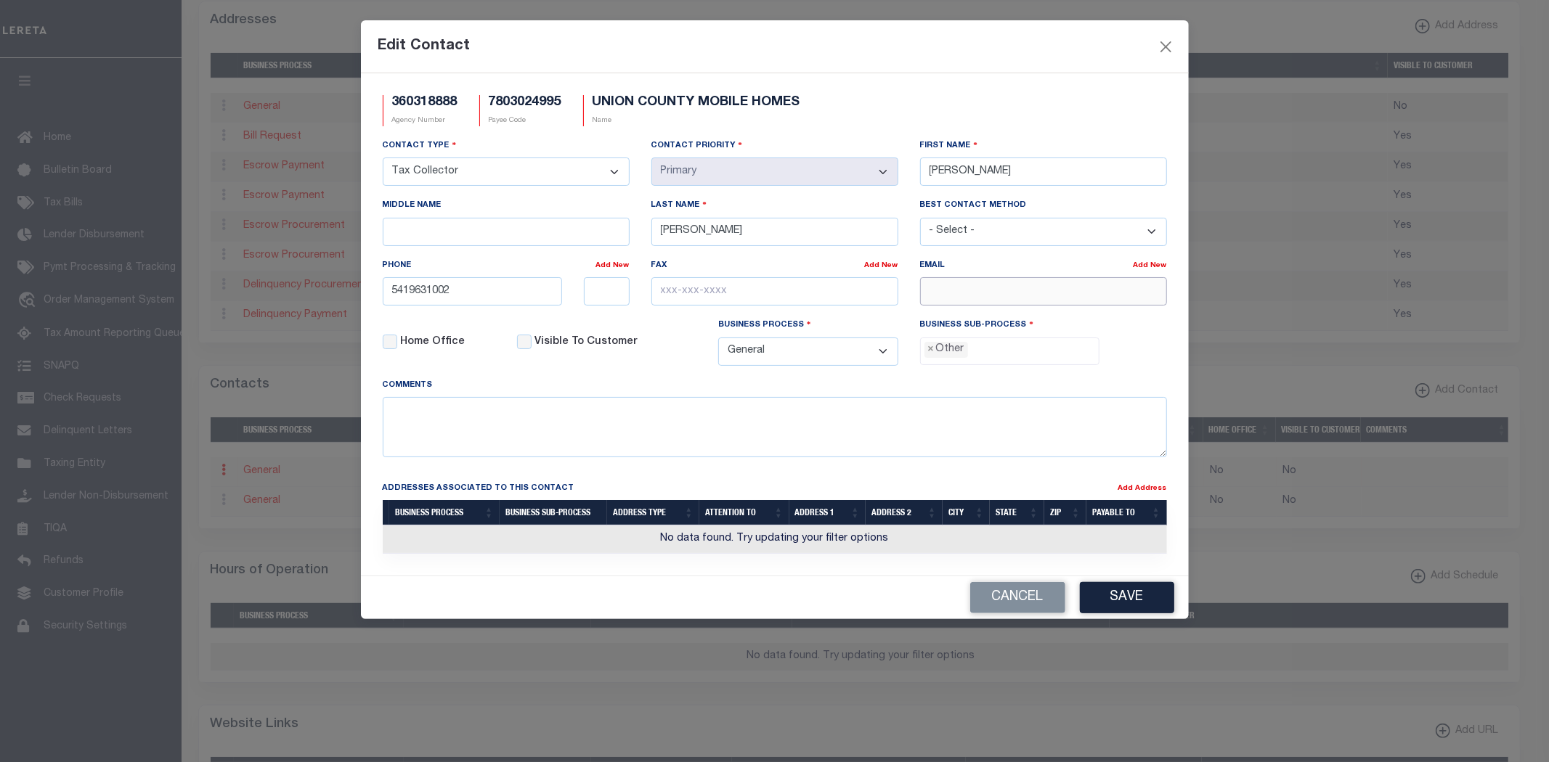
click at [979, 295] on input "email" at bounding box center [1043, 291] width 247 height 28
paste input "ASSESSOR@UNION-COUNTY.ORG"
type input "ASSESSOR@UNION-COUNTY.ORG"
click at [930, 354] on span "×" at bounding box center [931, 350] width 7 height 16
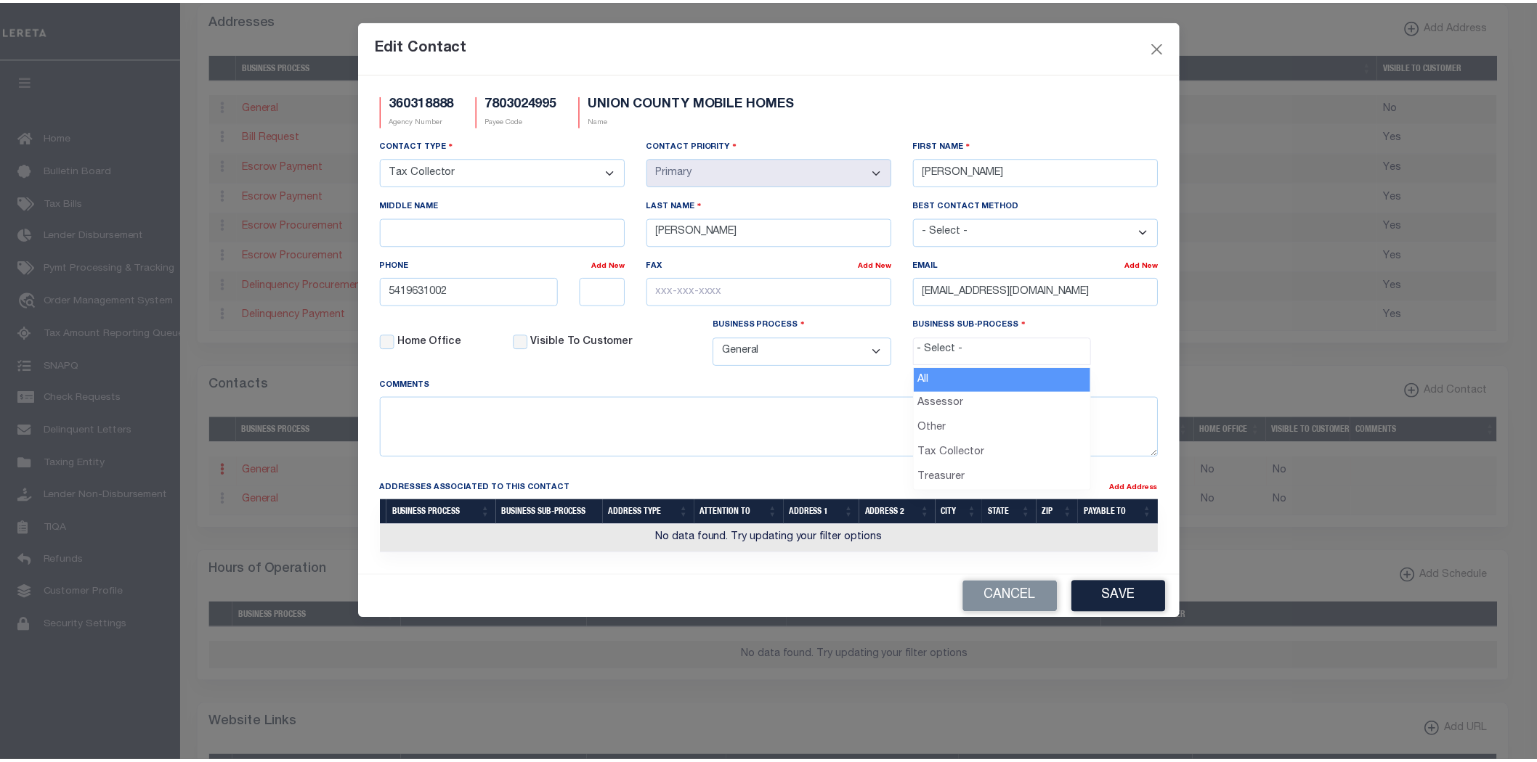
scroll to position [27, 0]
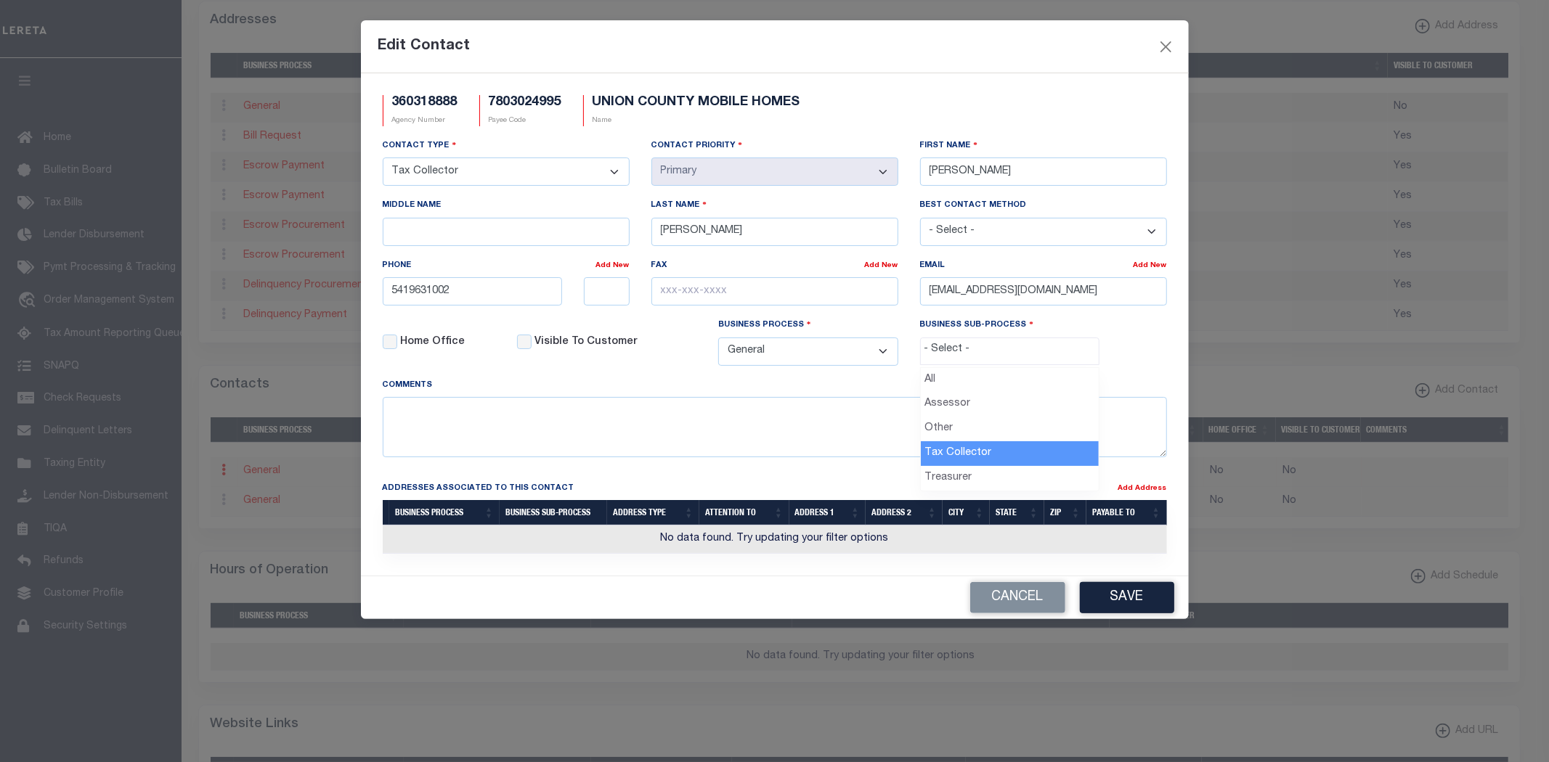
select select "31"
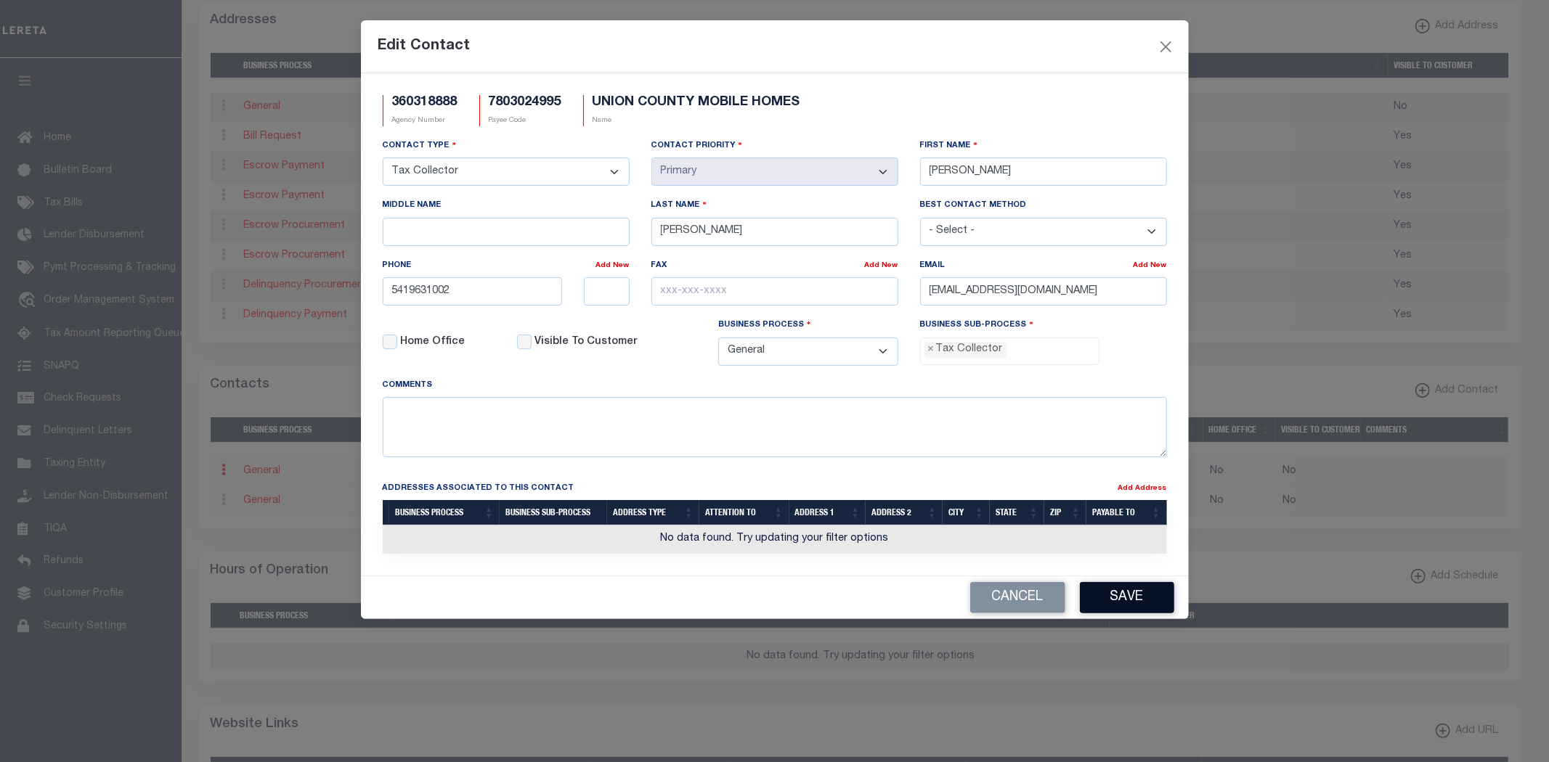
click at [1119, 593] on button "Save" at bounding box center [1127, 597] width 94 height 31
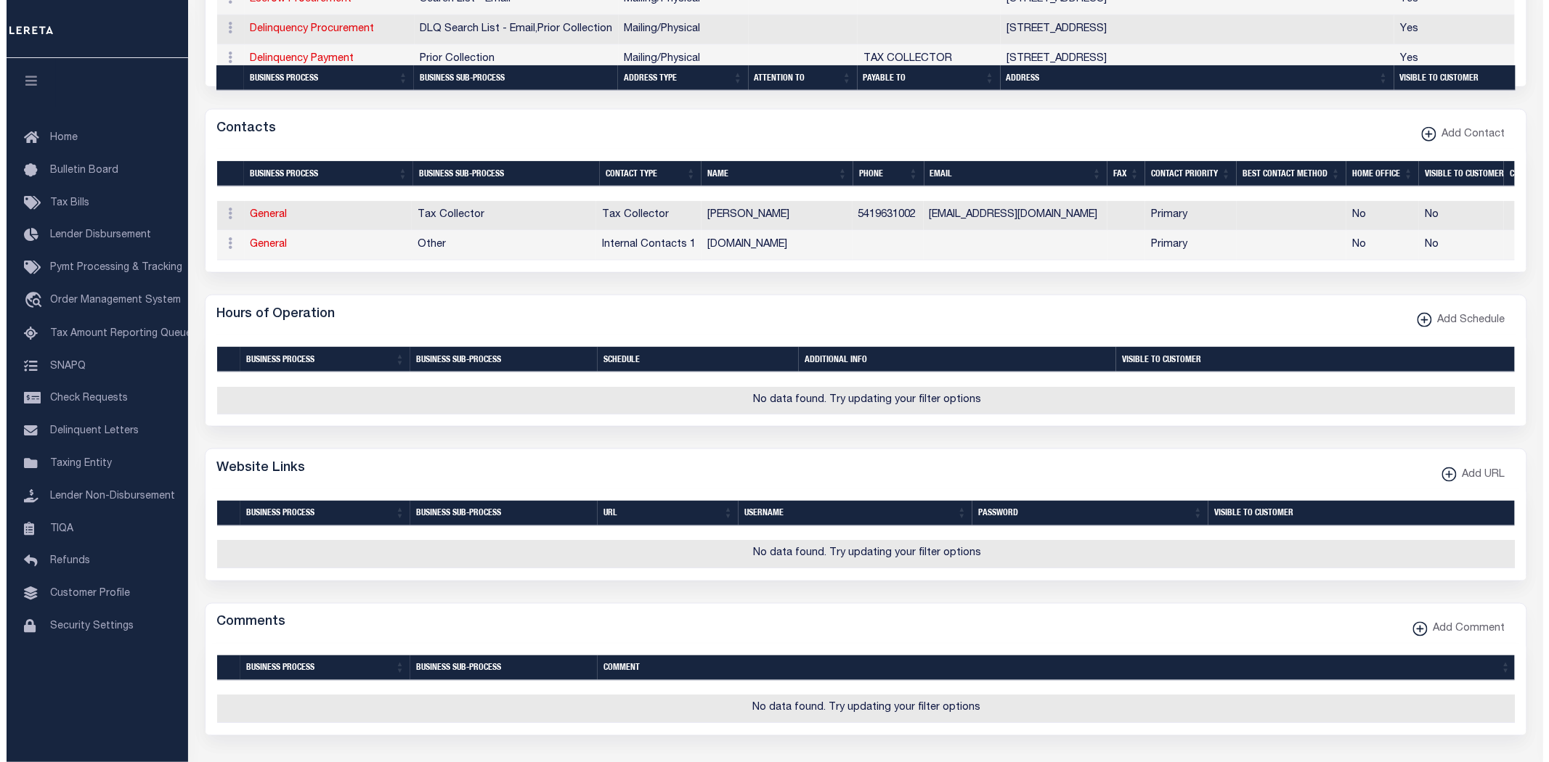
scroll to position [726, 0]
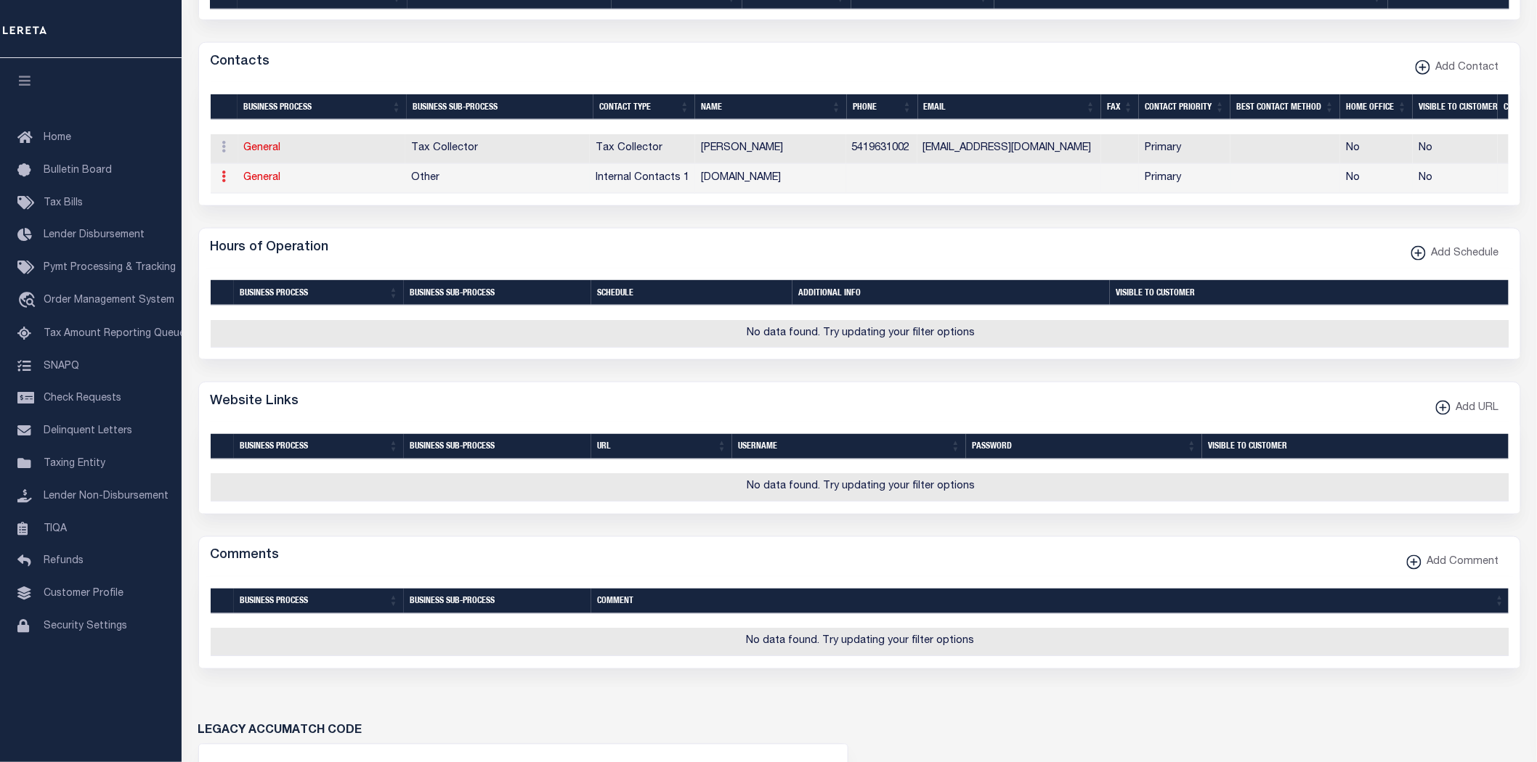
click at [227, 177] on link at bounding box center [224, 179] width 16 height 12
drag, startPoint x: 280, startPoint y: 247, endPoint x: 514, endPoint y: 320, distance: 245.1
click at [282, 248] on link "Delete Contact" at bounding box center [272, 248] width 110 height 24
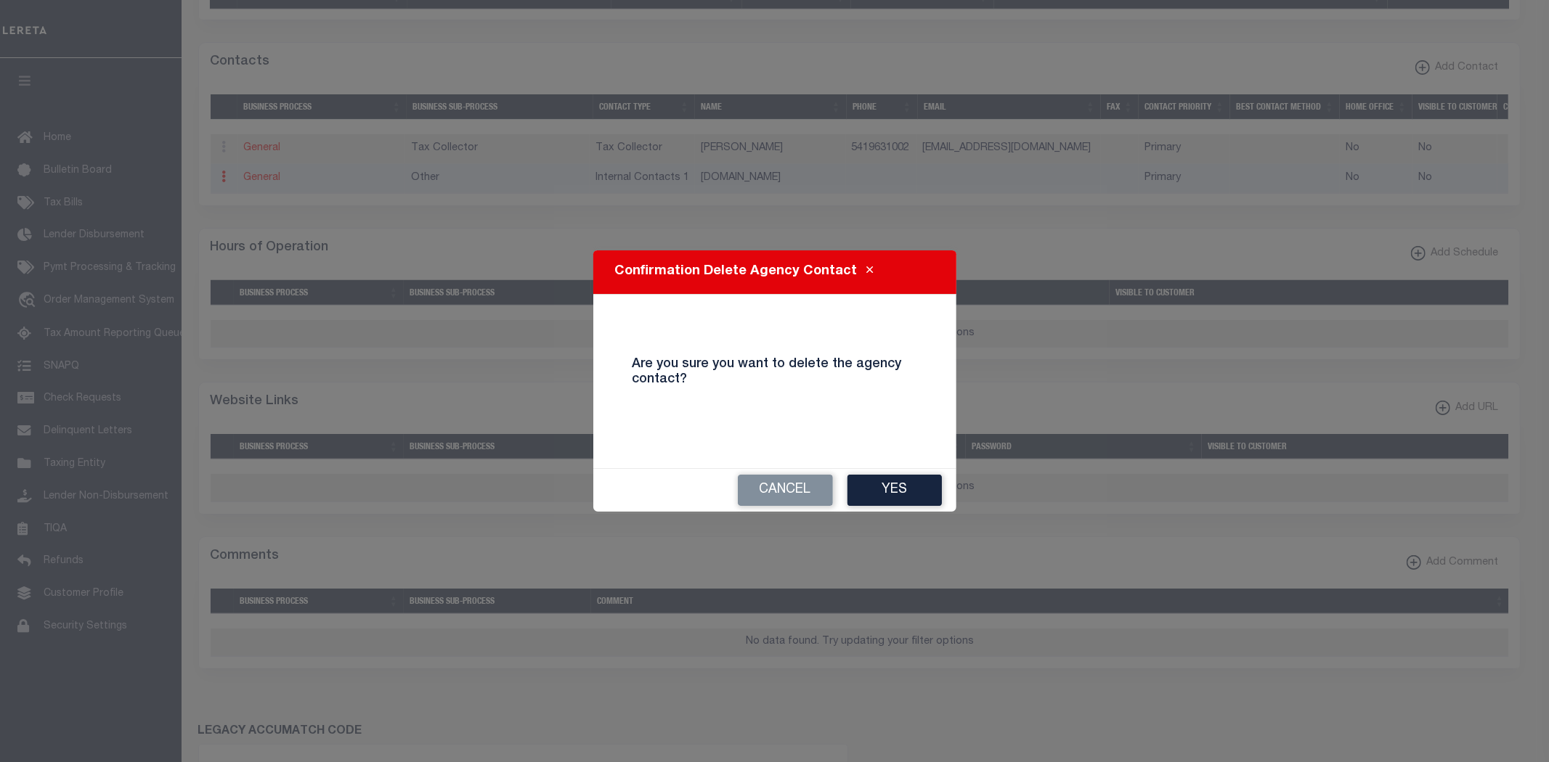
click at [967, 484] on div "Confirmation Delete Agency Contact Are you sure you want to delete the agency c…" at bounding box center [774, 381] width 1549 height 762
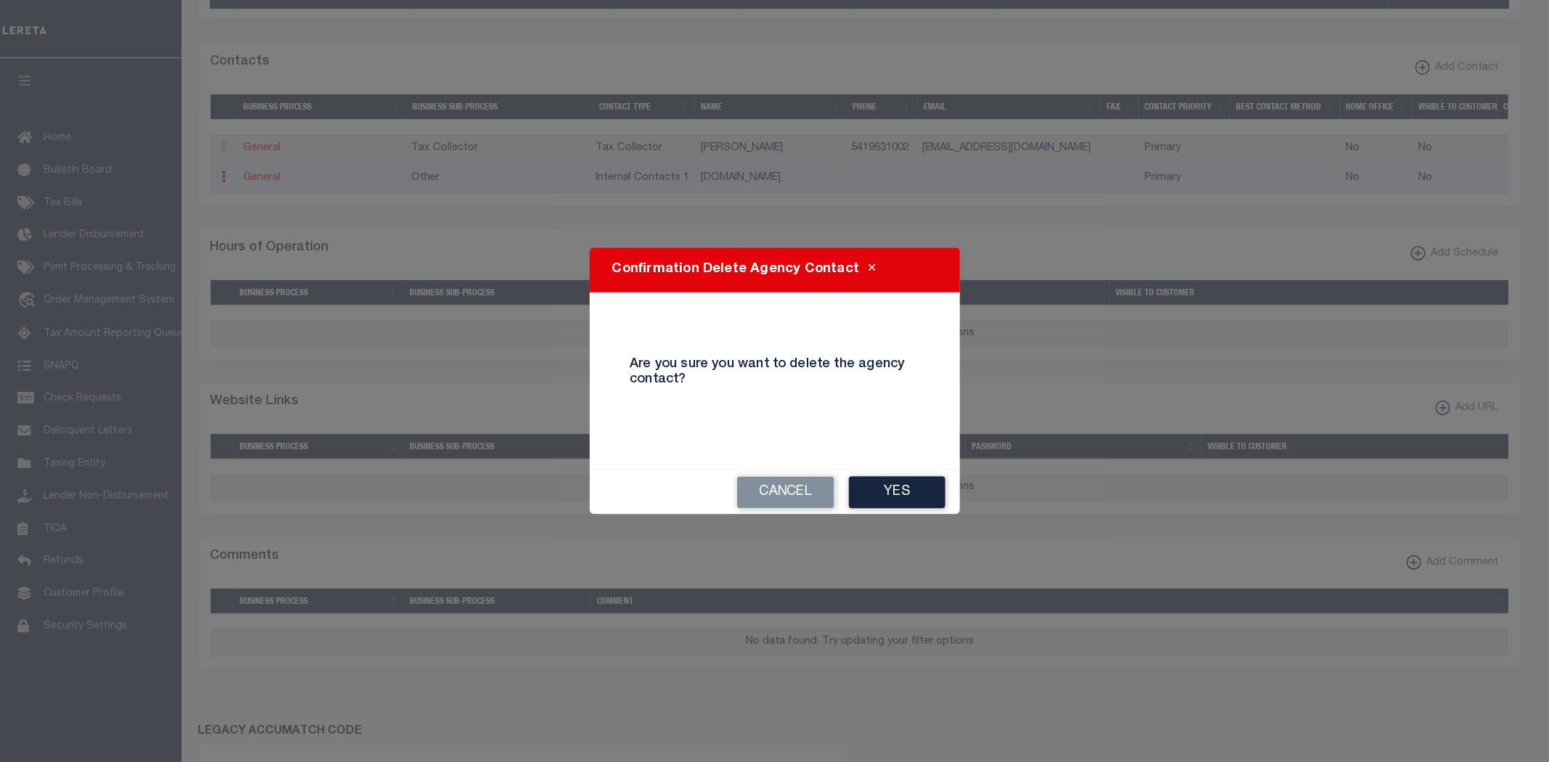
drag, startPoint x: 895, startPoint y: 495, endPoint x: 1521, endPoint y: 614, distance: 638.0
click at [894, 495] on button "Yes" at bounding box center [897, 492] width 97 height 32
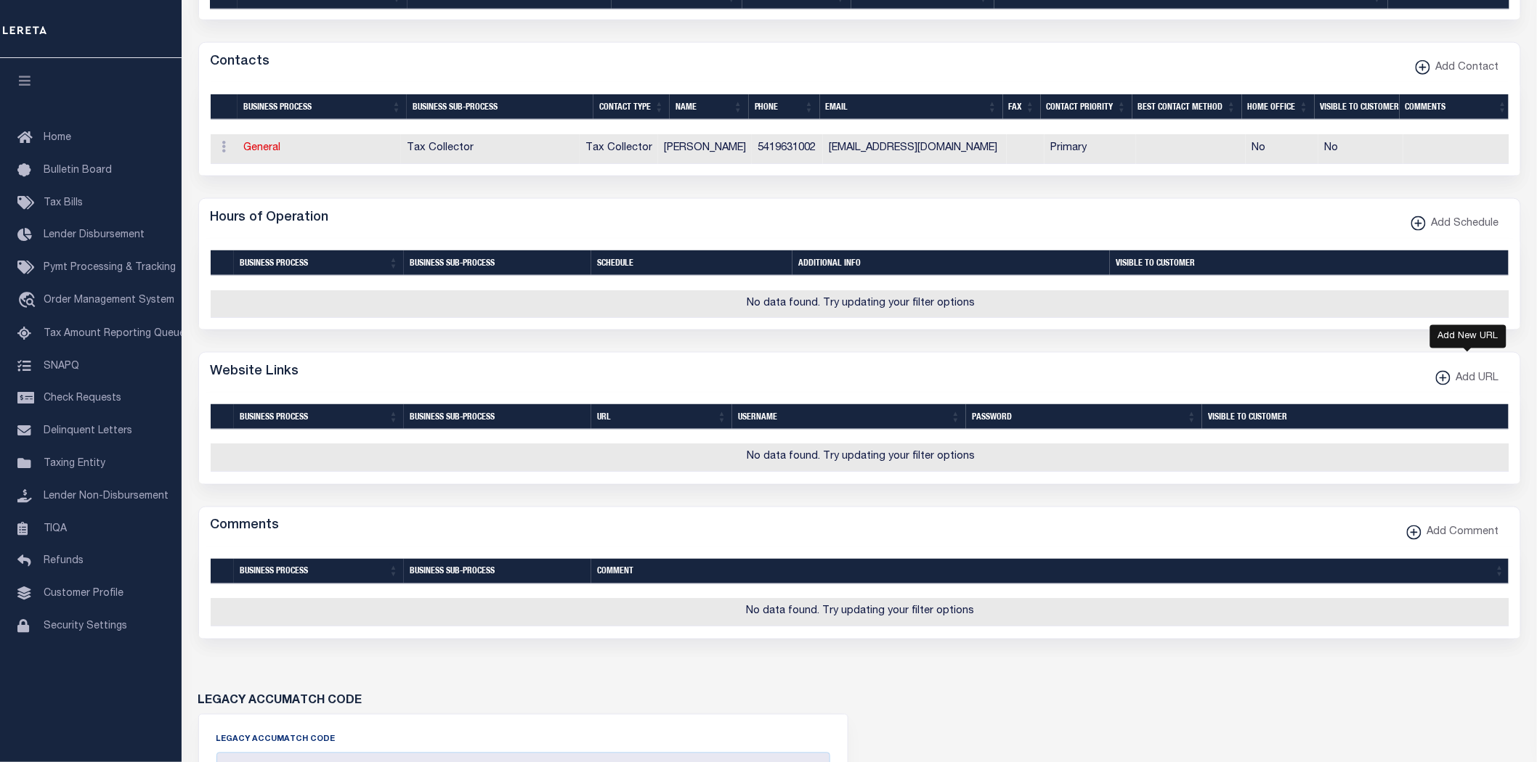
click at [1486, 387] on span "Add URL" at bounding box center [1474, 379] width 49 height 16
select select
checkbox input "true"
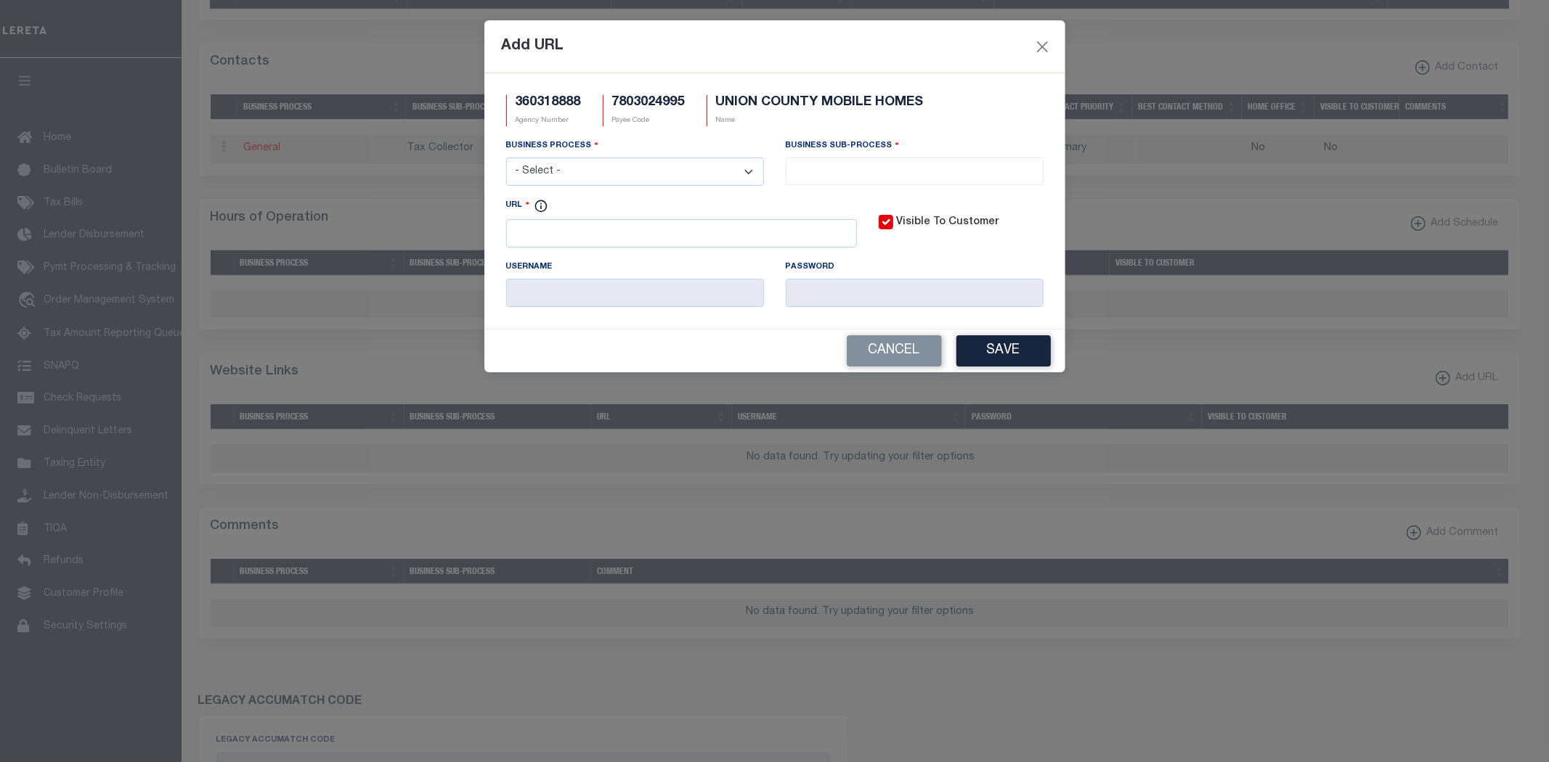
click at [676, 221] on div "URL" at bounding box center [681, 223] width 351 height 50
click at [637, 237] on input "URL" at bounding box center [681, 233] width 351 height 28
paste input "https://union-county.org/assessor-tax-collector/record-search/"
type input "https://union-county.org/assessor-tax-collector/record-search/"
click at [600, 182] on select "- Select - All Automation Bill Request Delinquency Payment Delinquency Procurem…" at bounding box center [635, 172] width 258 height 28
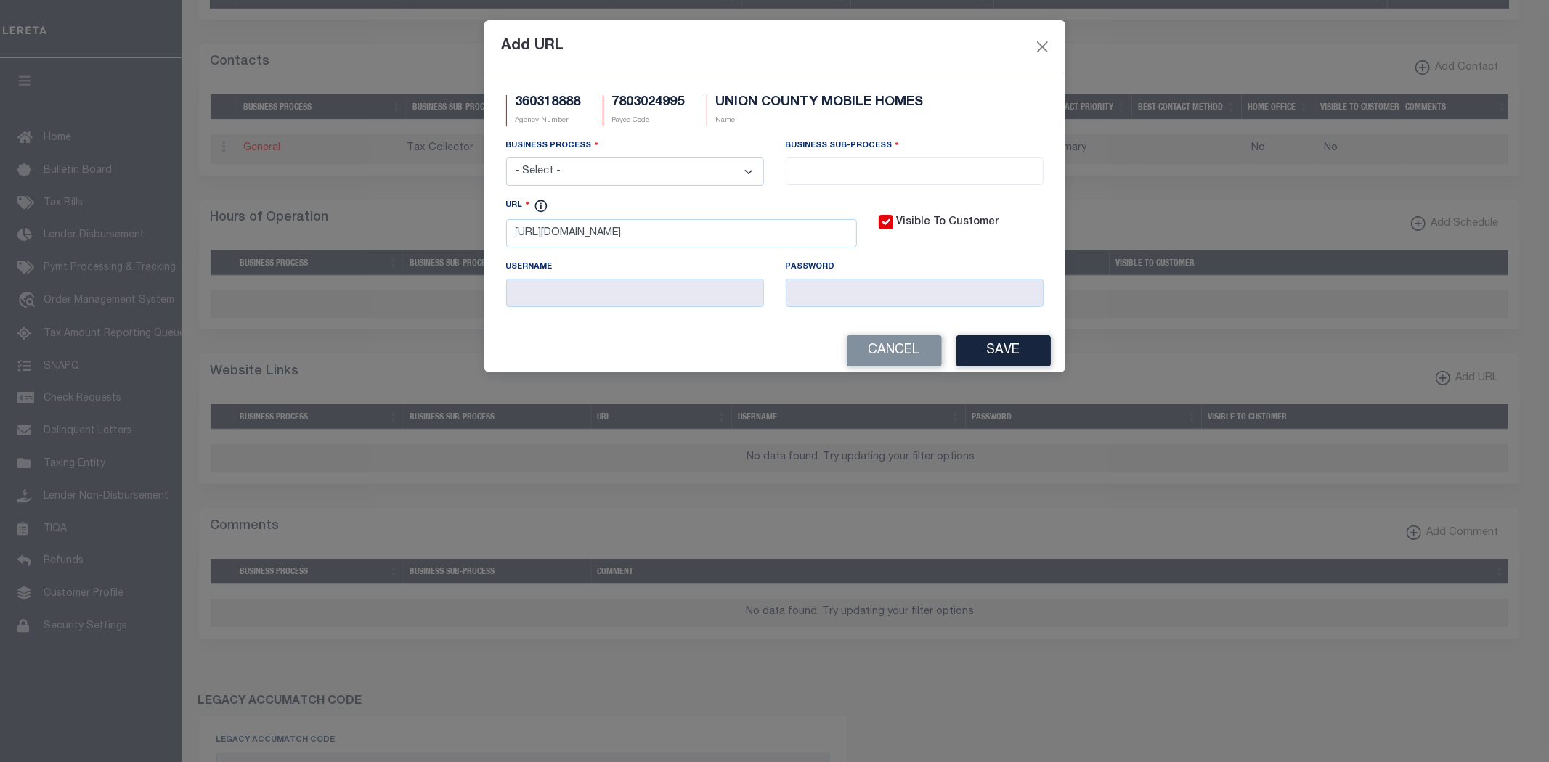
select select "6"
click at [506, 158] on select "- Select - All Automation Bill Request Delinquency Payment Delinquency Procurem…" at bounding box center [635, 172] width 258 height 28
click at [862, 182] on span at bounding box center [915, 172] width 258 height 28
select select "31"
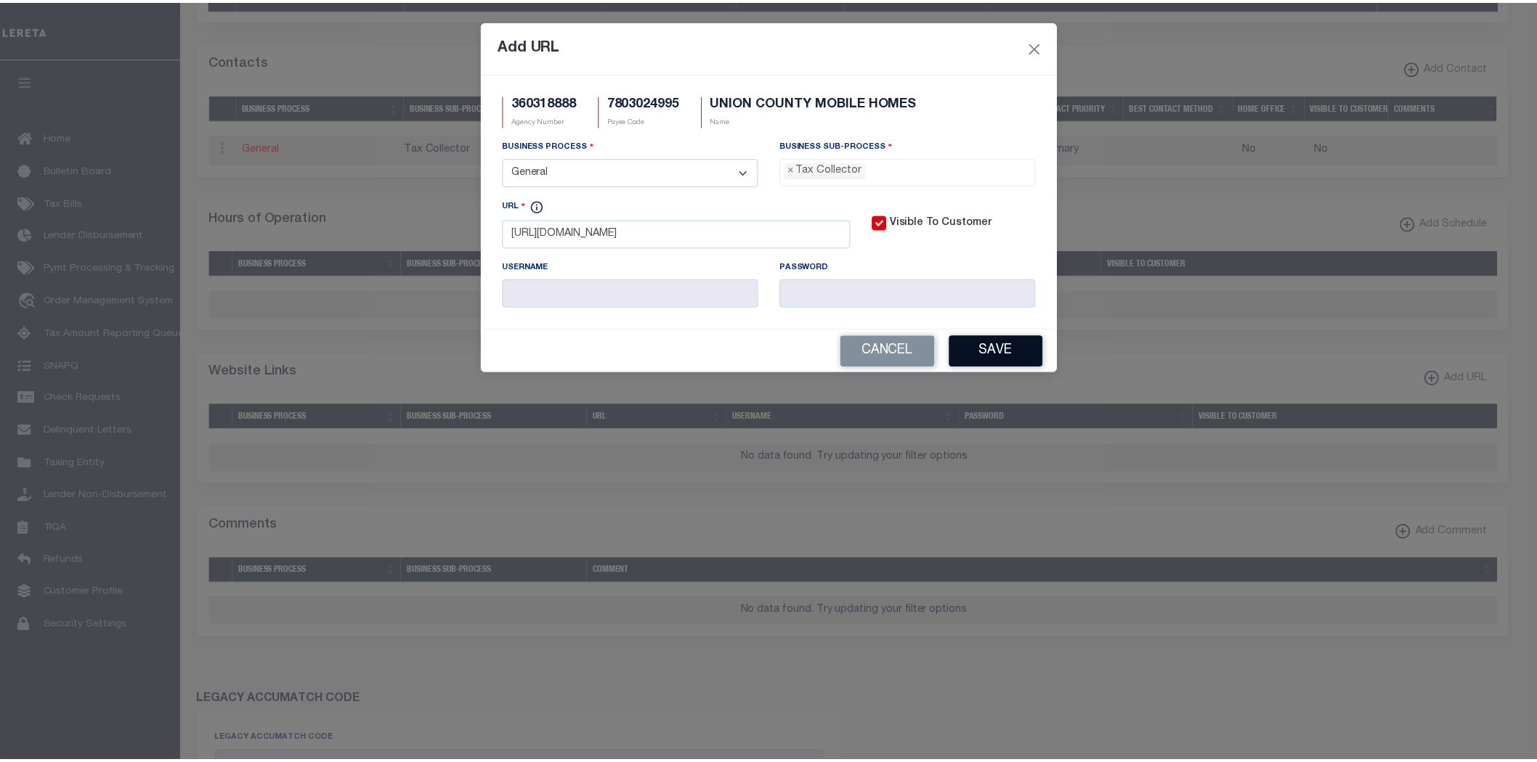
scroll to position [41, 0]
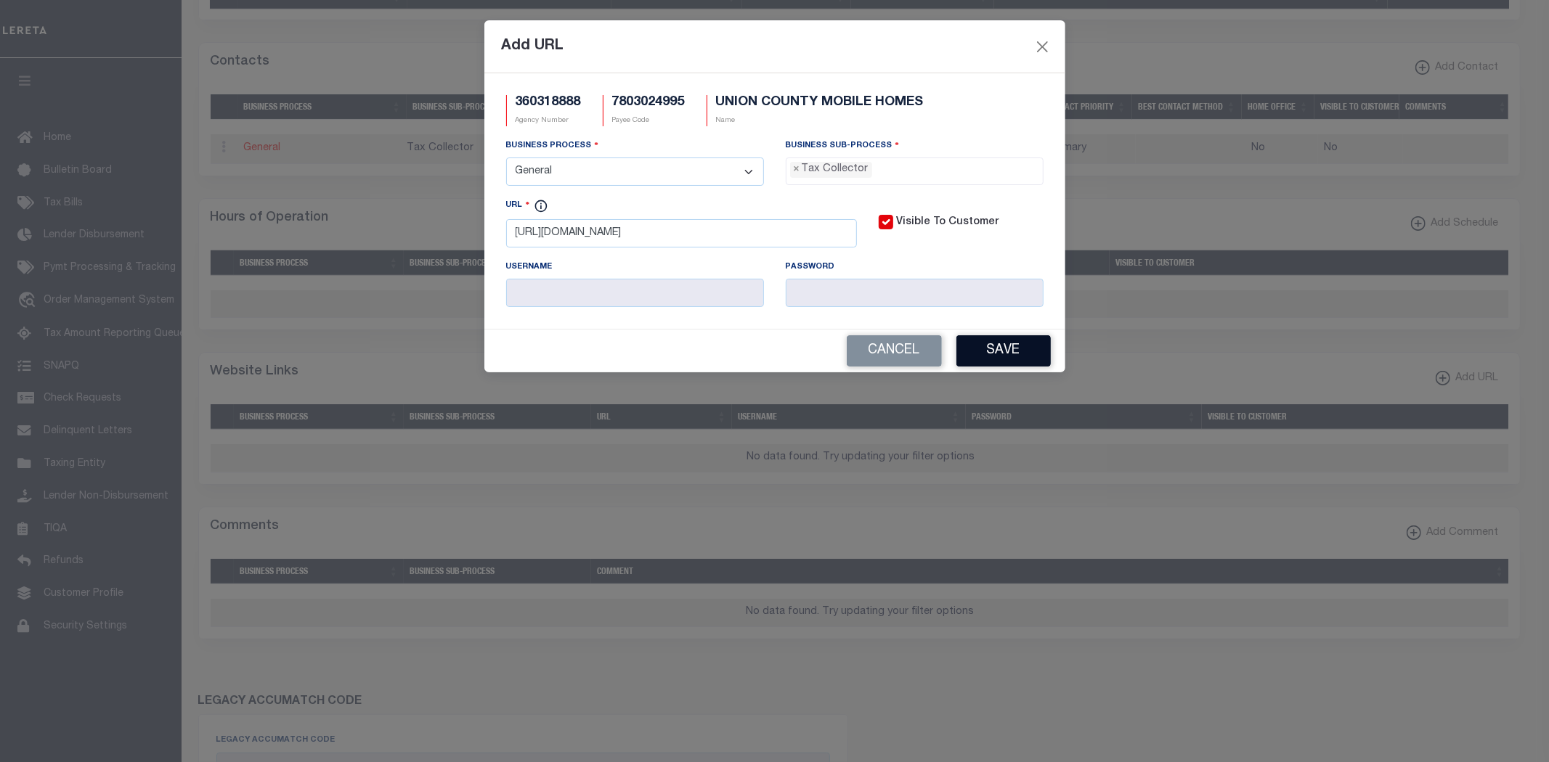
click at [1013, 354] on button "Save" at bounding box center [1003, 350] width 94 height 31
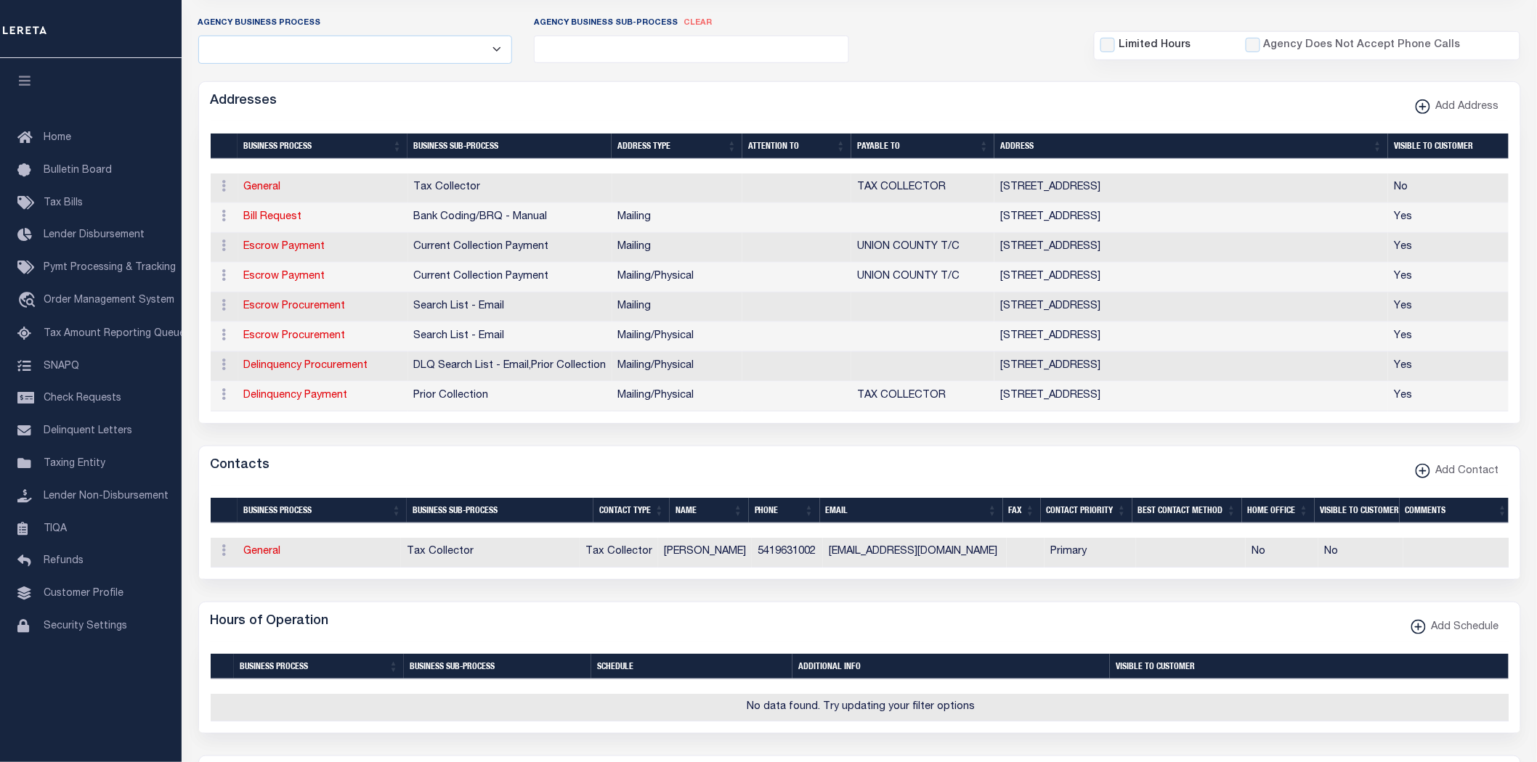
scroll to position [0, 0]
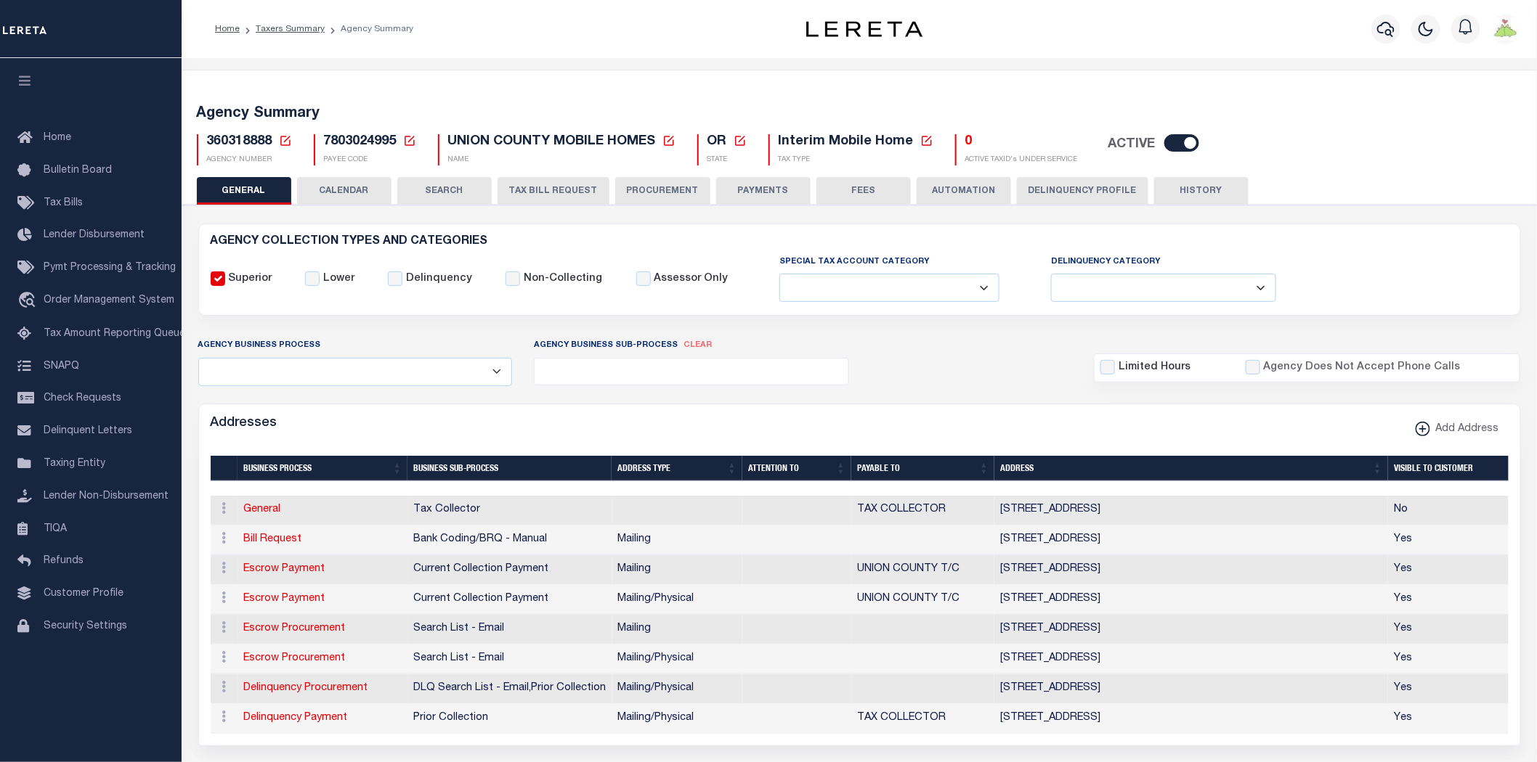
click at [759, 185] on button "PAYMENTS" at bounding box center [763, 191] width 94 height 28
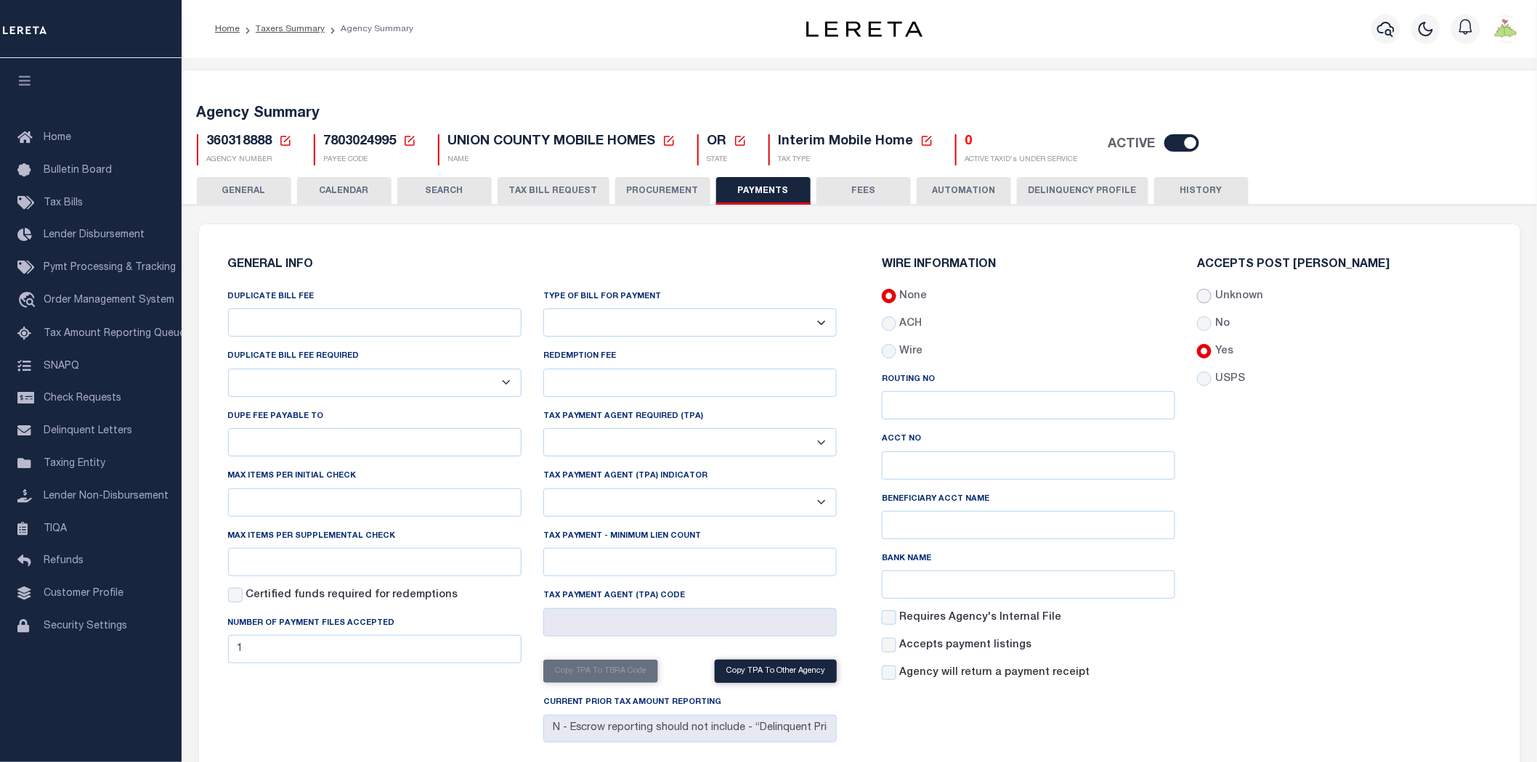
click at [1206, 293] on input "Unknown" at bounding box center [1204, 296] width 15 height 15
radio input "true"
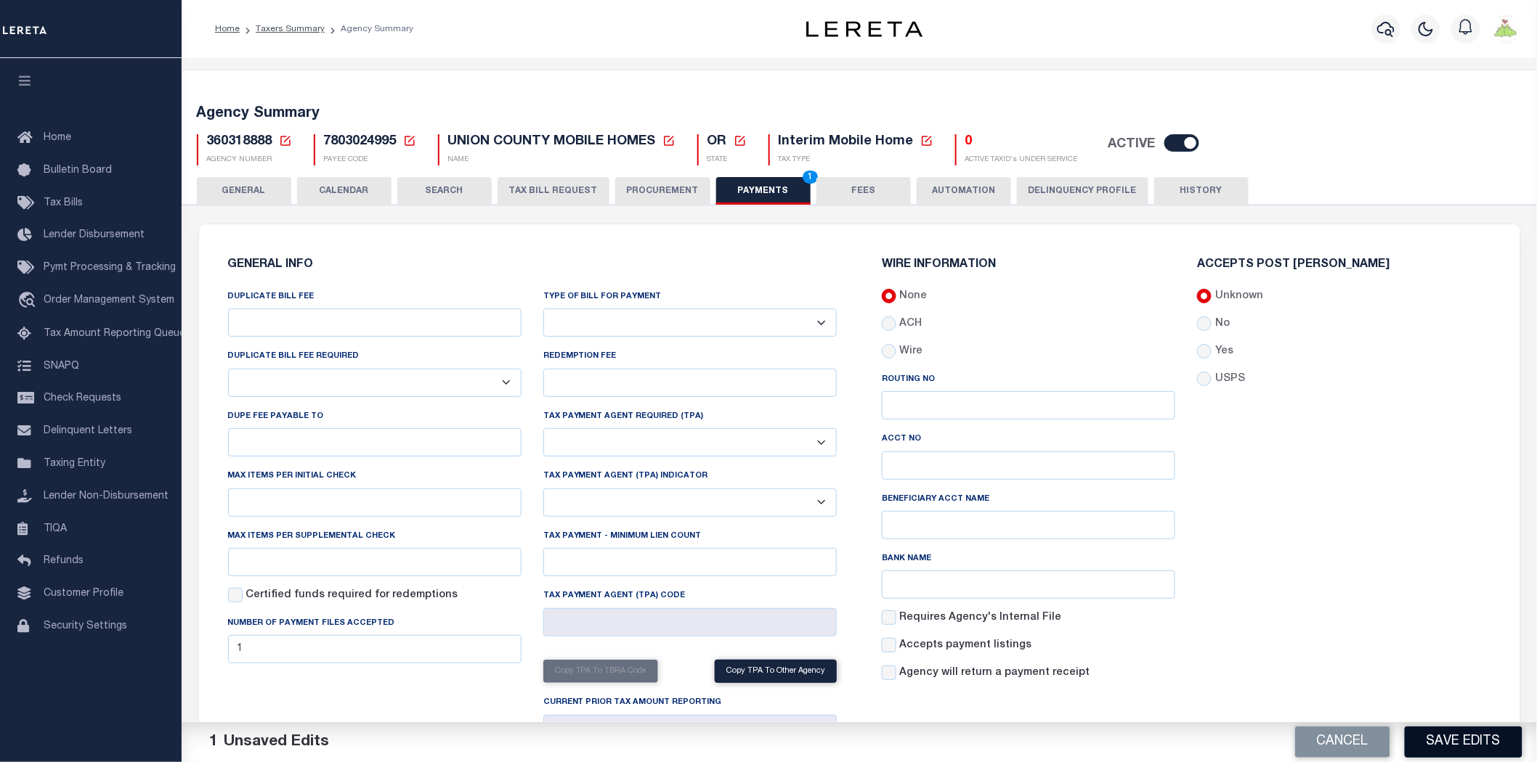
click at [1470, 738] on button "Save Edits" at bounding box center [1463, 742] width 118 height 31
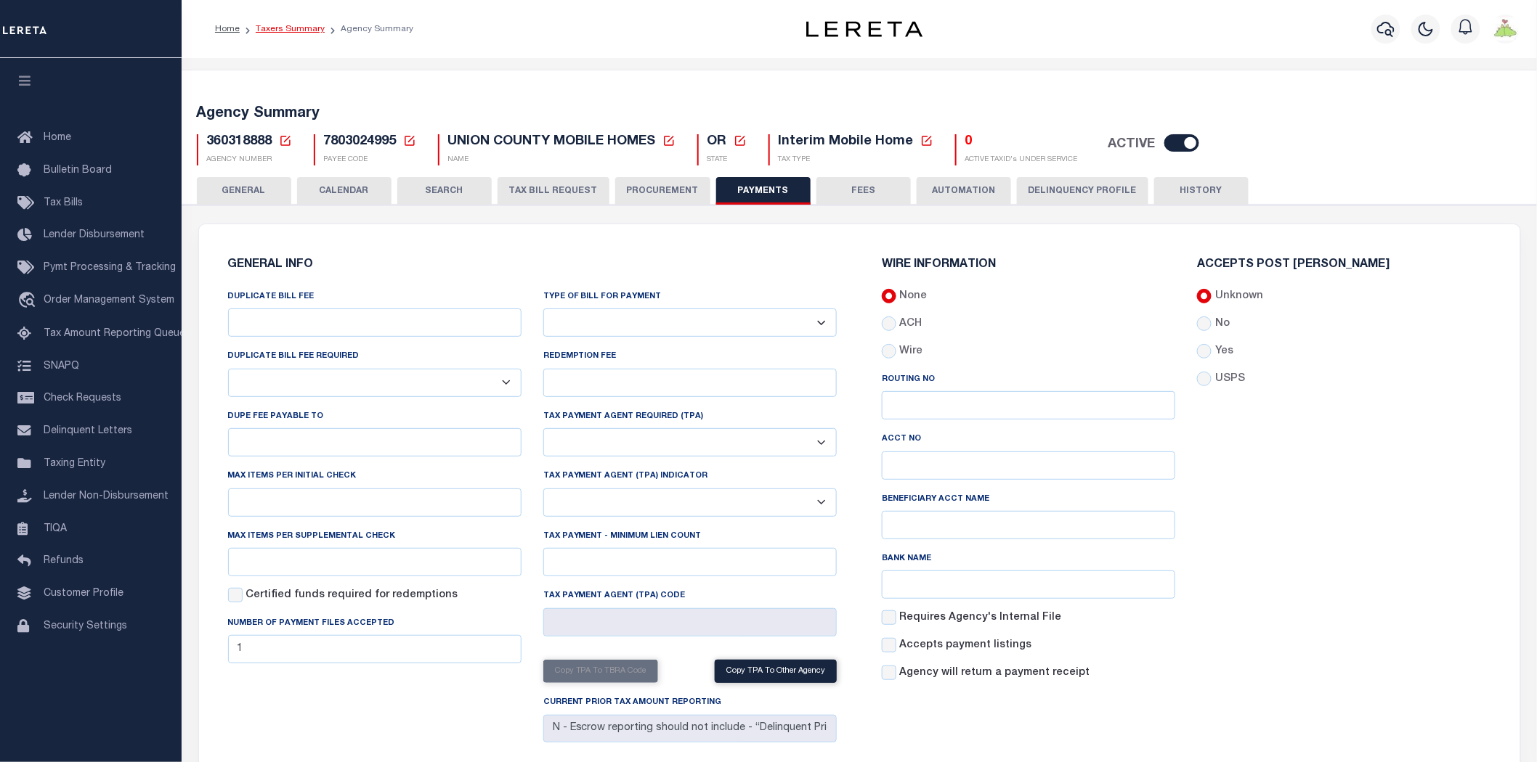
click at [273, 26] on link "Taxers Summary" at bounding box center [290, 29] width 69 height 9
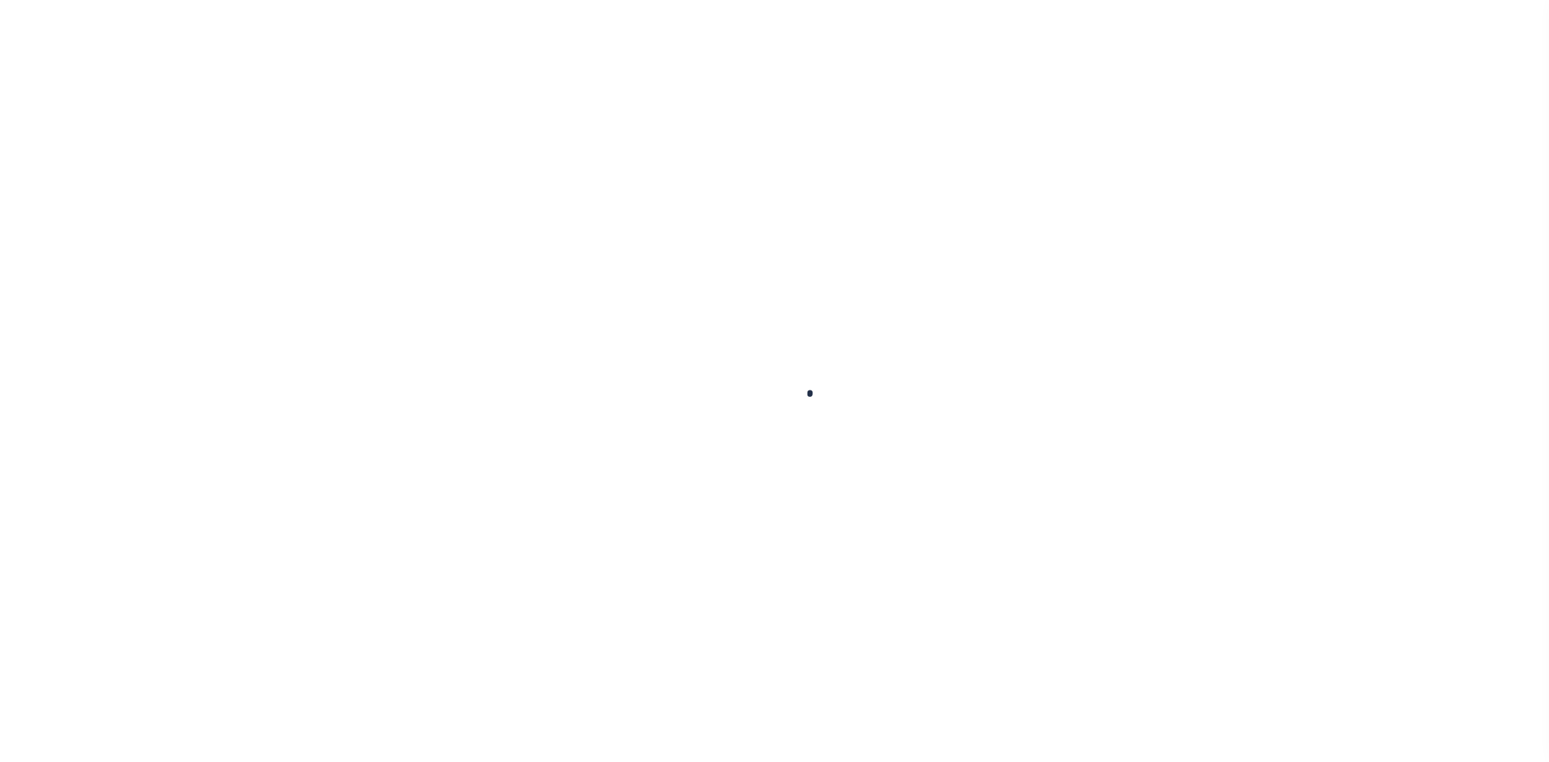
select select
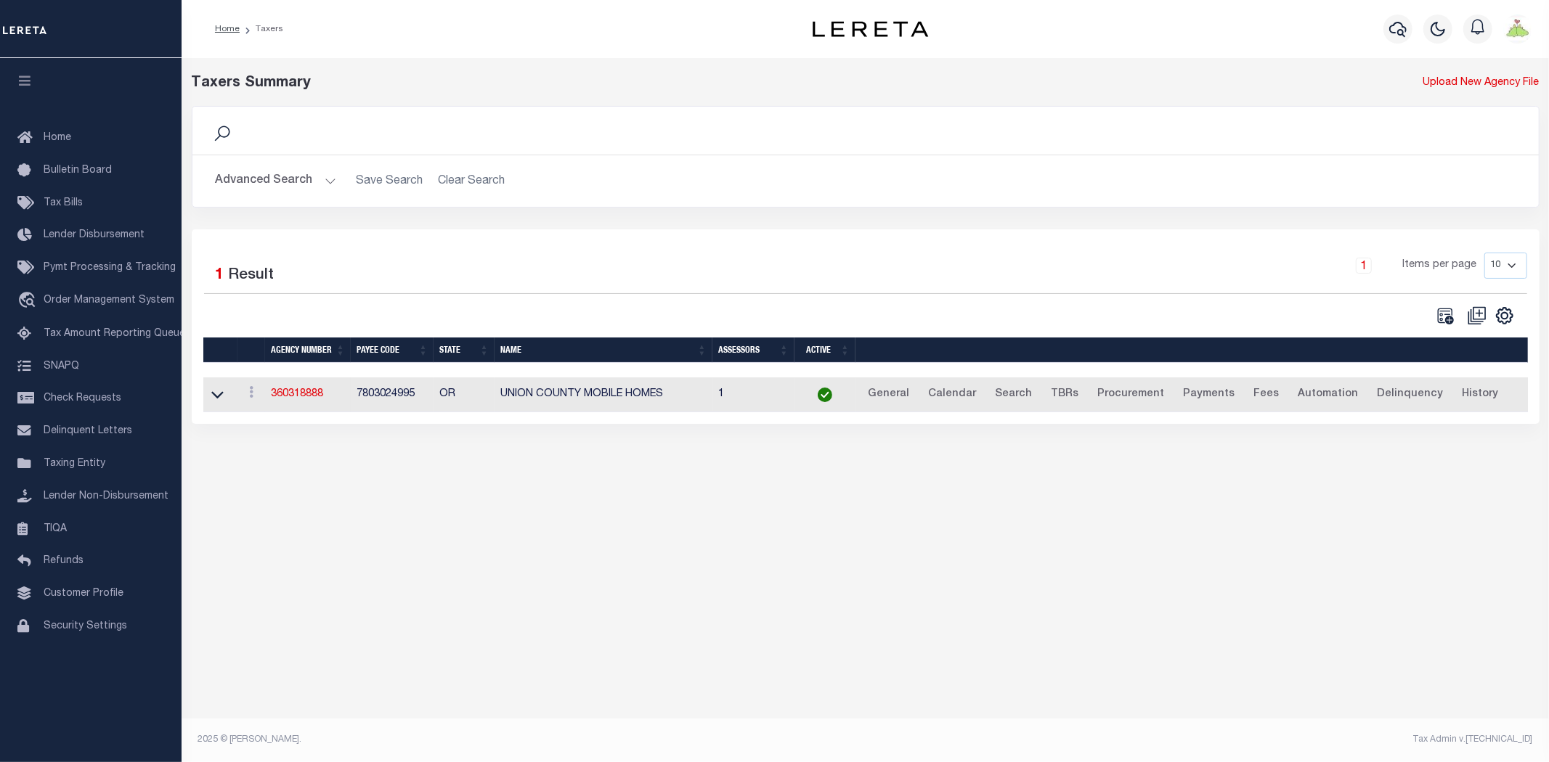
click at [273, 177] on button "Advanced Search" at bounding box center [276, 181] width 121 height 28
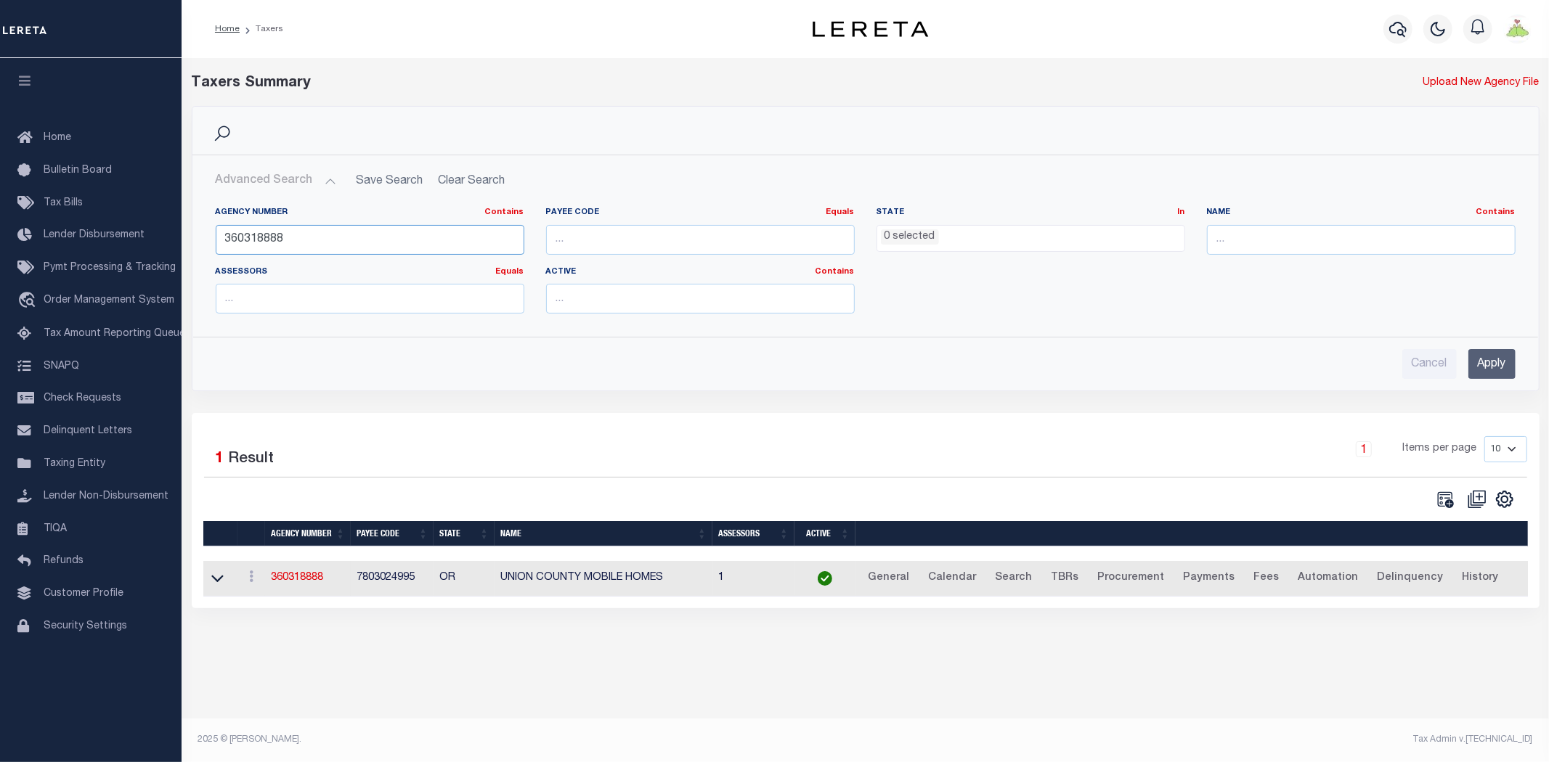
drag, startPoint x: 363, startPoint y: 243, endPoint x: 227, endPoint y: 244, distance: 135.8
click at [227, 244] on input "360318888" at bounding box center [370, 240] width 309 height 30
type input "370550623"
drag, startPoint x: 1473, startPoint y: 361, endPoint x: 867, endPoint y: 280, distance: 611.1
click at [1473, 362] on input "Apply" at bounding box center [1491, 364] width 47 height 30
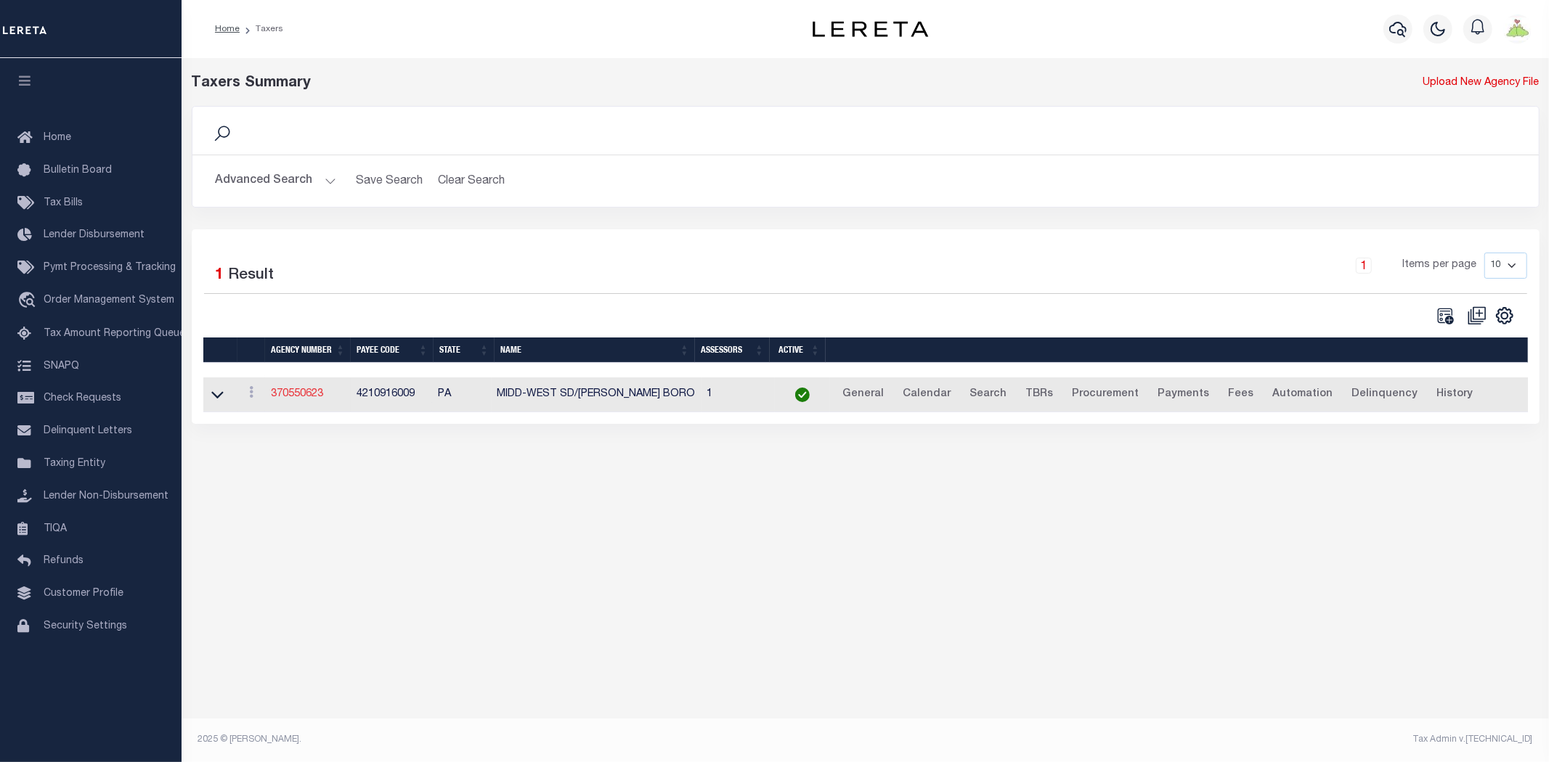
click at [288, 396] on link "370550623" at bounding box center [297, 394] width 52 height 10
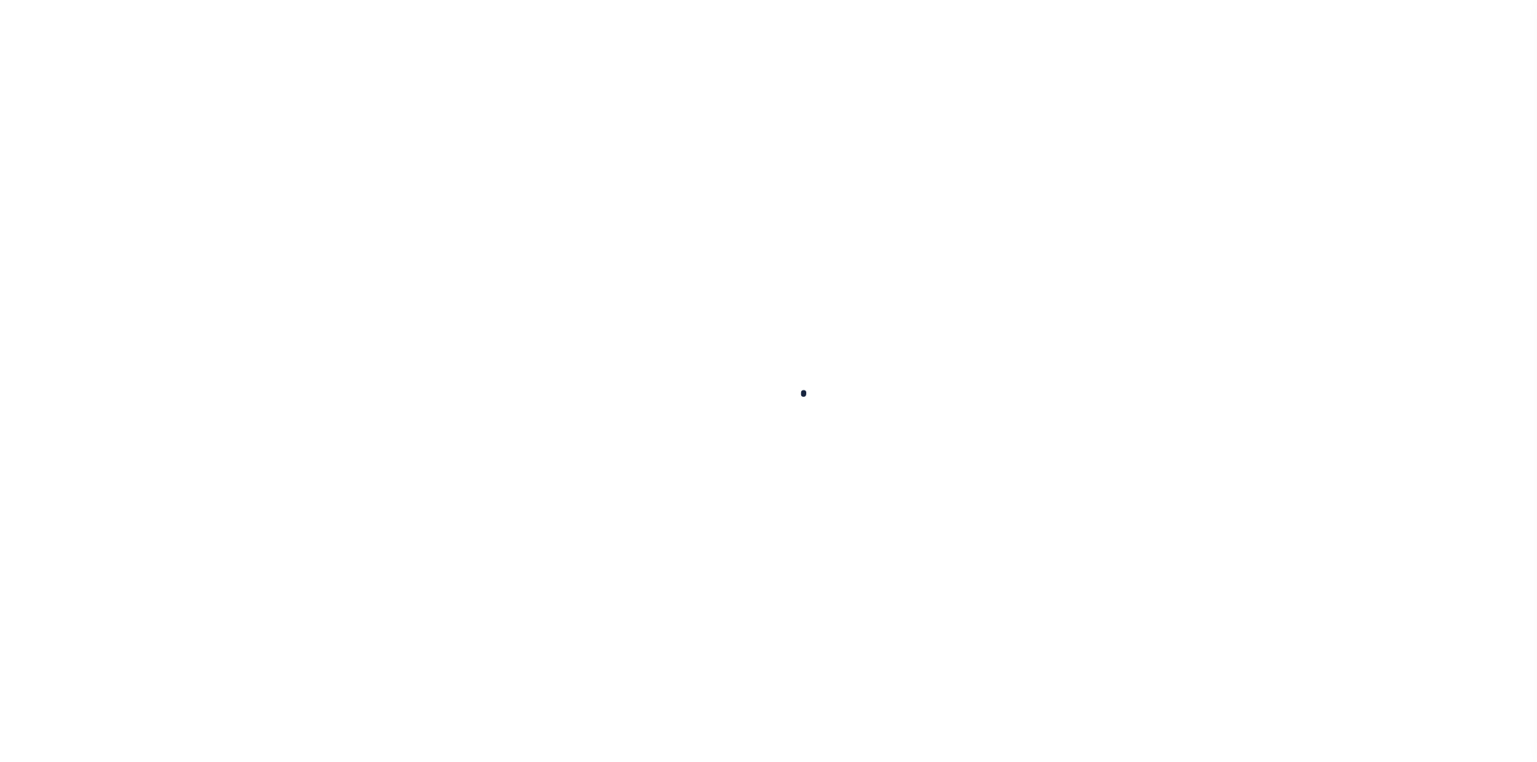
select select
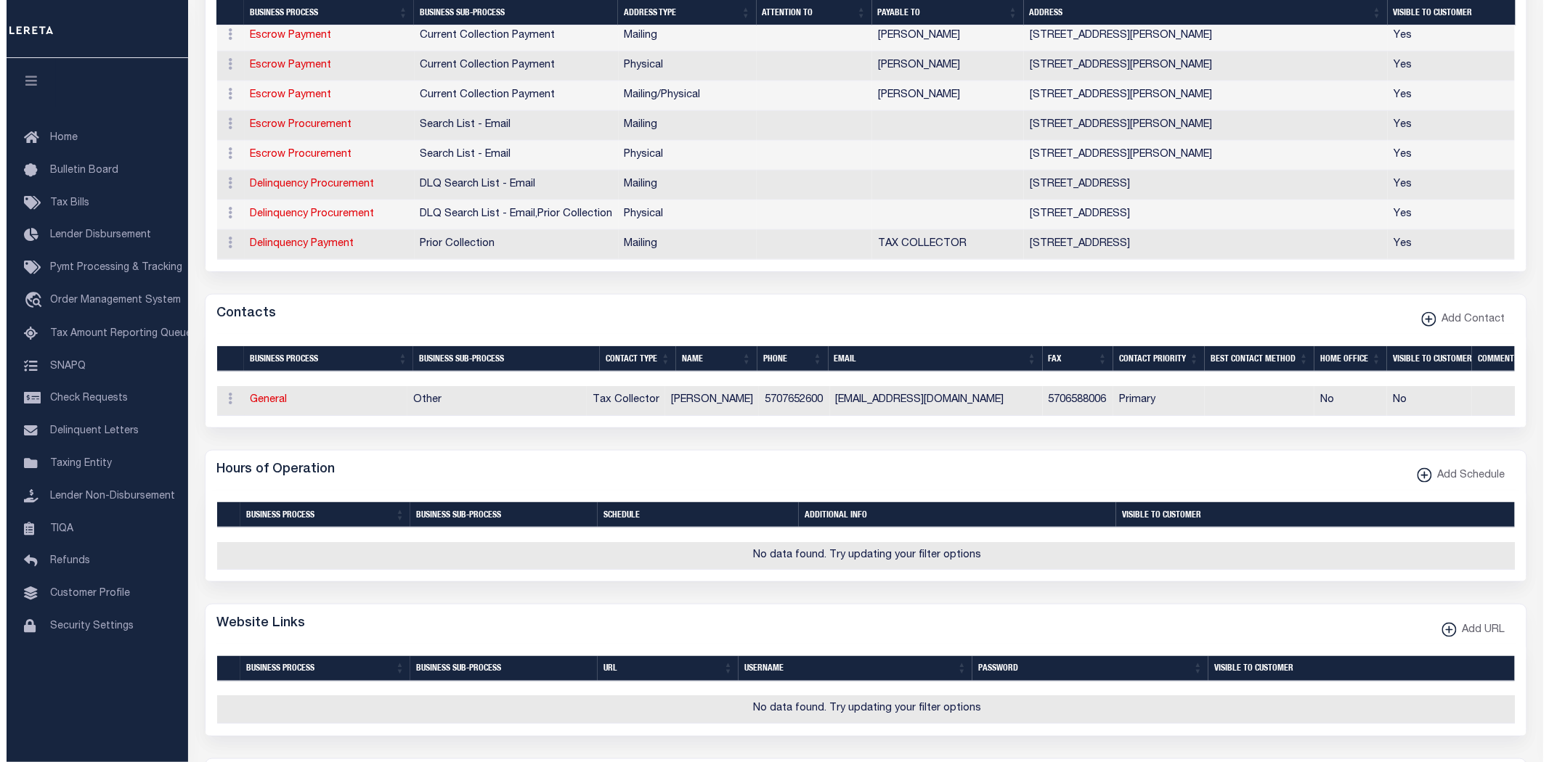
scroll to position [564, 0]
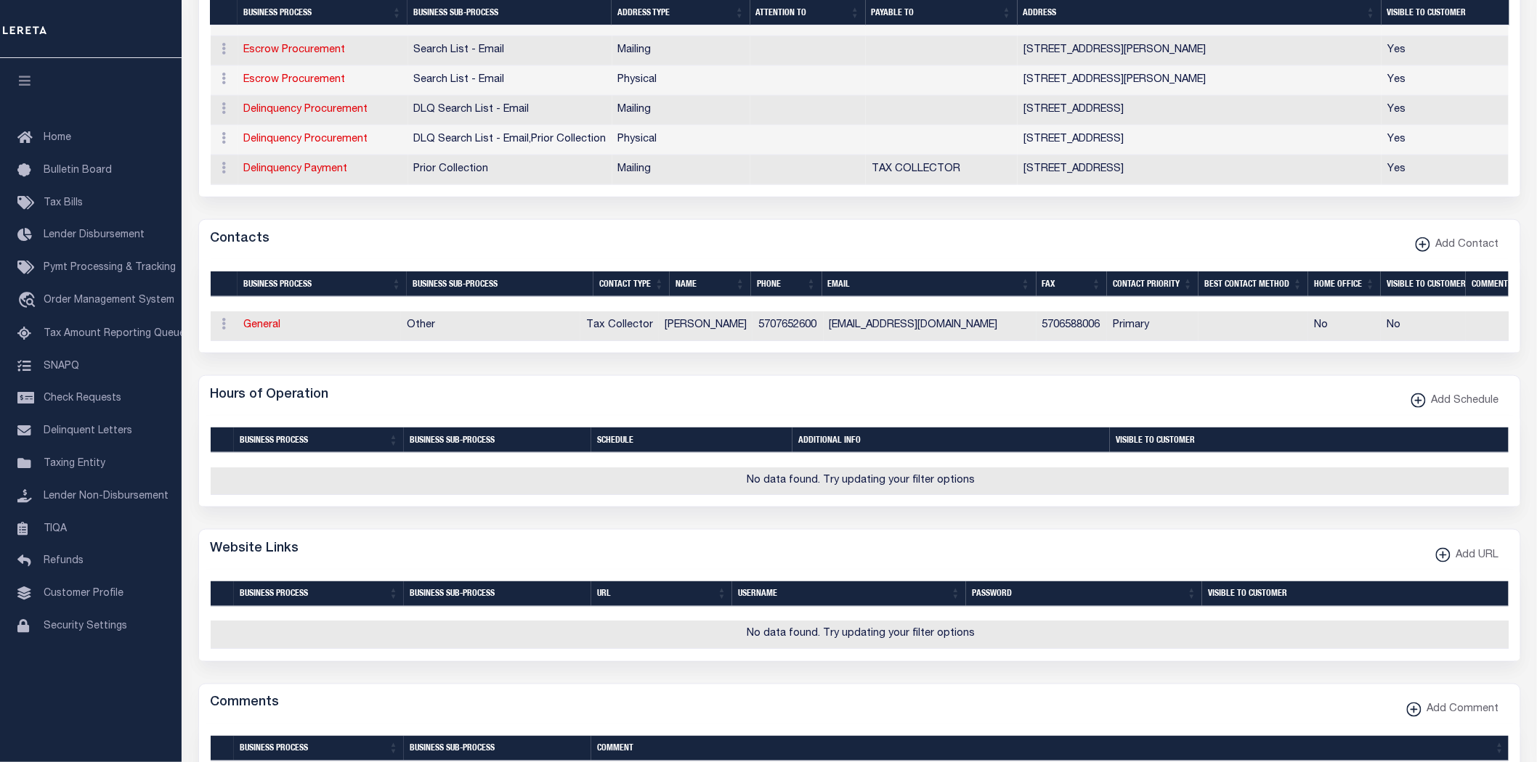
click at [251, 327] on td "General" at bounding box center [319, 327] width 163 height 30
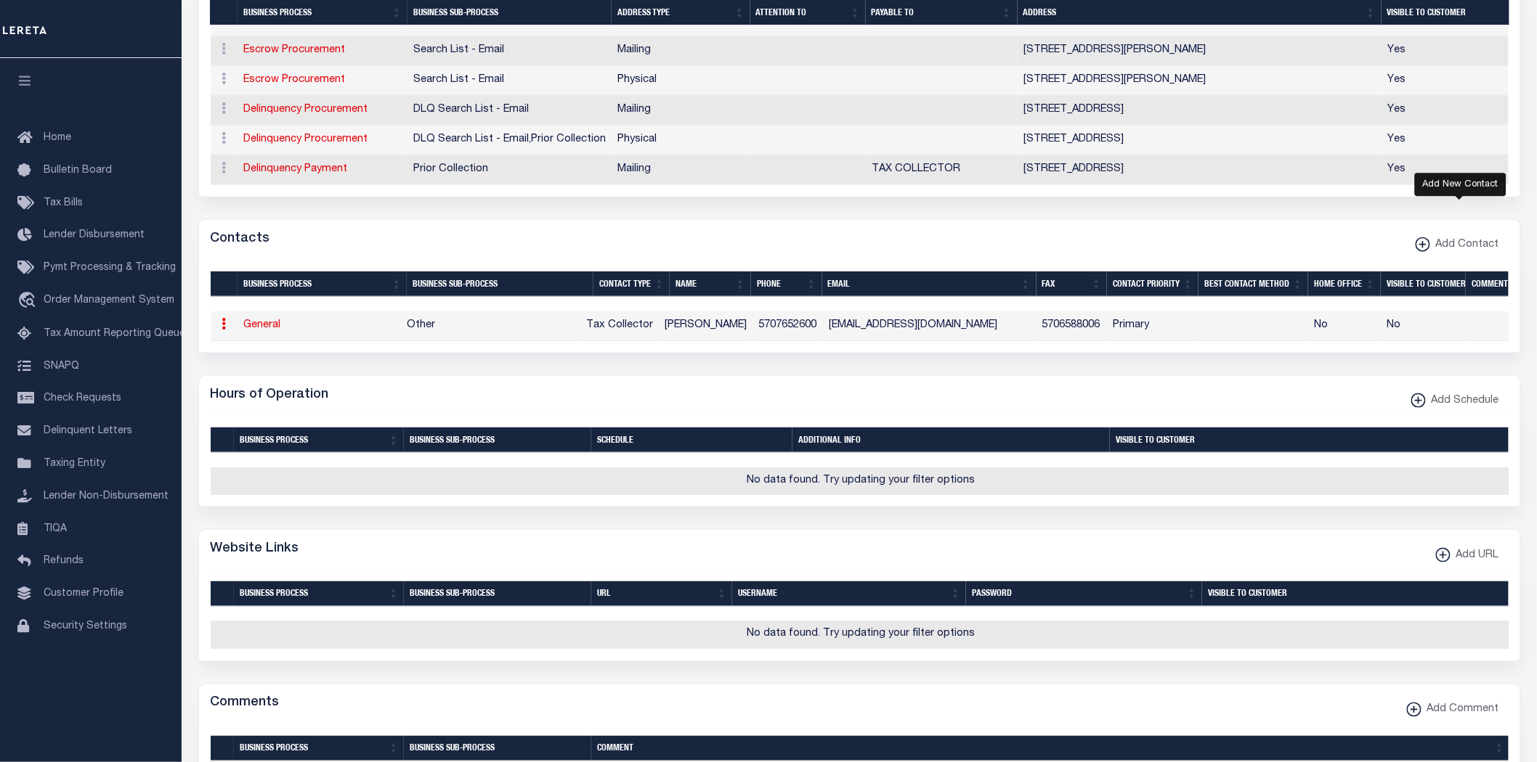
click at [1474, 253] on span "Add Contact" at bounding box center [1464, 245] width 69 height 16
select select "1"
checkbox input "false"
checkbox input "true"
select select
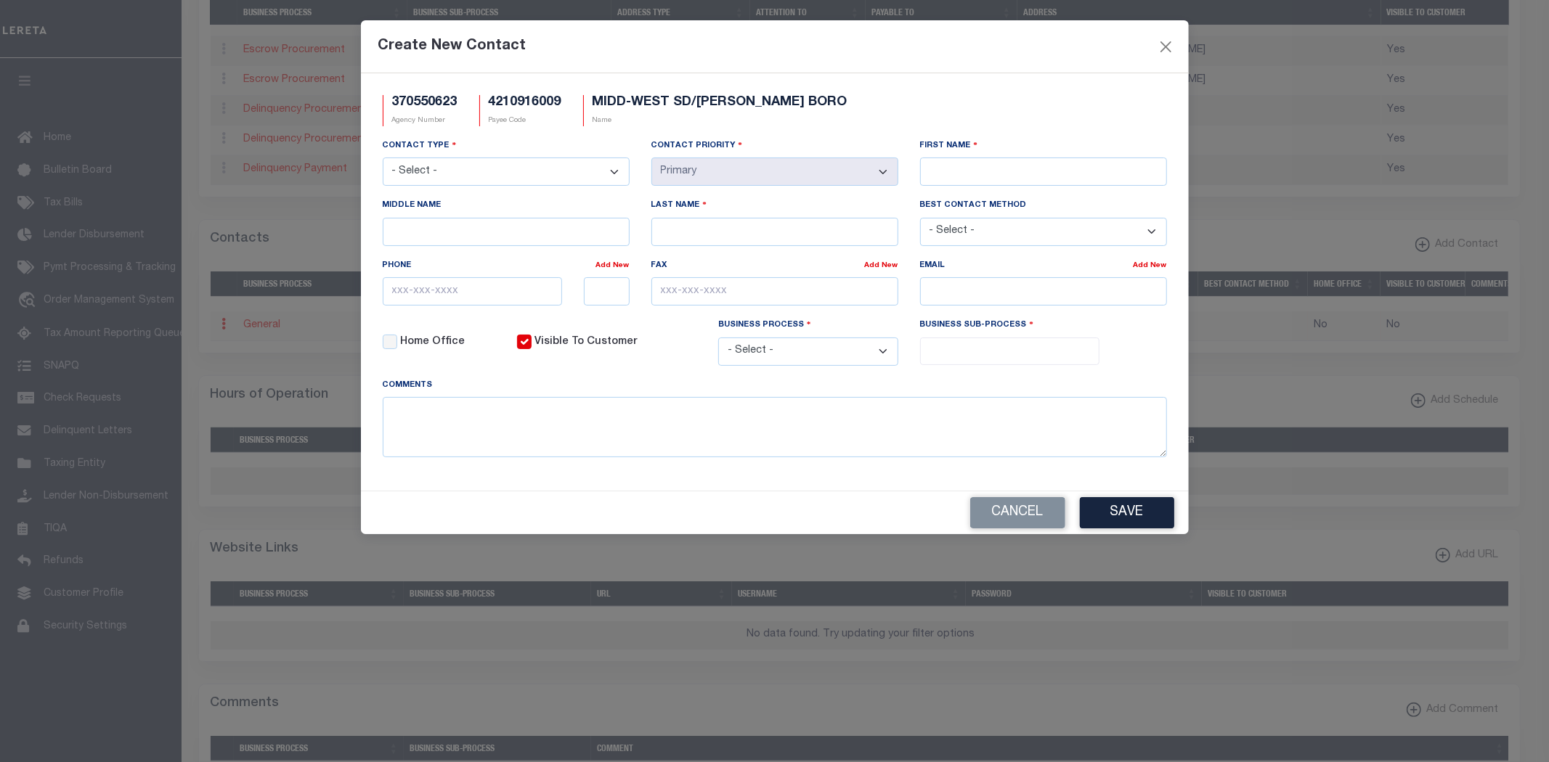
click at [561, 169] on select "- Select - Assessor Clerk Internal Contacts 1 Internal Contacts 2 Internal Cont…" at bounding box center [506, 172] width 247 height 28
select select "5"
click at [383, 158] on select "- Select - Assessor Clerk Internal Contacts 1 Internal Contacts 2 Internal Cont…" at bounding box center [506, 172] width 247 height 28
click at [1084, 176] on input "First Name" at bounding box center [1043, 172] width 247 height 28
type input "[PERSON_NAME]"
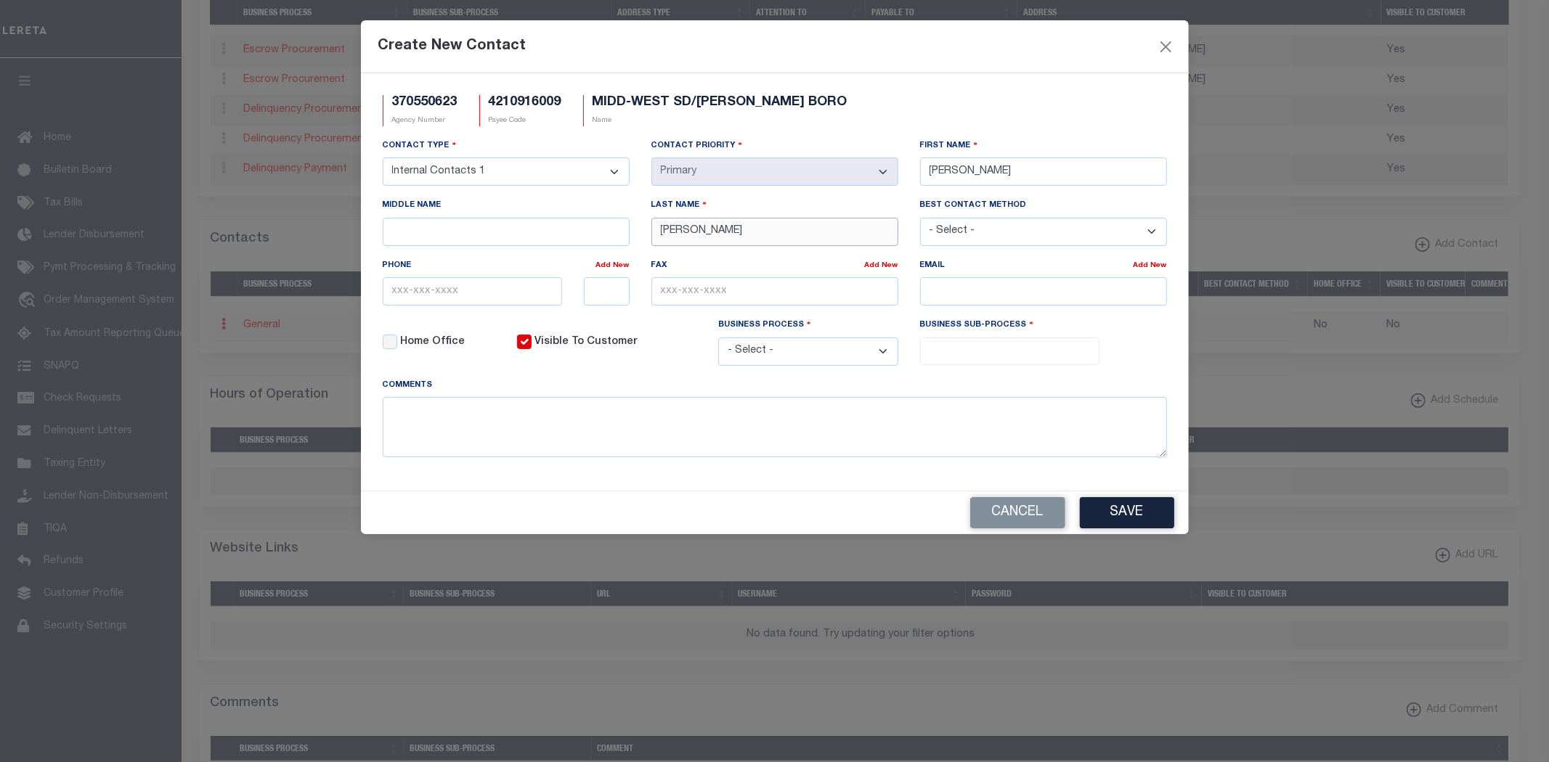
type input "[PERSON_NAME]"
type input "[PHONE_NUMBER]"
click at [794, 346] on select "- Select - All Automation Bill Request Delinquency Payment Delinquency Procurem…" at bounding box center [808, 352] width 180 height 28
select select "6"
click at [718, 341] on select "- Select - All Automation Bill Request Delinquency Payment Delinquency Procurem…" at bounding box center [808, 352] width 180 height 28
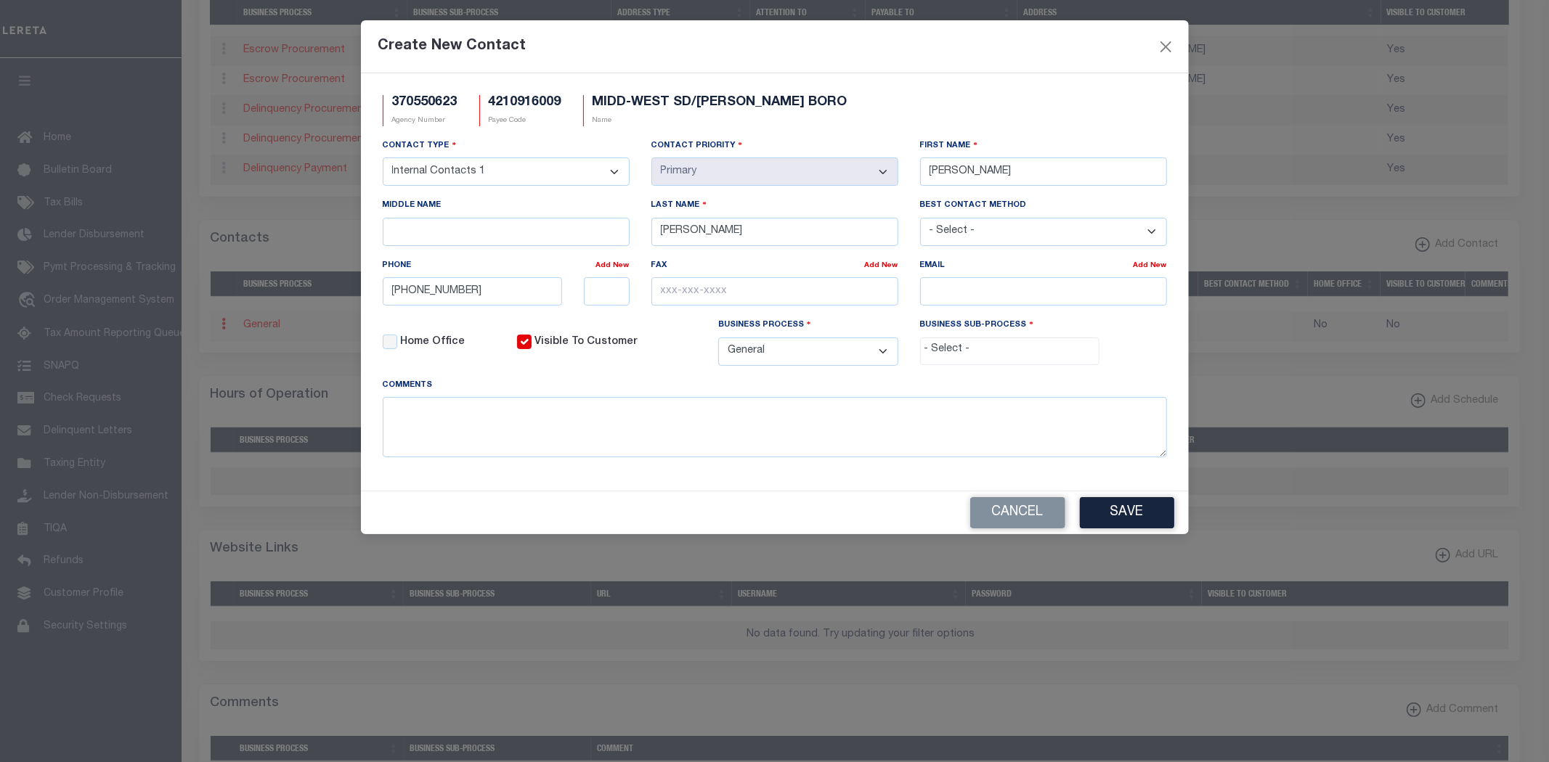
click at [1021, 358] on input "search" at bounding box center [1009, 350] width 171 height 16
select select "39"
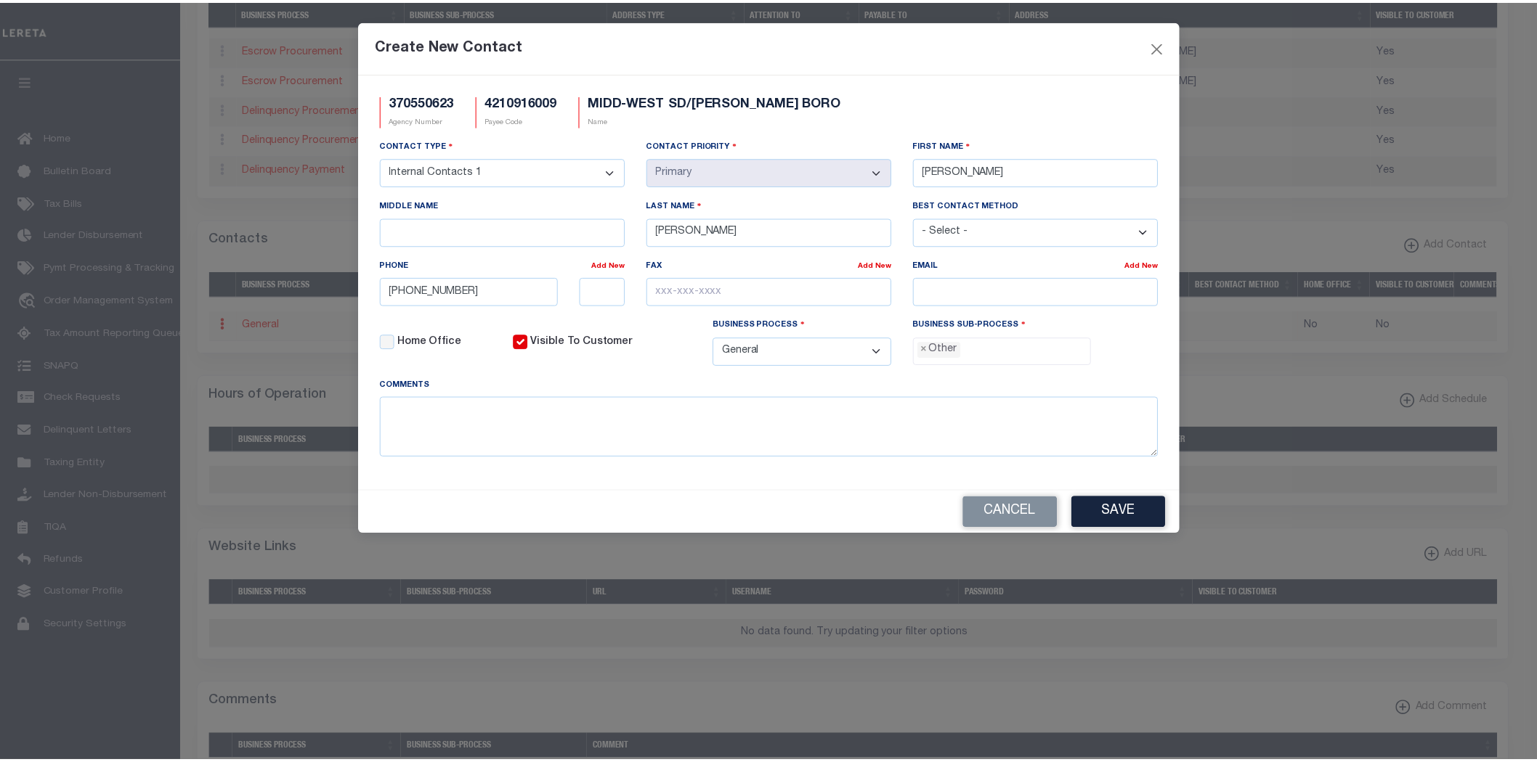
scroll to position [27, 0]
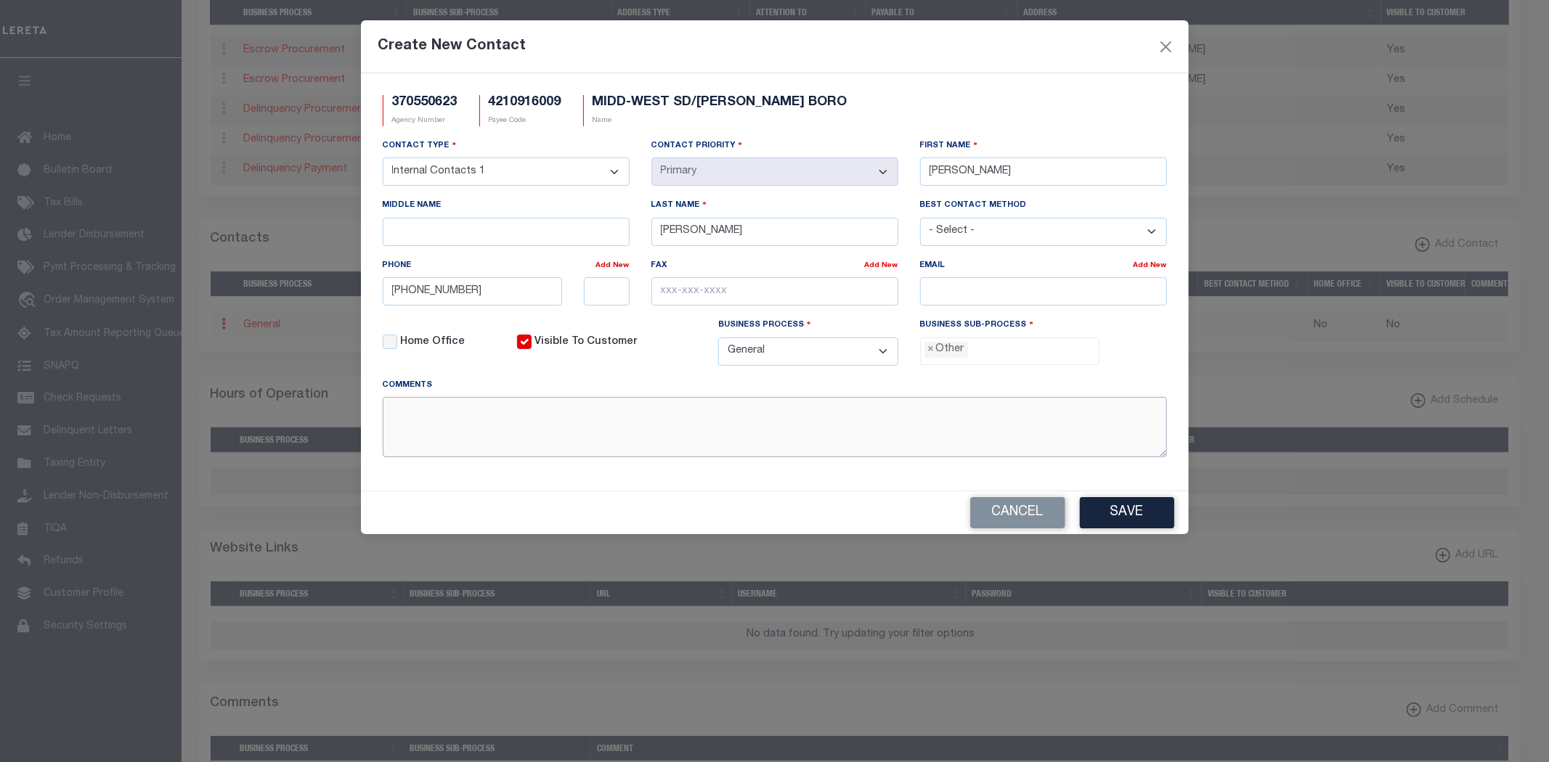
click at [601, 431] on textarea at bounding box center [775, 427] width 784 height 60
type textarea "BUSINESS MANAGER"
click at [1110, 510] on button "Save" at bounding box center [1127, 512] width 94 height 31
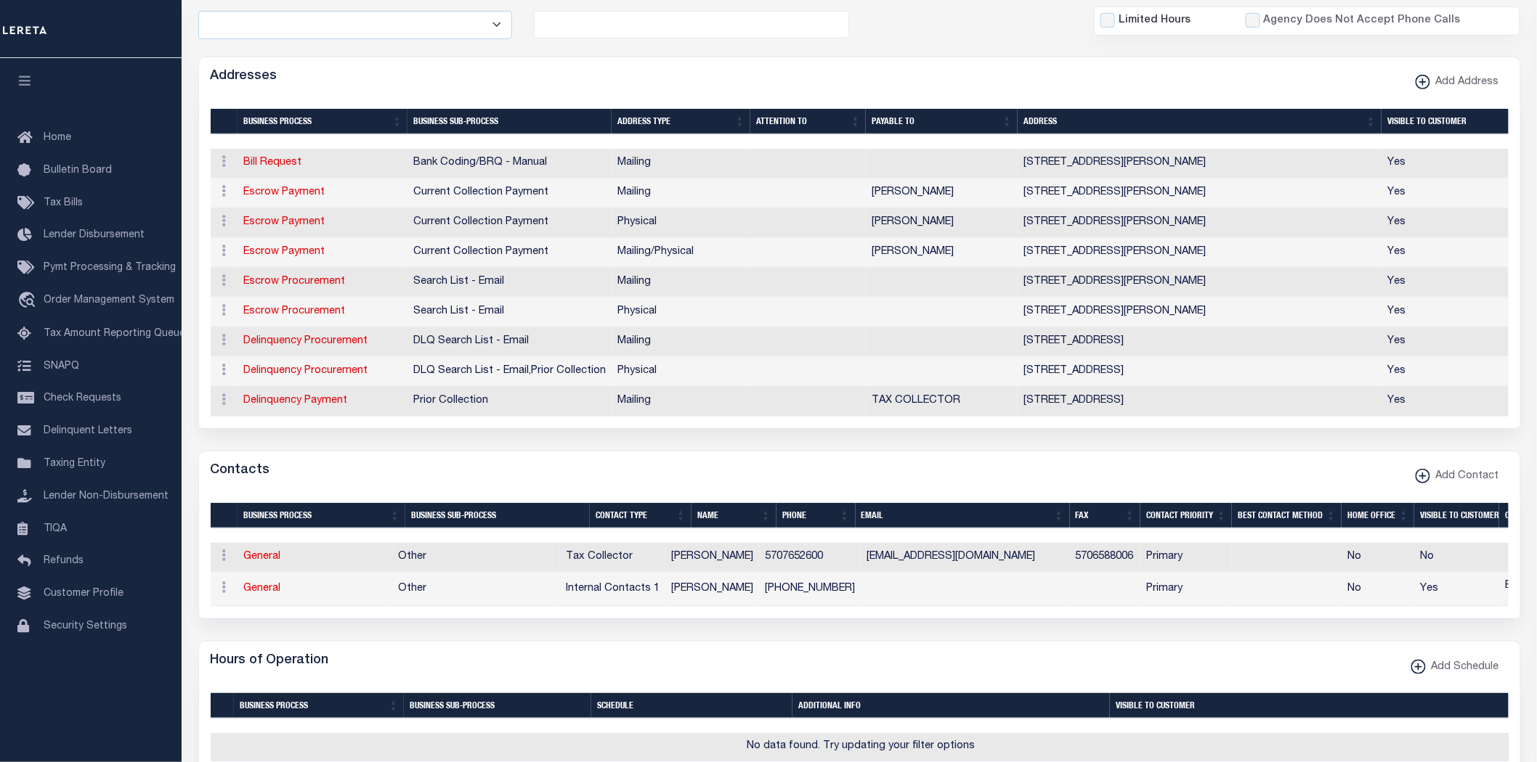
scroll to position [322, 0]
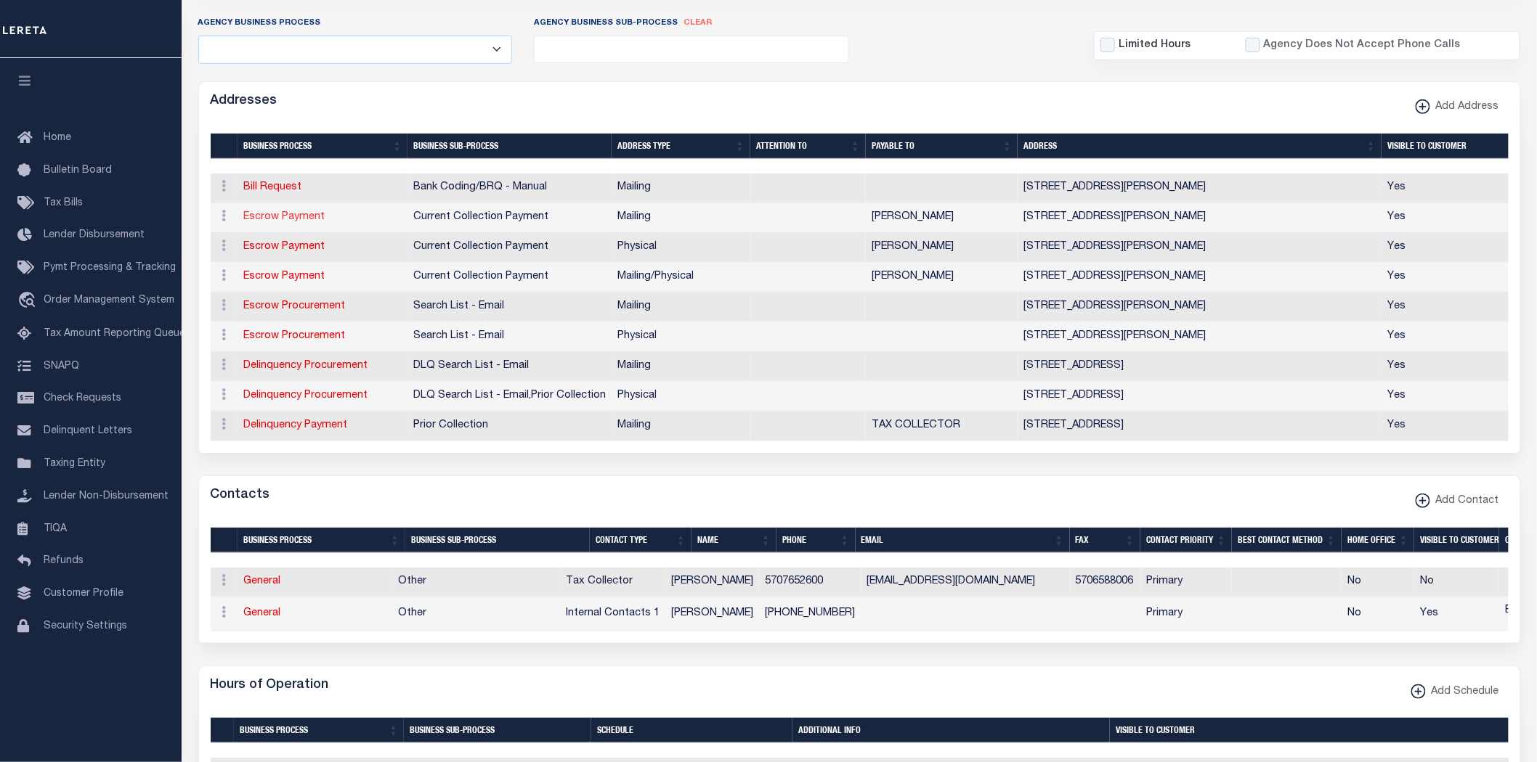
click at [300, 220] on link "Escrow Payment" at bounding box center [284, 217] width 81 height 10
select select "1"
checkbox input "false"
select select
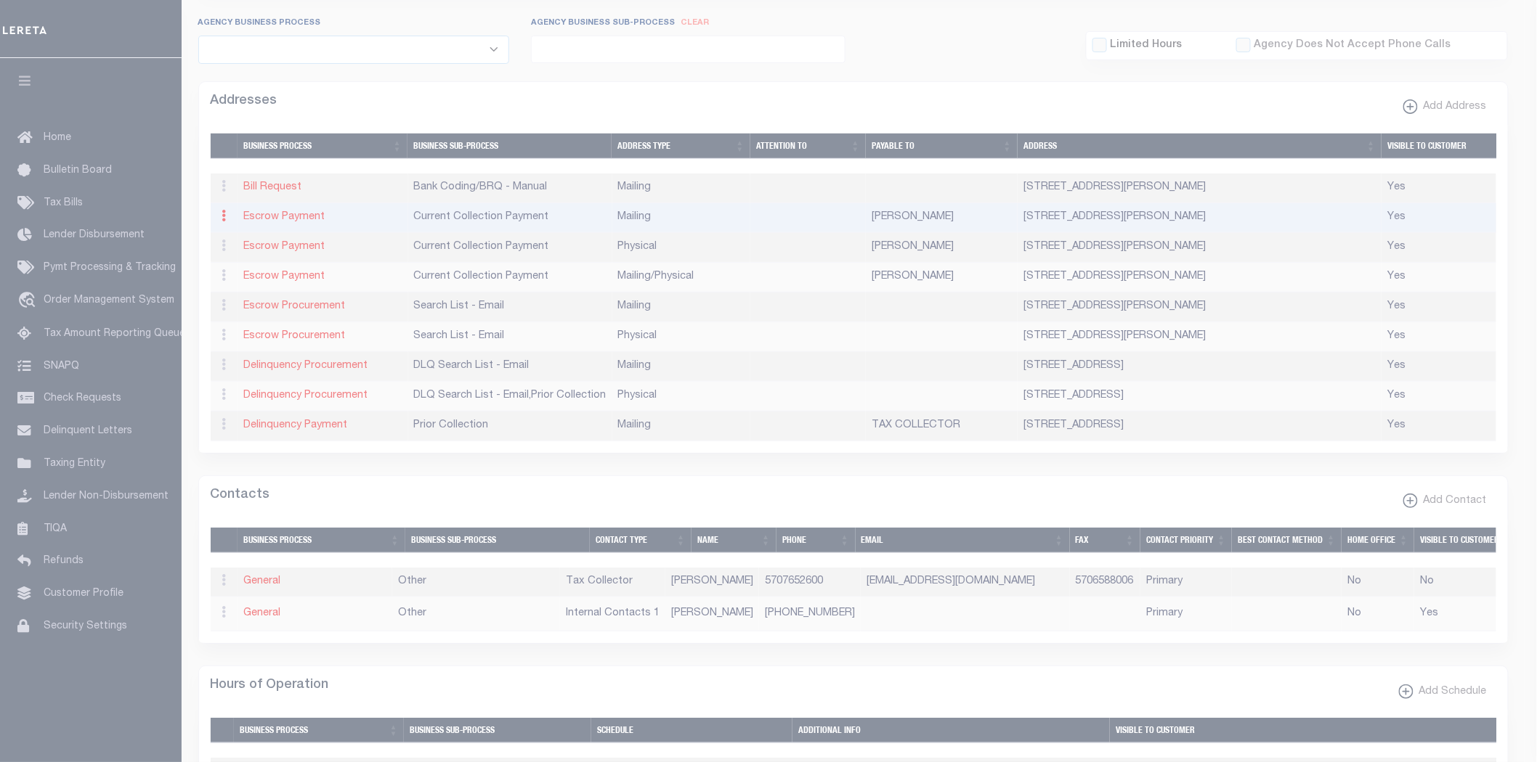
type input "PO BOX 407"
type input "[PERSON_NAME]"
select select "PA"
type input "17841"
checkbox input "true"
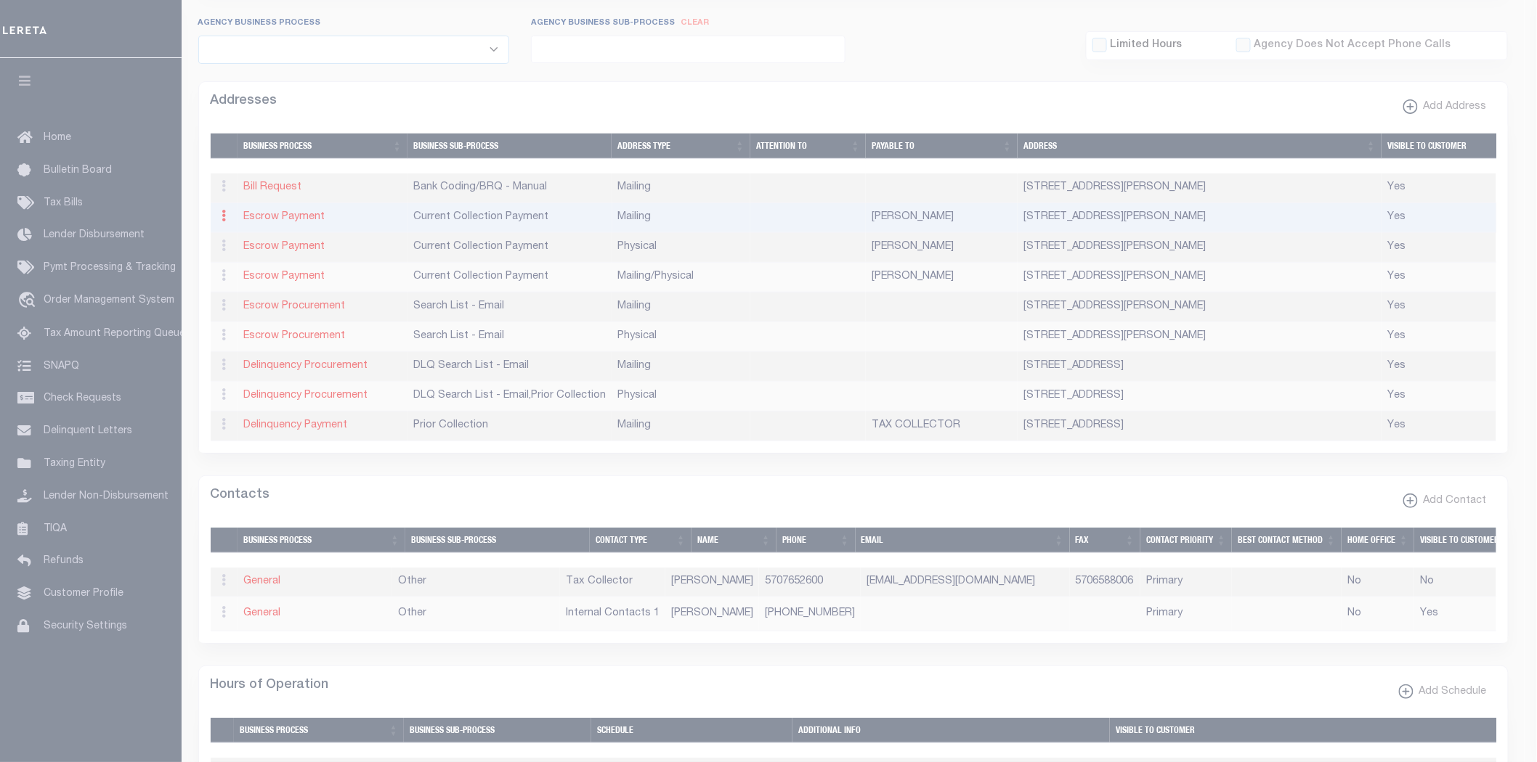
type input "[PERSON_NAME]"
select select "3"
select select "11"
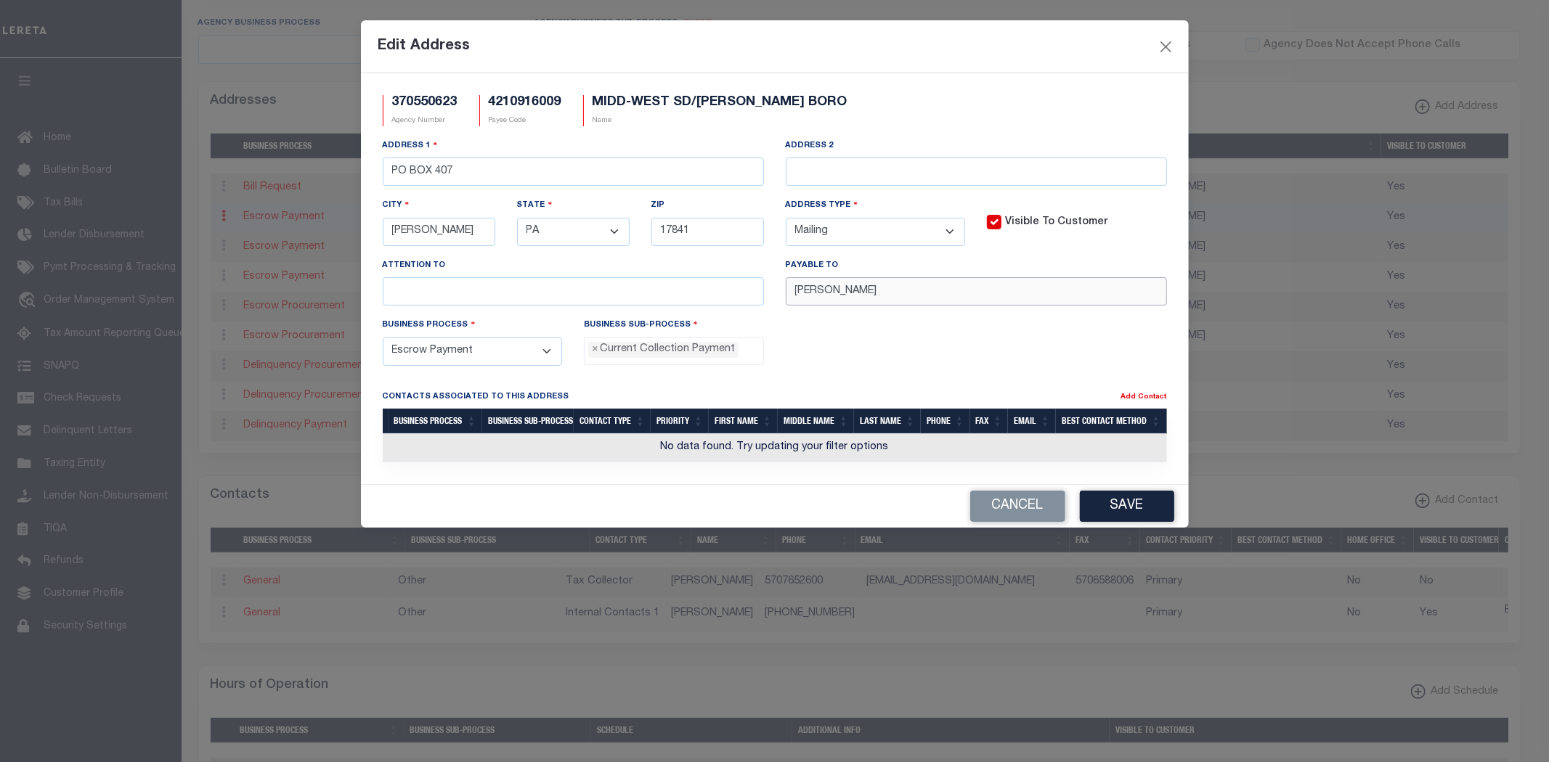
drag, startPoint x: 953, startPoint y: 287, endPoint x: 484, endPoint y: 272, distance: 469.3
click at [487, 272] on div "Address [STREET_ADDRESS] Address 2 City [PERSON_NAME] State - Select - AK AL AR…" at bounding box center [775, 227] width 806 height 179
paste input ",TAX COLLECTOR"
click at [1148, 512] on button "Save" at bounding box center [1127, 506] width 94 height 31
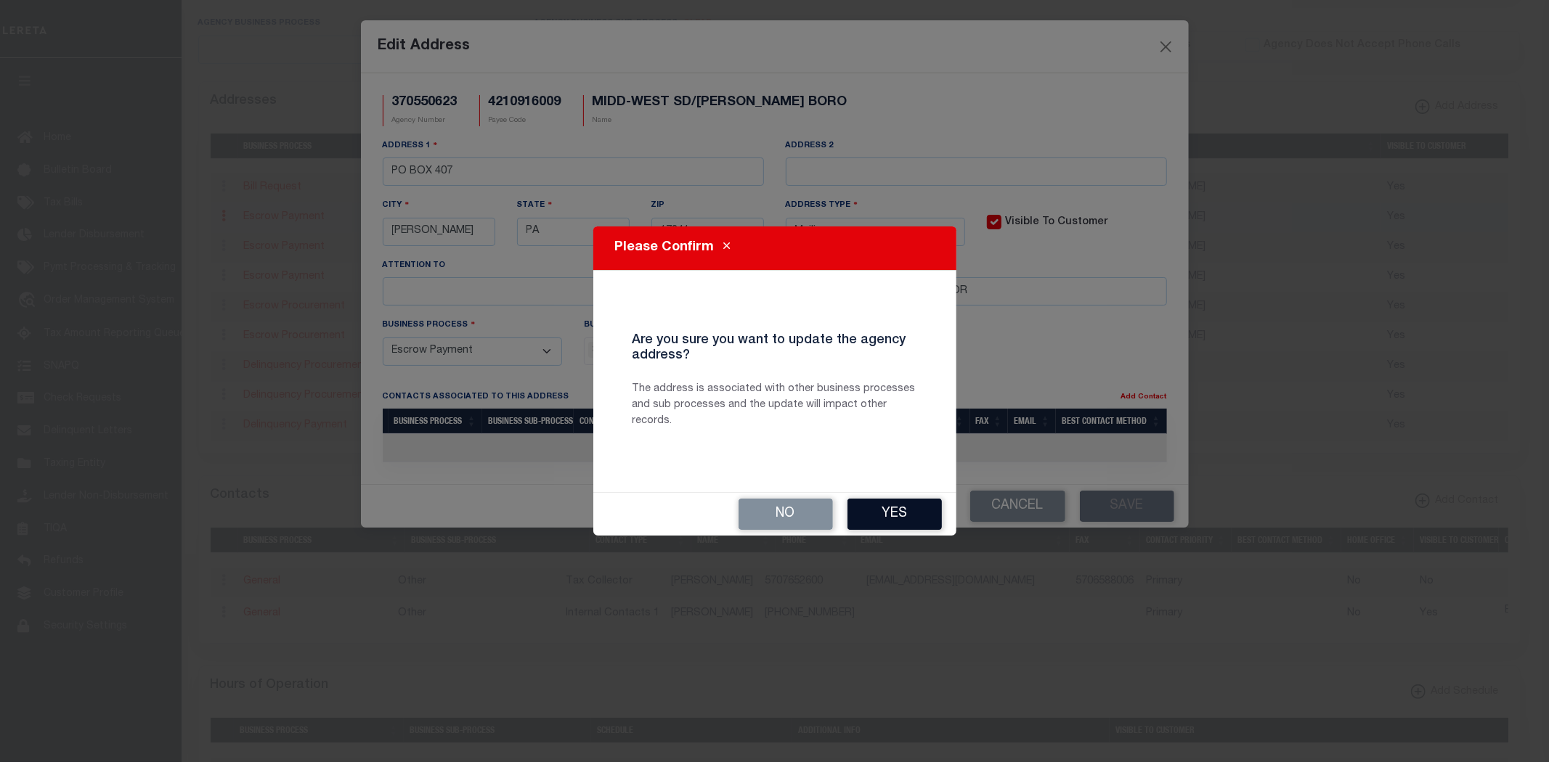
click at [901, 519] on button "Yes" at bounding box center [894, 514] width 94 height 31
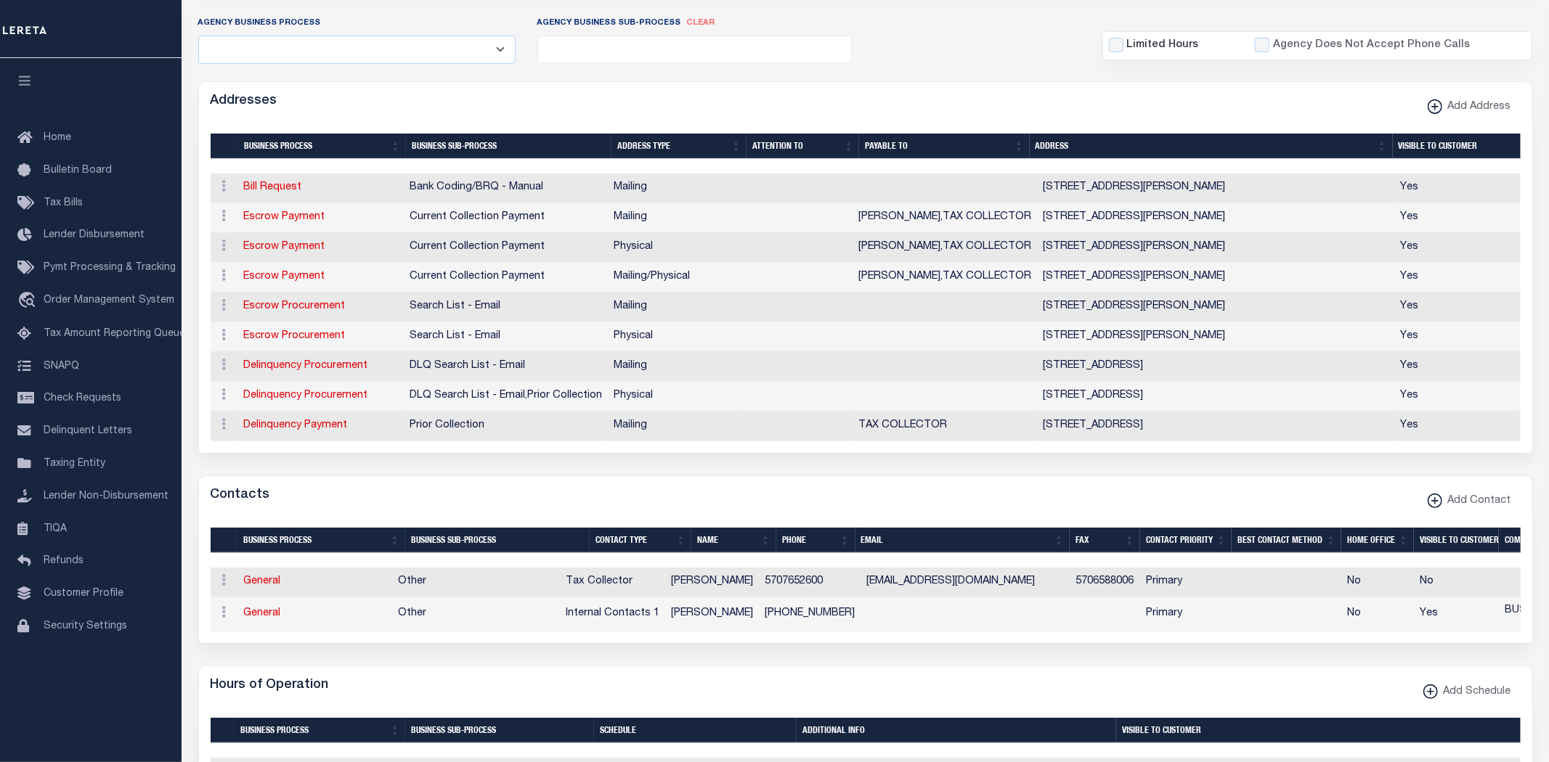
type input "[PERSON_NAME]"
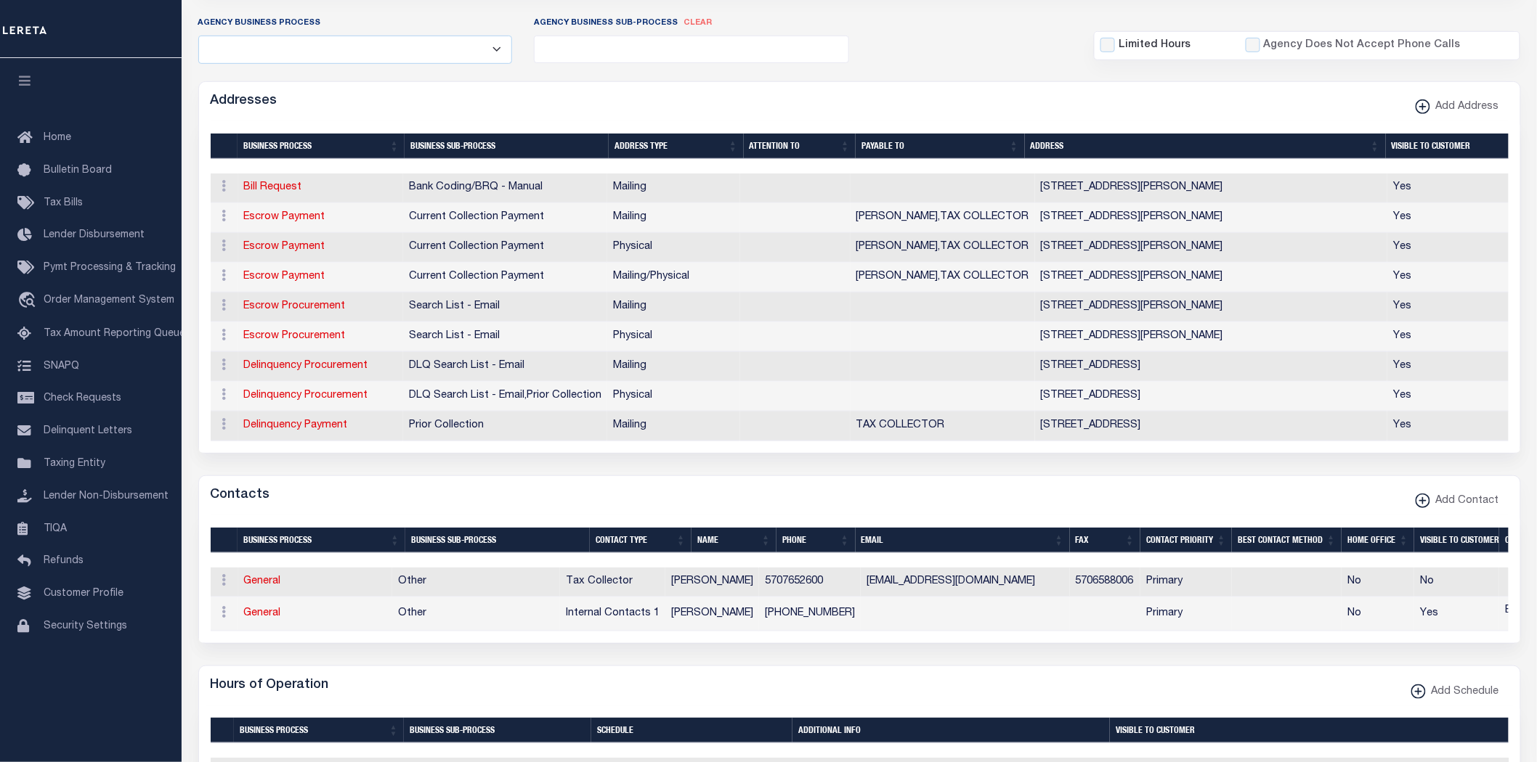
click at [272, 187] on link "Bill Request" at bounding box center [273, 187] width 58 height 10
select select
select select "1"
checkbox input "false"
select select
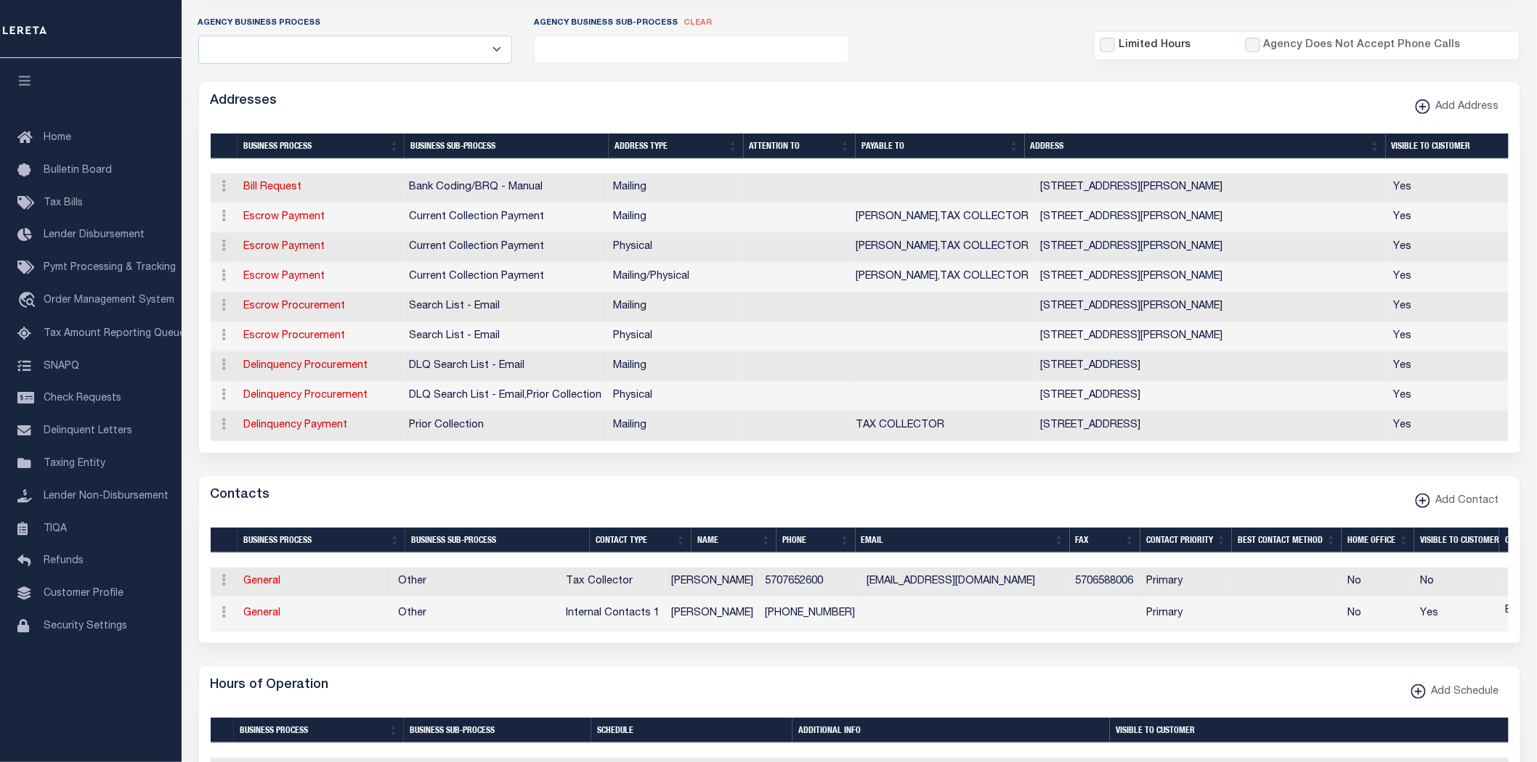
select select
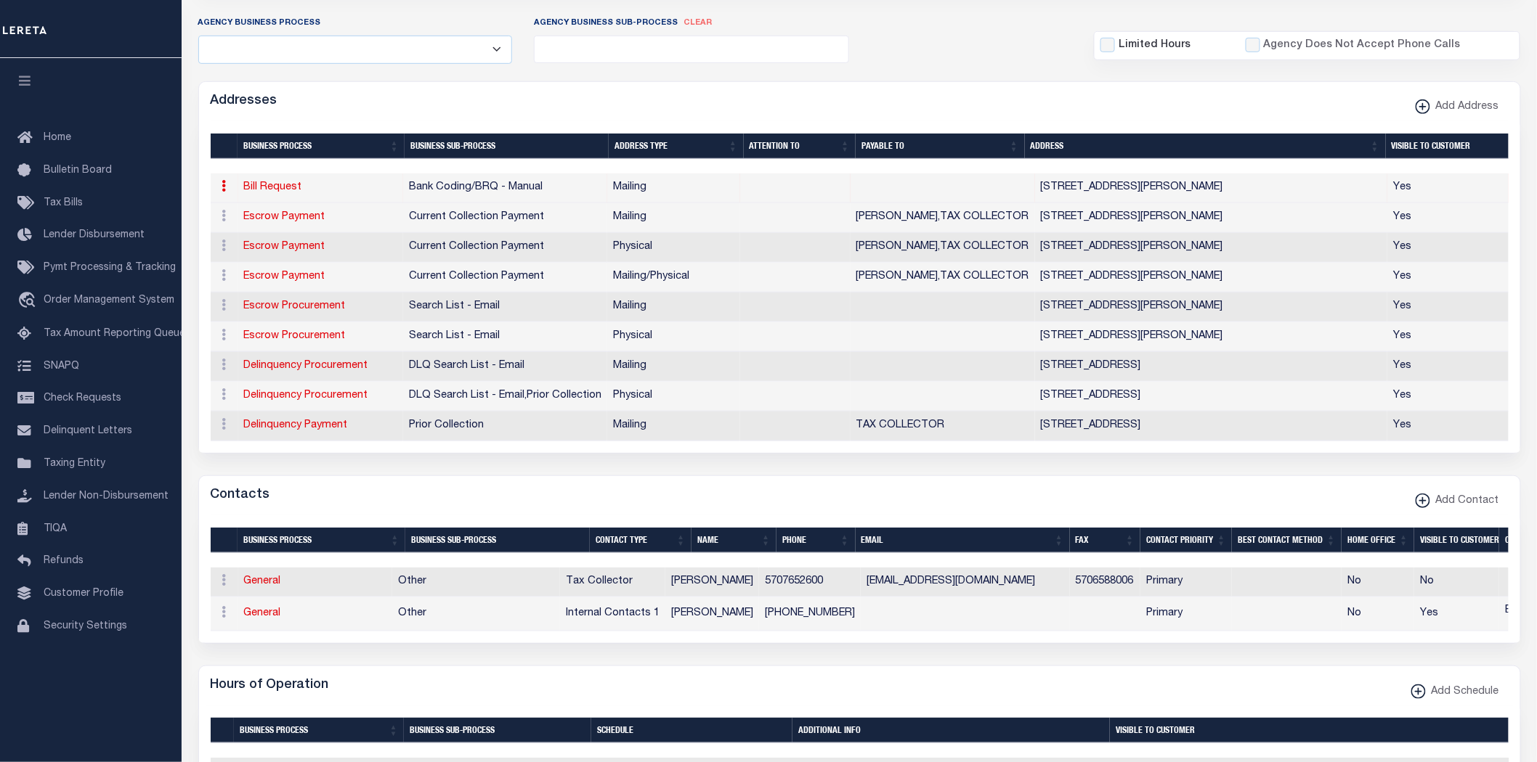
type input "PO BOX 407"
type input "[PERSON_NAME]"
select select "PA"
type input "17841"
checkbox input "true"
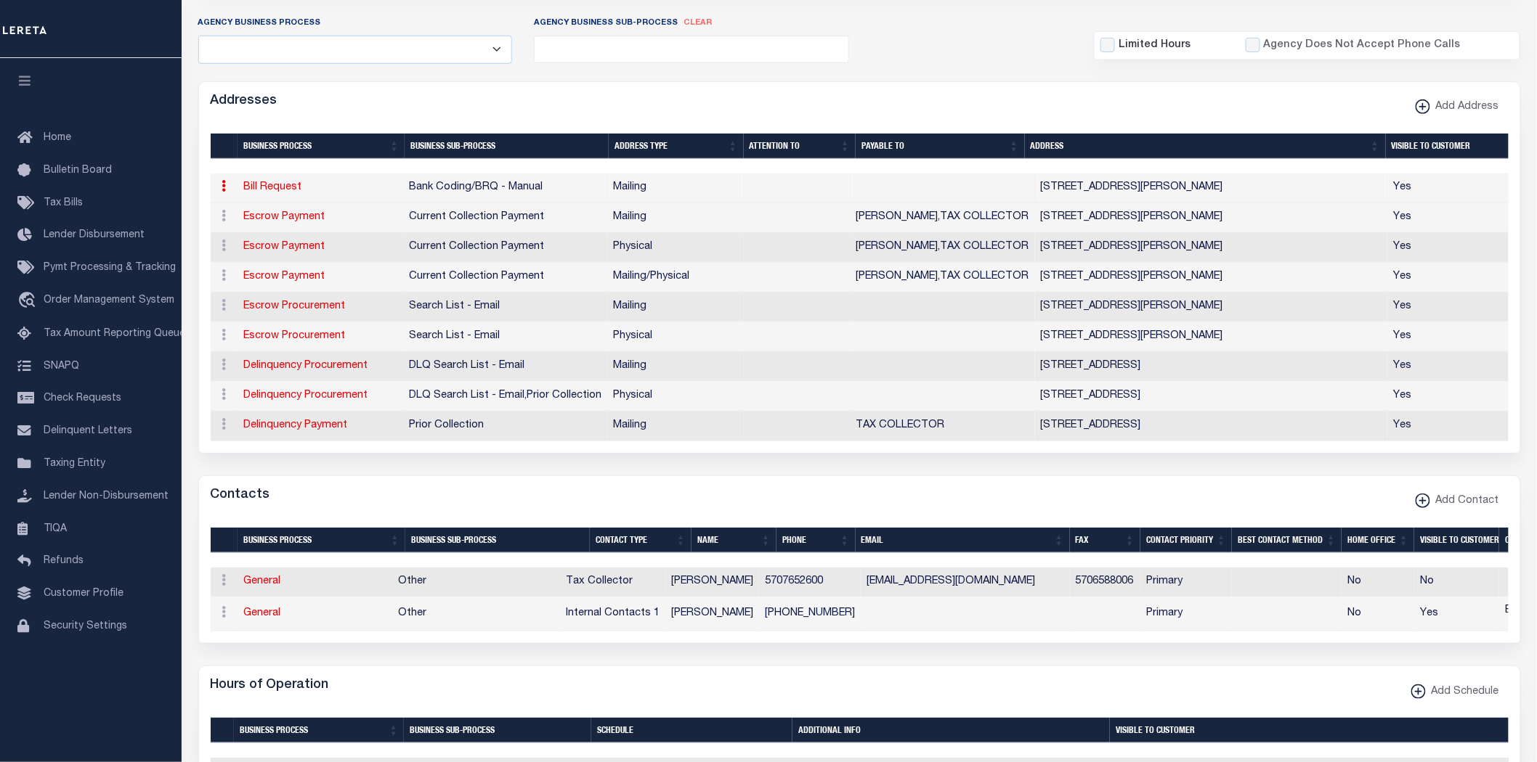
select select "1"
select select "2"
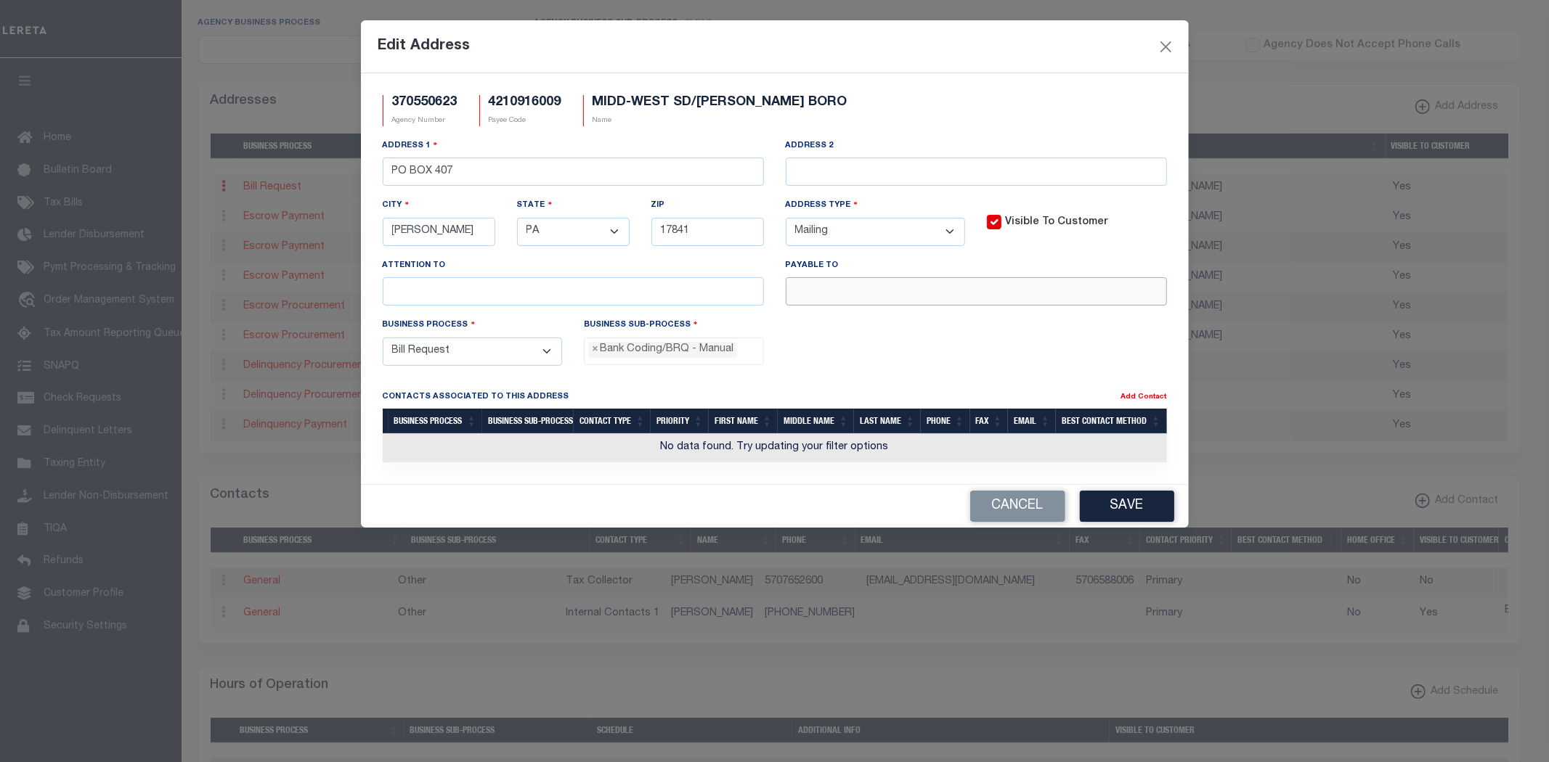
click at [977, 298] on input "text" at bounding box center [976, 291] width 381 height 28
paste input "[PERSON_NAME],TAX COLLECTOR"
drag, startPoint x: 861, startPoint y: 296, endPoint x: 1204, endPoint y: 317, distance: 343.4
click at [1204, 317] on div "Edit Address 370550623 Agency Number 4210916009 Payee Code MIDD-WEST SD/[PERSON…" at bounding box center [774, 381] width 1549 height 762
type input "[PERSON_NAME]"
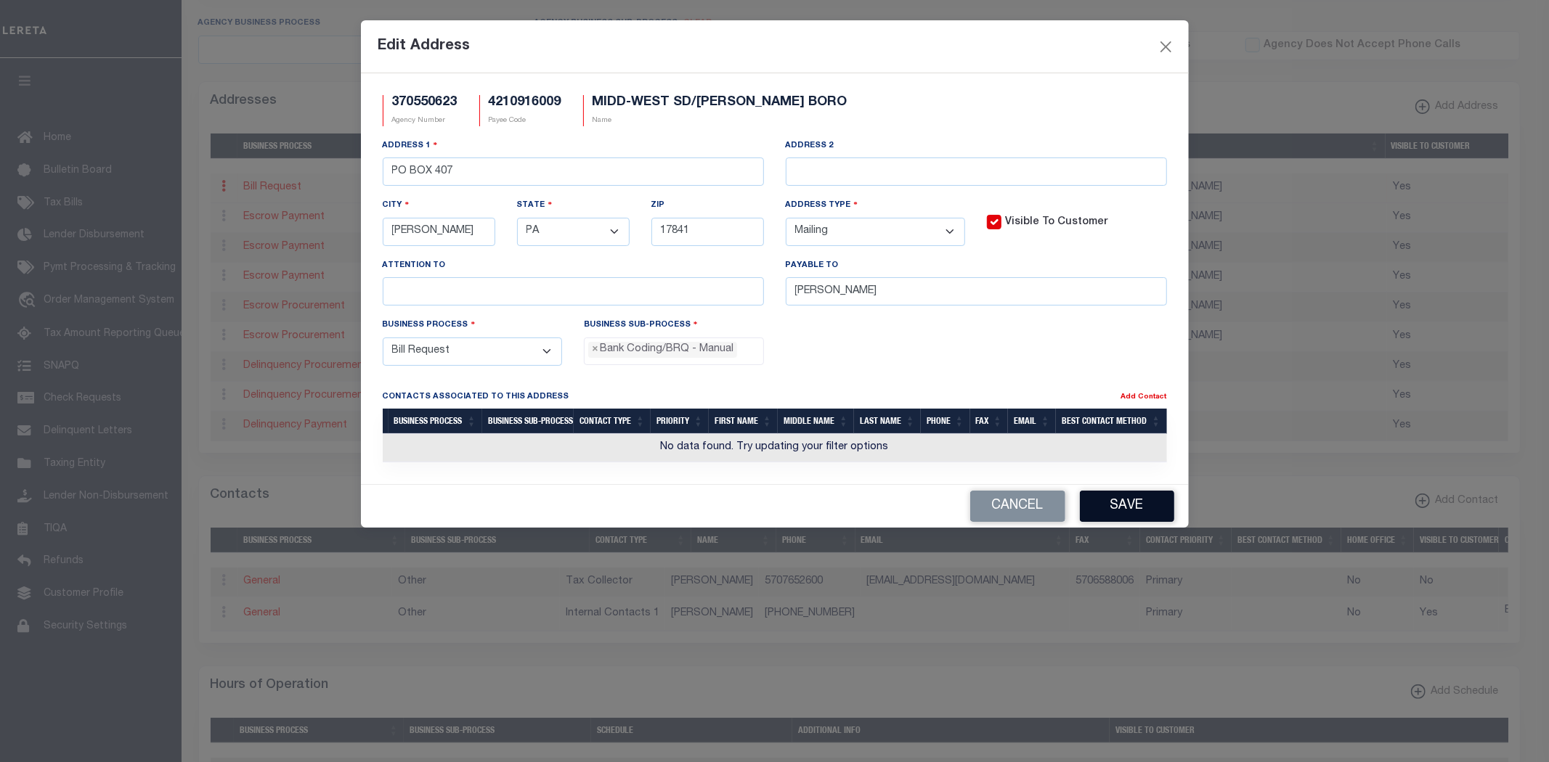
click at [1147, 496] on button "Save" at bounding box center [1127, 506] width 94 height 31
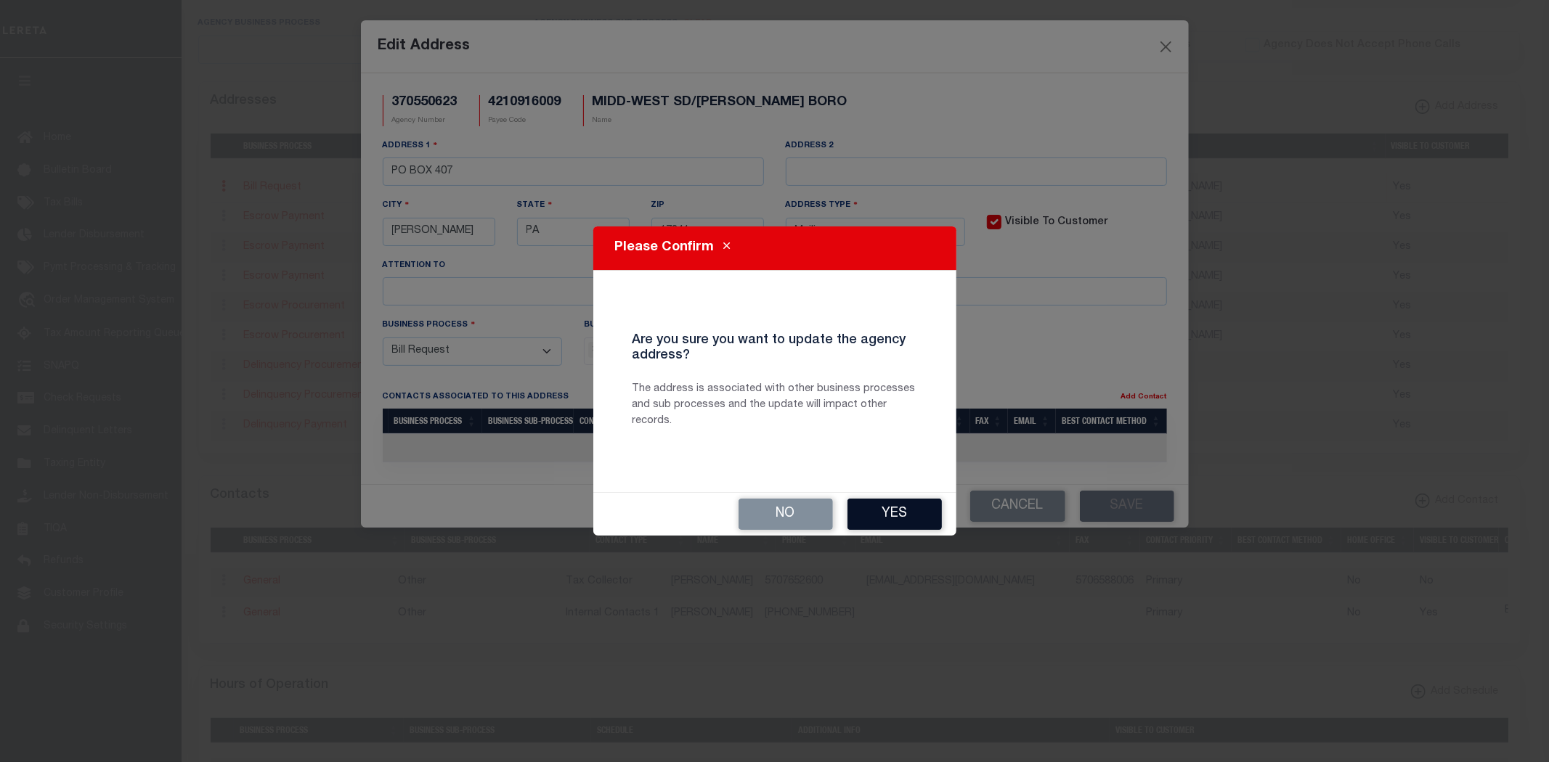
click at [924, 517] on button "Yes" at bounding box center [894, 514] width 94 height 31
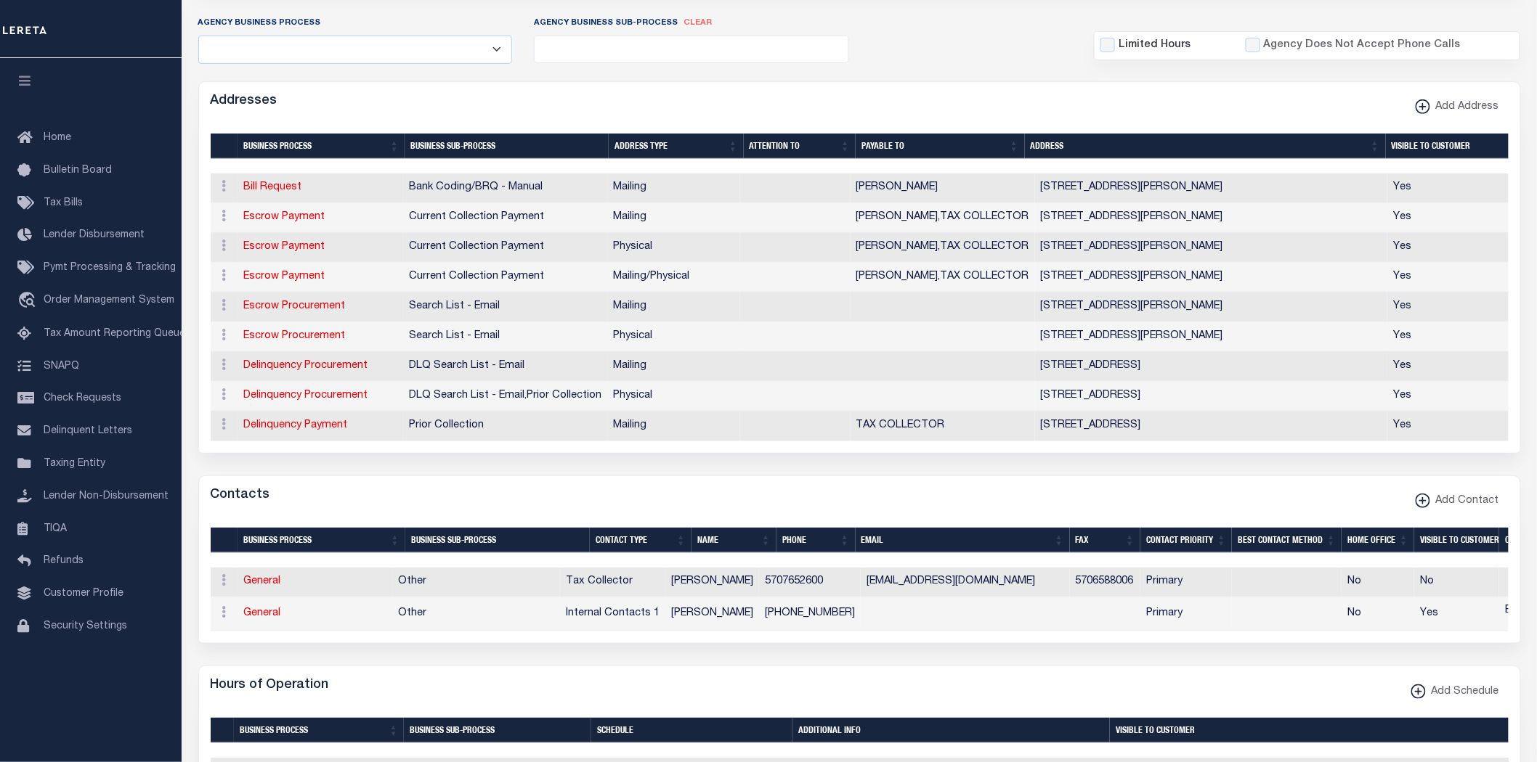
scroll to position [0, 0]
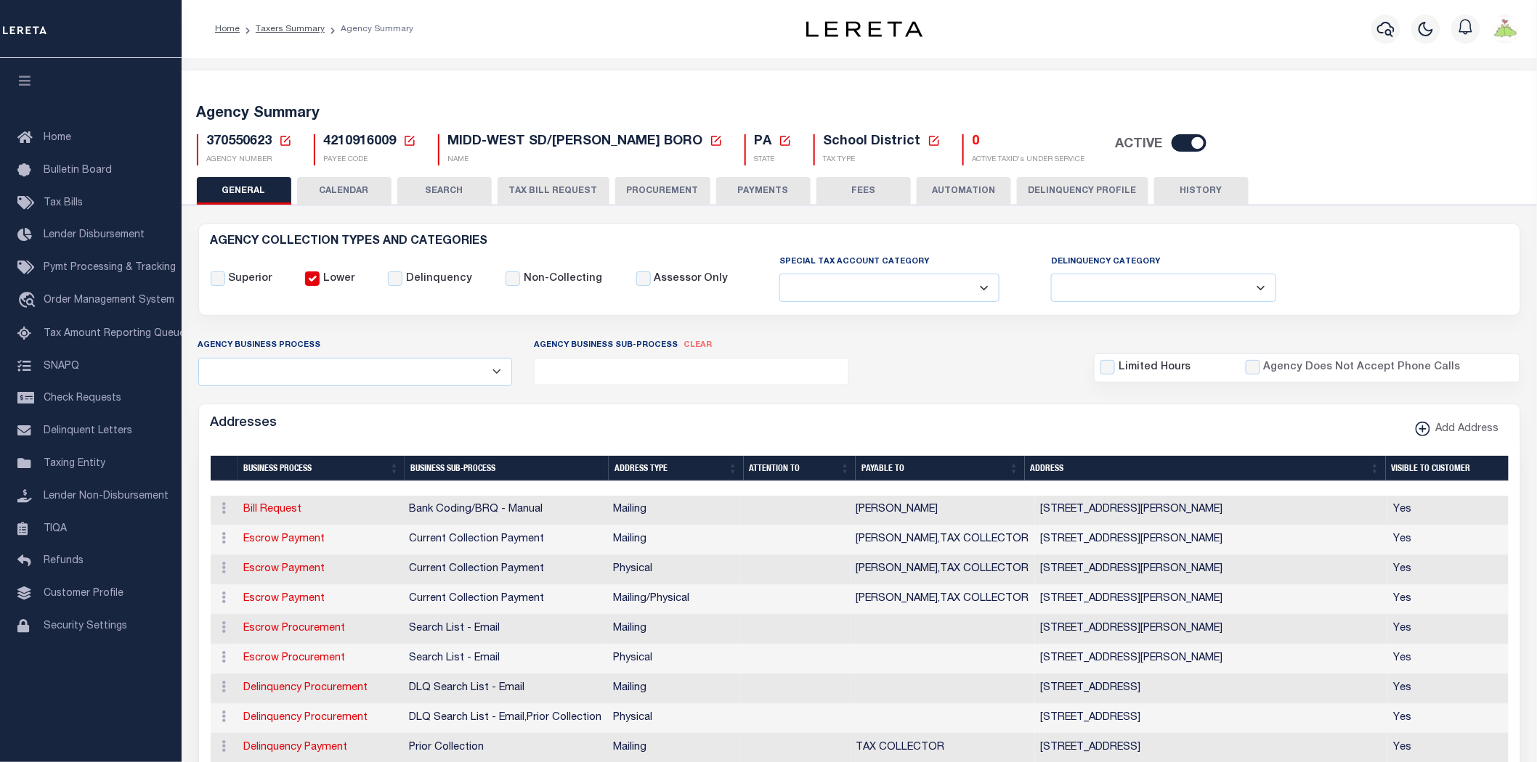
click at [739, 186] on button "PAYMENTS" at bounding box center [763, 191] width 94 height 28
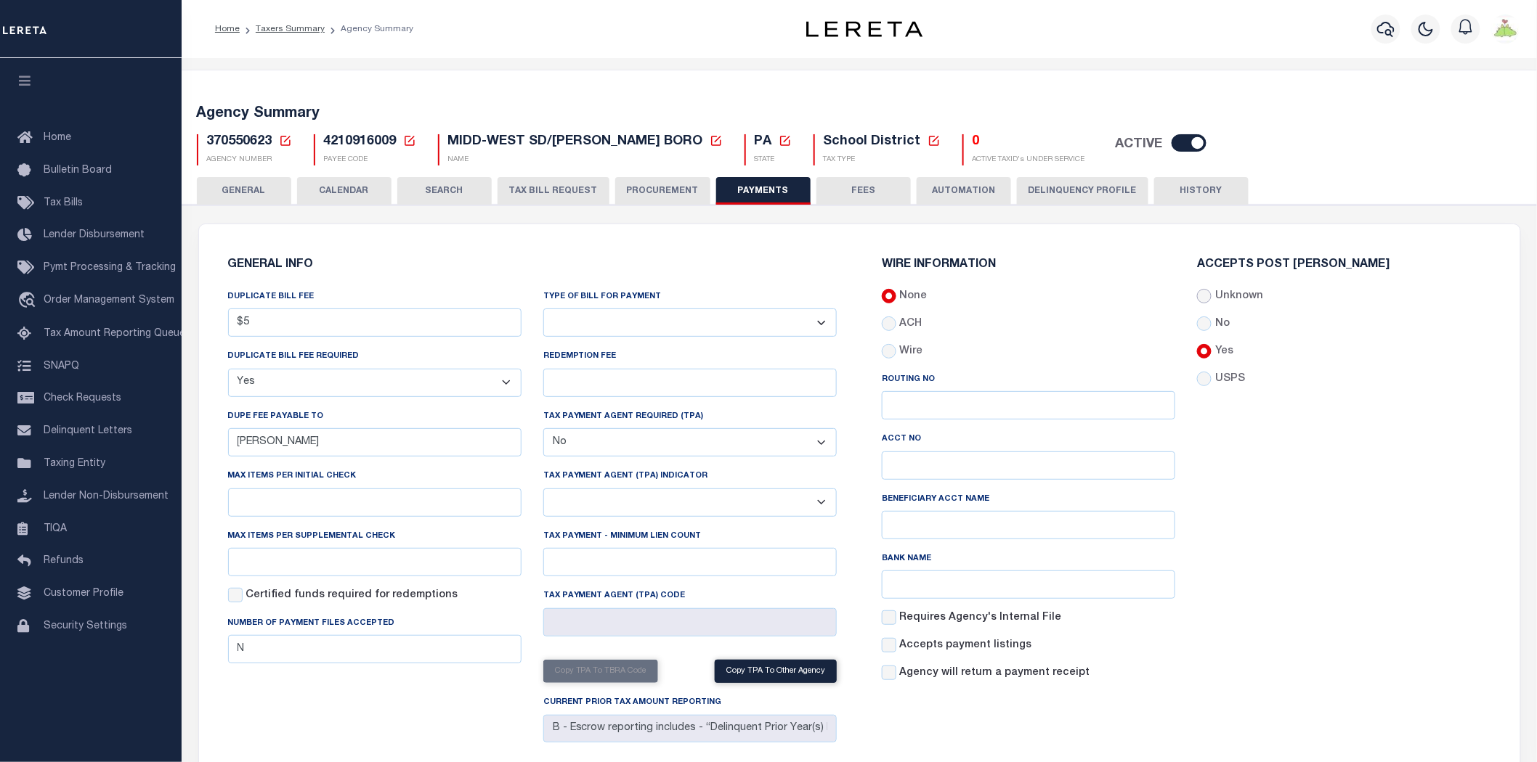
click at [1208, 294] on input "Unknown" at bounding box center [1204, 296] width 15 height 15
radio input "true"
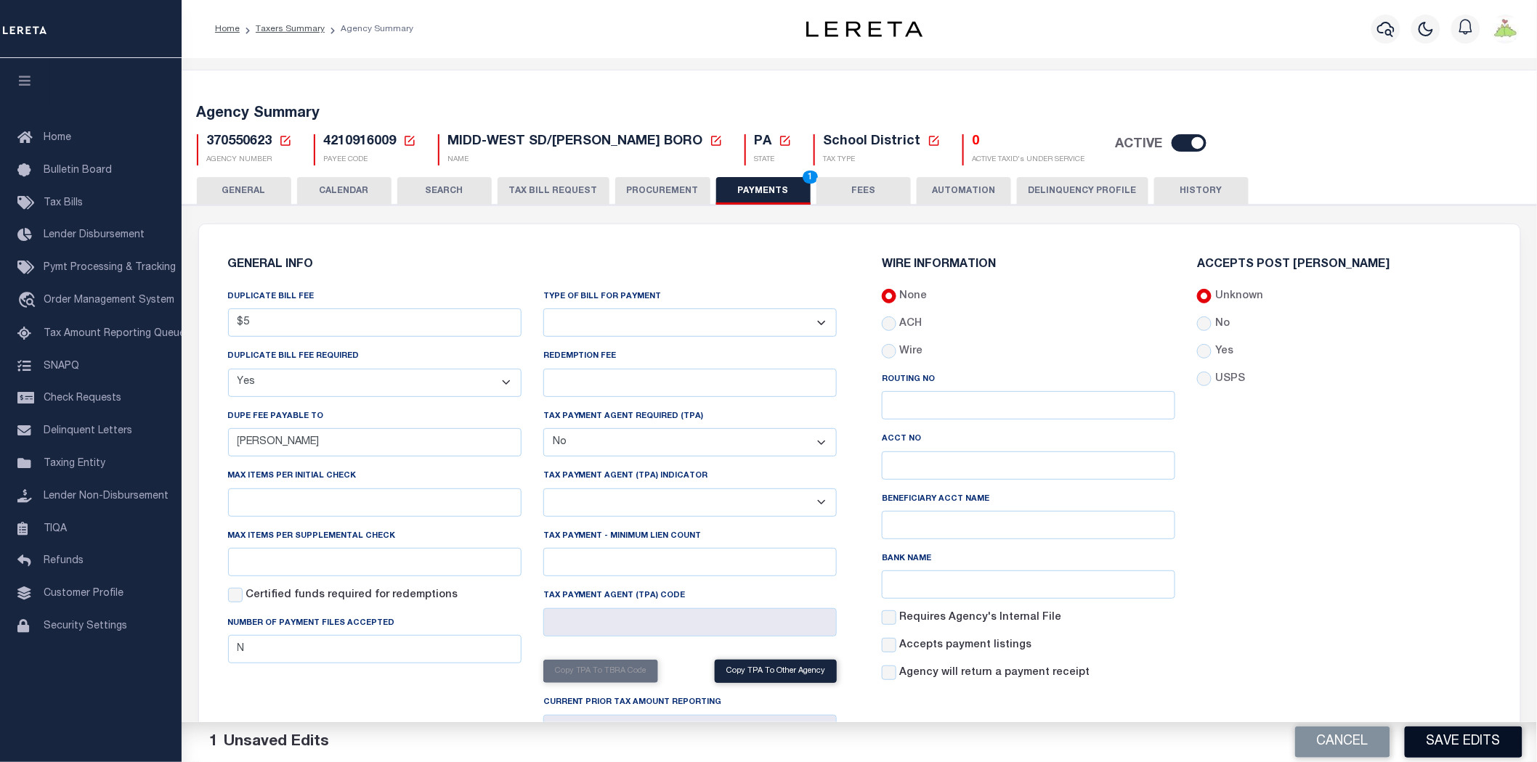
click at [1467, 741] on button "Save Edits" at bounding box center [1463, 742] width 118 height 31
click at [870, 192] on button "FEES" at bounding box center [863, 191] width 94 height 28
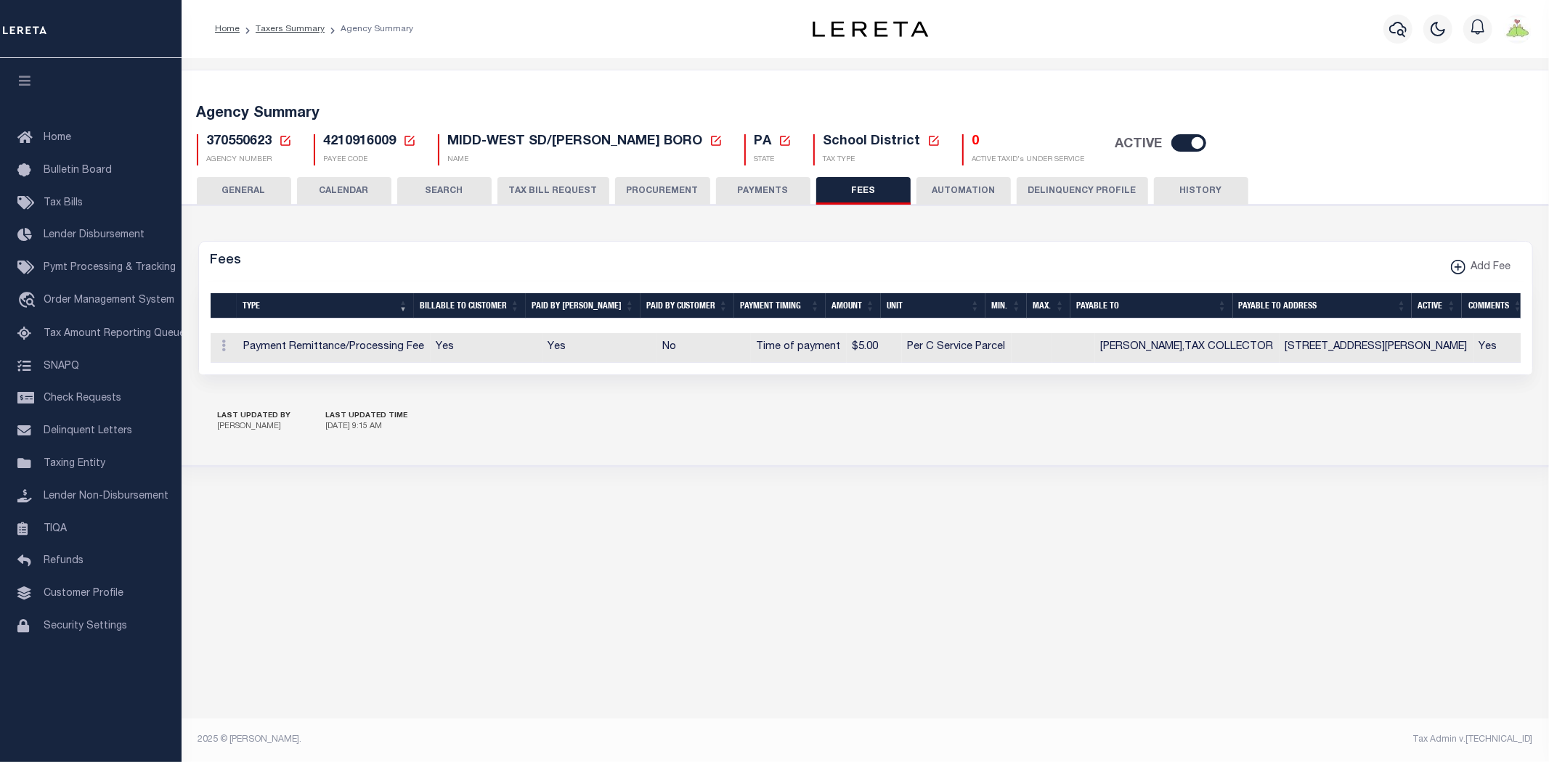
drag, startPoint x: 280, startPoint y: 197, endPoint x: 664, endPoint y: 227, distance: 385.4
click at [280, 197] on button "GENERAL" at bounding box center [244, 191] width 94 height 28
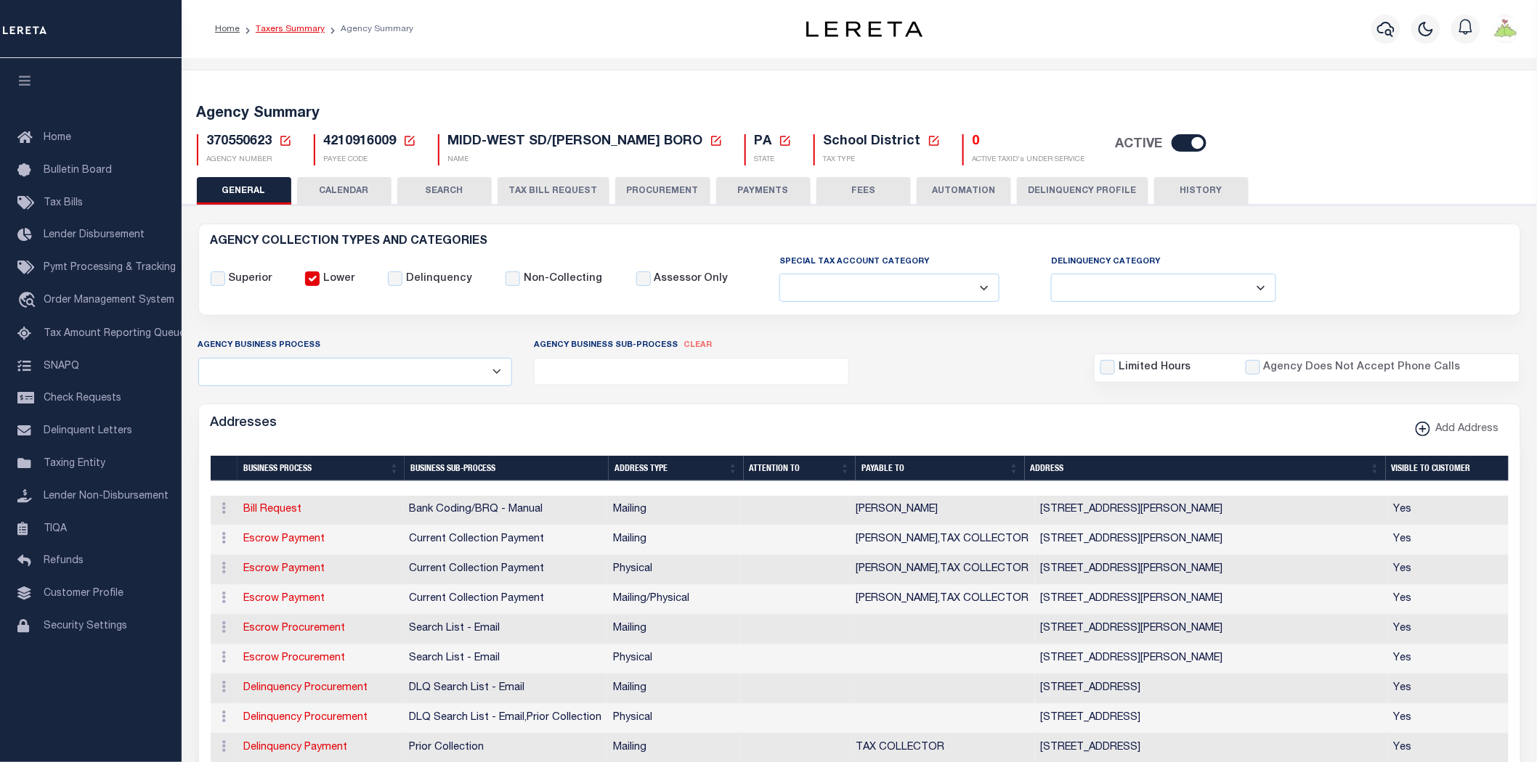
click at [301, 25] on link "Taxers Summary" at bounding box center [290, 29] width 69 height 9
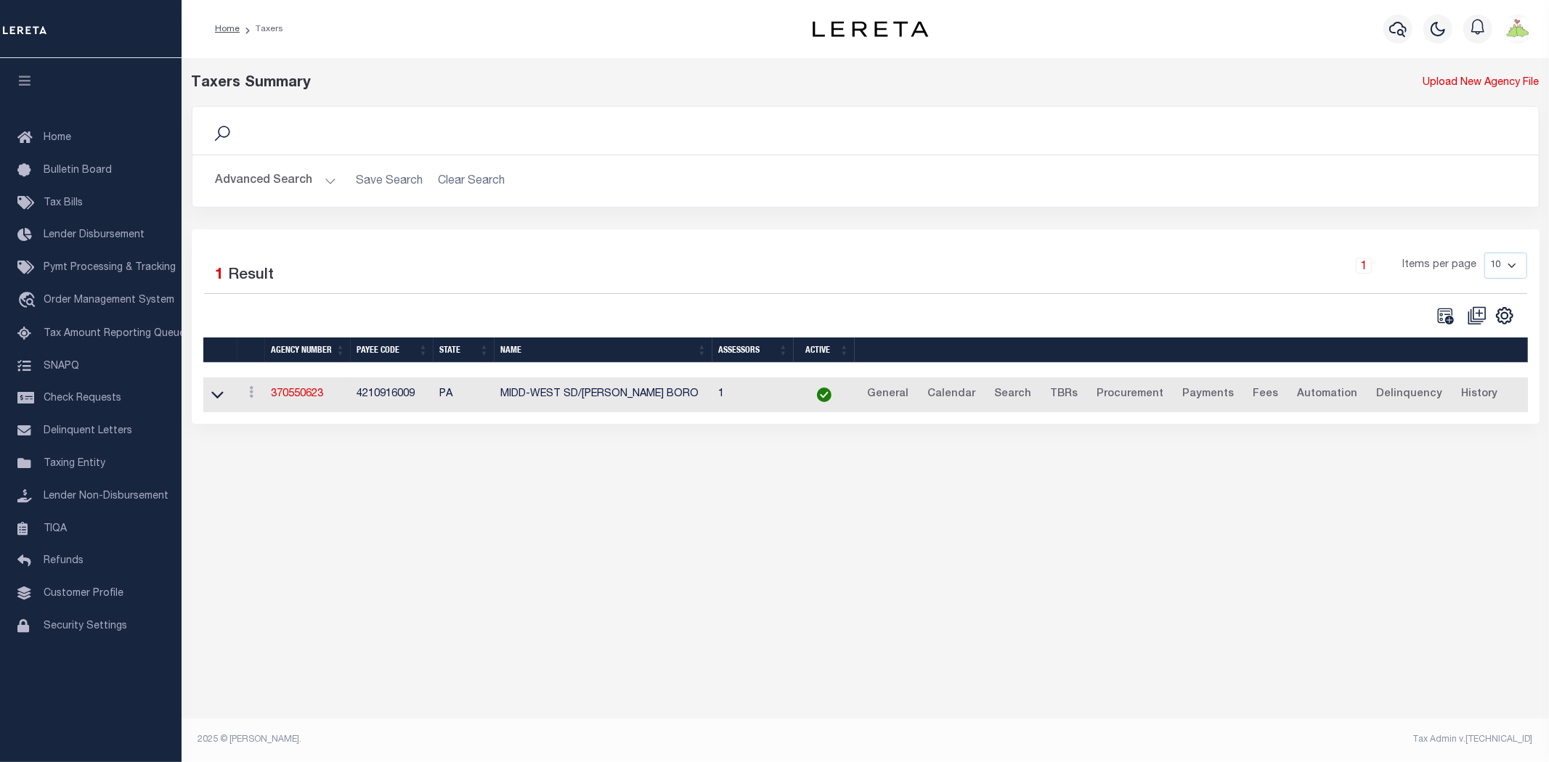
click at [266, 194] on button "Advanced Search" at bounding box center [276, 181] width 121 height 28
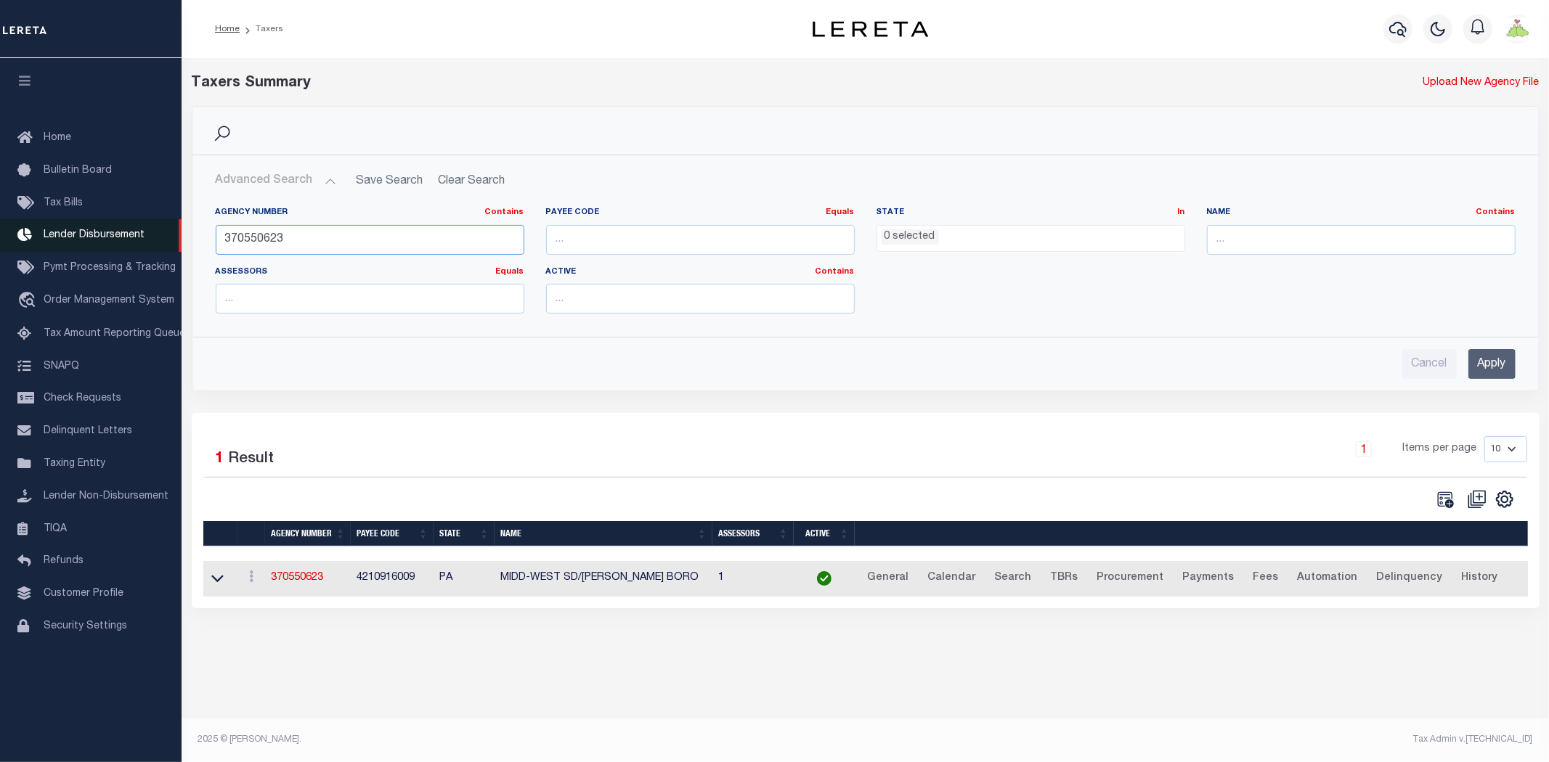
drag, startPoint x: 305, startPoint y: 233, endPoint x: 118, endPoint y: 240, distance: 186.8
click at [123, 241] on div "Home Taxers Profile" at bounding box center [774, 372] width 1549 height 744
type input "370551706"
click at [1498, 361] on input "Apply" at bounding box center [1491, 364] width 47 height 30
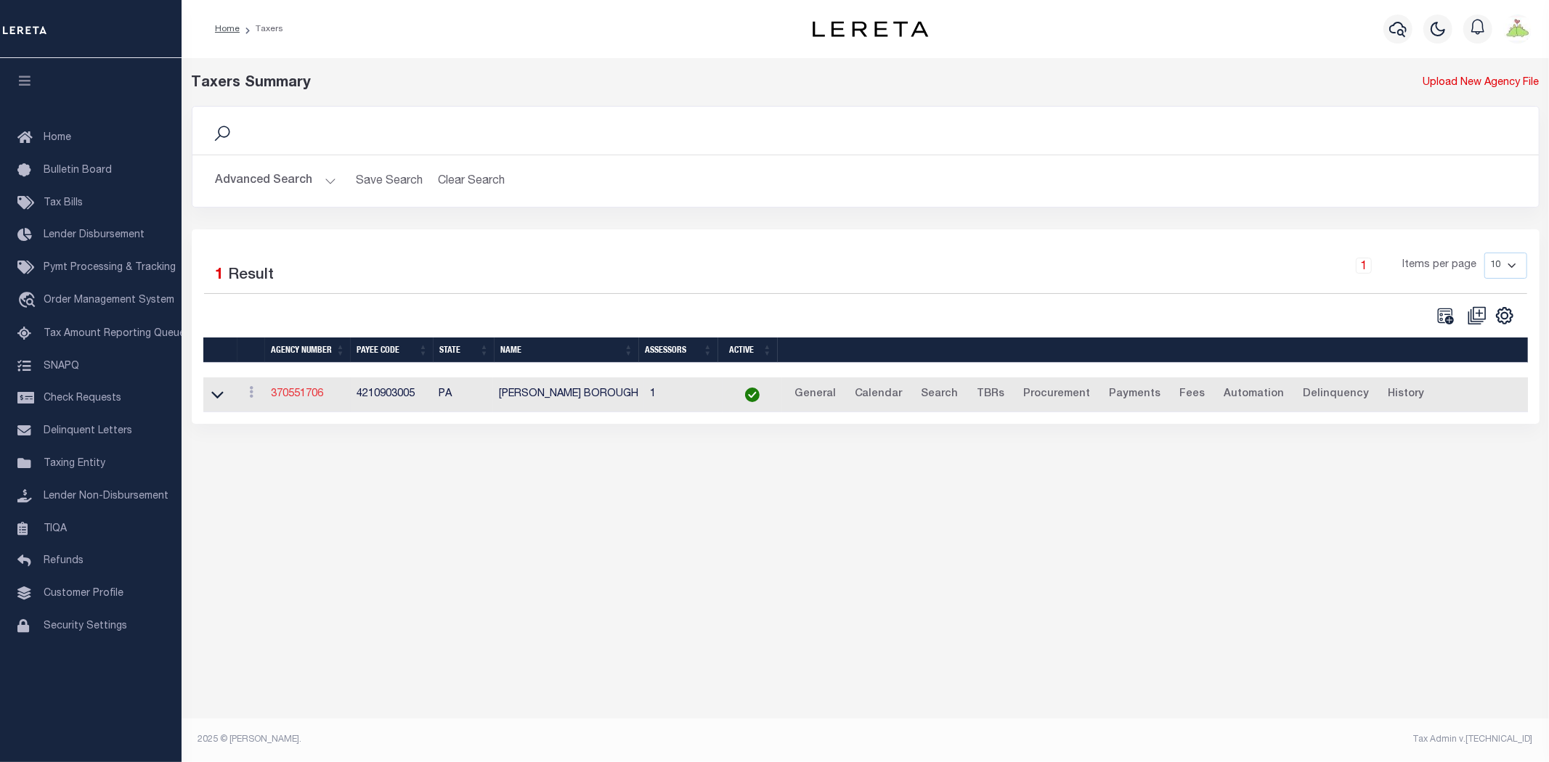
click at [299, 389] on link "370551706" at bounding box center [297, 394] width 52 height 10
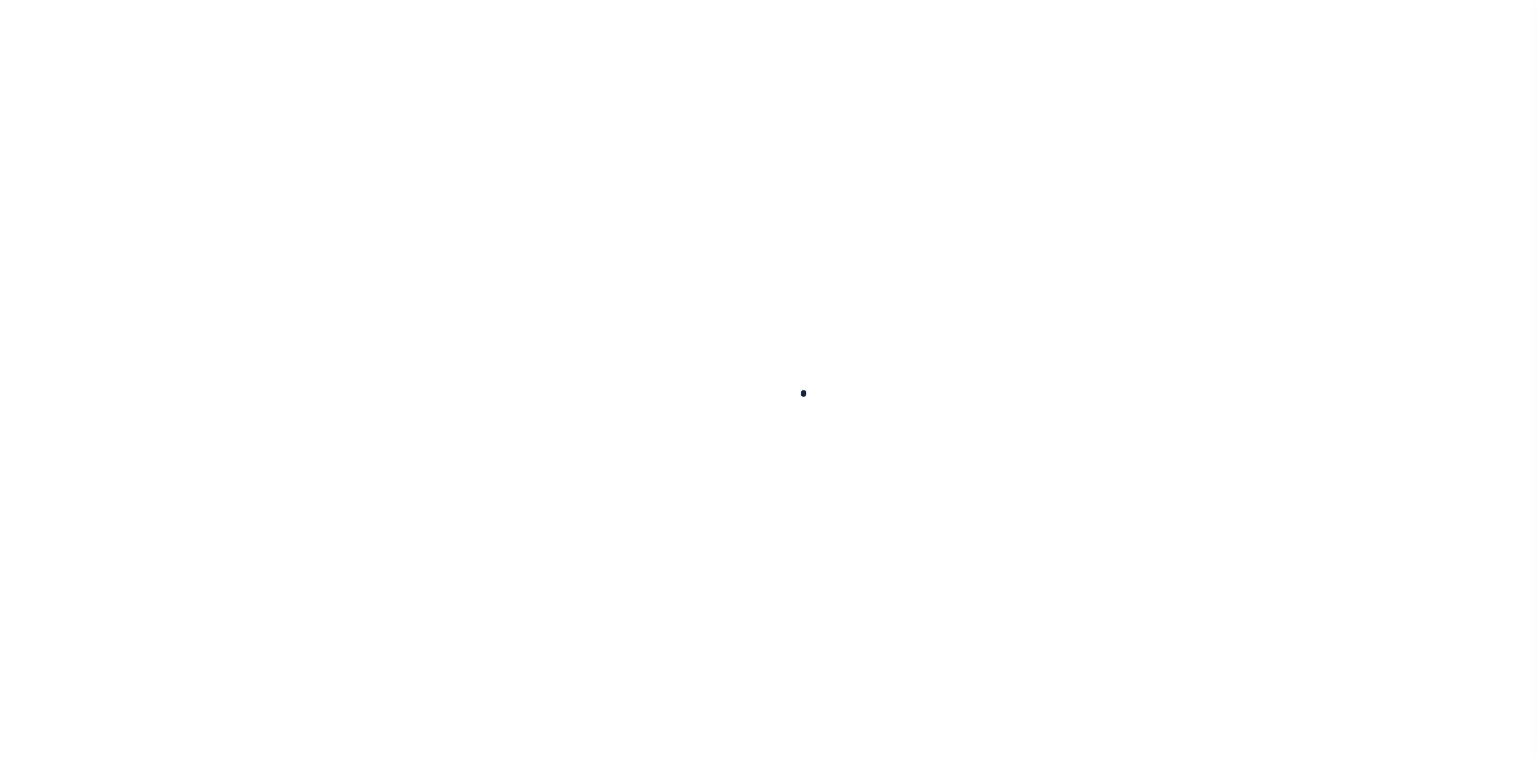
select select
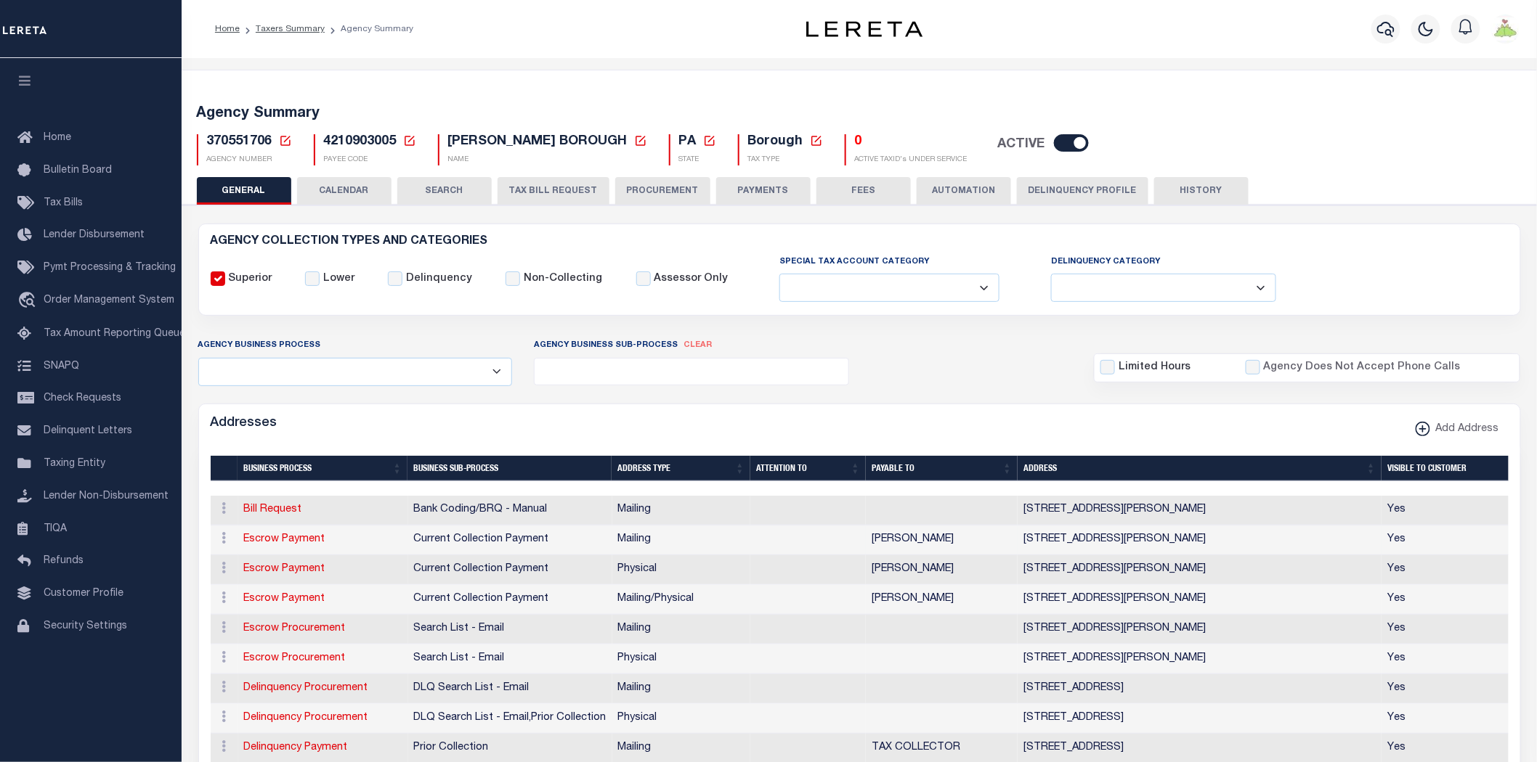
scroll to position [81, 0]
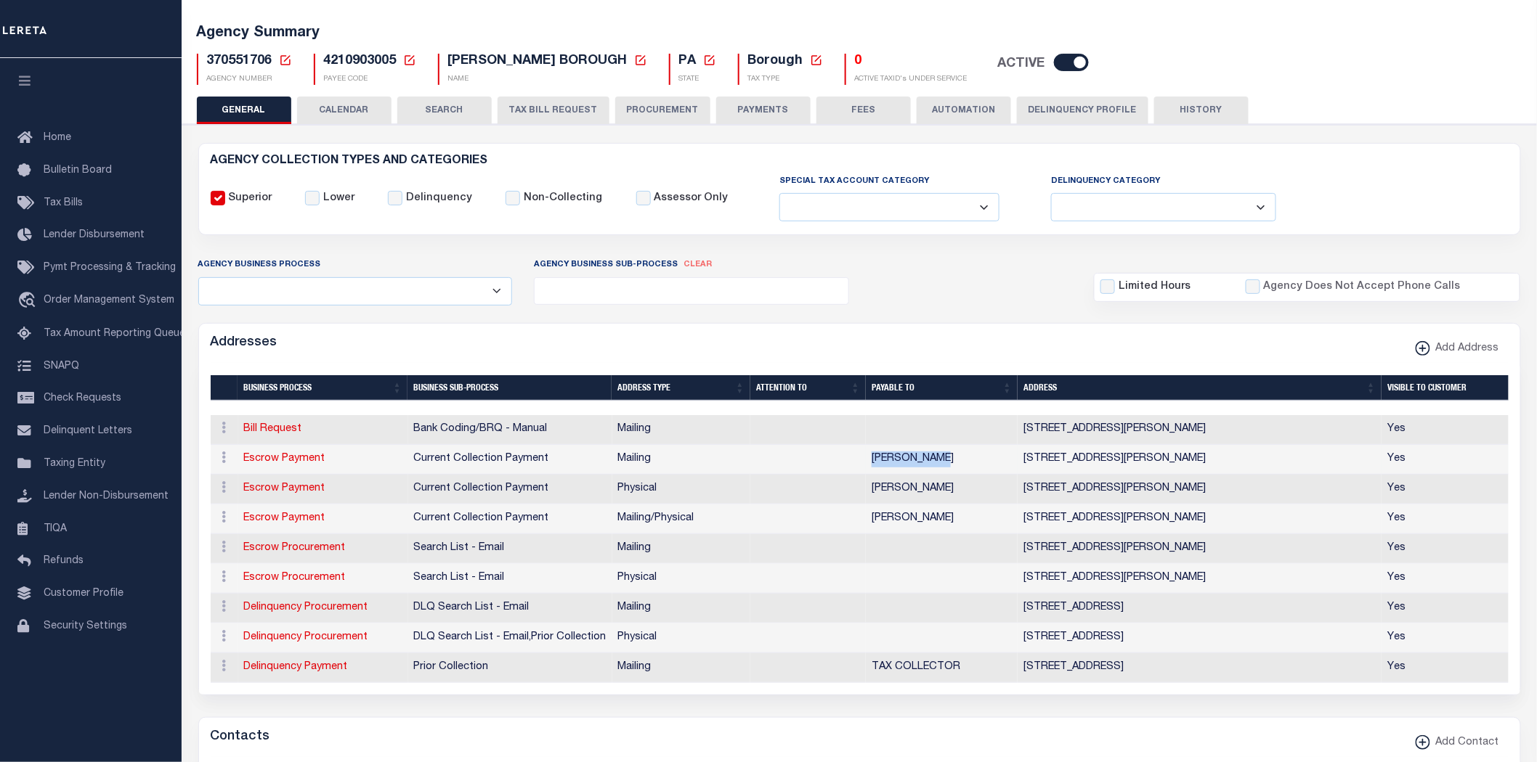
drag, startPoint x: 939, startPoint y: 458, endPoint x: 881, endPoint y: 460, distance: 58.1
click at [870, 458] on td "[PERSON_NAME]" at bounding box center [942, 460] width 152 height 30
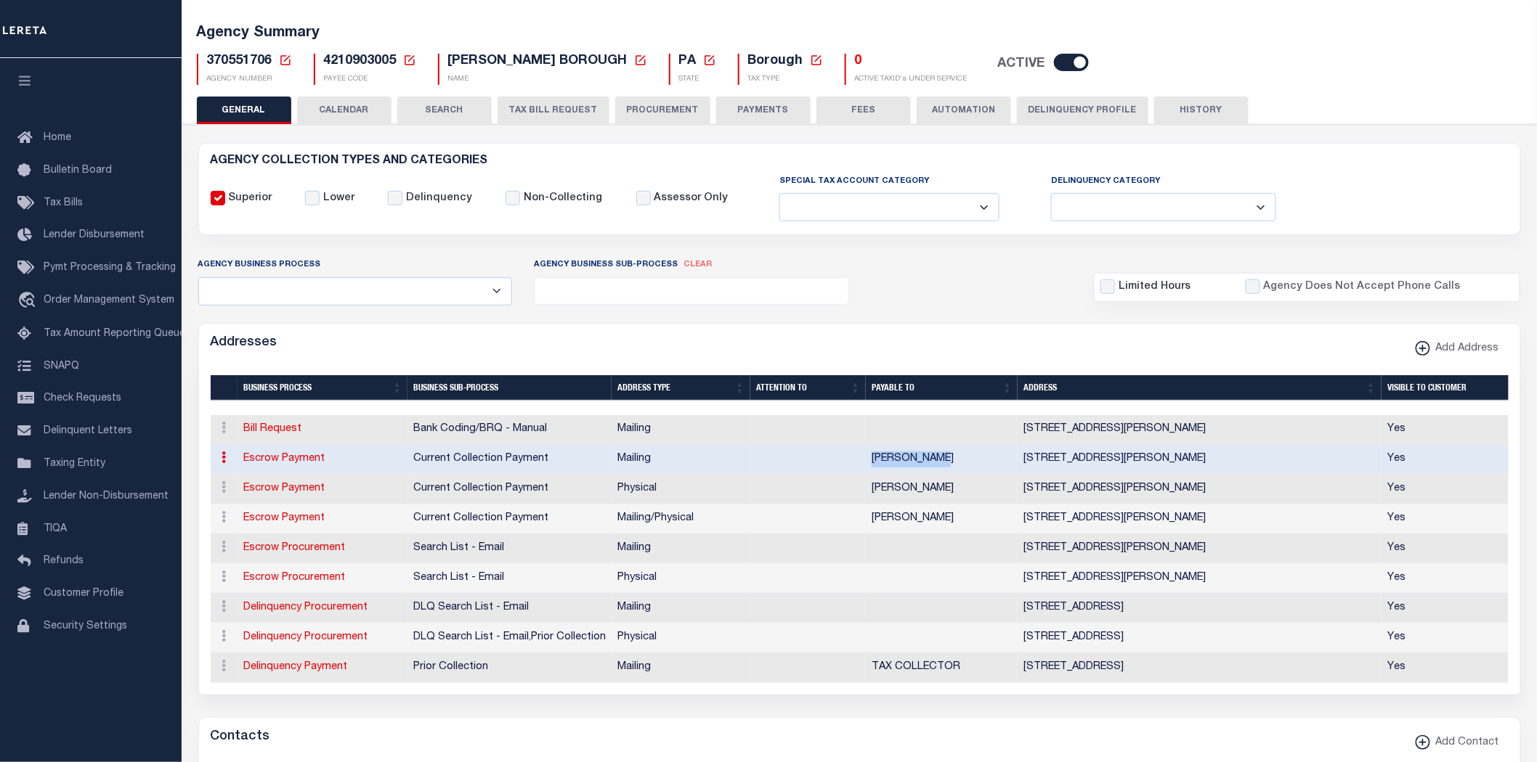
copy td "JULI A JONES"
click at [255, 431] on link "Bill Request" at bounding box center [273, 429] width 58 height 10
select select "1"
checkbox input "false"
select select
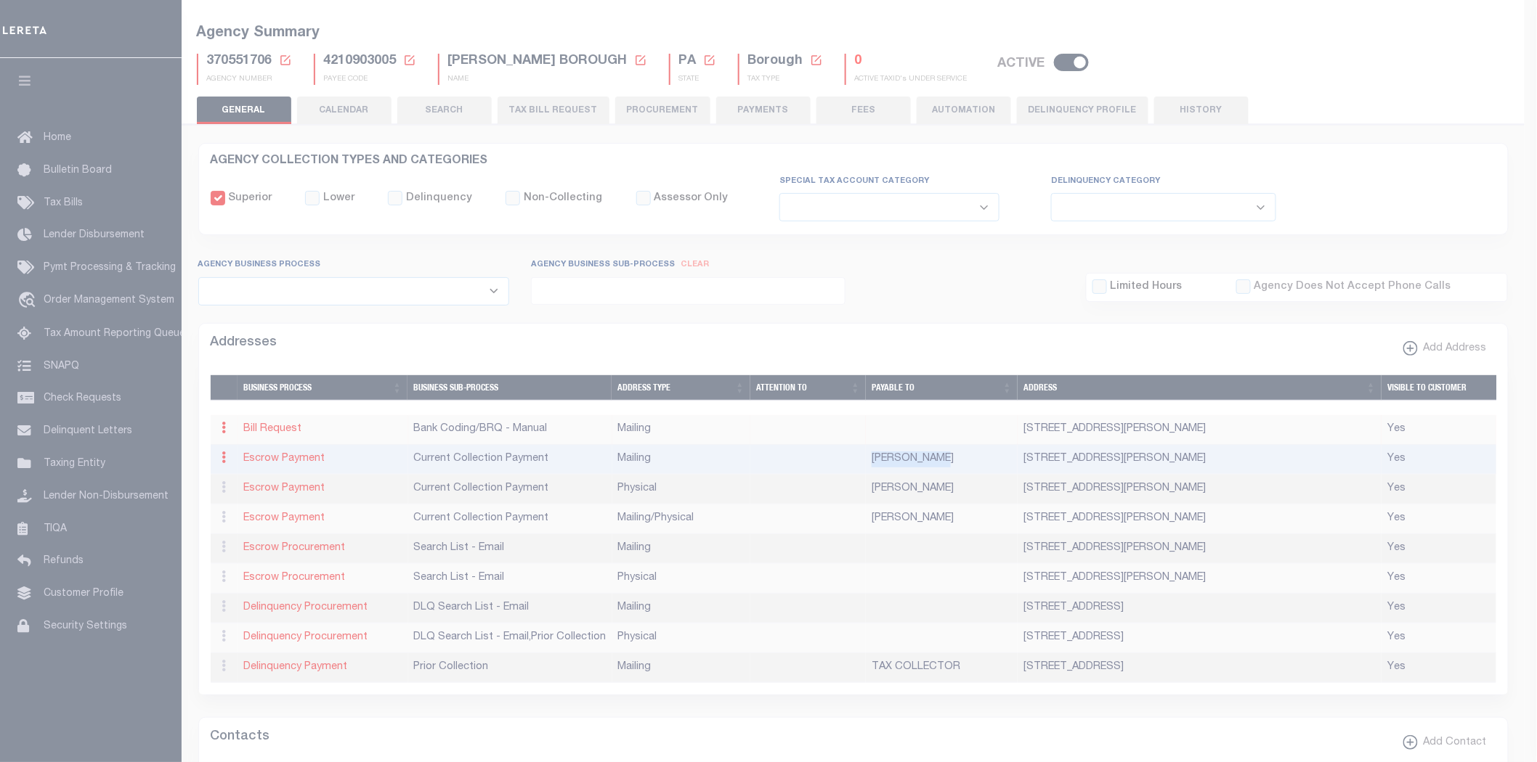
type input "PO BOX 407"
type input "MCCLURE"
select select "PA"
type input "17841"
checkbox input "true"
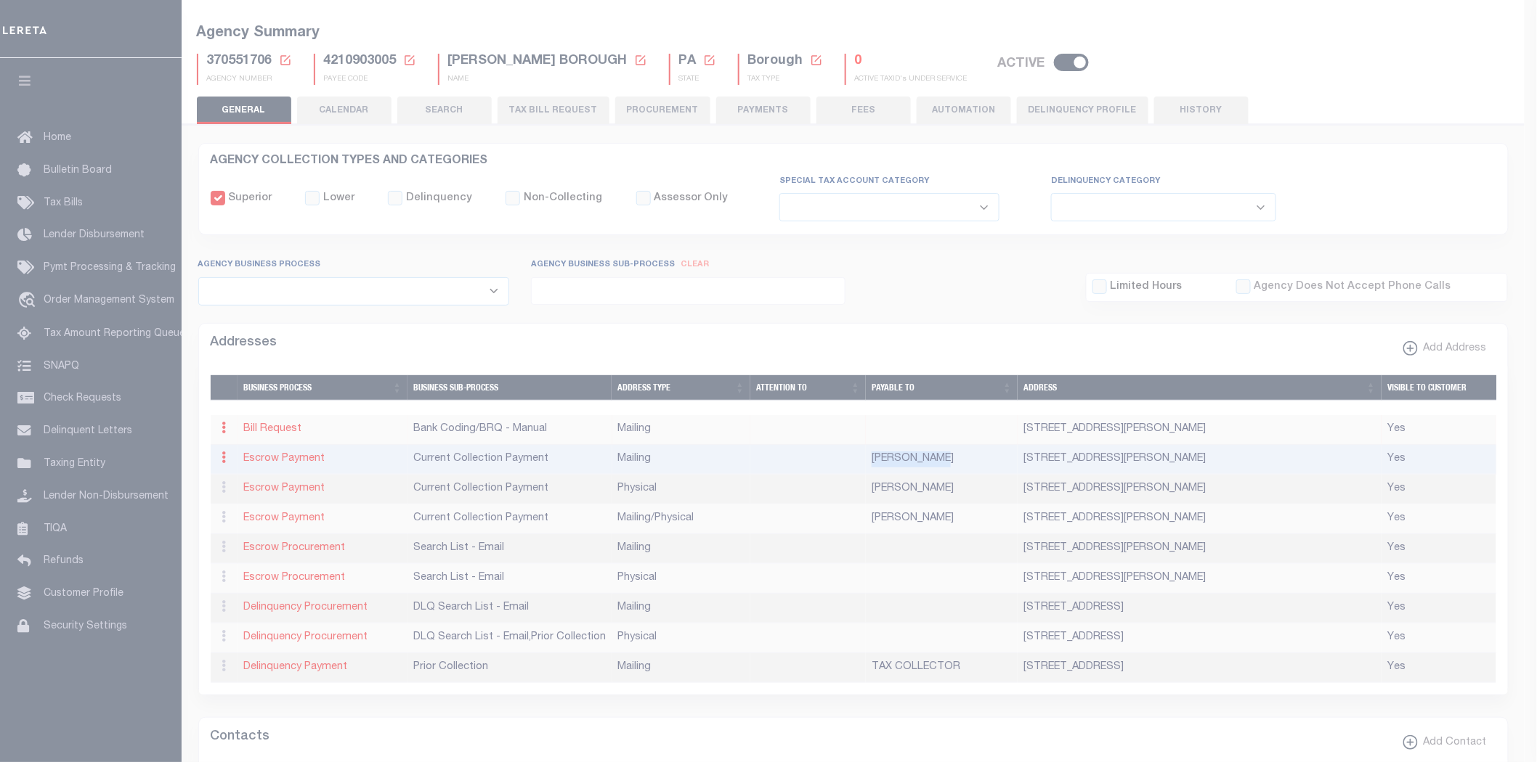
select select "1"
select select "2"
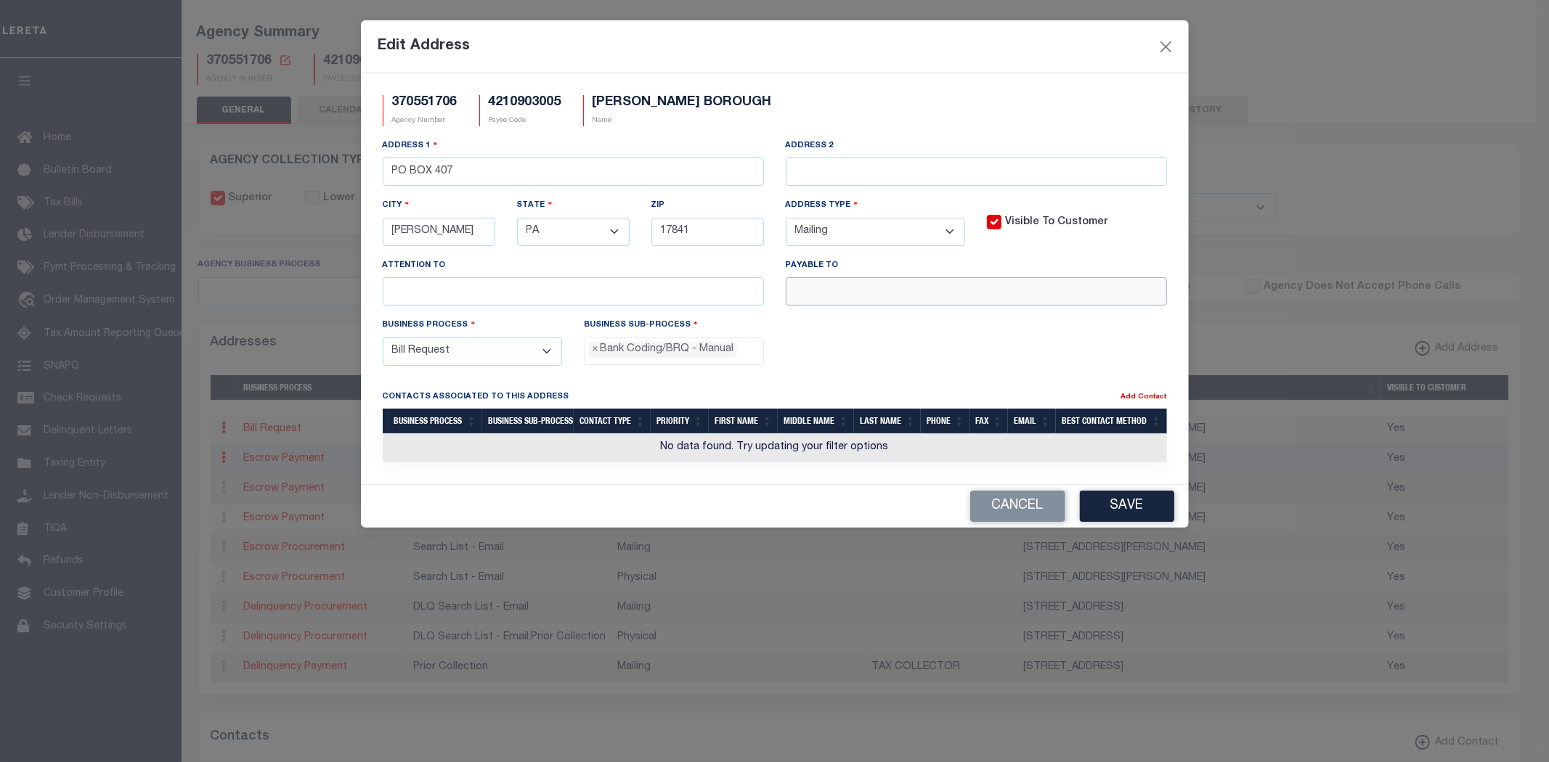
click at [826, 301] on input "text" at bounding box center [976, 291] width 381 height 28
paste input "JULI A JONES"
type input "JULI A JONES"
click at [1139, 511] on button "Save" at bounding box center [1127, 506] width 94 height 31
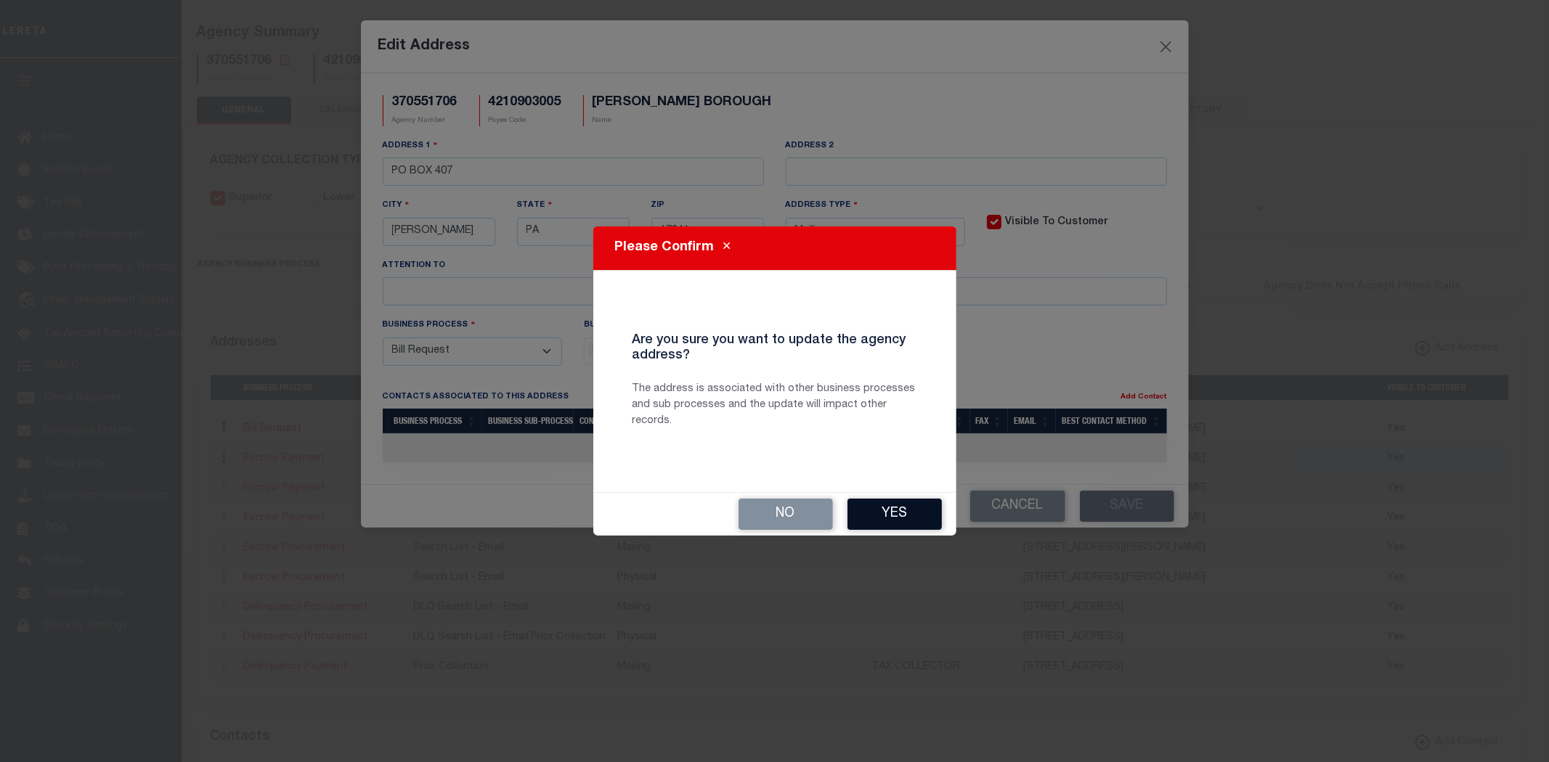
click at [915, 518] on button "Yes" at bounding box center [894, 514] width 94 height 31
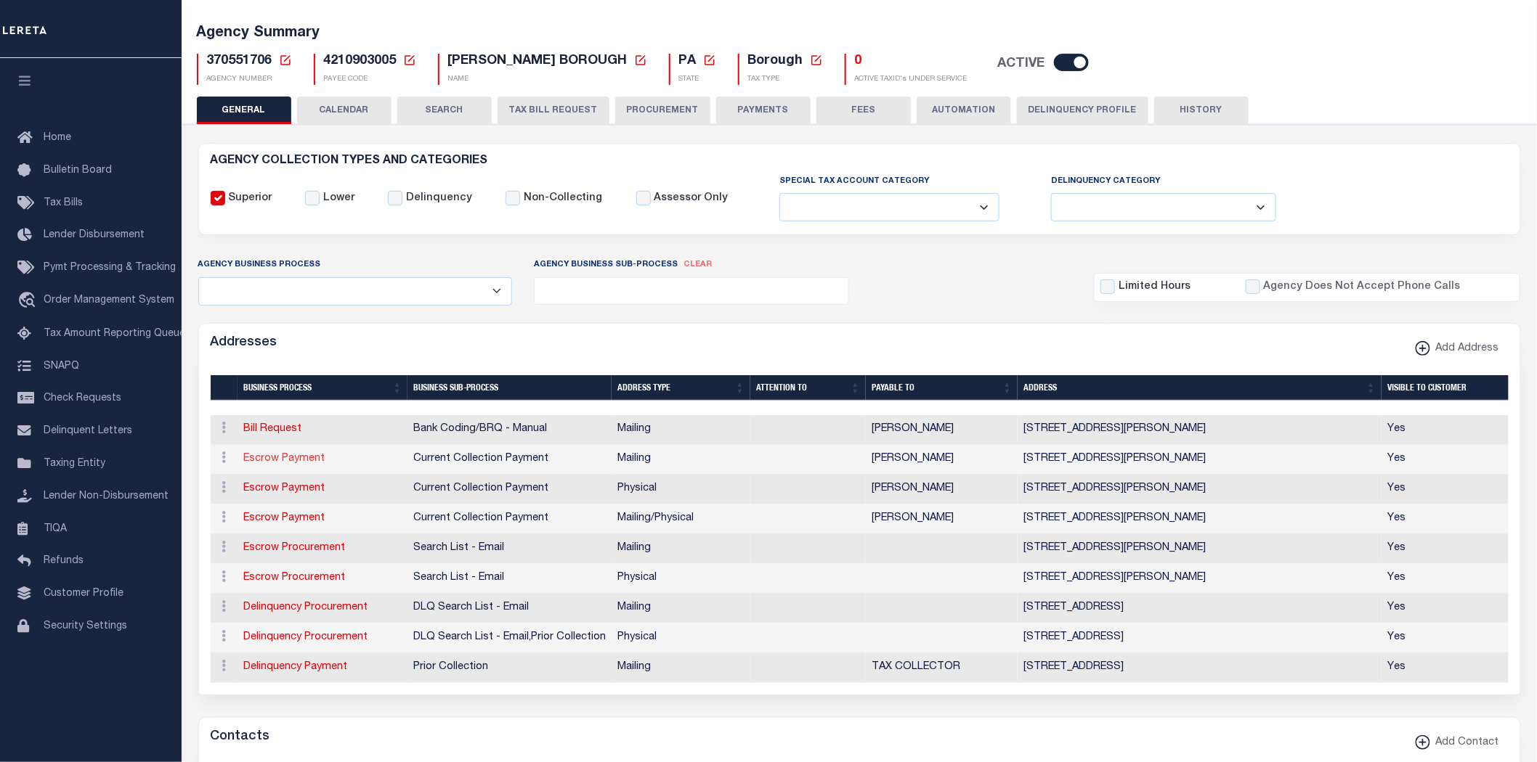
click at [265, 457] on link "Escrow Payment" at bounding box center [284, 459] width 81 height 10
select select
select select "1"
checkbox input "false"
select select
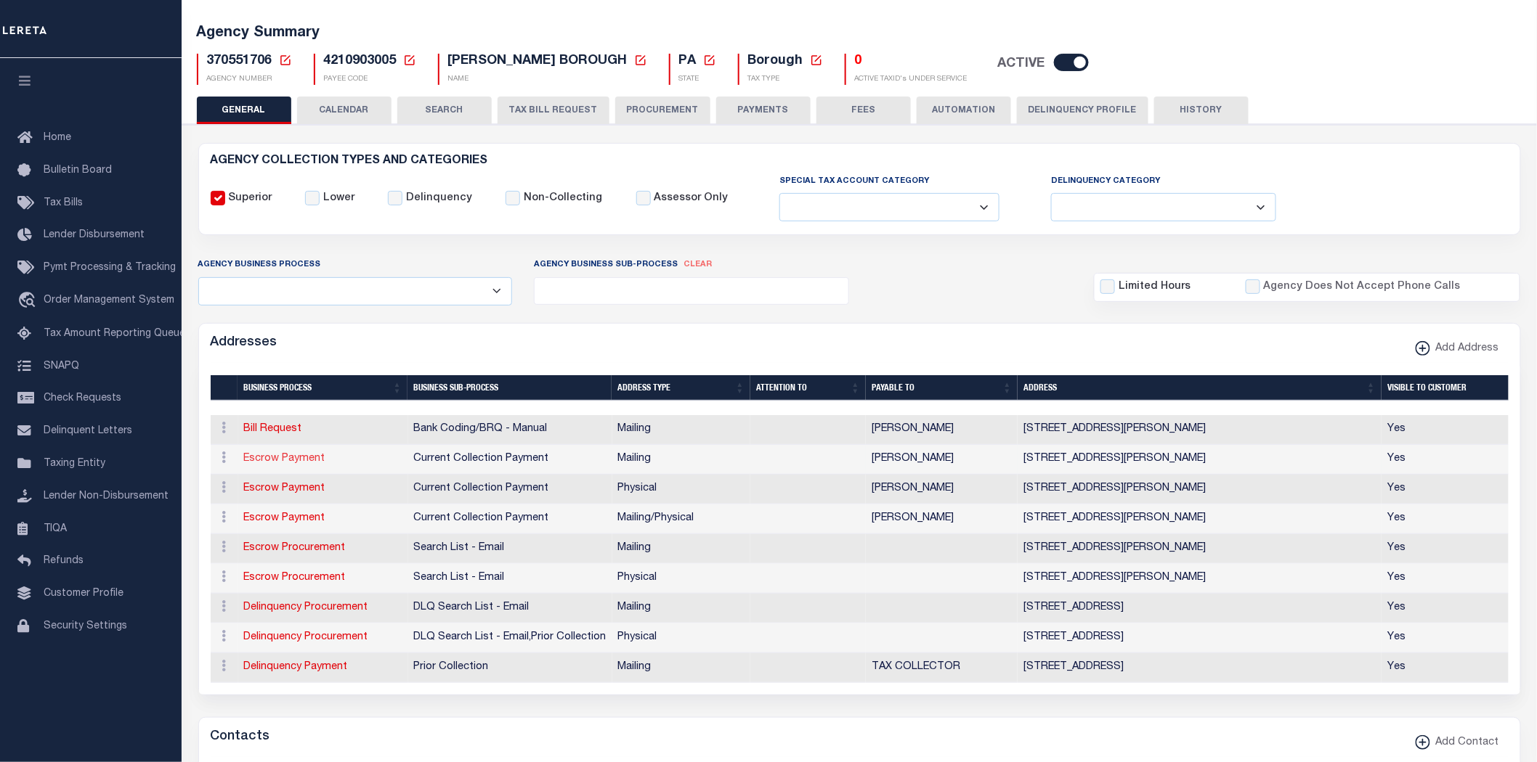
select select
type input "PO BOX 407"
type input "MCCLURE"
select select "PA"
type input "17841"
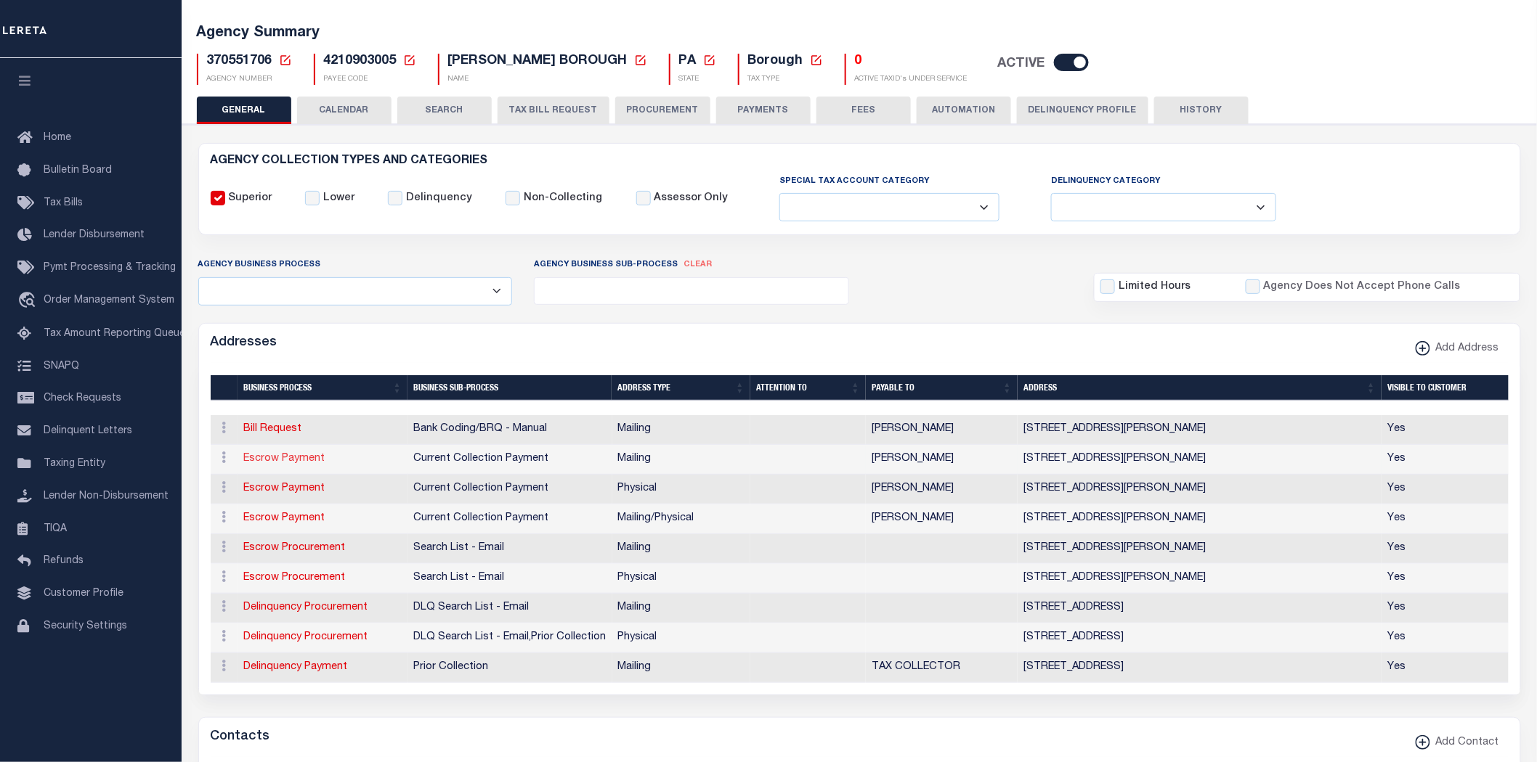
checkbox input "true"
type input "JULI A JONES"
select select "3"
select select "11"
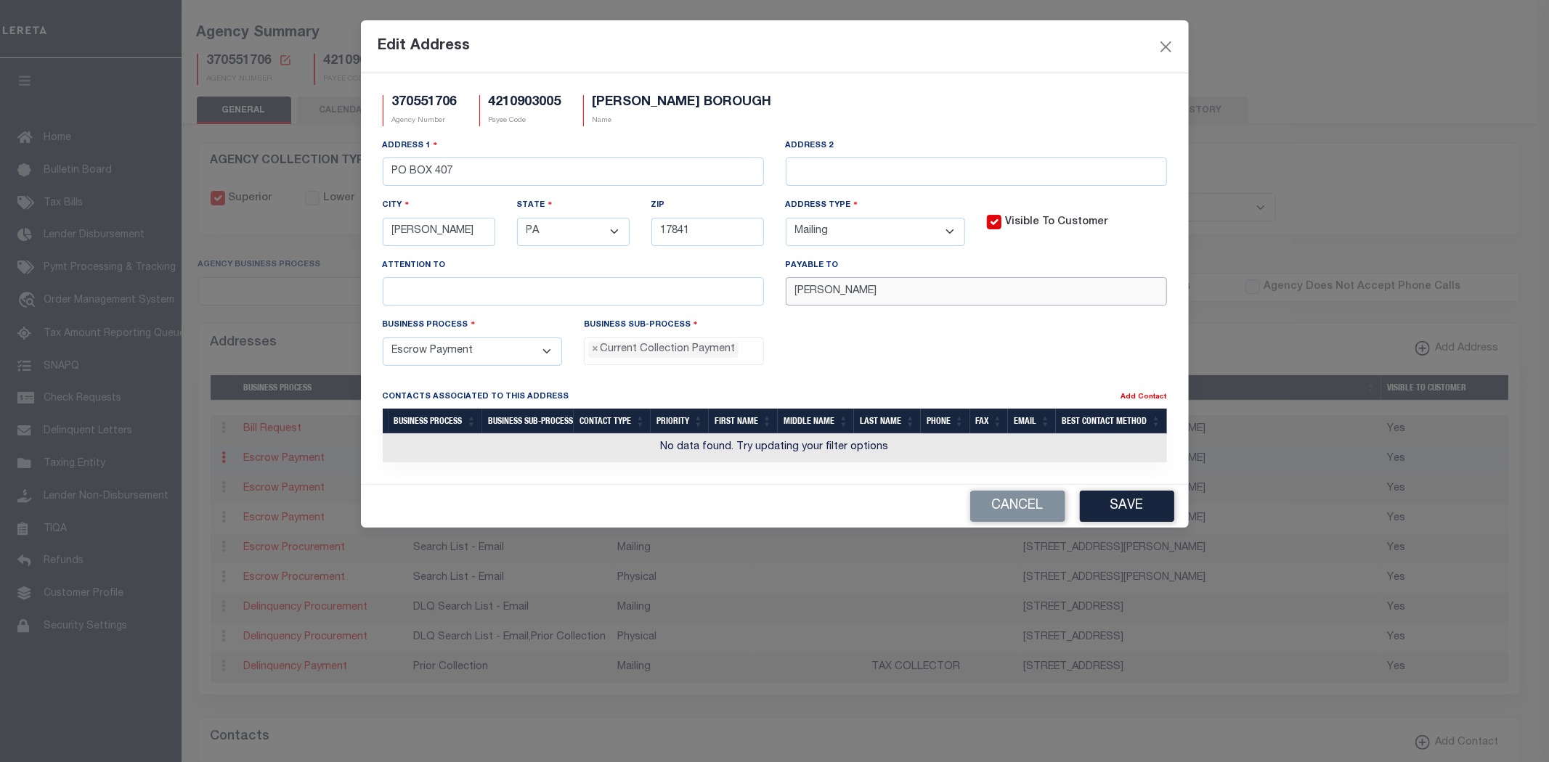
drag, startPoint x: 371, startPoint y: 290, endPoint x: 359, endPoint y: 292, distance: 11.7
click at [361, 292] on div "370551706 Agency Number 4210903005 Payee Code MCCLURE BOROUGH Name Address 1 PO…" at bounding box center [775, 278] width 828 height 411
paste input ",TAX COLLECTOR"
type input "JULI A JONES,TAX COLLECTOR"
click at [1112, 503] on button "Save" at bounding box center [1127, 506] width 94 height 31
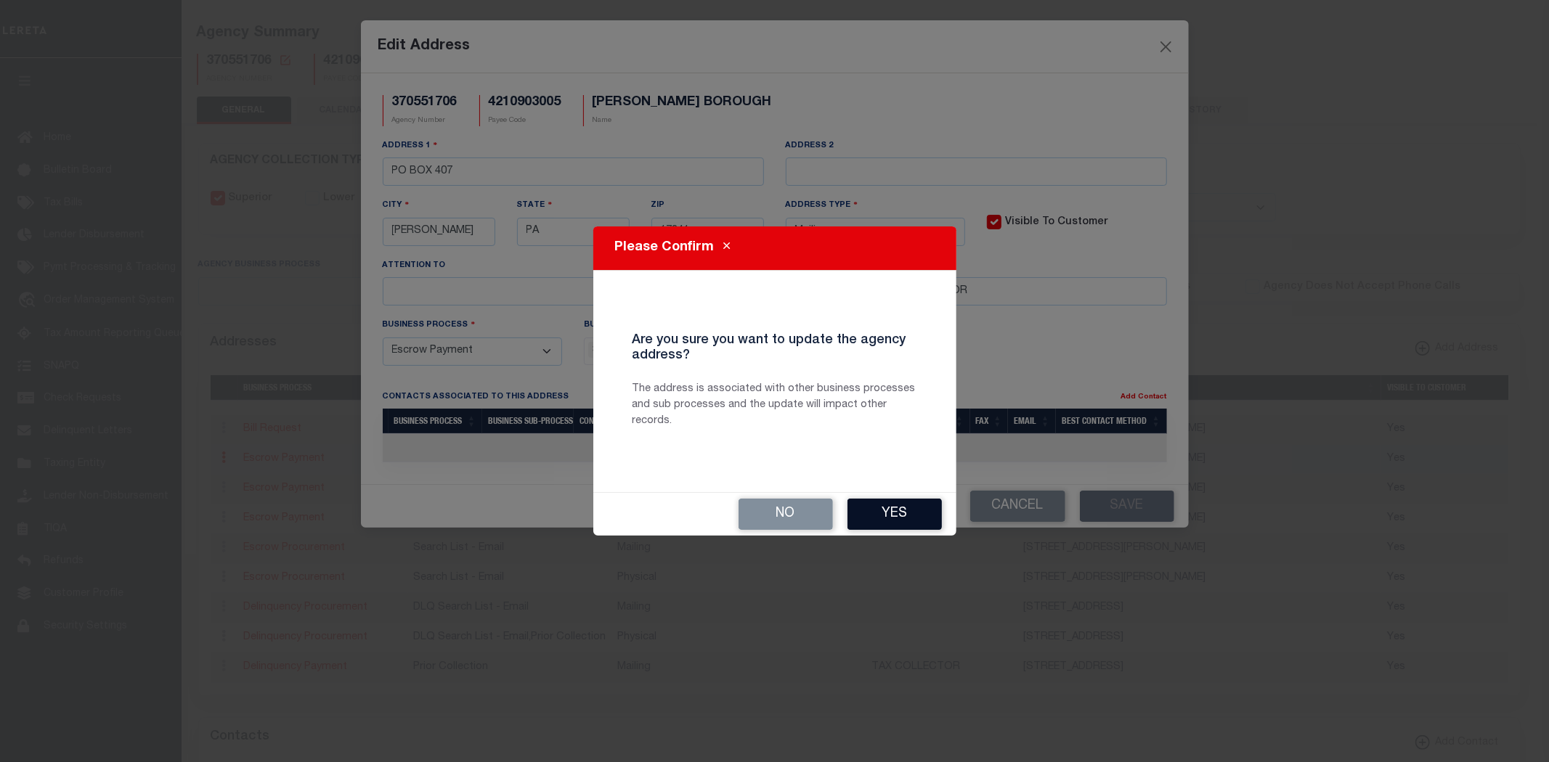
click at [872, 512] on button "Yes" at bounding box center [894, 514] width 94 height 31
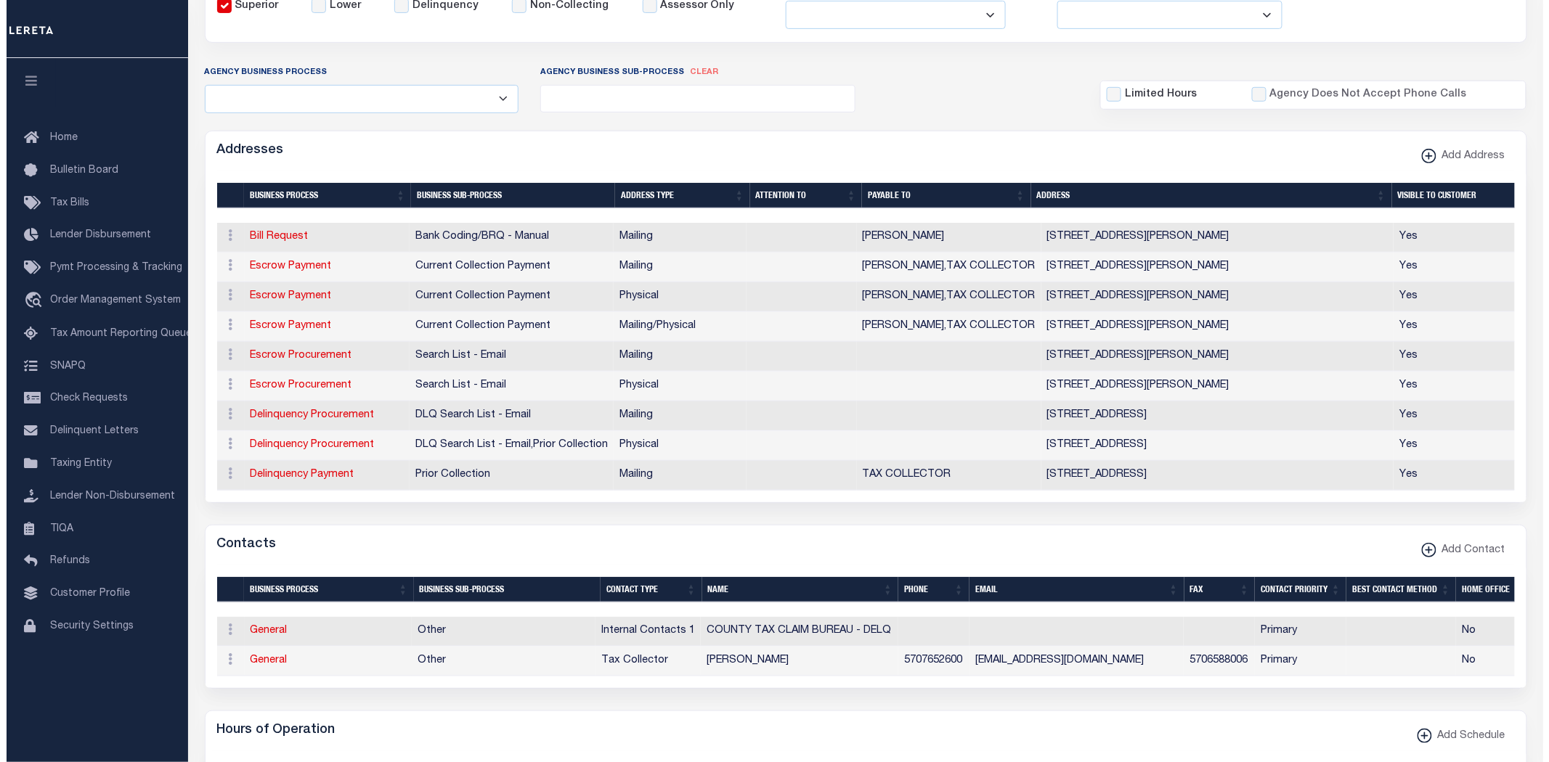
scroll to position [322, 0]
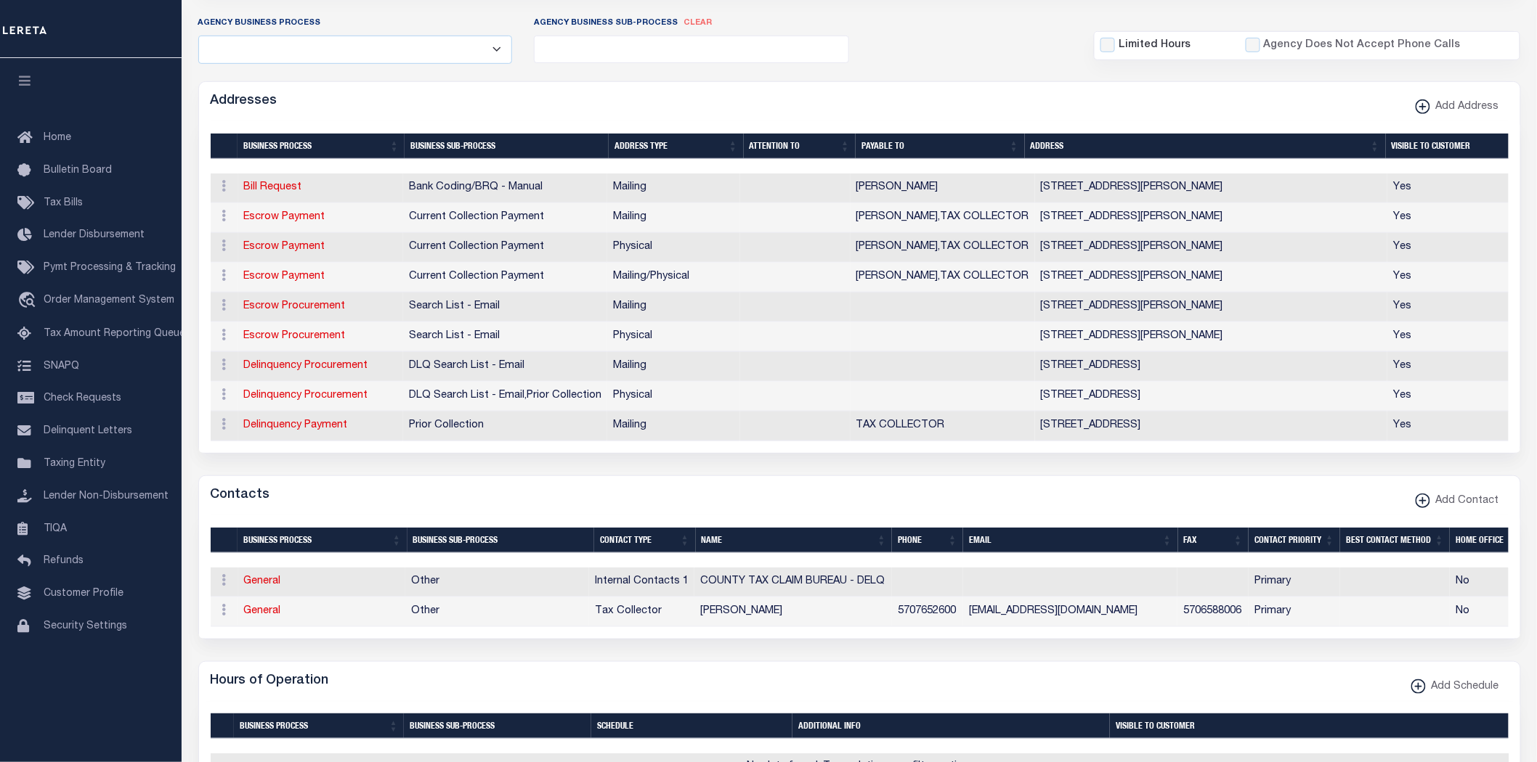
drag, startPoint x: 270, startPoint y: 615, endPoint x: 698, endPoint y: 648, distance: 429.0
click at [270, 615] on link "General" at bounding box center [262, 611] width 37 height 10
checkbox input "false"
select select
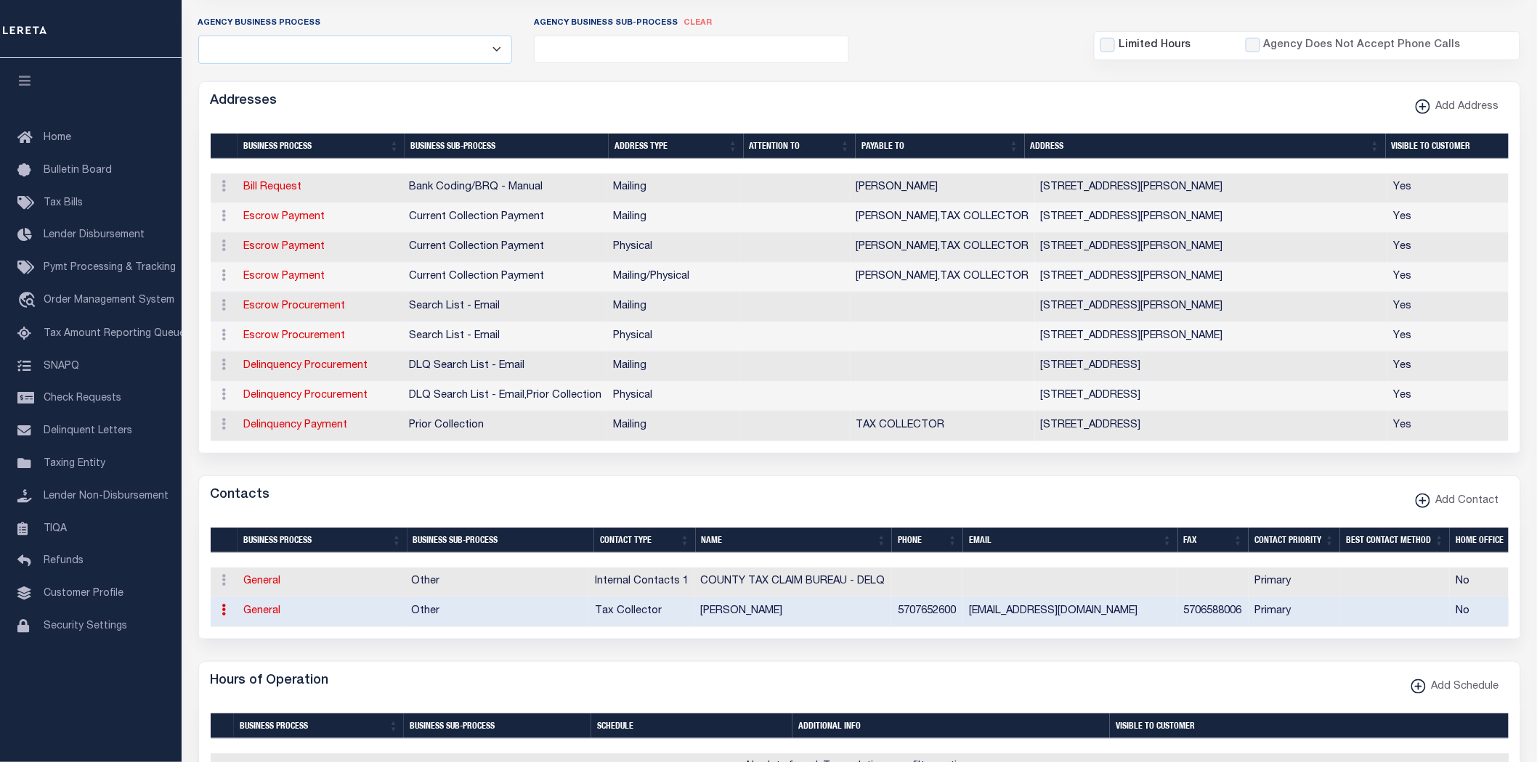
select select "2"
select select "1"
type input "JULI"
type input "A"
type input "JONES"
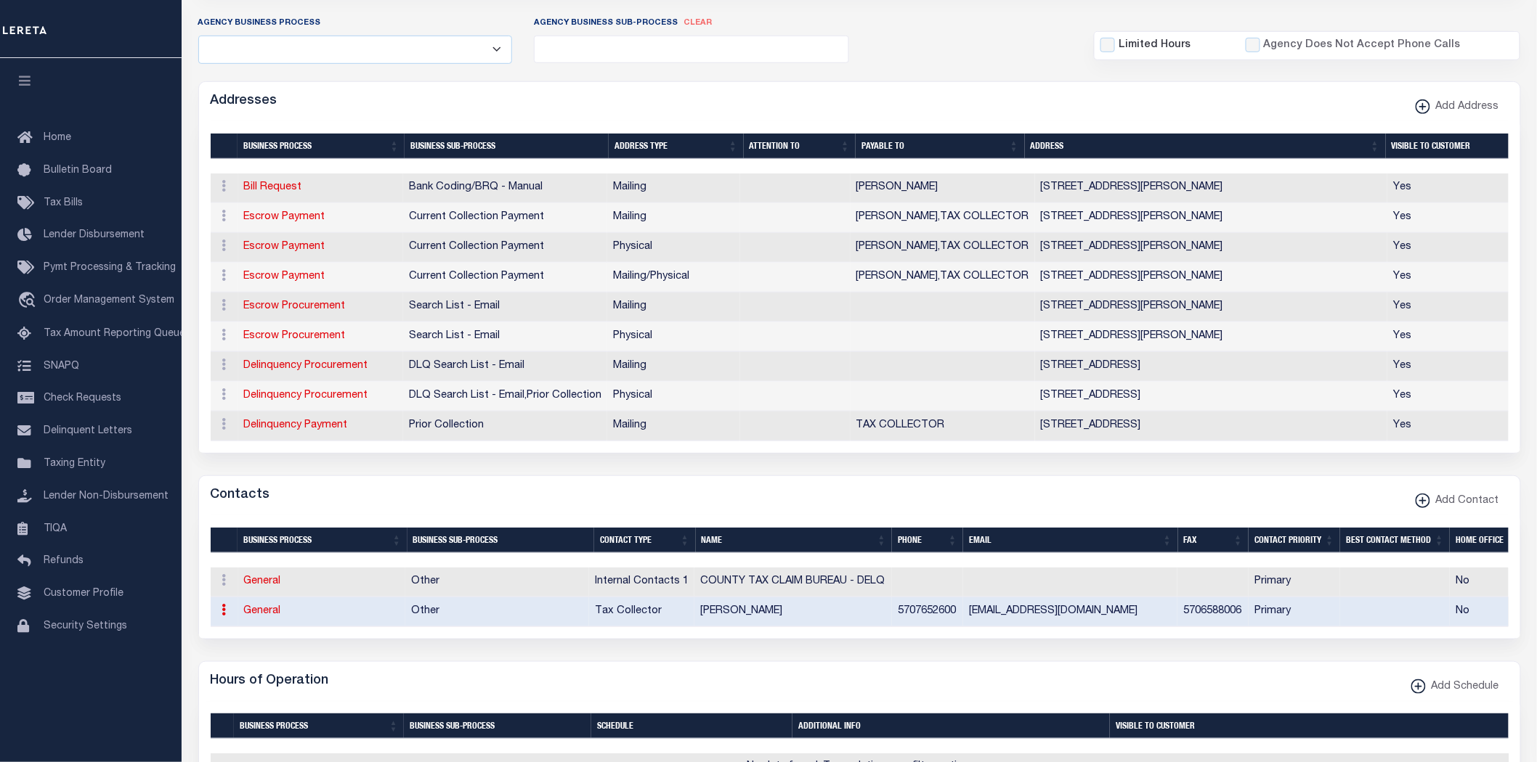
type input "5707652600"
type input "5706588006"
type input "MCCLURETAXCOLLECTOR@GMAIL.COM"
select select "6"
select select "39"
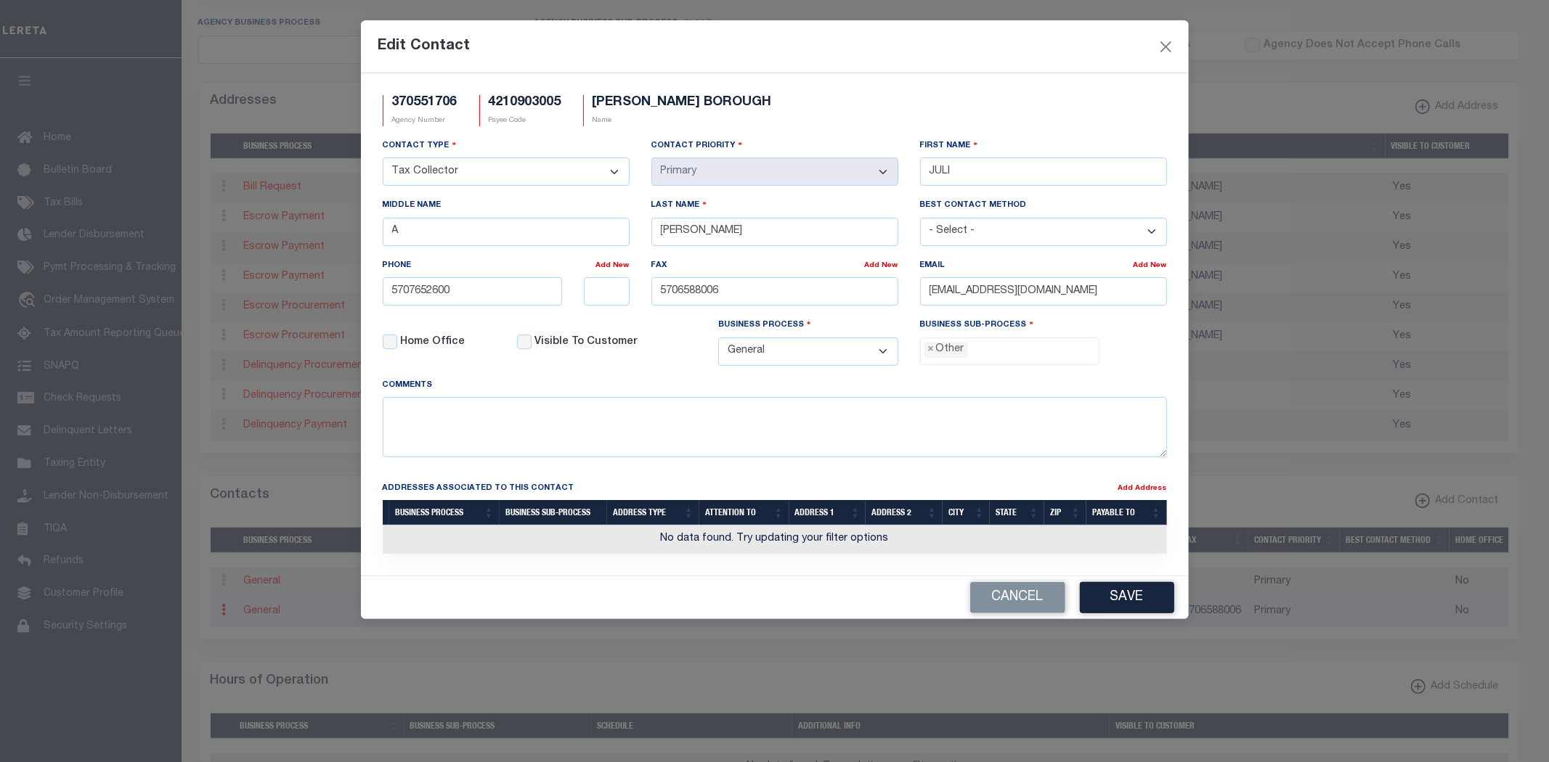
click at [935, 357] on li "× Other" at bounding box center [946, 350] width 44 height 16
click at [931, 354] on span "×" at bounding box center [931, 350] width 7 height 16
select select "31"
click at [1127, 611] on button "Save" at bounding box center [1127, 597] width 94 height 31
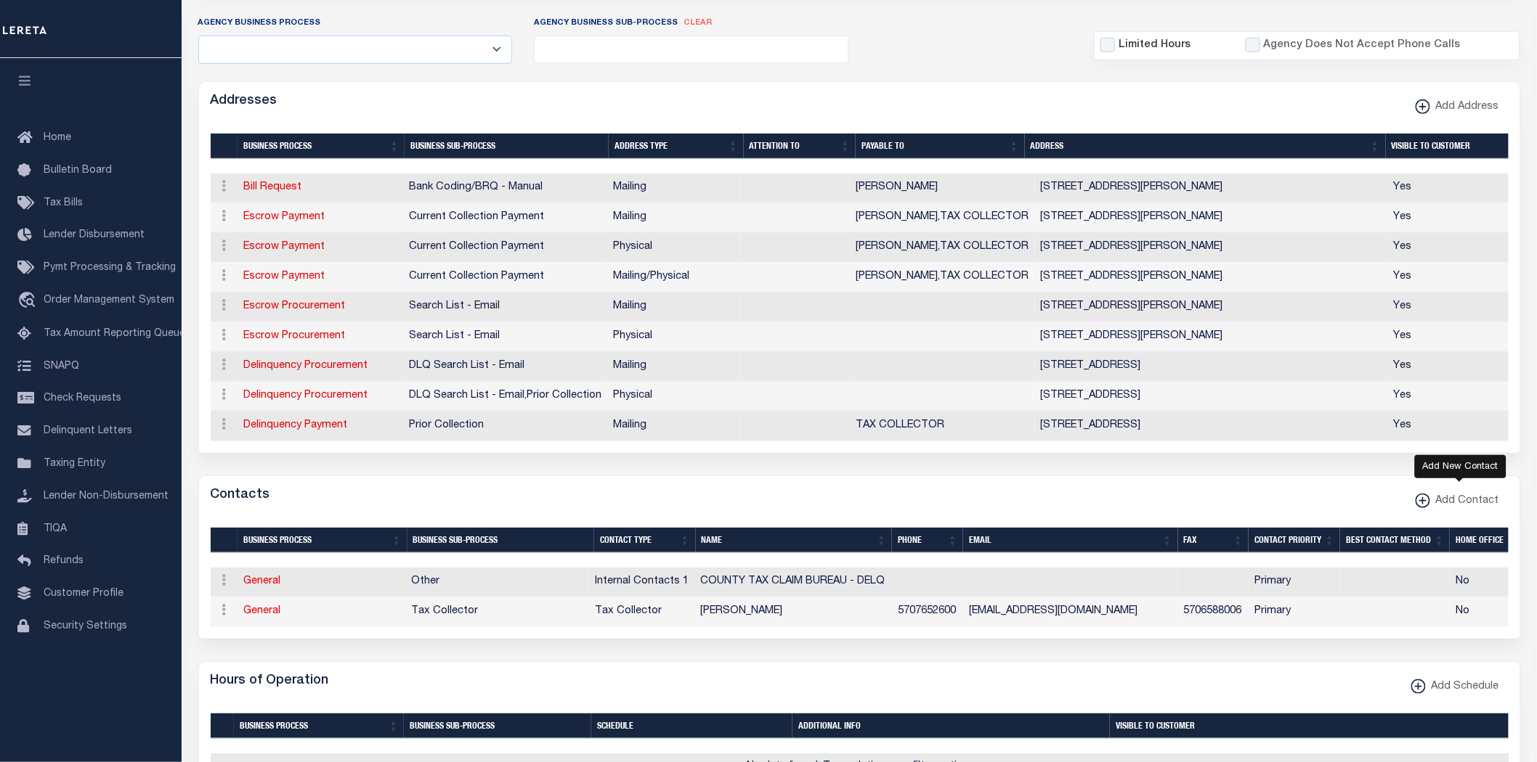
drag, startPoint x: 1441, startPoint y: 501, endPoint x: 1428, endPoint y: 503, distance: 13.3
click at [1441, 501] on span "Add Contact" at bounding box center [1464, 502] width 69 height 16
select select
select select "1"
checkbox input "false"
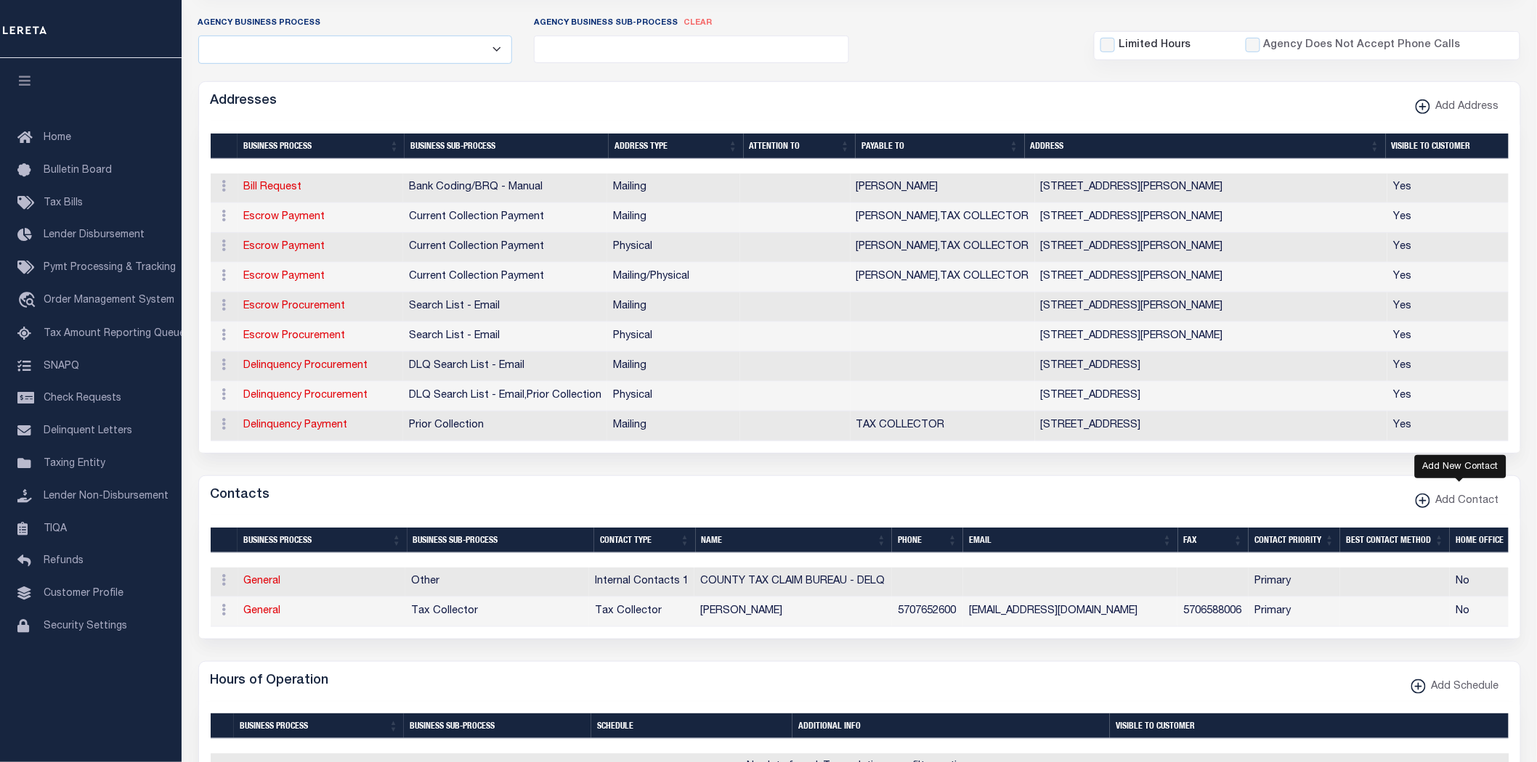
checkbox input "true"
select select
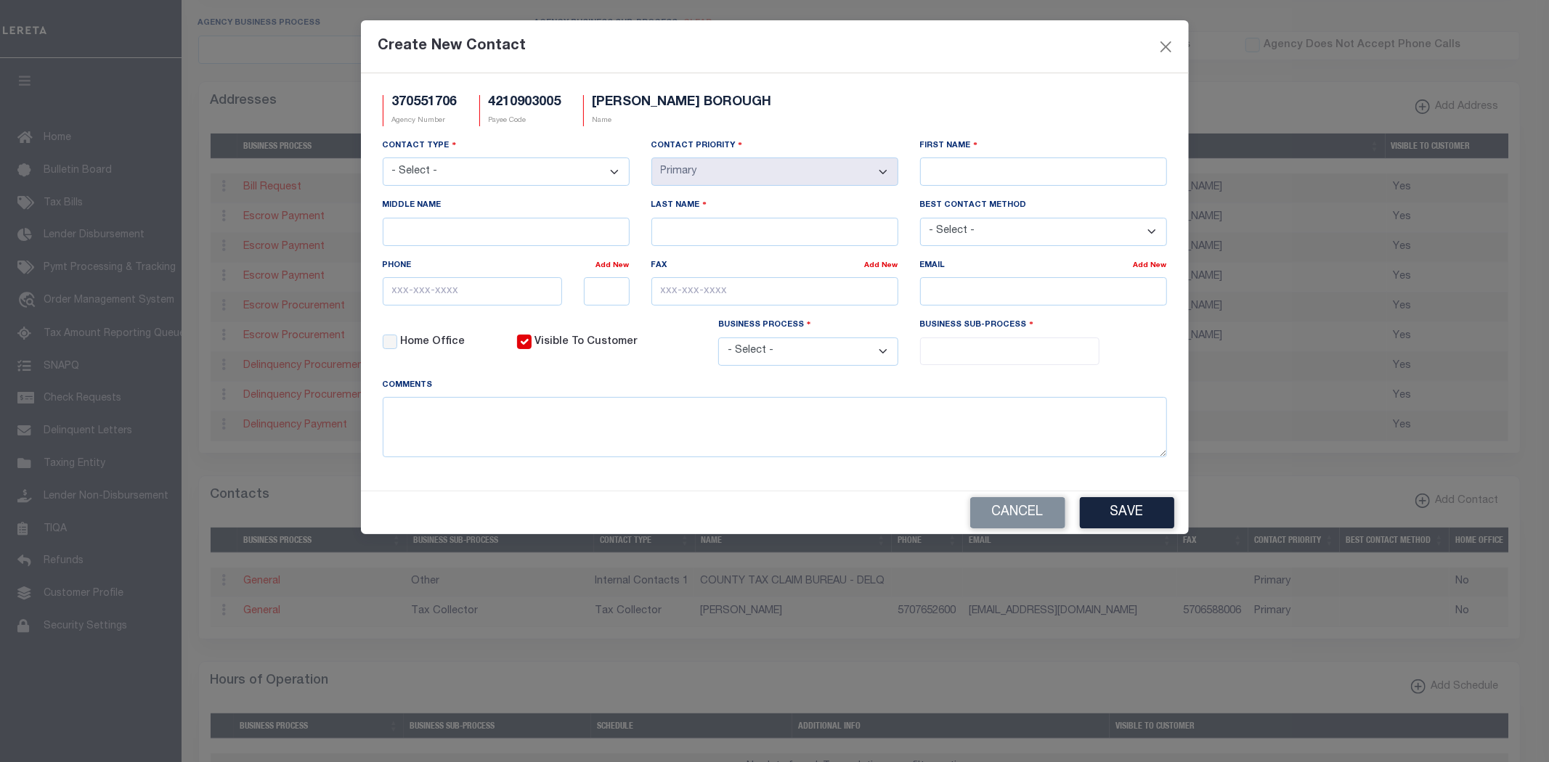
scroll to position [0, 0]
click at [540, 164] on select "- Select - Assessor Clerk Internal Contacts 1 Internal Contacts 2 Internal Cont…" at bounding box center [506, 172] width 247 height 28
select select "5"
click at [383, 158] on select "- Select - Assessor Clerk Internal Contacts 1 Internal Contacts 2 Internal Cont…" at bounding box center [506, 172] width 247 height 28
select select "2"
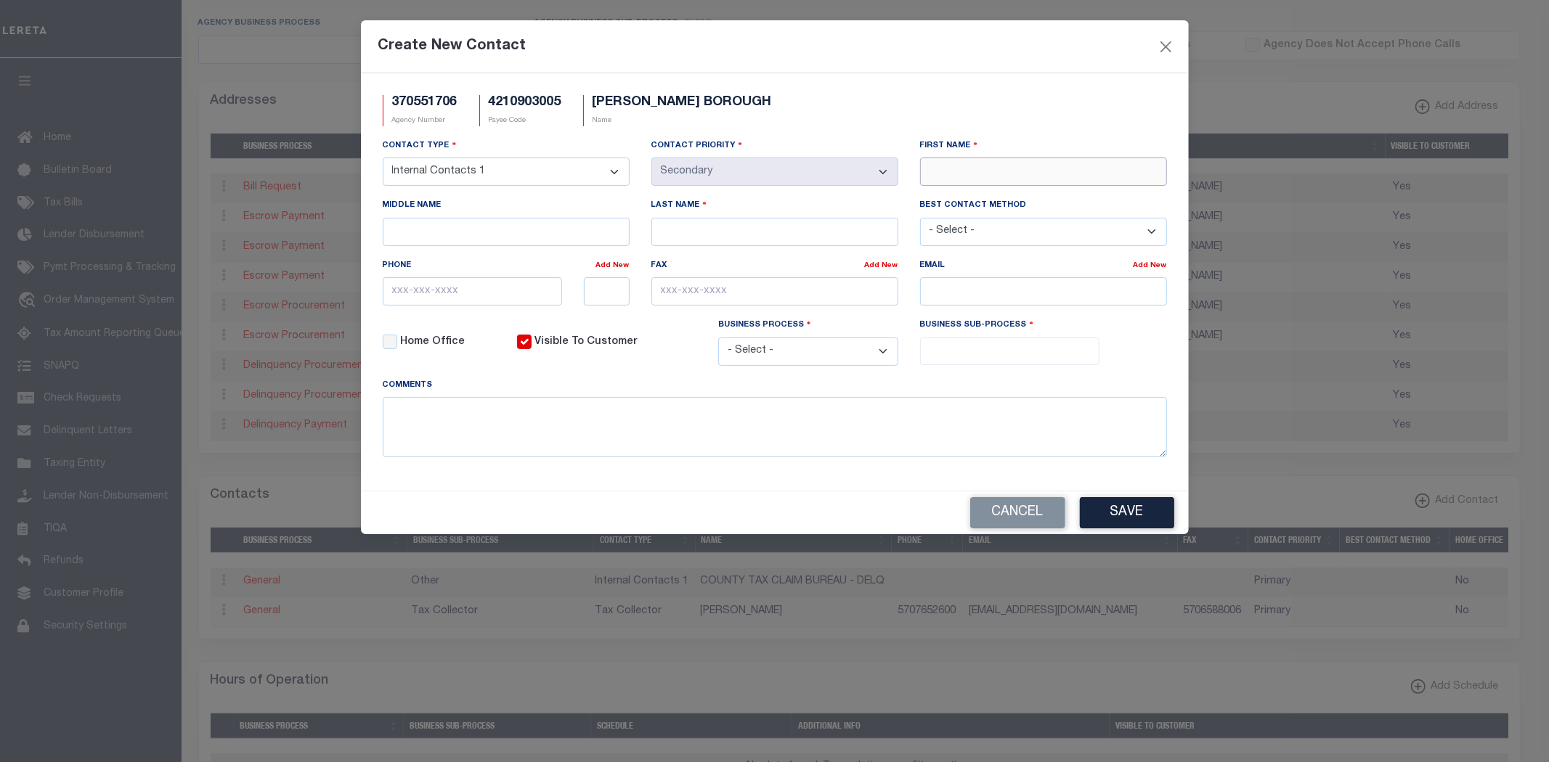
click at [1044, 171] on input "First Name" at bounding box center [1043, 172] width 247 height 28
type input "LYNN"
type input "NAUGLE"
type input "570-658-3412"
drag, startPoint x: 812, startPoint y: 365, endPoint x: 802, endPoint y: 361, distance: 11.1
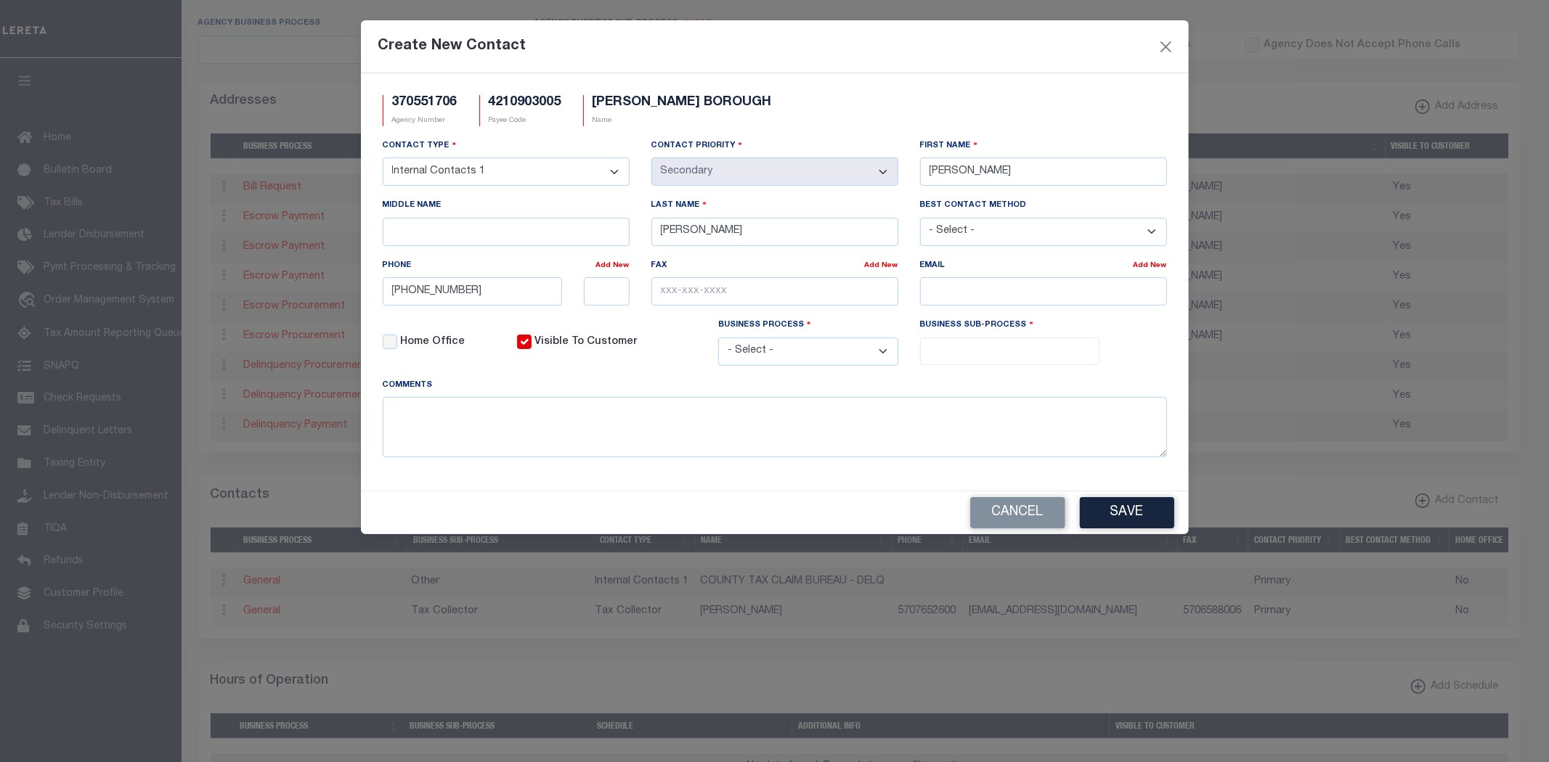
click at [807, 363] on select "- Select - All Automation Bill Request Delinquency Payment Delinquency Procurem…" at bounding box center [808, 352] width 180 height 28
select select "6"
click at [718, 341] on select "- Select - All Automation Bill Request Delinquency Payment Delinquency Procurem…" at bounding box center [808, 352] width 180 height 28
click at [969, 353] on input "search" at bounding box center [1009, 350] width 171 height 16
select select "39"
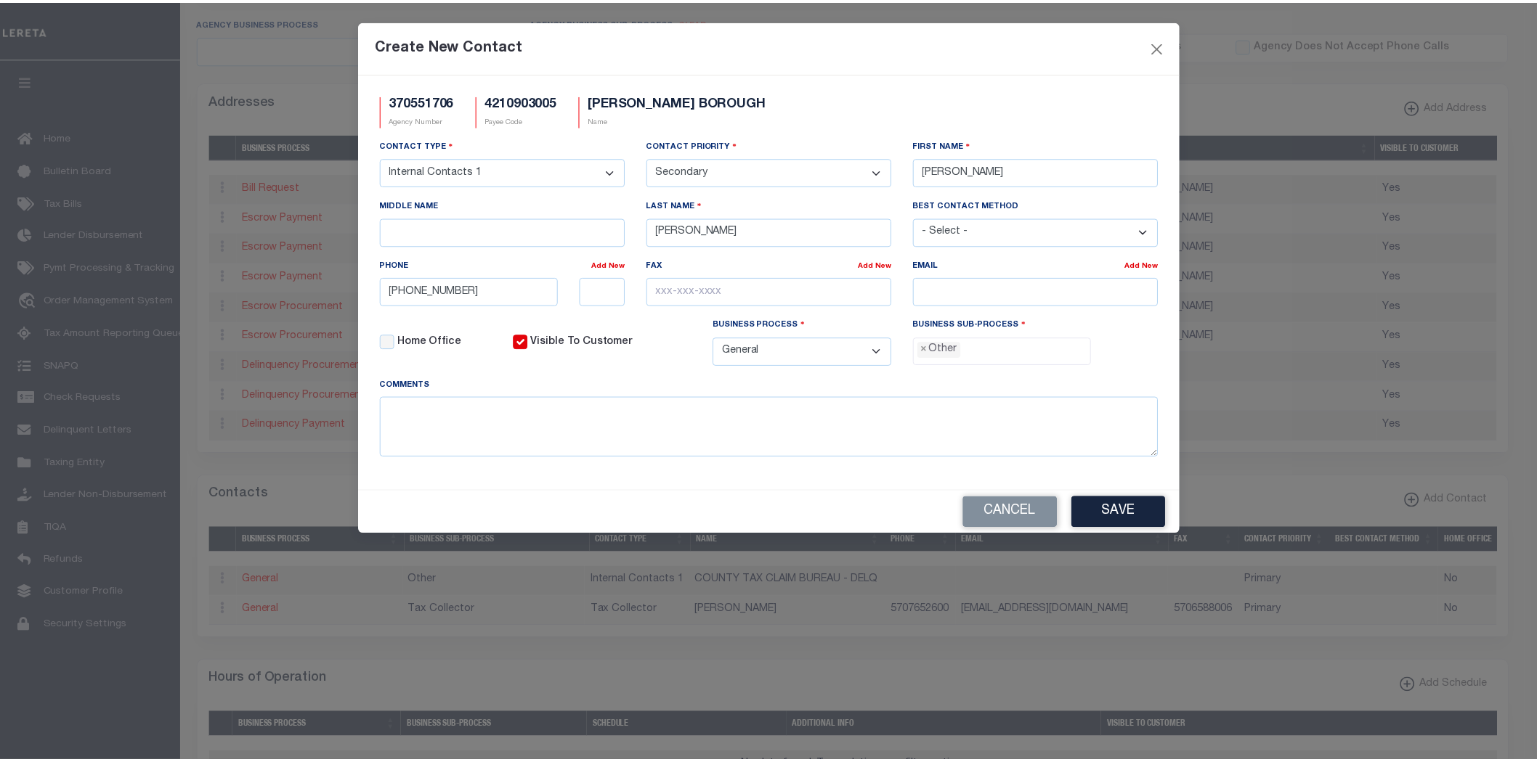
scroll to position [27, 0]
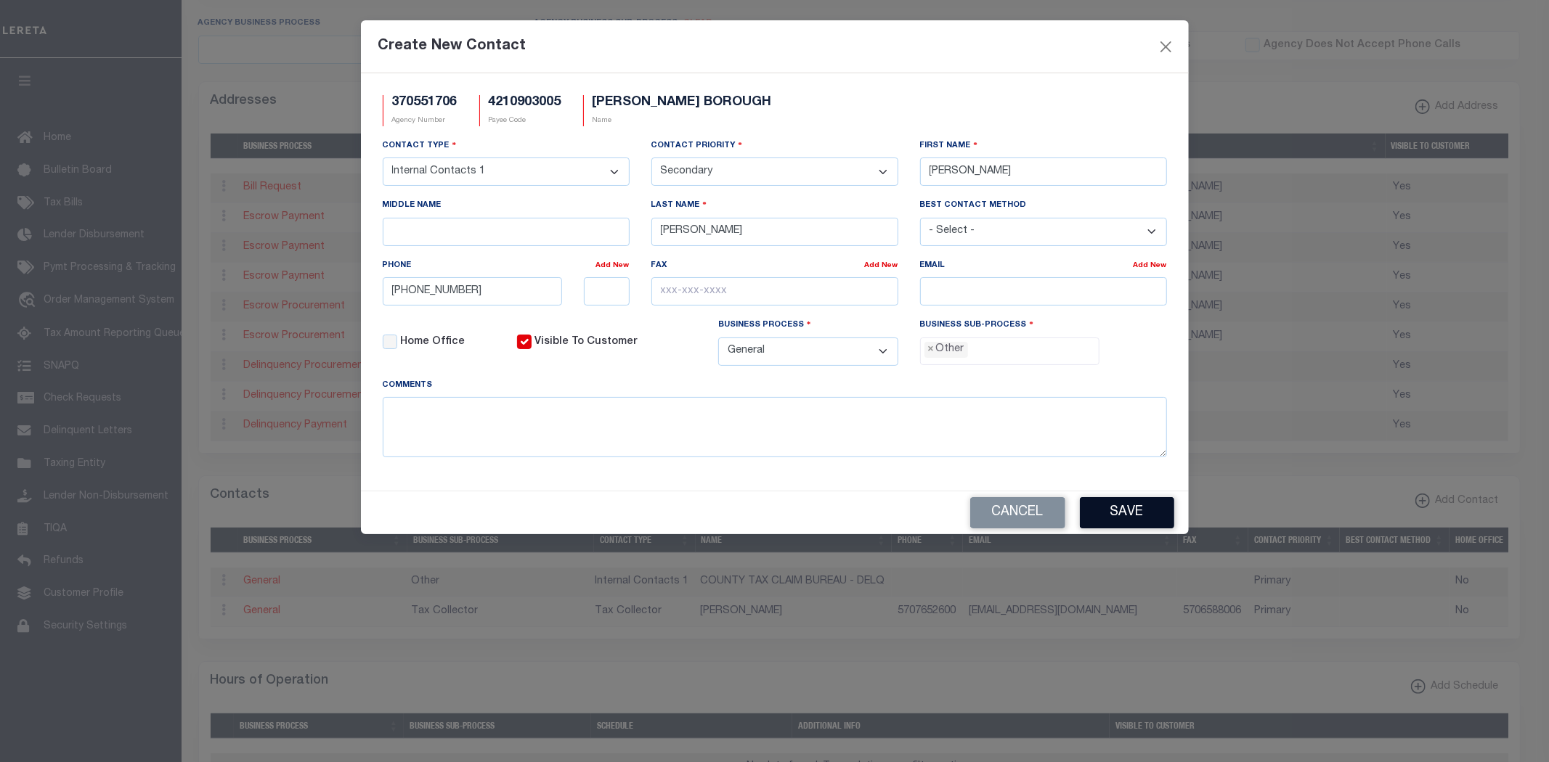
click at [1134, 513] on button "Save" at bounding box center [1127, 512] width 94 height 31
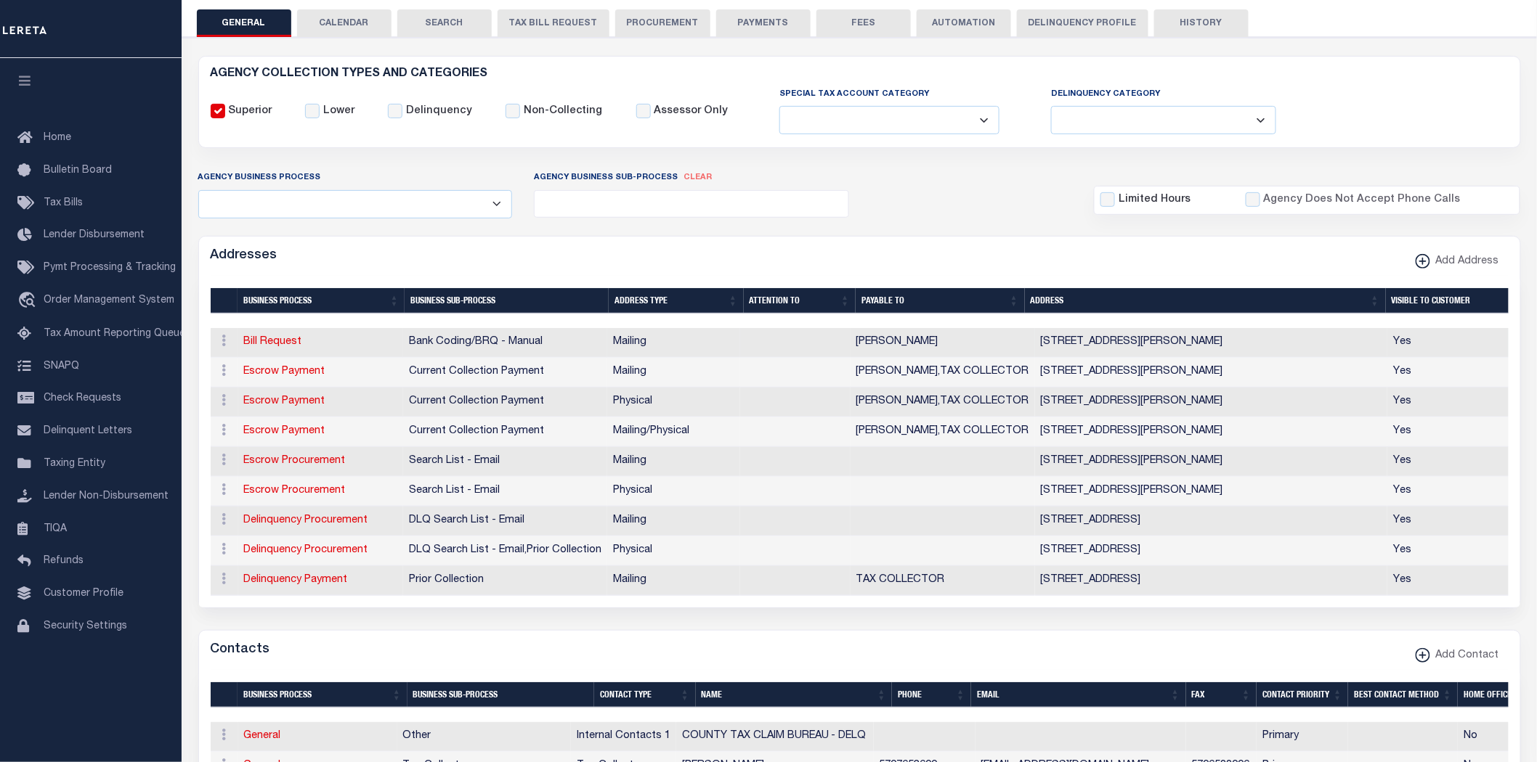
scroll to position [81, 0]
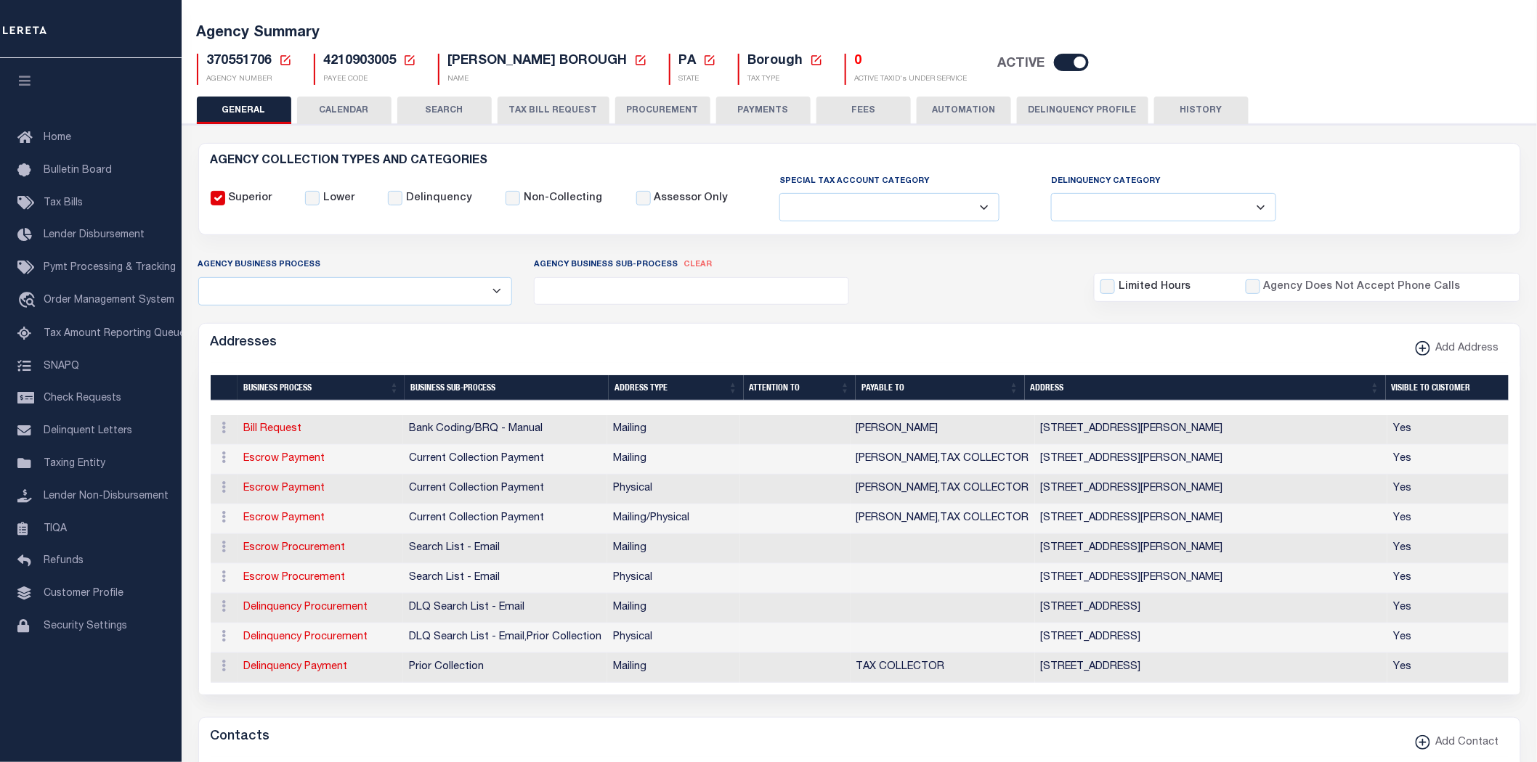
drag, startPoint x: 746, startPoint y: 113, endPoint x: 1057, endPoint y: 357, distance: 395.7
click at [746, 113] on button "PAYMENTS" at bounding box center [763, 111] width 94 height 28
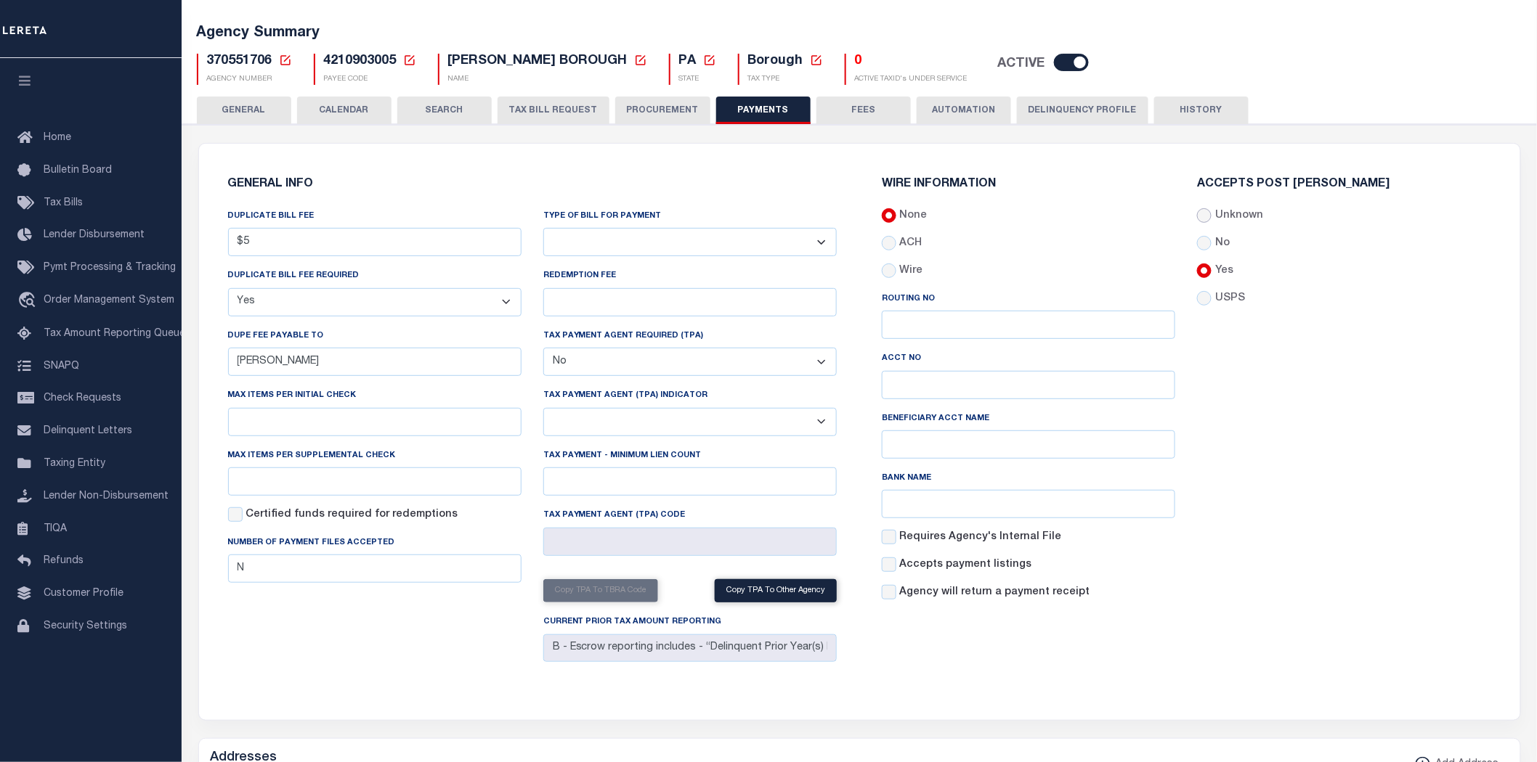
click at [1202, 213] on input "Unknown" at bounding box center [1204, 215] width 15 height 15
radio input "true"
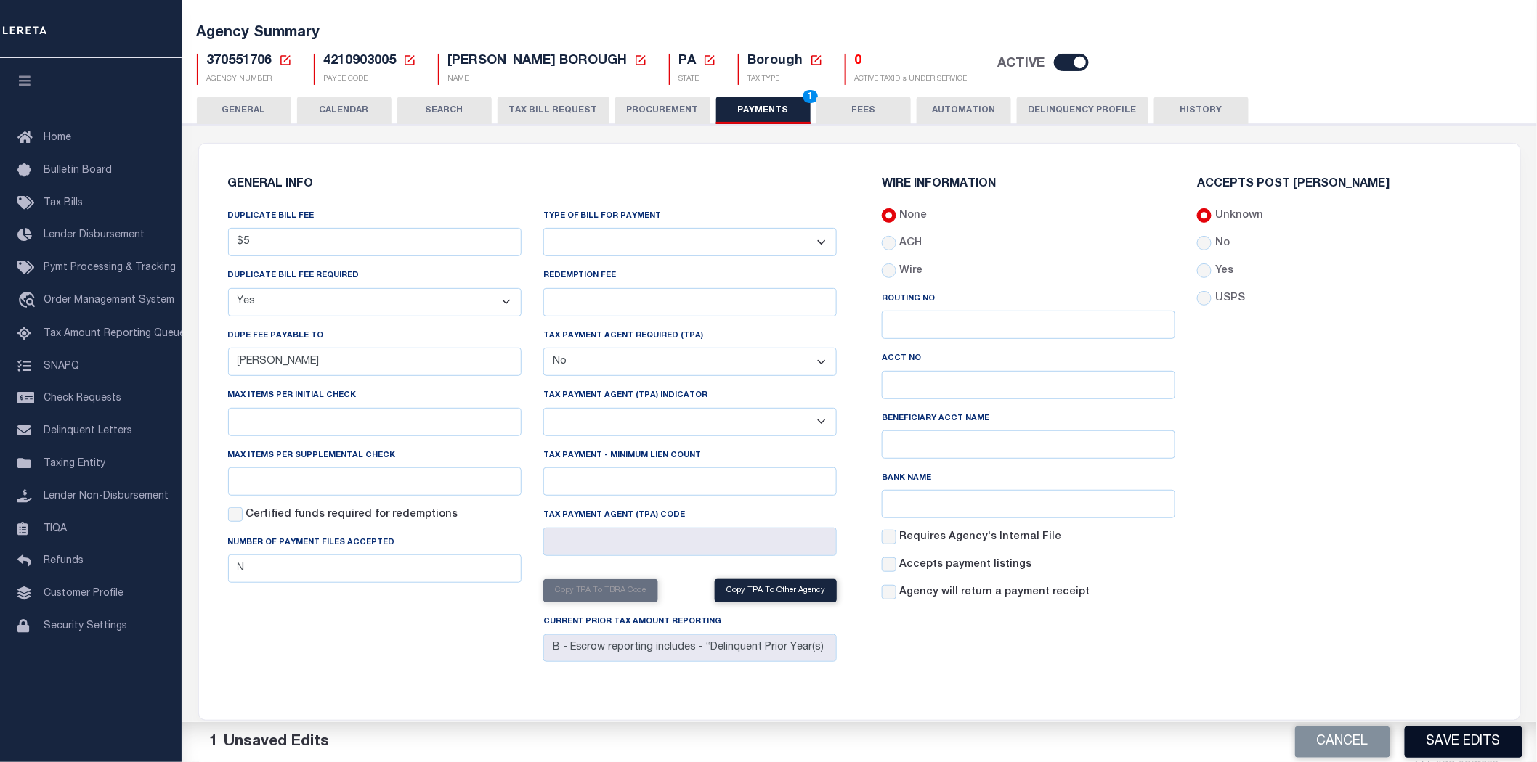
click at [1467, 745] on button "Save Edits" at bounding box center [1463, 742] width 118 height 31
click at [861, 113] on button "FEES" at bounding box center [863, 111] width 94 height 28
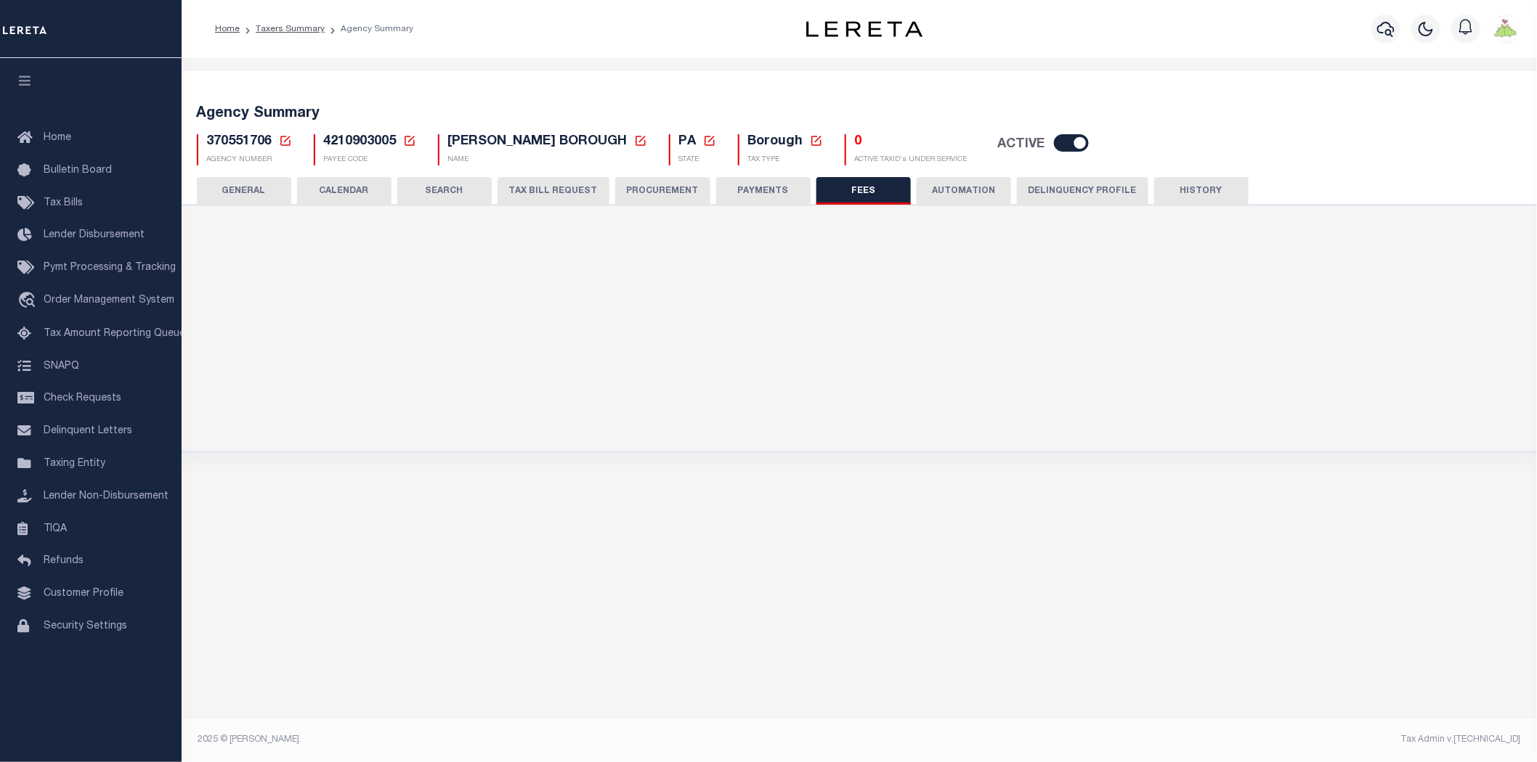
scroll to position [0, 0]
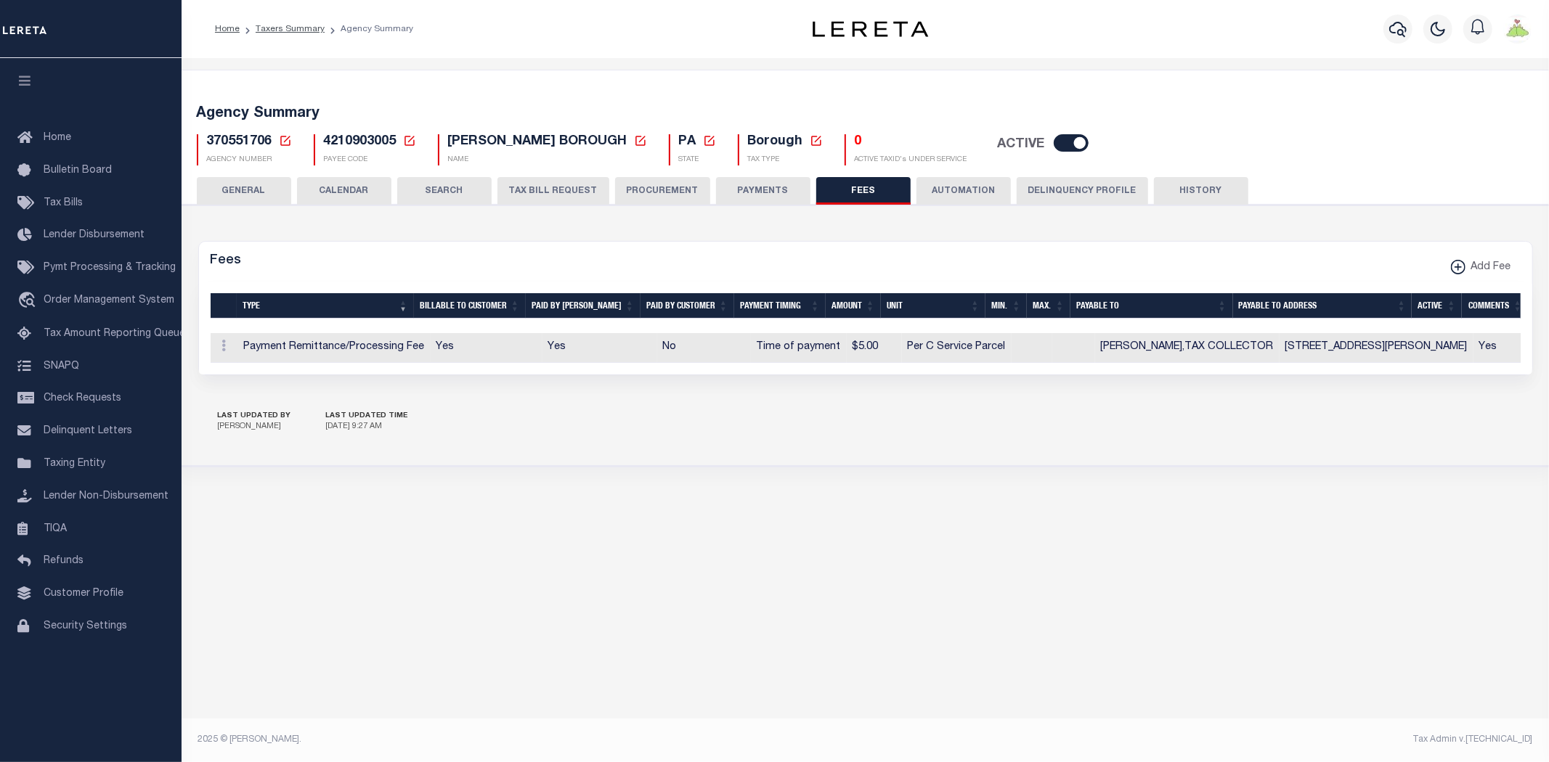
drag, startPoint x: 245, startPoint y: 187, endPoint x: 1423, endPoint y: 361, distance: 1190.6
click at [257, 189] on button "GENERAL" at bounding box center [244, 191] width 94 height 28
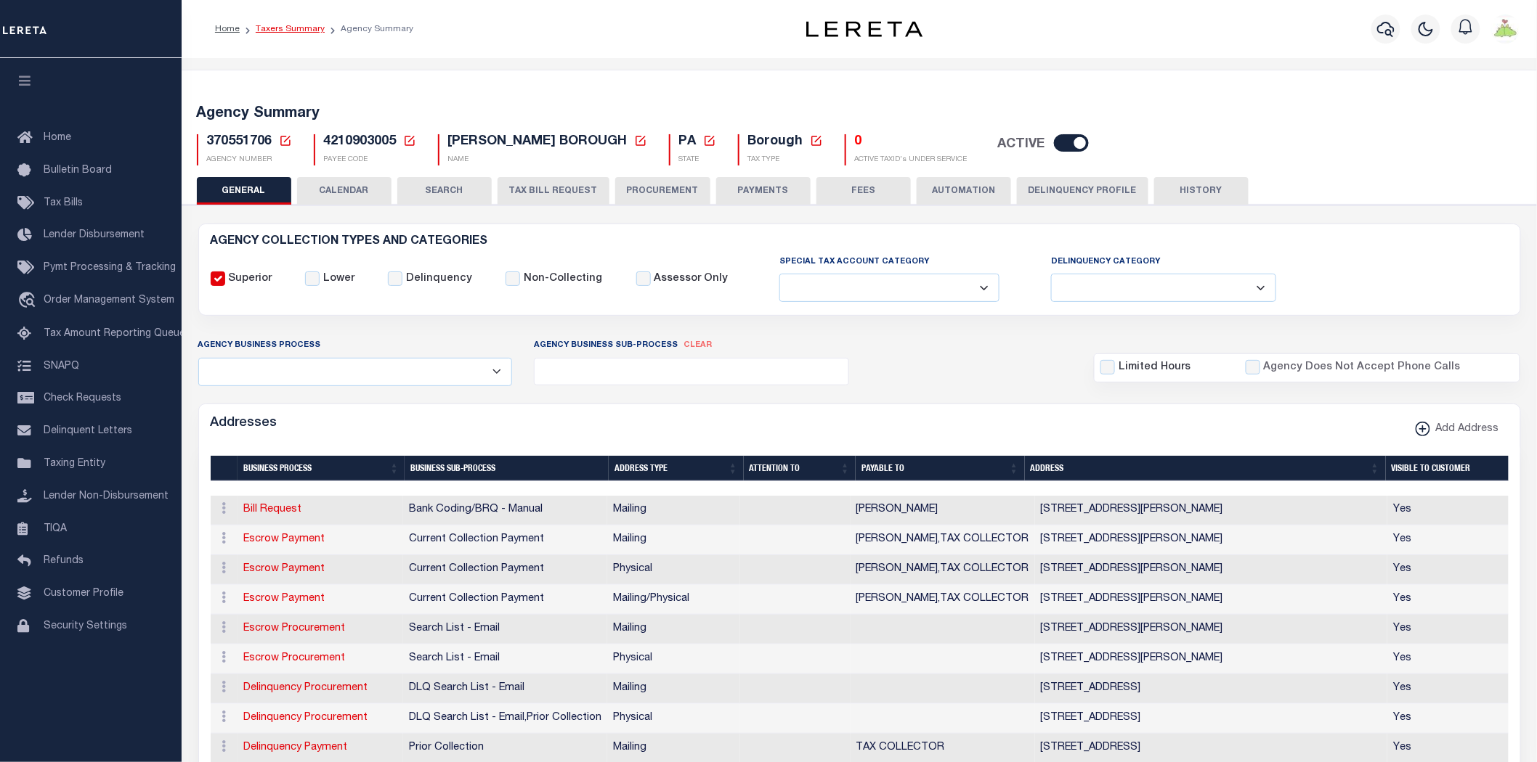
click at [298, 28] on link "Taxers Summary" at bounding box center [290, 29] width 69 height 9
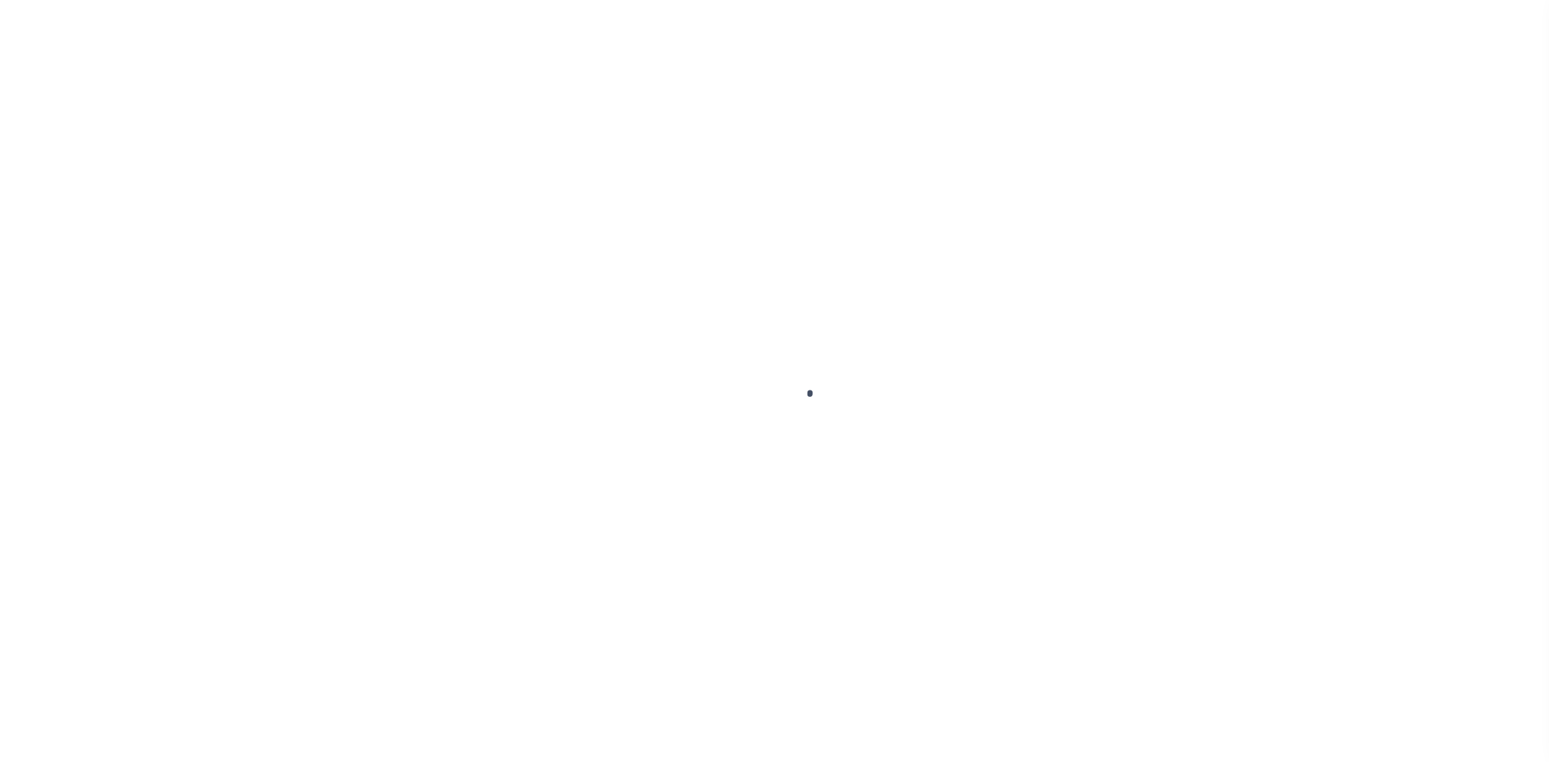
select select
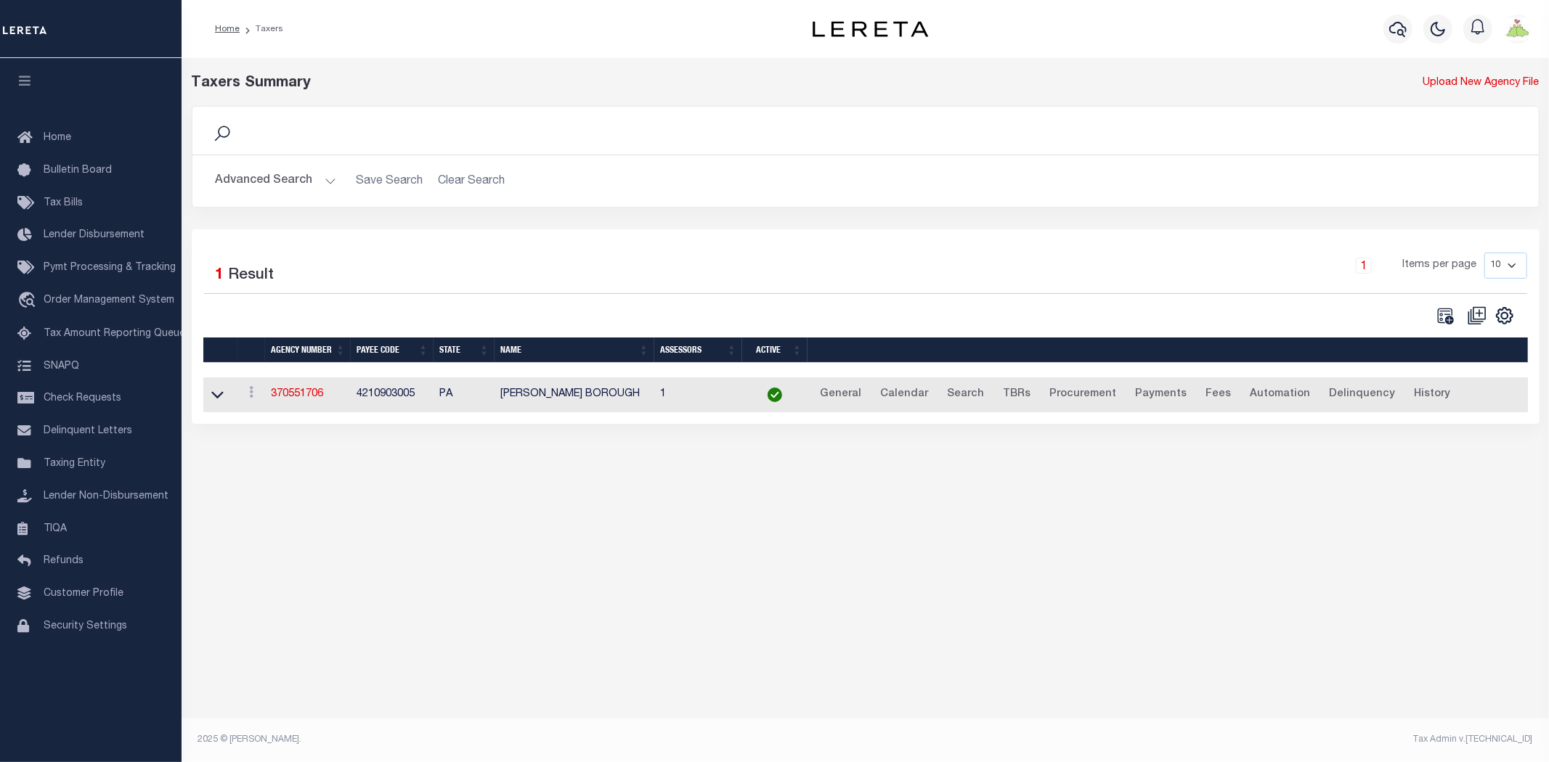
click at [269, 176] on button "Advanced Search" at bounding box center [276, 181] width 121 height 28
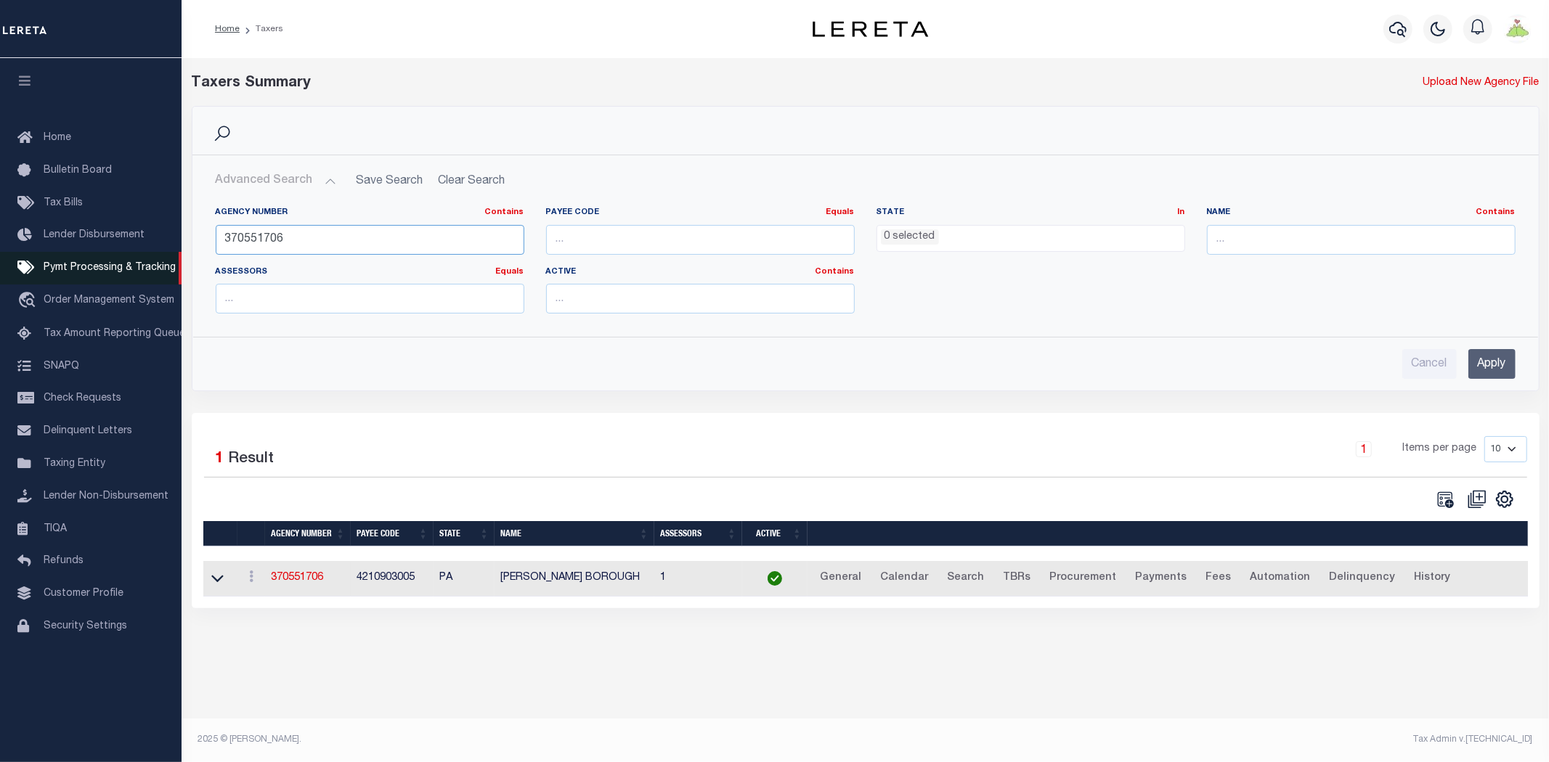
drag, startPoint x: 317, startPoint y: 232, endPoint x: 55, endPoint y: 254, distance: 263.1
click at [55, 254] on div "Home Taxers Profile" at bounding box center [774, 372] width 1549 height 744
type input "450030000"
click at [1470, 361] on input "Apply" at bounding box center [1491, 364] width 47 height 30
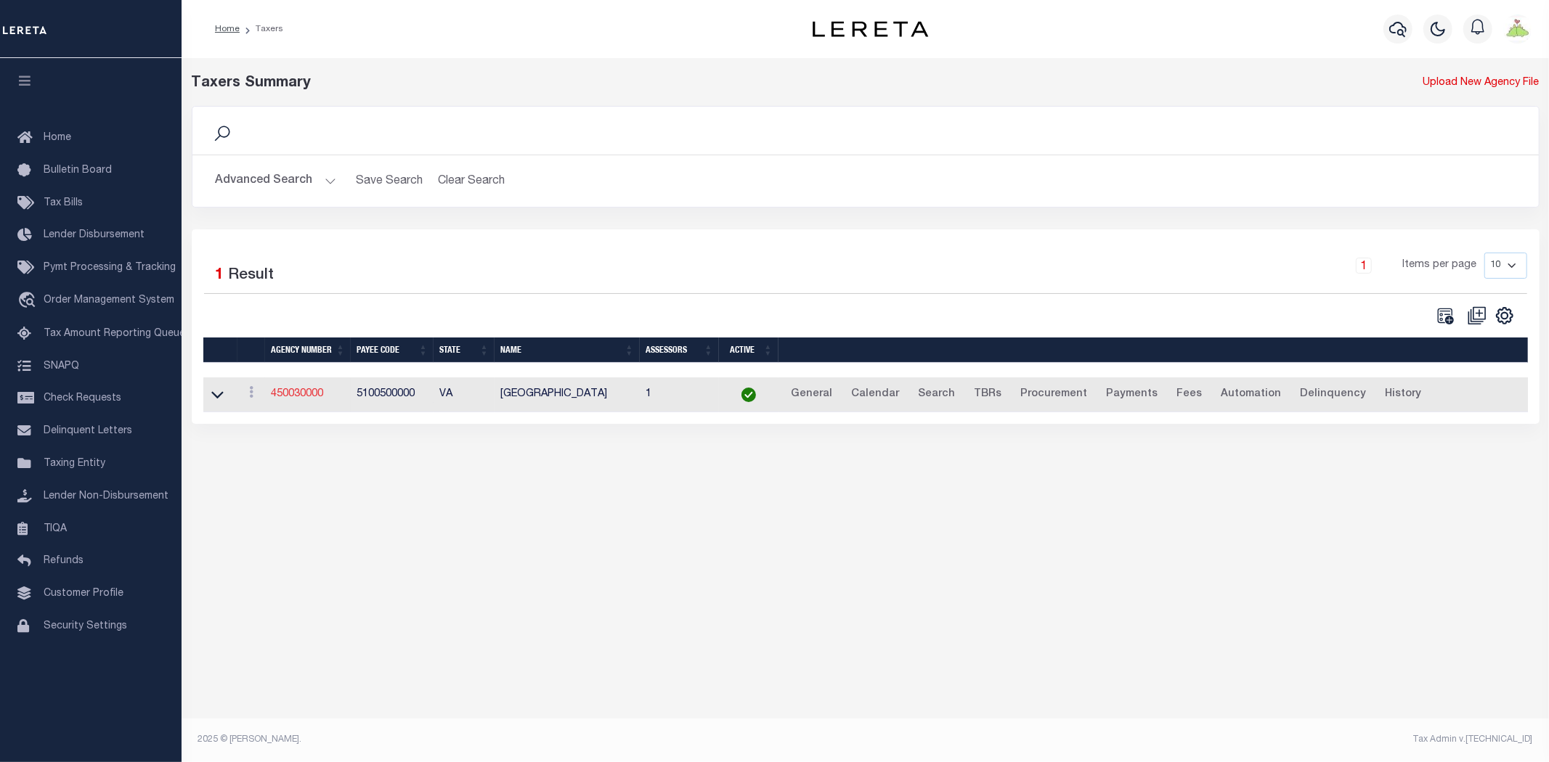
click at [301, 391] on link "450030000" at bounding box center [297, 394] width 52 height 10
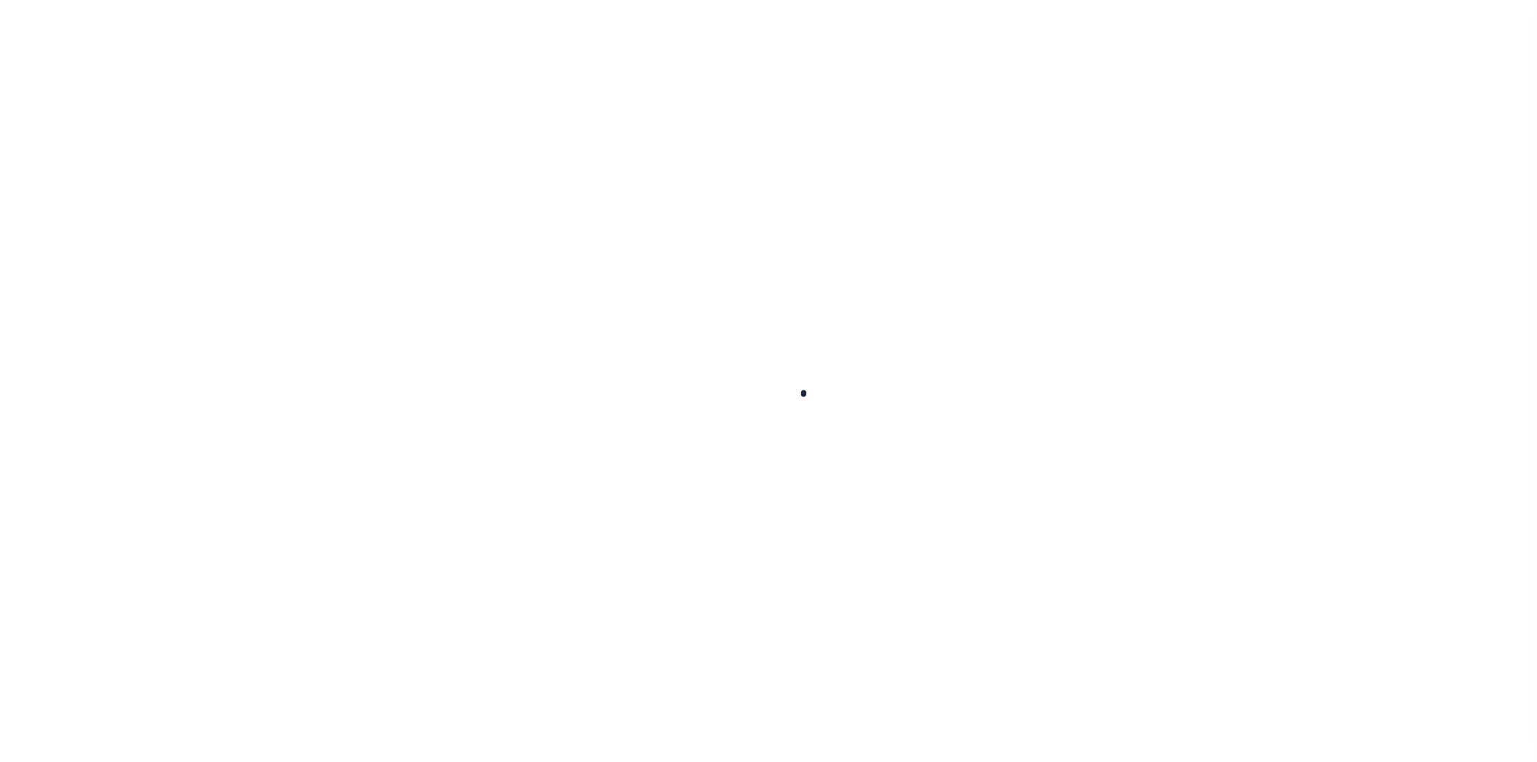
select select
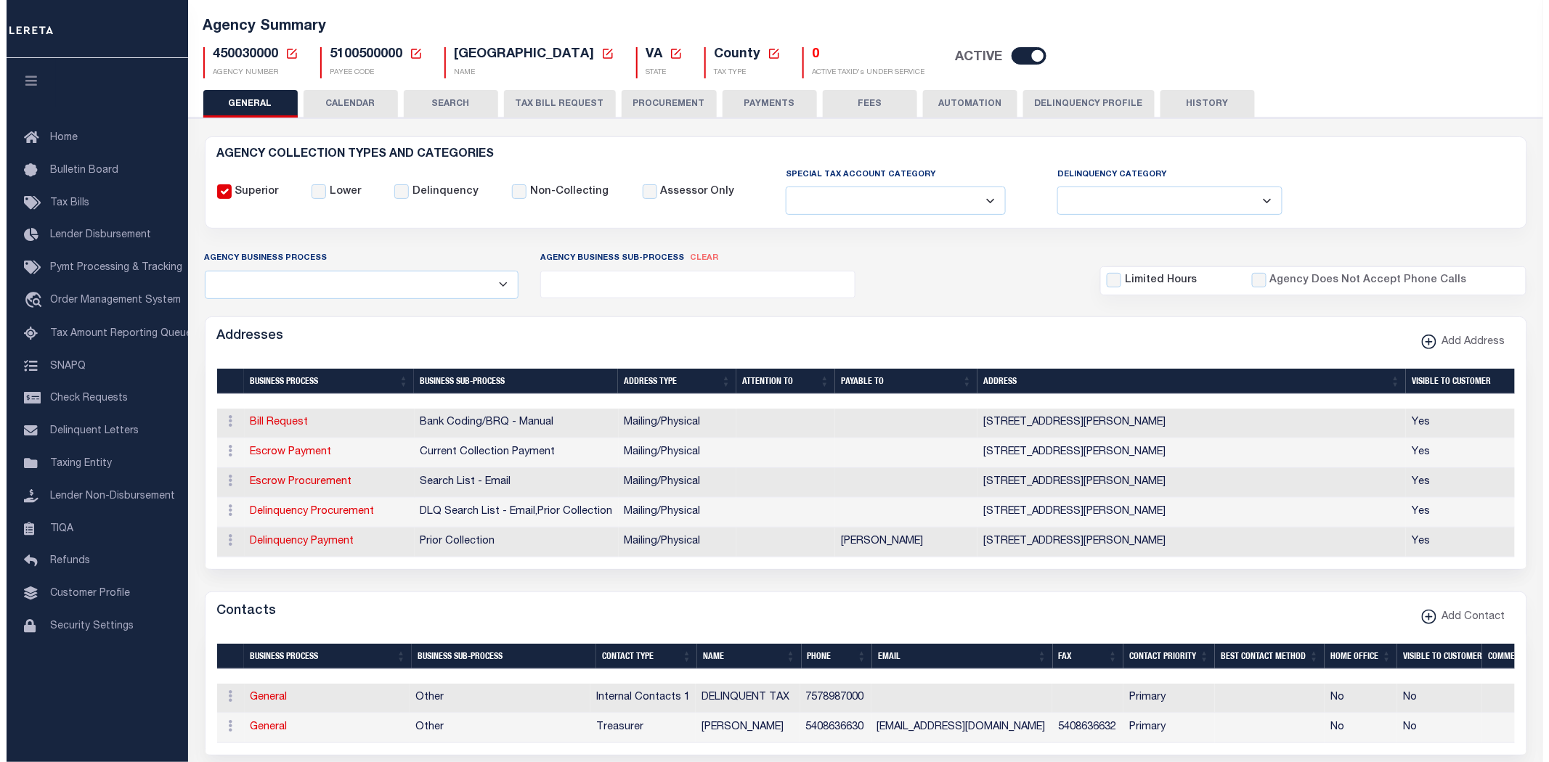
scroll to position [161, 0]
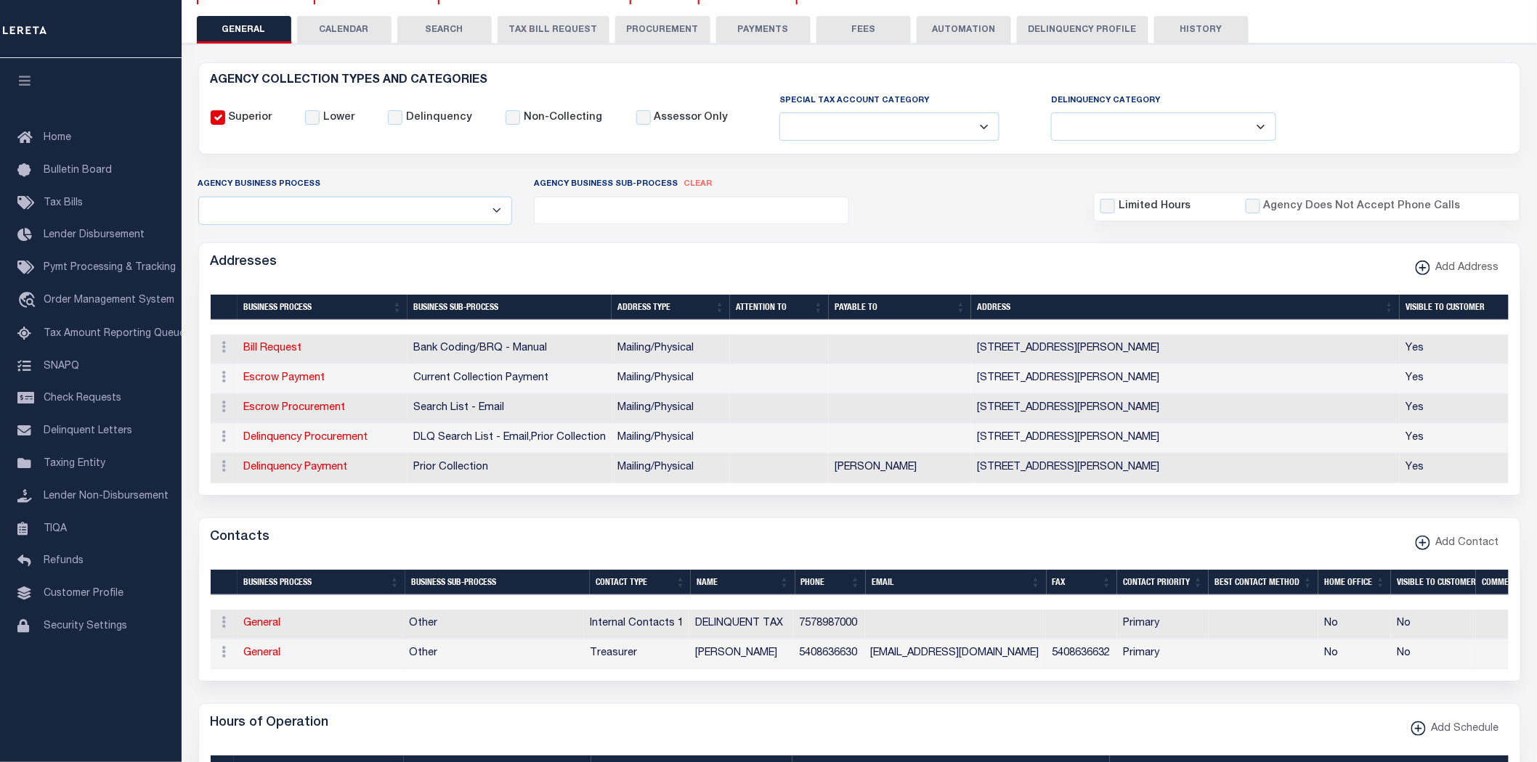
click at [310, 670] on td "General" at bounding box center [320, 655] width 165 height 30
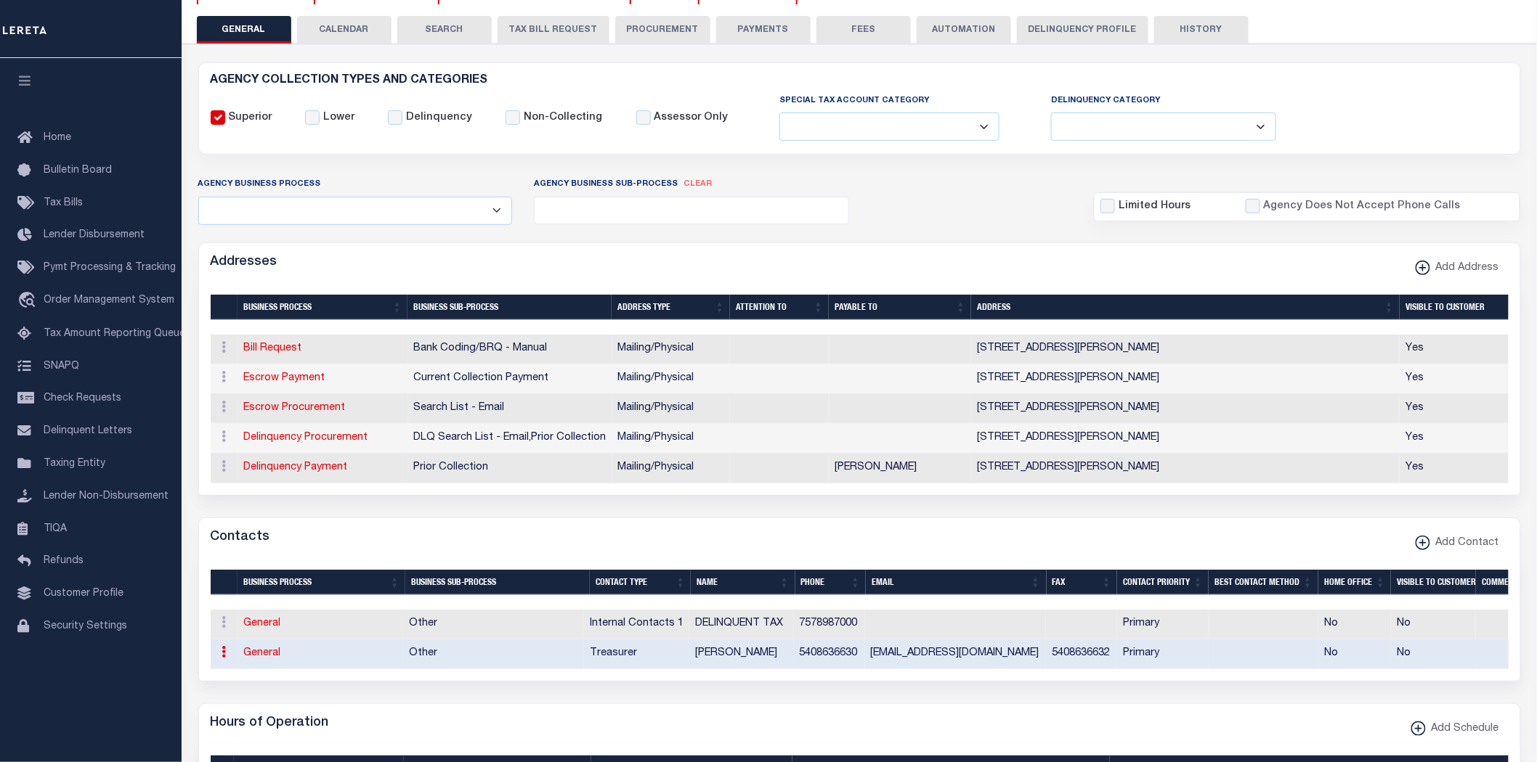
click at [256, 659] on link "General" at bounding box center [262, 653] width 37 height 10
checkbox input "false"
select select
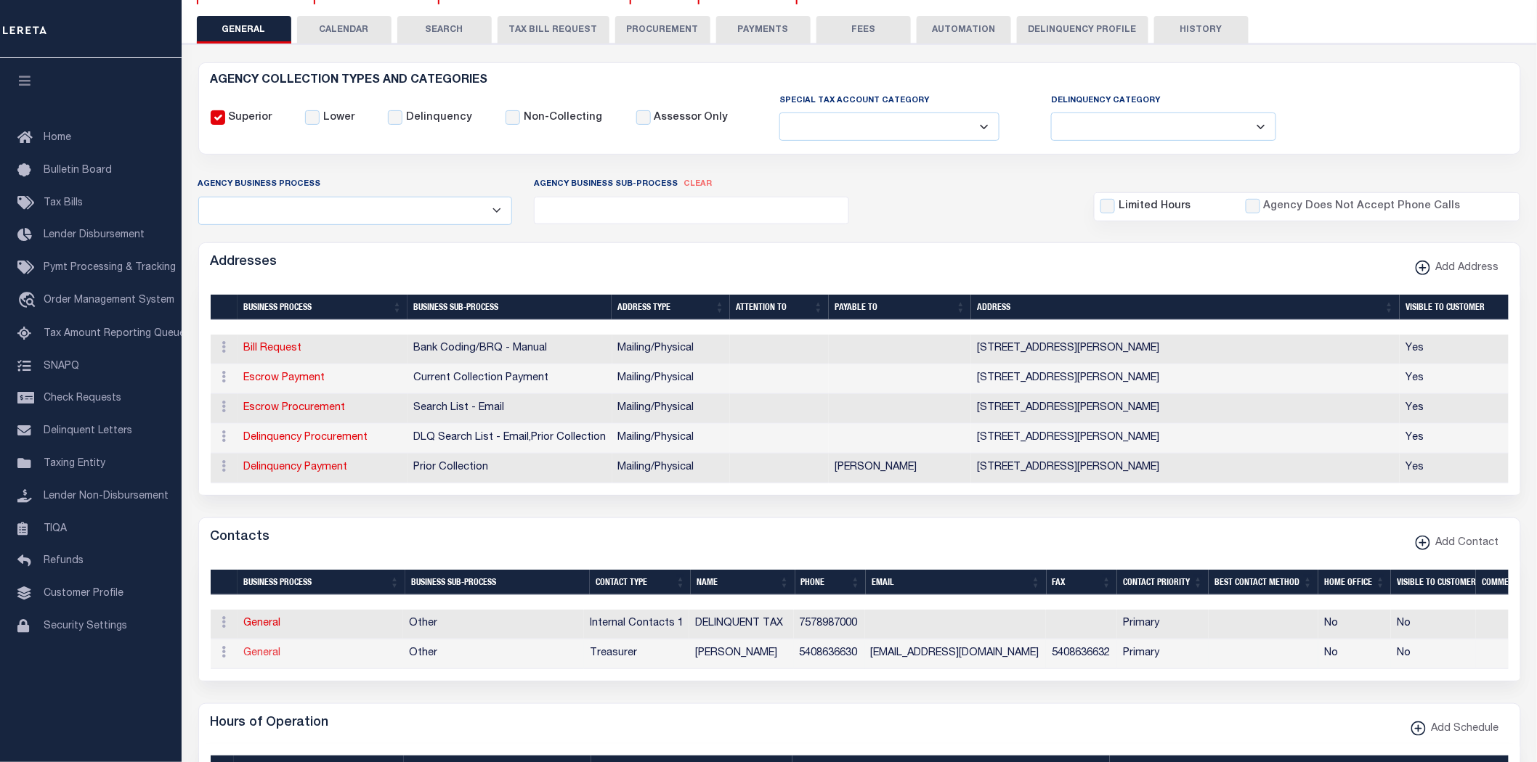
select select "3"
select select "1"
type input "[PERSON_NAME]"
type input "S"
type input "BROWN"
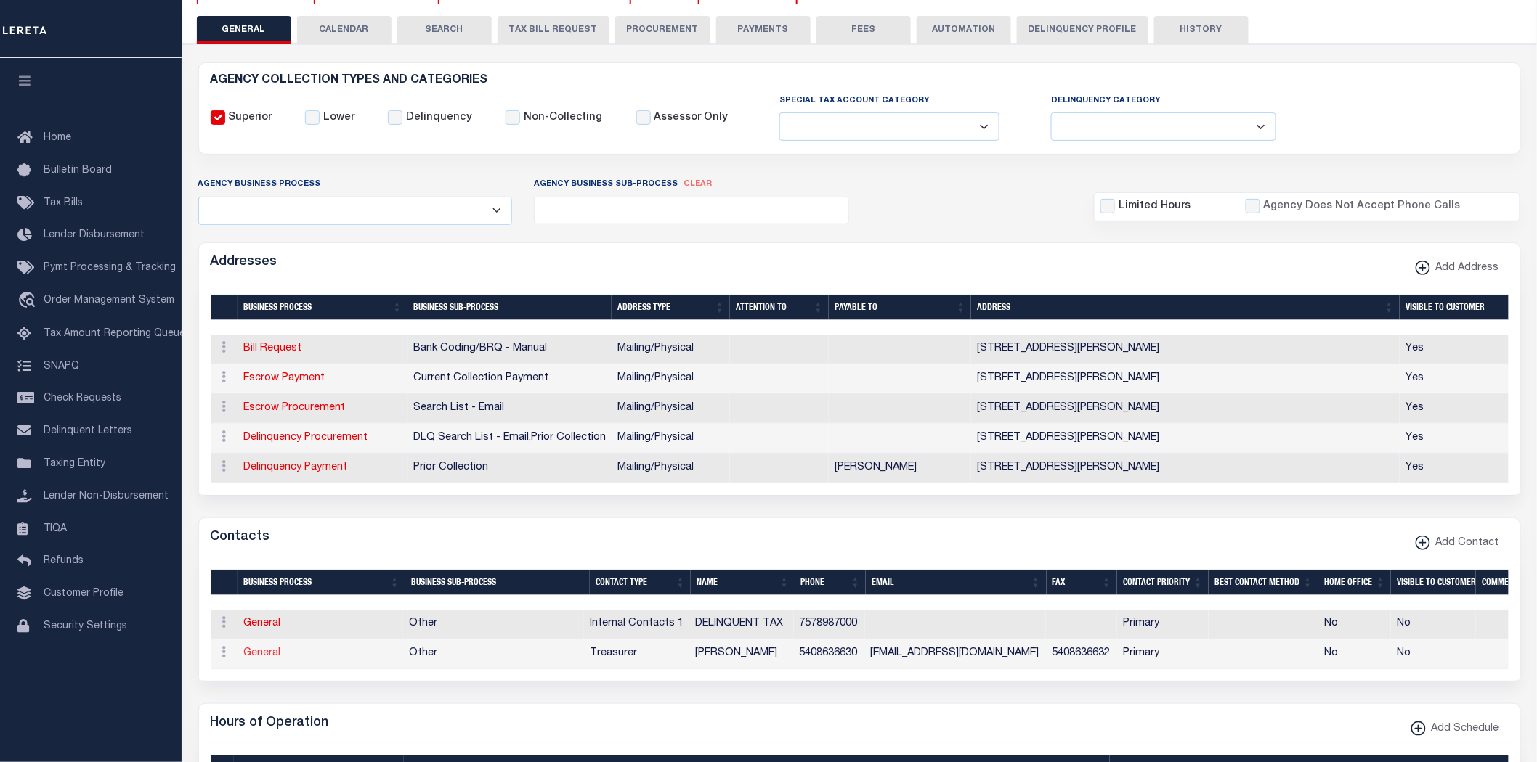
type input "5408636630"
type input "5408636632"
type input "[EMAIL_ADDRESS][DOMAIN_NAME]"
select select "6"
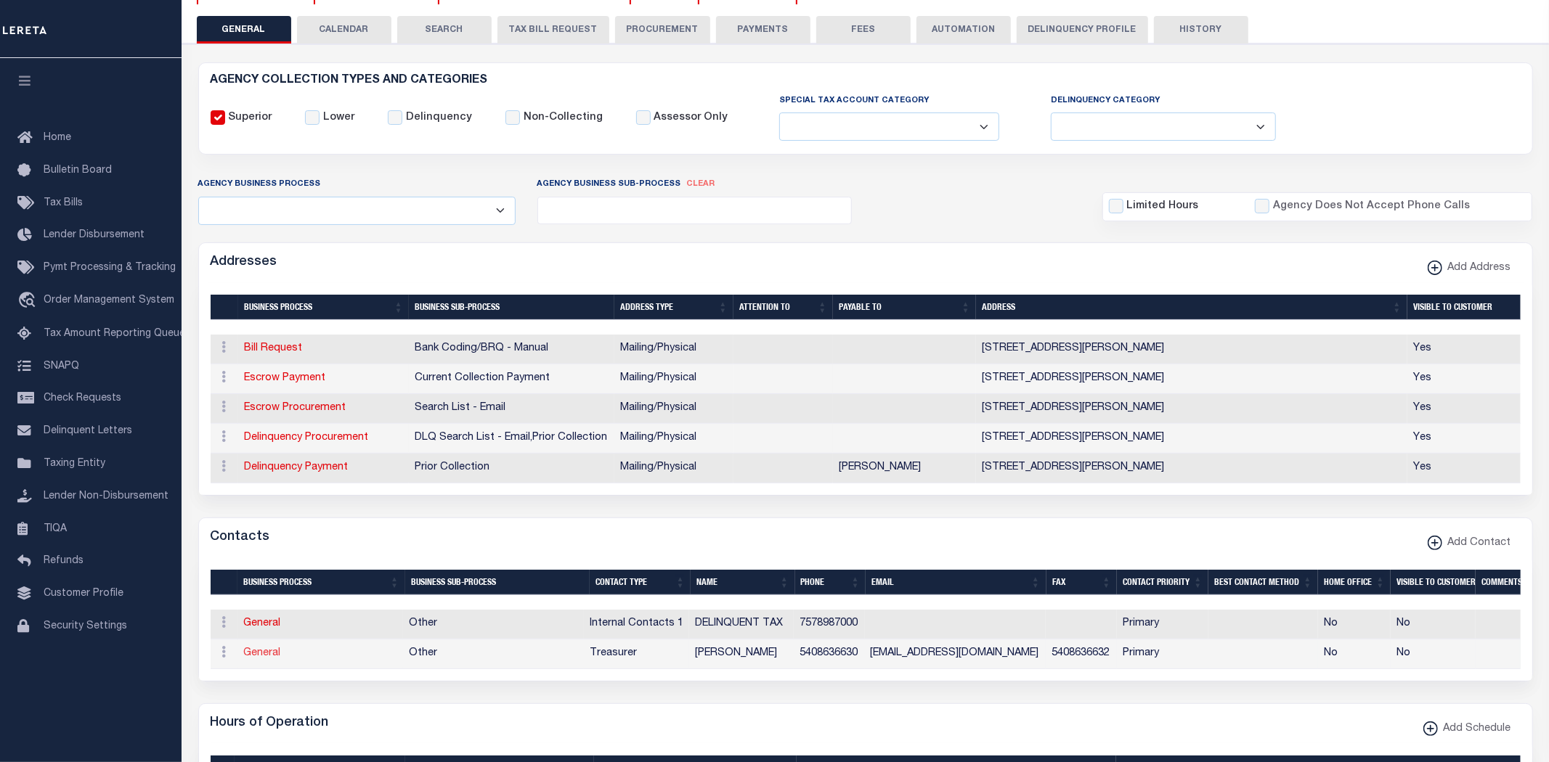
select select "39"
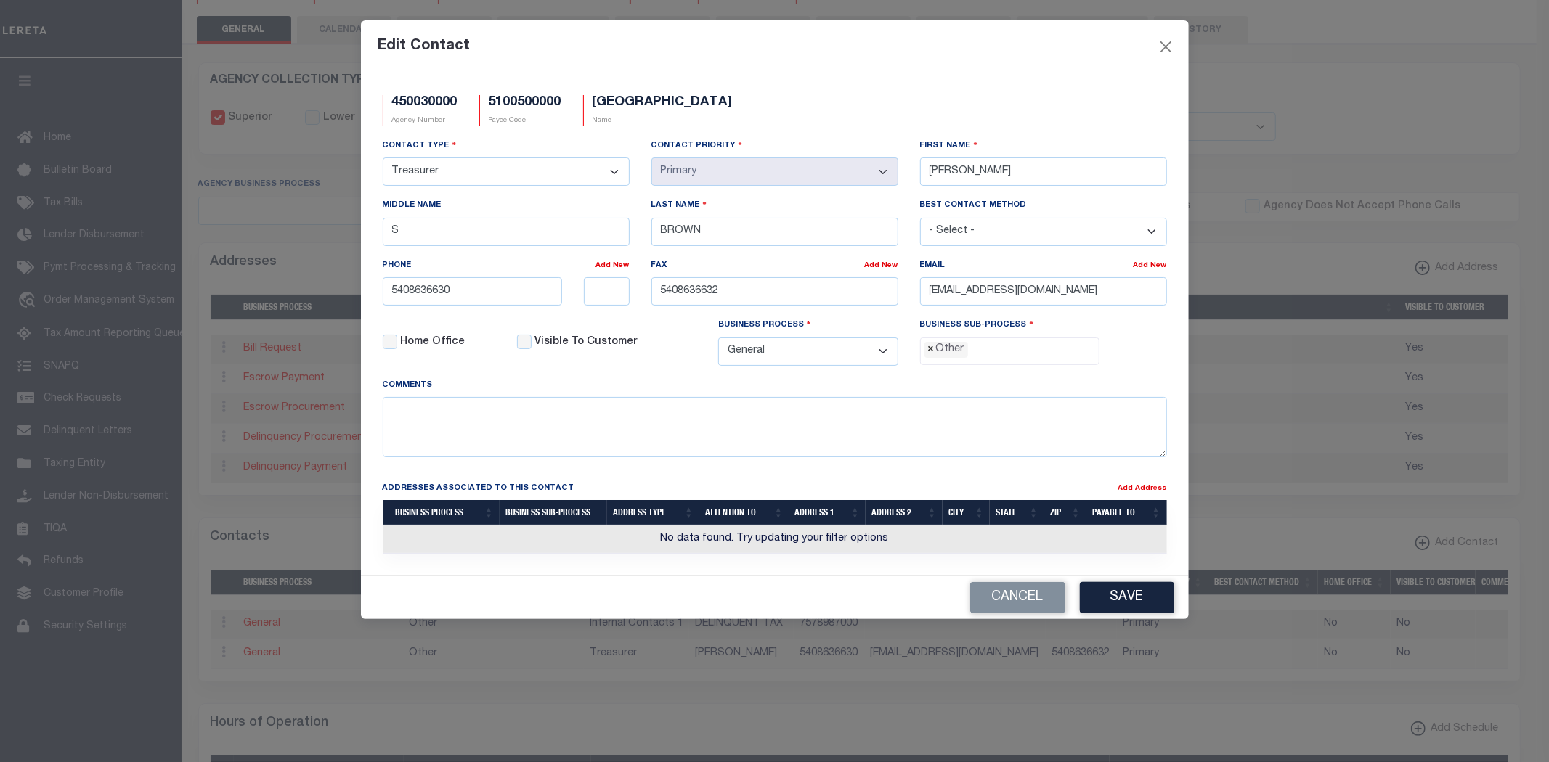
click at [928, 353] on span "×" at bounding box center [931, 350] width 7 height 16
click at [1105, 597] on button "Save" at bounding box center [1127, 597] width 94 height 31
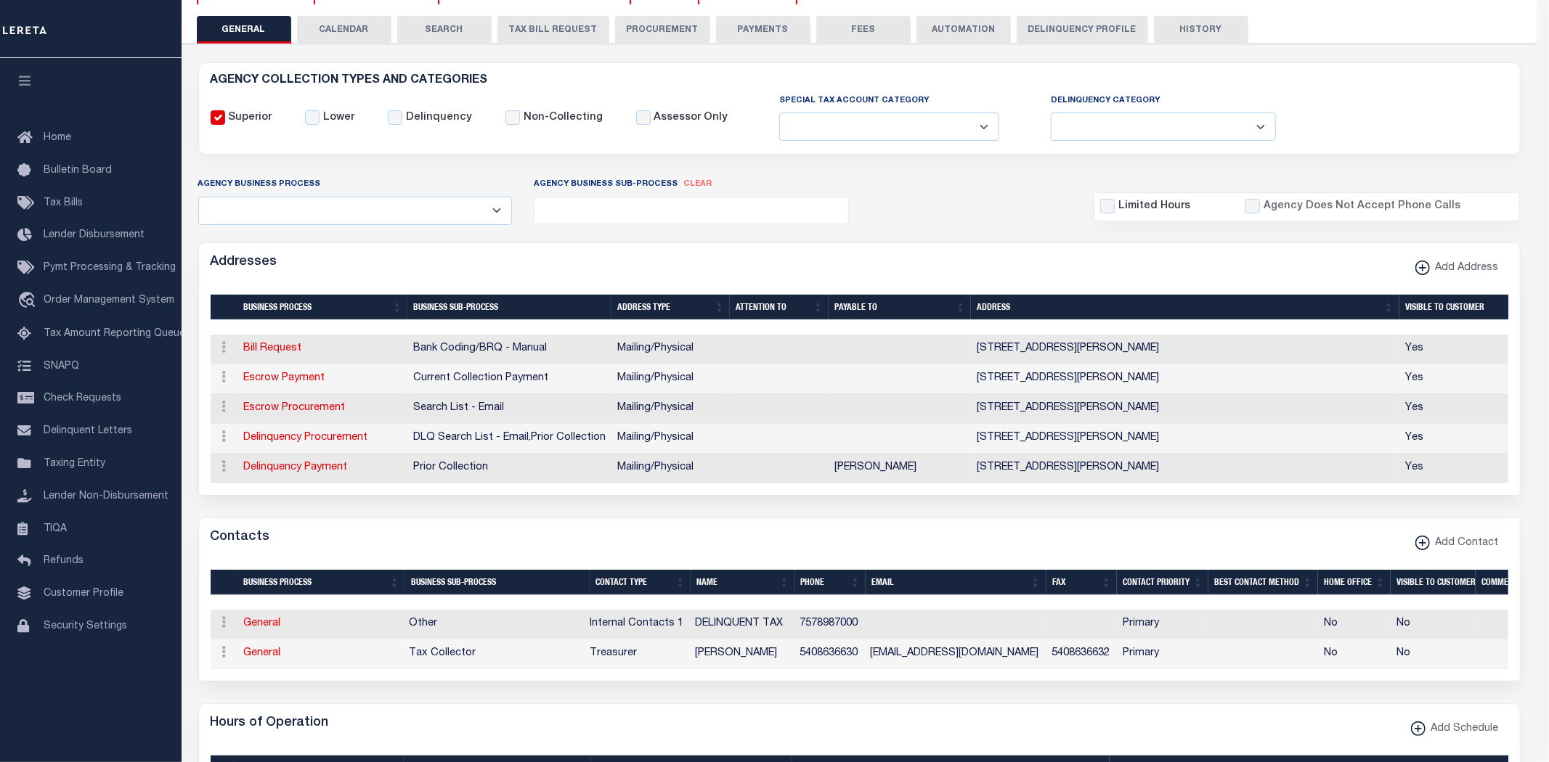
select select "39"
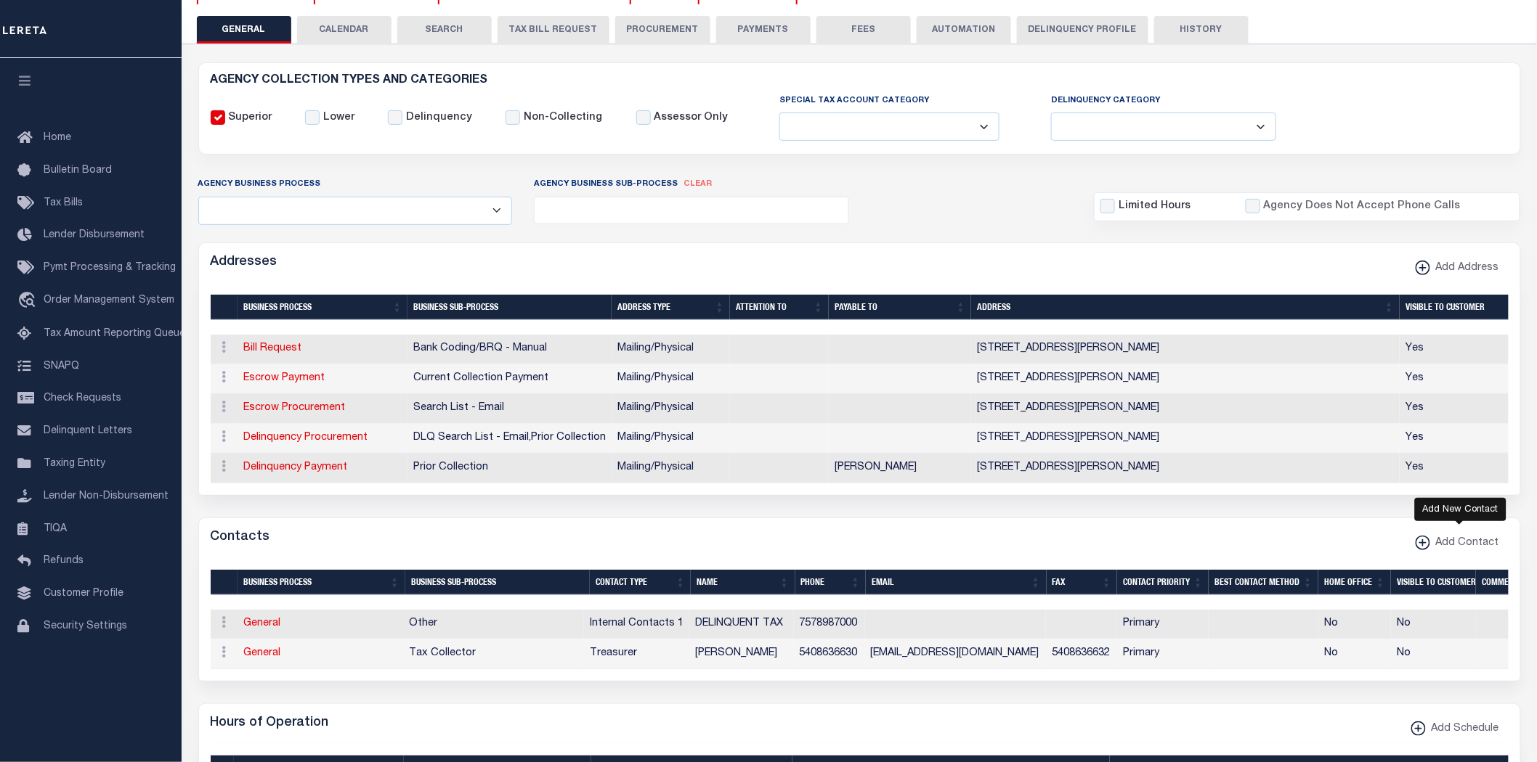
click at [1450, 540] on span "Add Contact" at bounding box center [1464, 544] width 69 height 16
select select
select select "1"
checkbox input "false"
checkbox input "true"
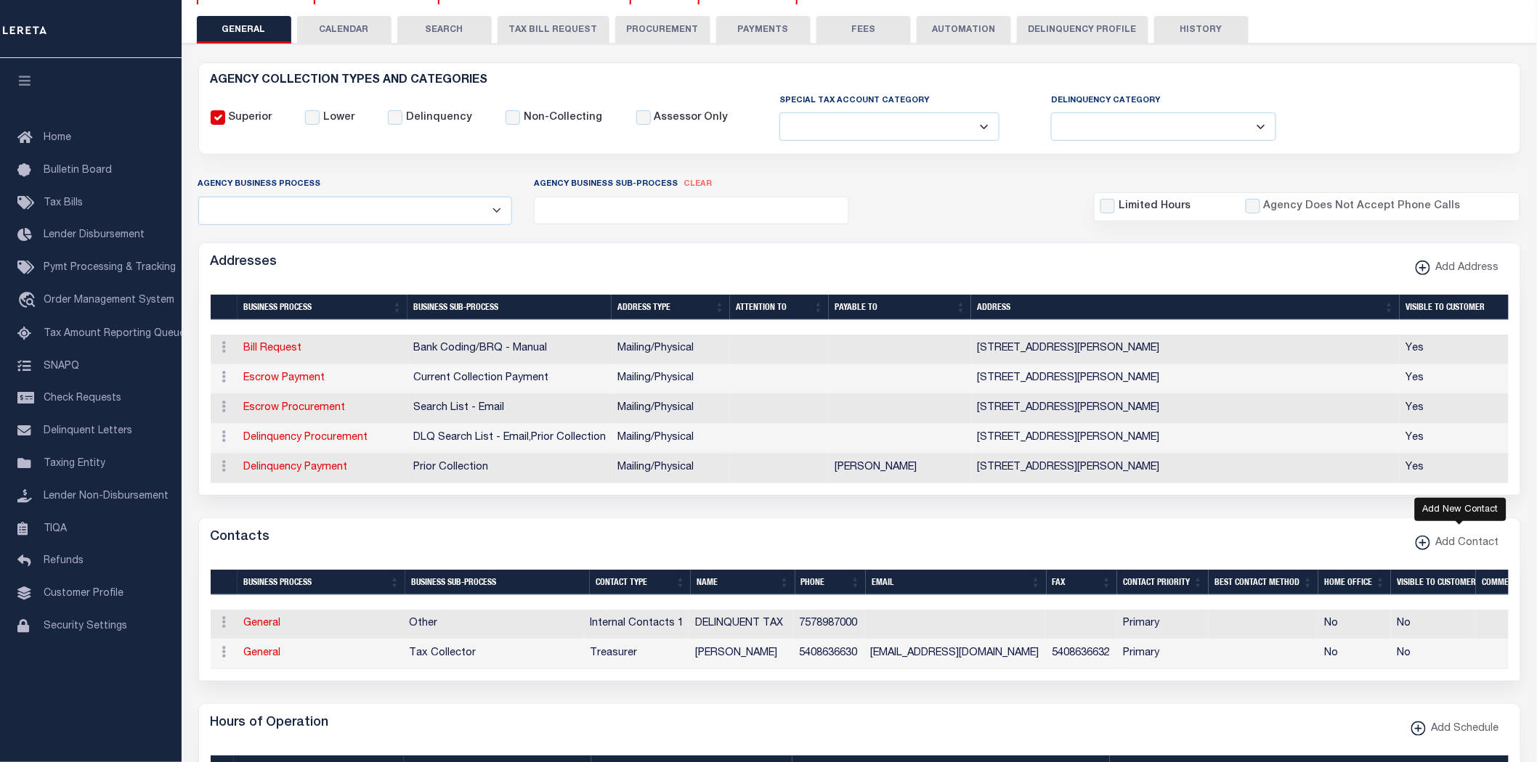
select select
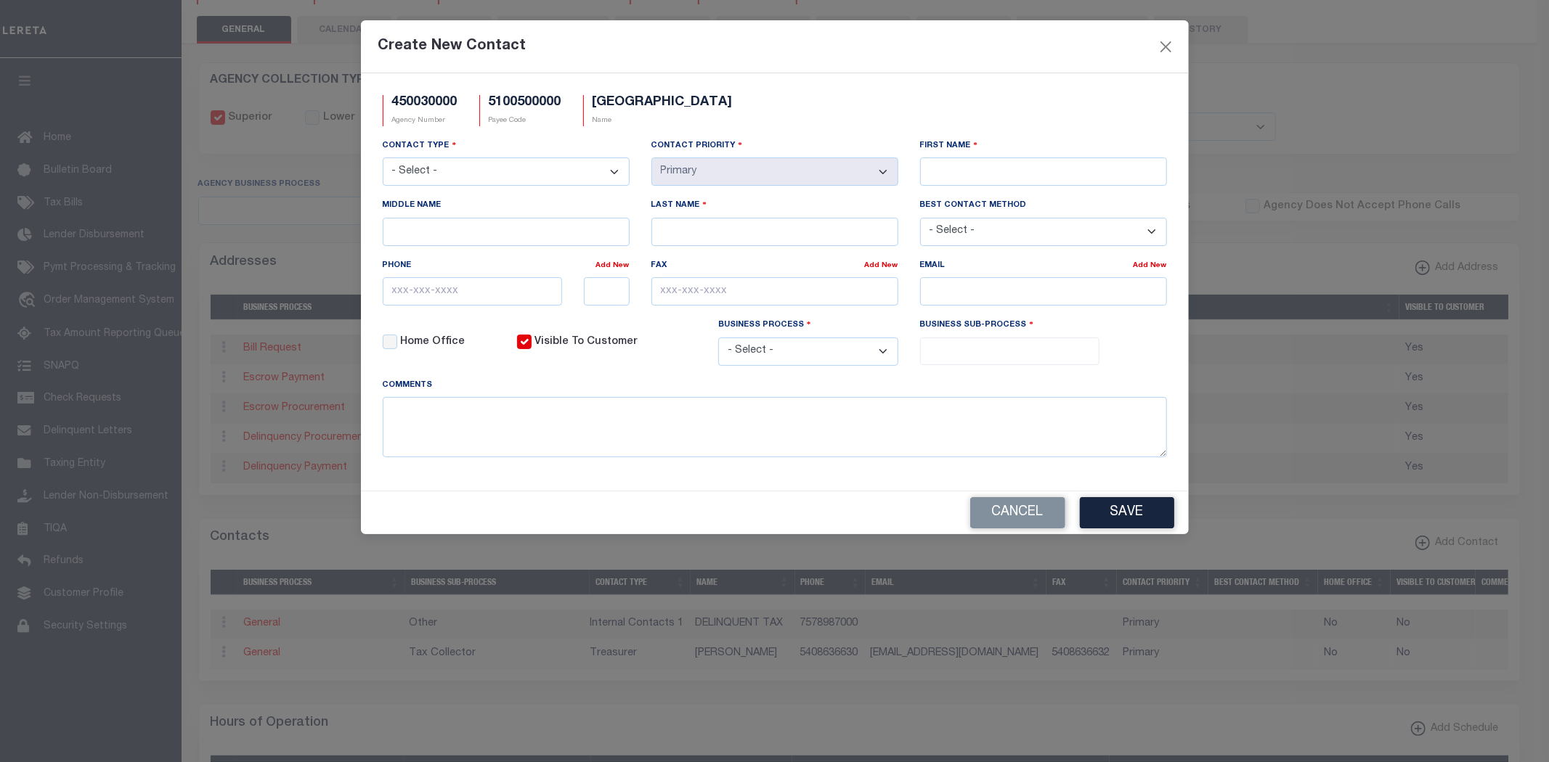
scroll to position [0, 0]
click at [456, 165] on select "- Select - Assessor Clerk Internal Contacts 1 Internal Contacts 2 Internal Cont…" at bounding box center [506, 172] width 247 height 28
select select "5"
click at [383, 158] on select "- Select - Assessor Clerk Internal Contacts 1 Internal Contacts 2 Internal Cont…" at bounding box center [506, 172] width 247 height 28
select select "2"
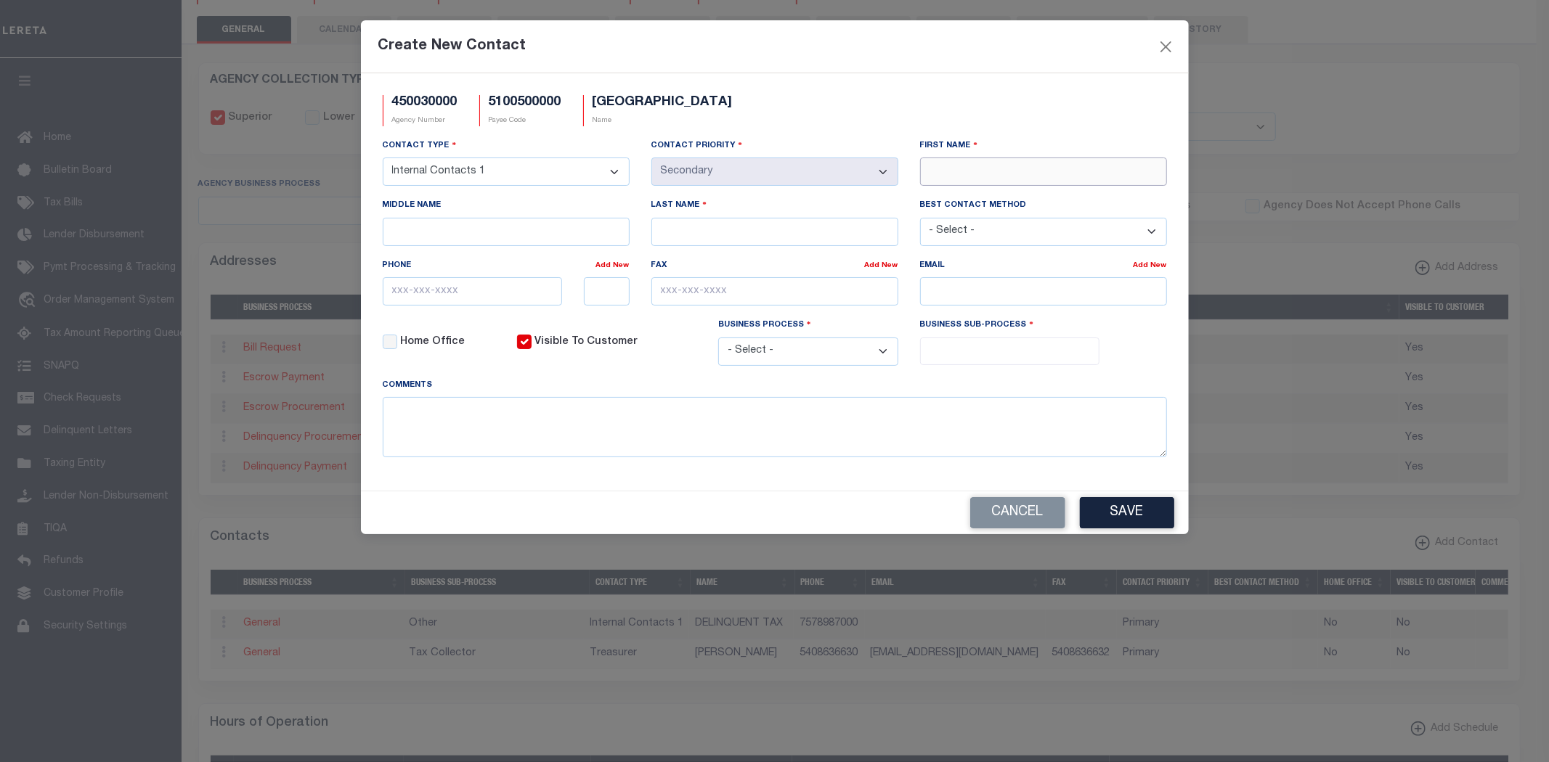
click at [1026, 179] on input "First Name" at bounding box center [1043, 172] width 247 height 28
type input "[PERSON_NAME]"
click at [487, 301] on input "text" at bounding box center [473, 291] width 180 height 28
type input "[PHONE_NUMBER]"
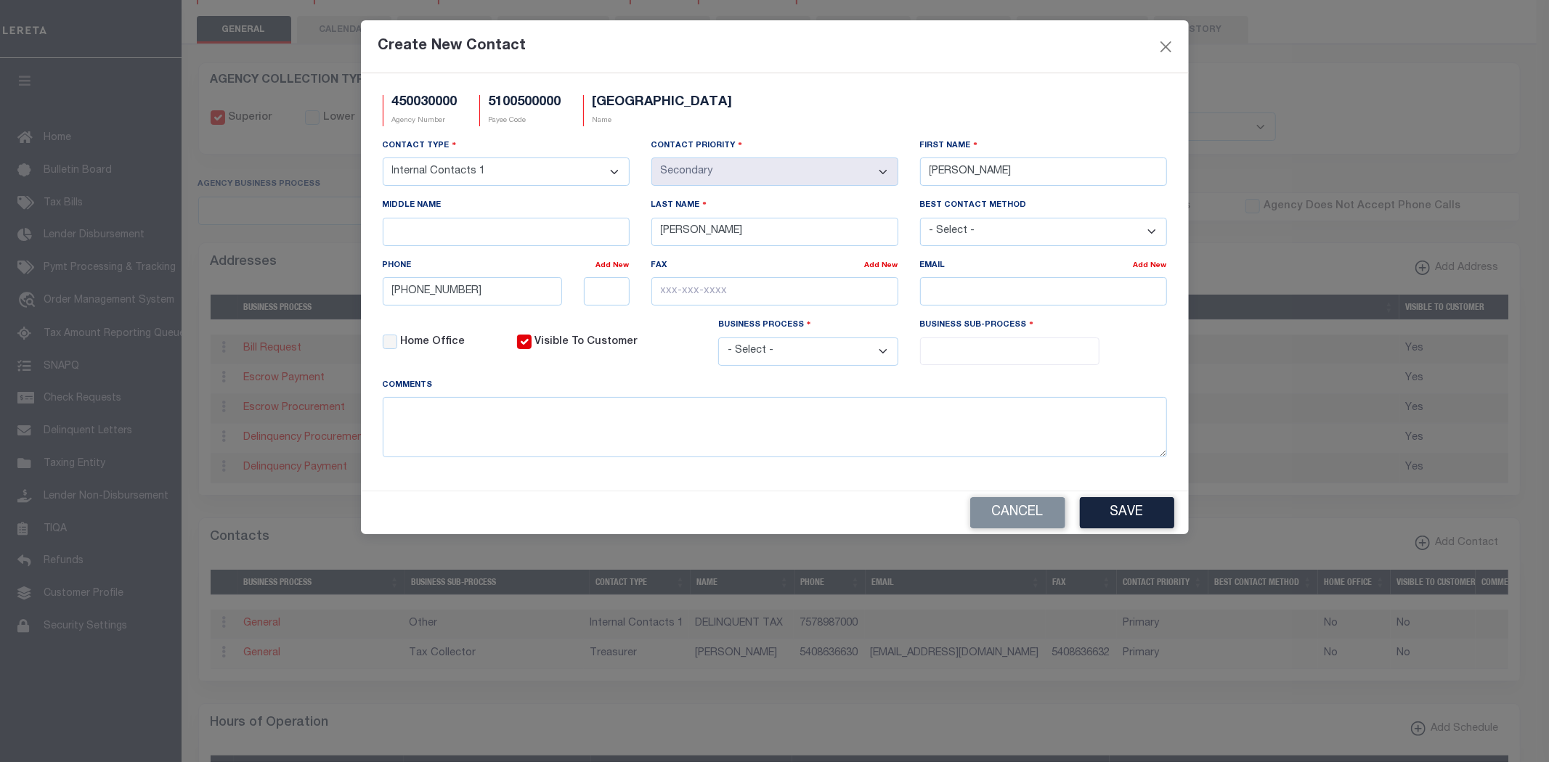
click at [757, 358] on select "- Select - All Automation Bill Request Delinquency Payment Delinquency Procurem…" at bounding box center [808, 352] width 180 height 28
select select "6"
click at [718, 341] on select "- Select - All Automation Bill Request Delinquency Payment Delinquency Procurem…" at bounding box center [808, 352] width 180 height 28
click at [974, 365] on span at bounding box center [1010, 352] width 180 height 28
select select "39"
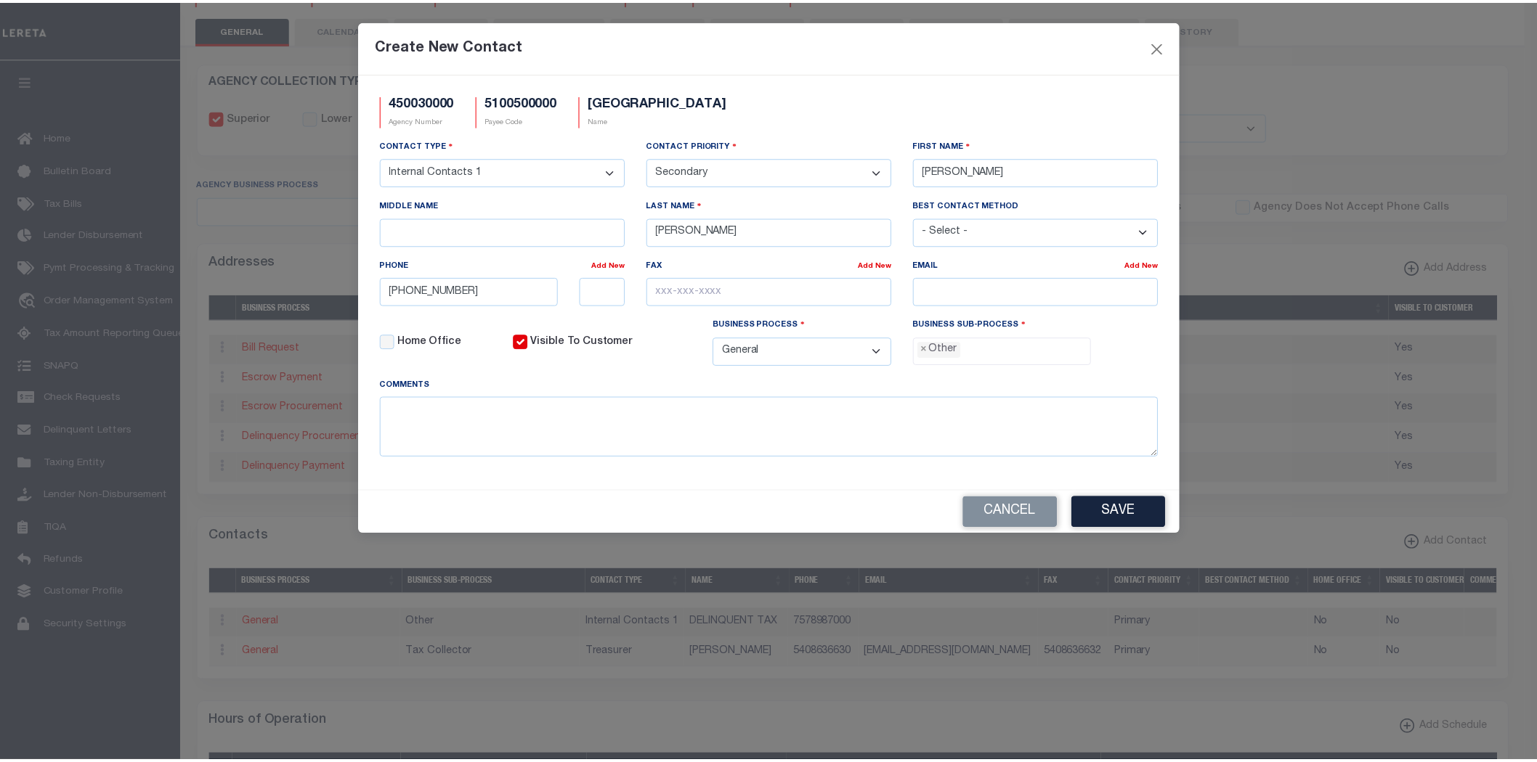
scroll to position [27, 0]
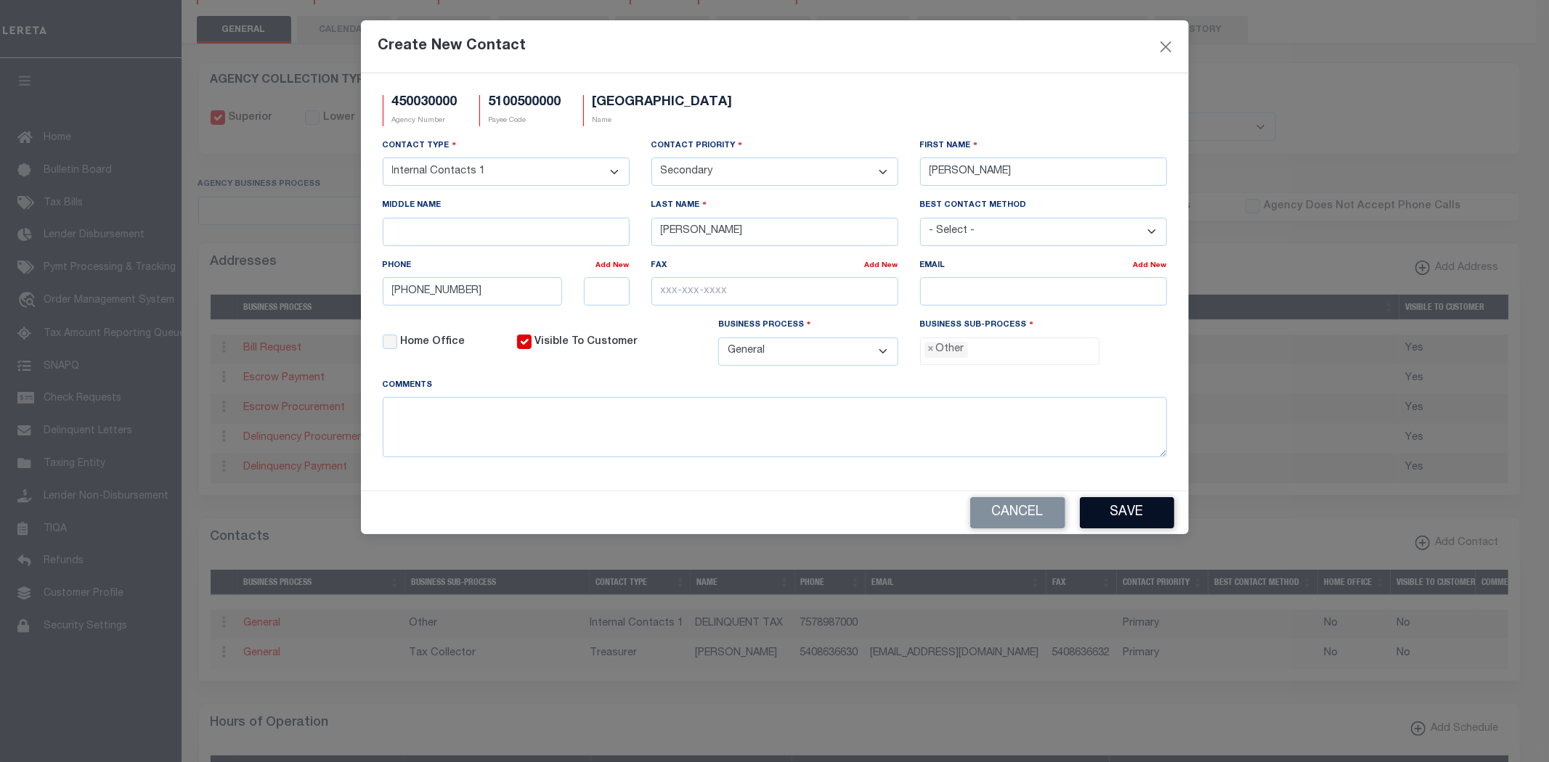
click at [1133, 509] on button "Save" at bounding box center [1127, 512] width 94 height 31
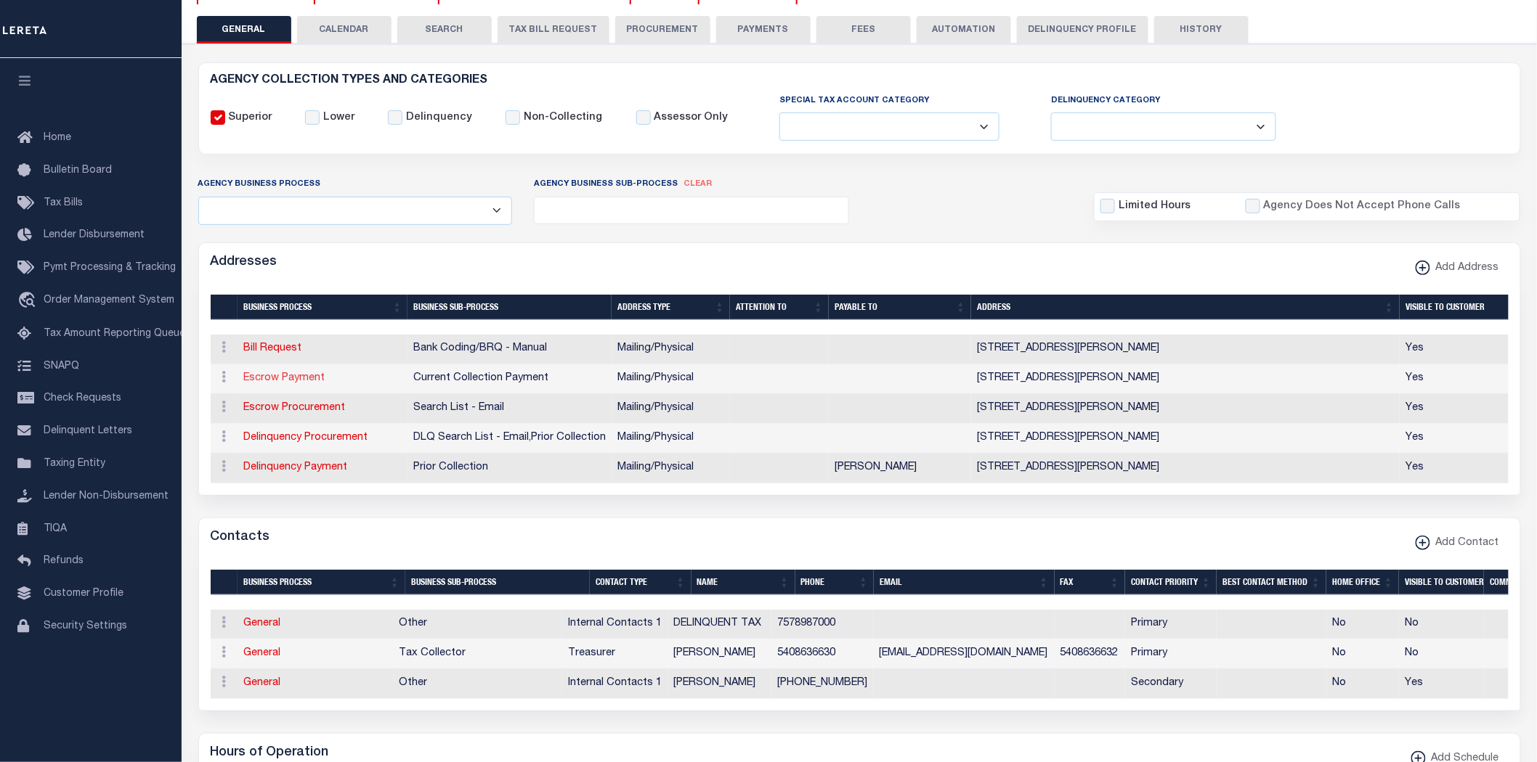
click at [274, 380] on link "Escrow Payment" at bounding box center [284, 378] width 81 height 10
select select "1"
checkbox input "false"
select select
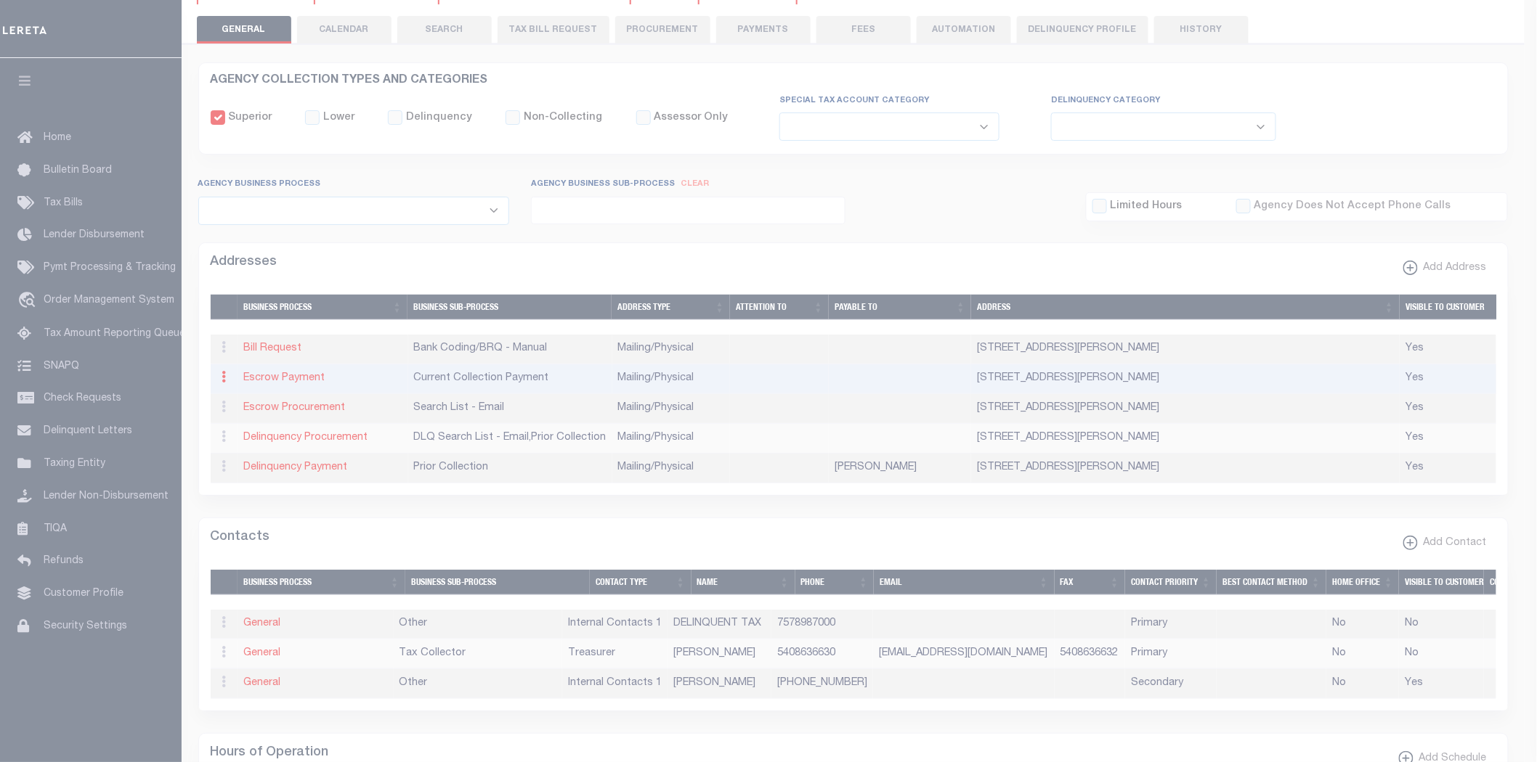
type input "[STREET_ADDRESS]"
type input "[PERSON_NAME]"
select select "VA"
type input "24426-6239"
select select "5"
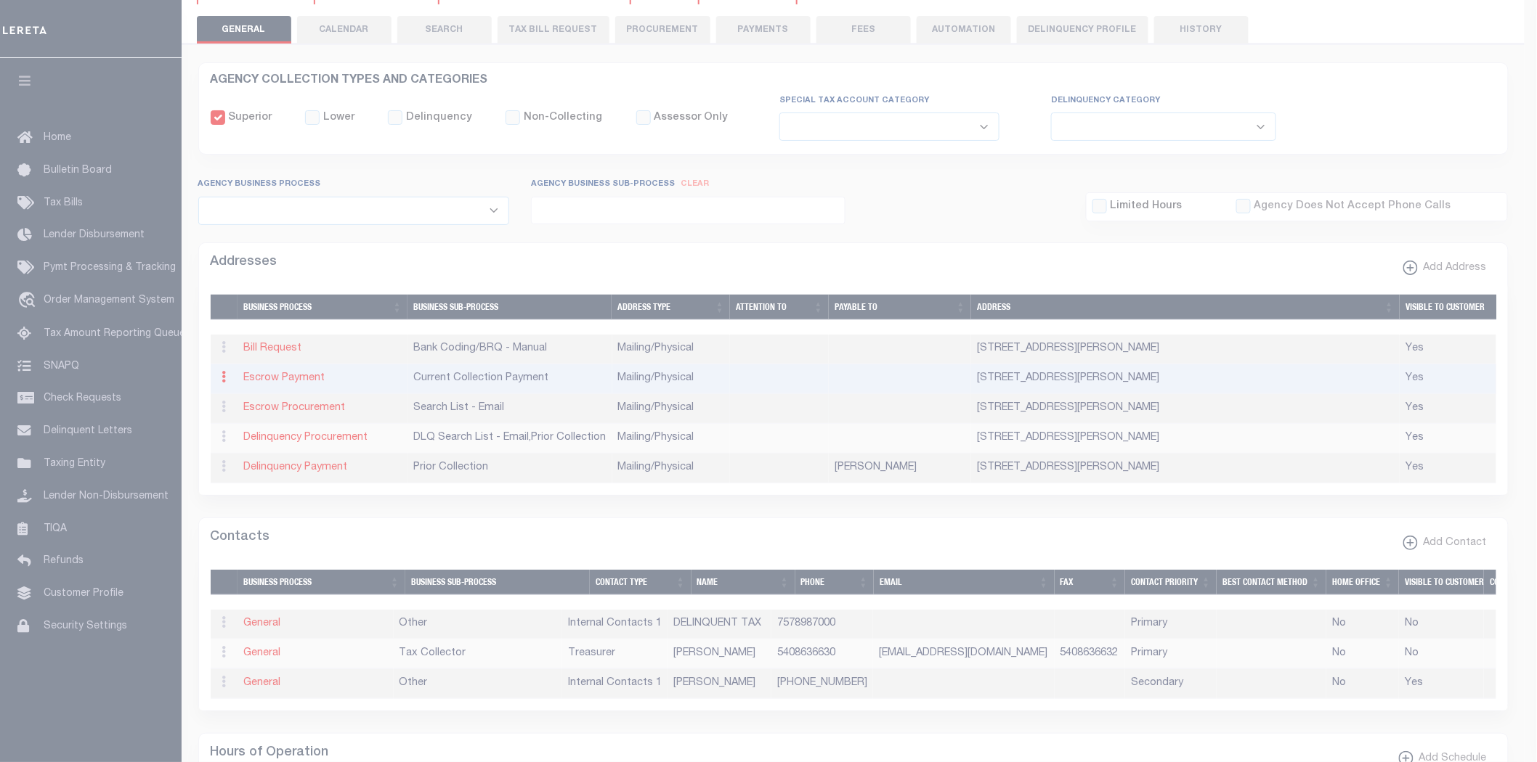
checkbox input "true"
select select "3"
select select "11"
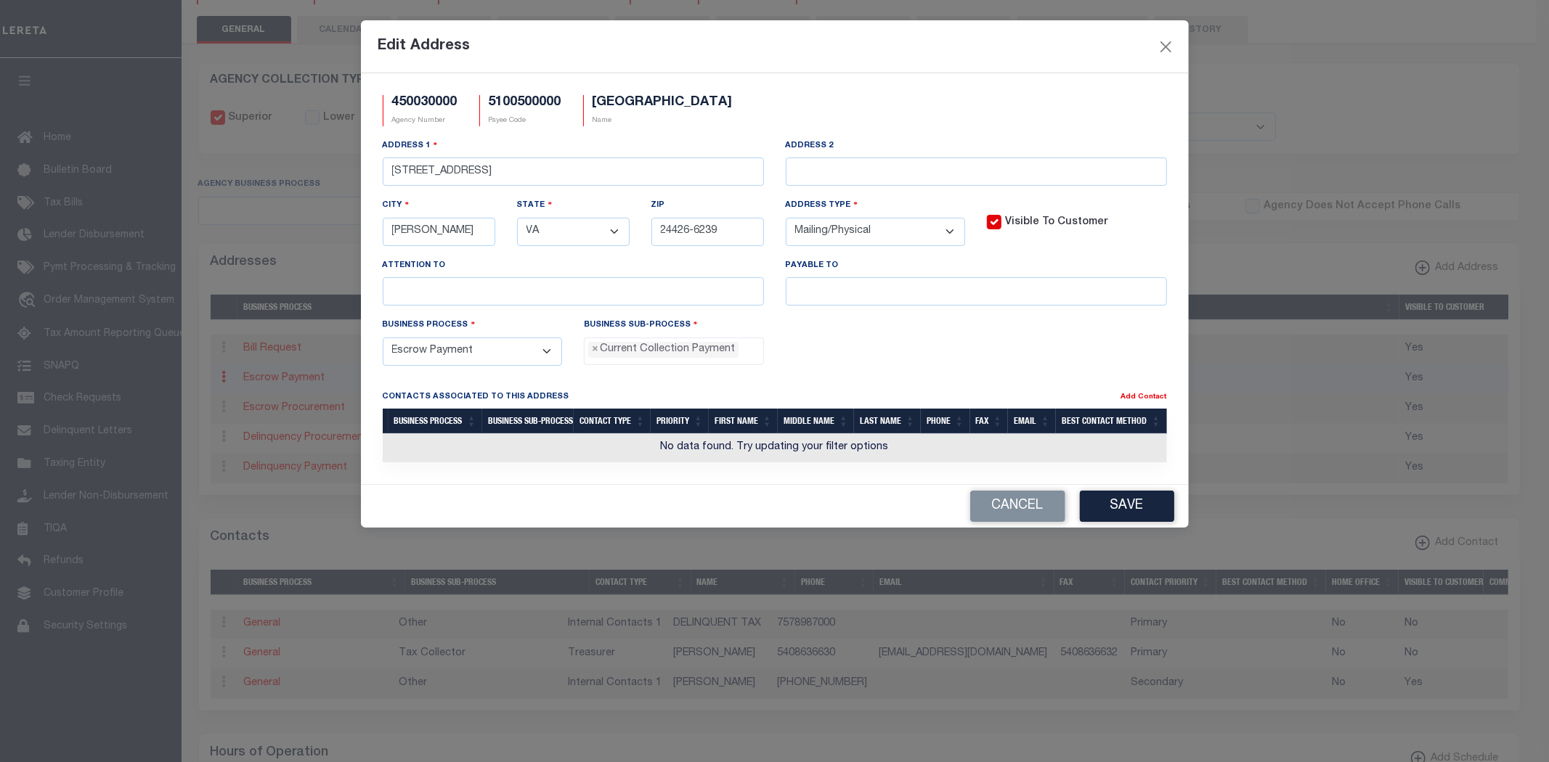
click at [851, 312] on div "Payable To" at bounding box center [976, 288] width 403 height 60
click at [850, 296] on input "text" at bounding box center [976, 291] width 381 height 28
paste input "TAX COLLECTOR"
type input "TAX COLLECTOR"
click at [1131, 494] on div "Cancel Save" at bounding box center [775, 506] width 828 height 43
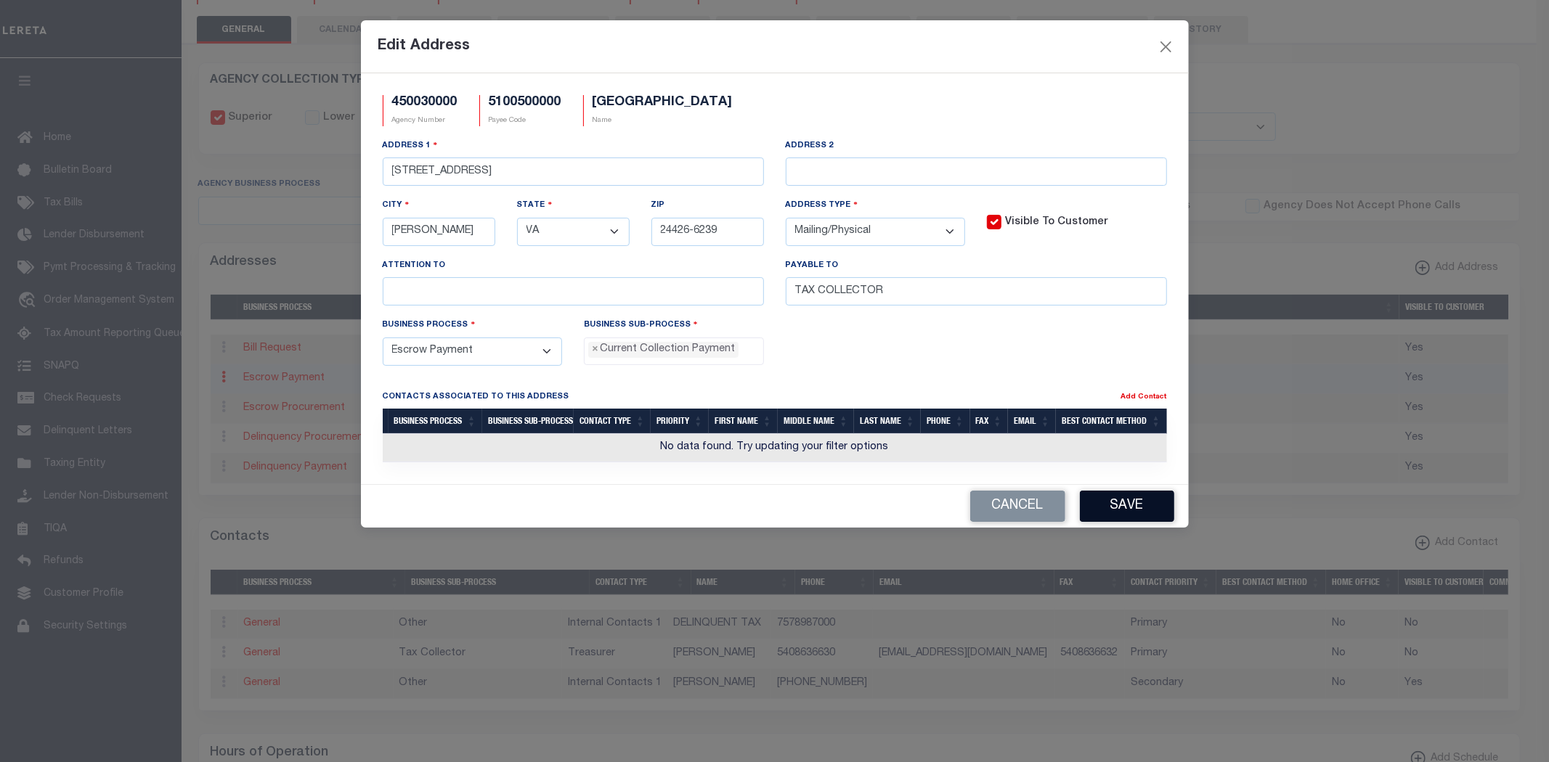
click at [1134, 499] on button "Save" at bounding box center [1127, 506] width 94 height 31
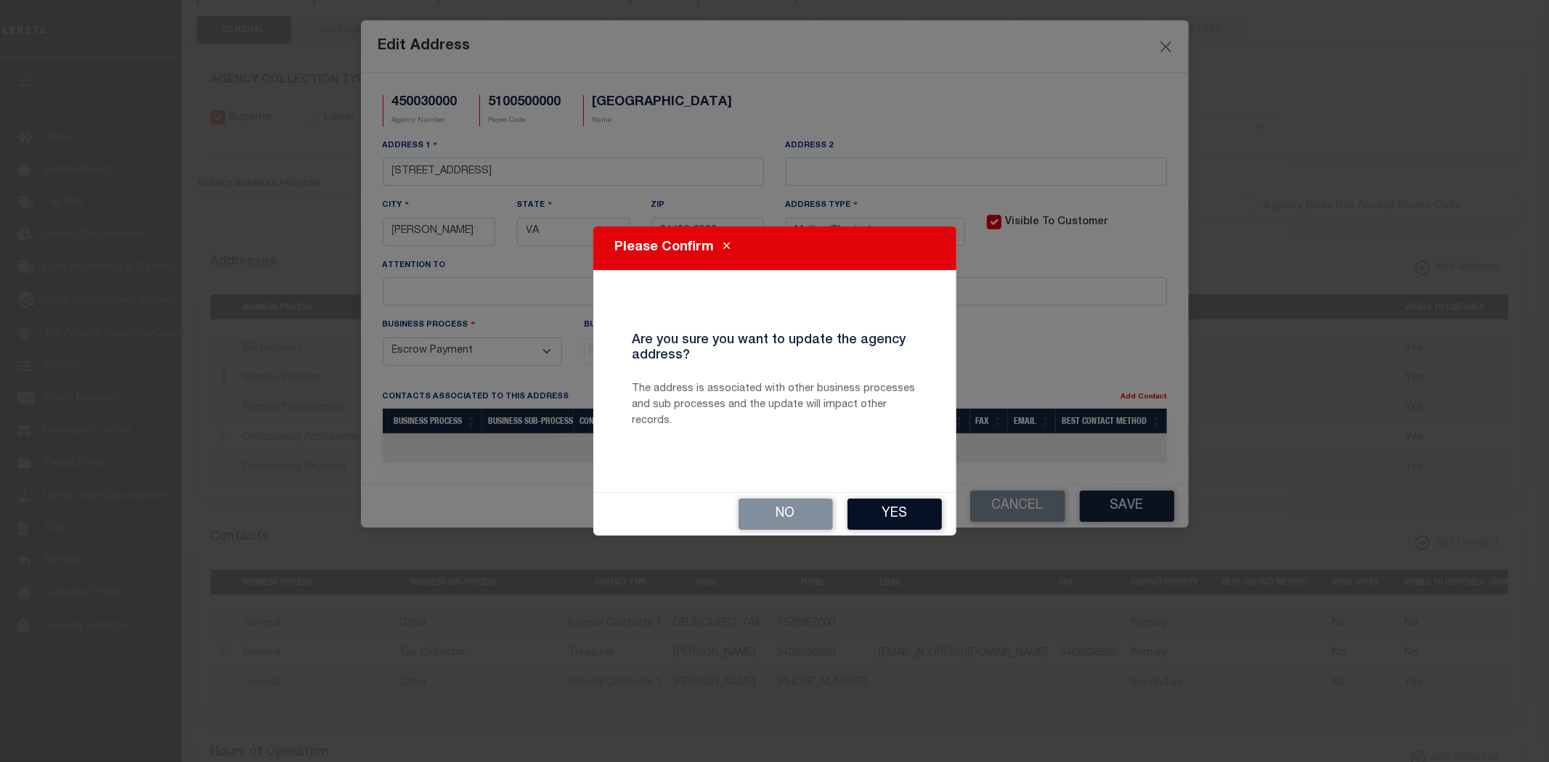
click at [901, 513] on button "Yes" at bounding box center [894, 514] width 94 height 31
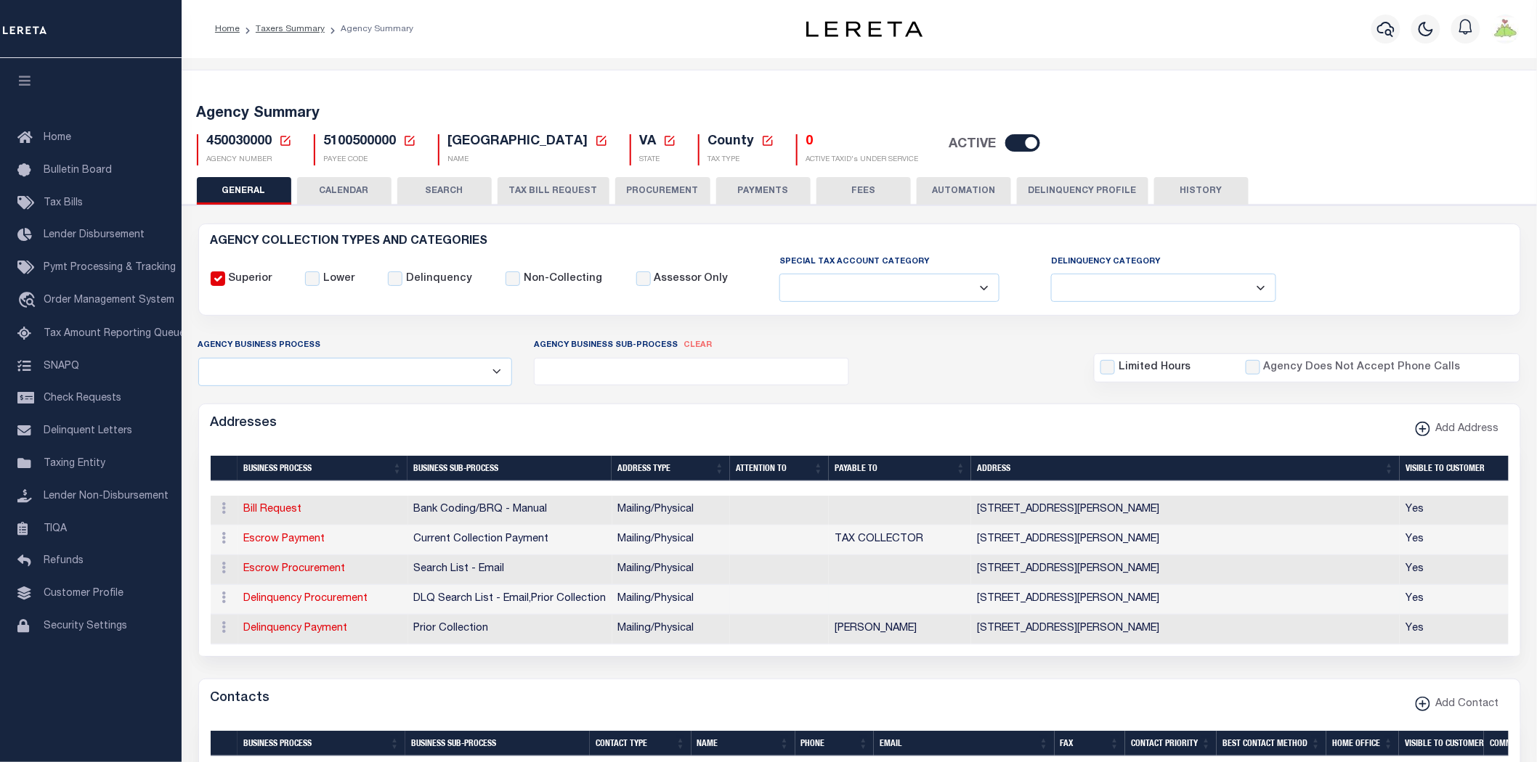
scroll to position [242, 0]
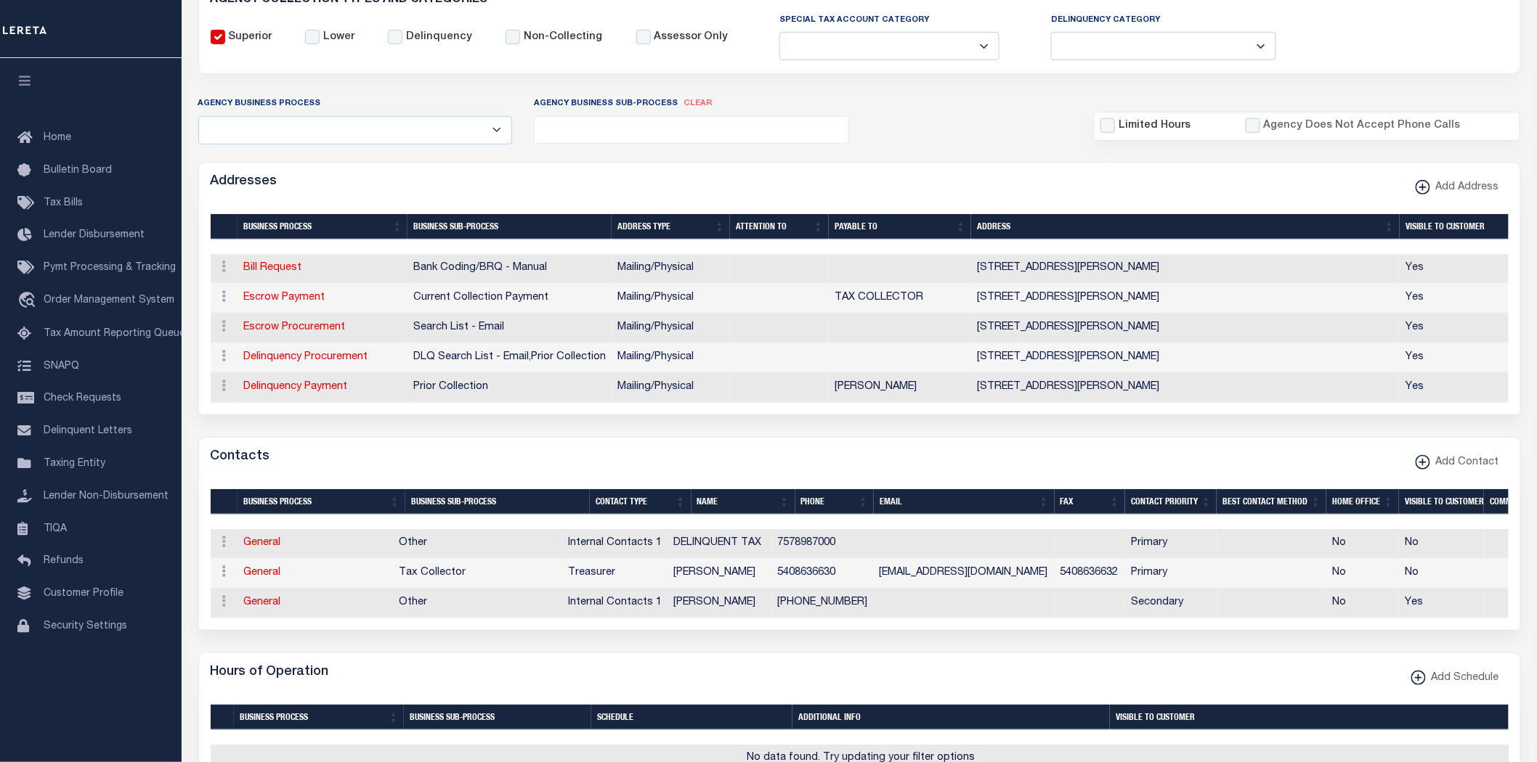
click at [967, 666] on div "Hours of Operation Add Schedule" at bounding box center [859, 674] width 1321 height 40
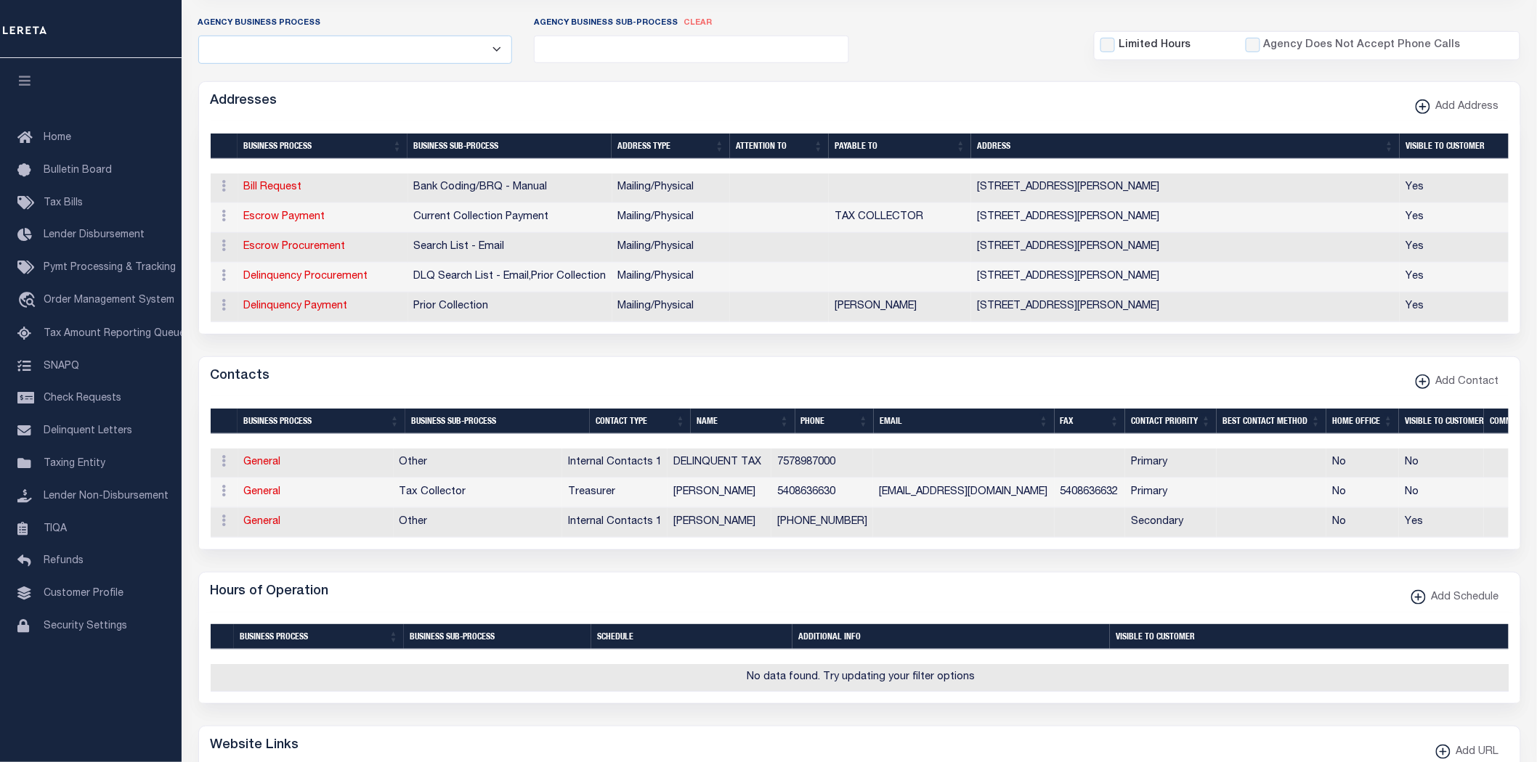
scroll to position [0, 0]
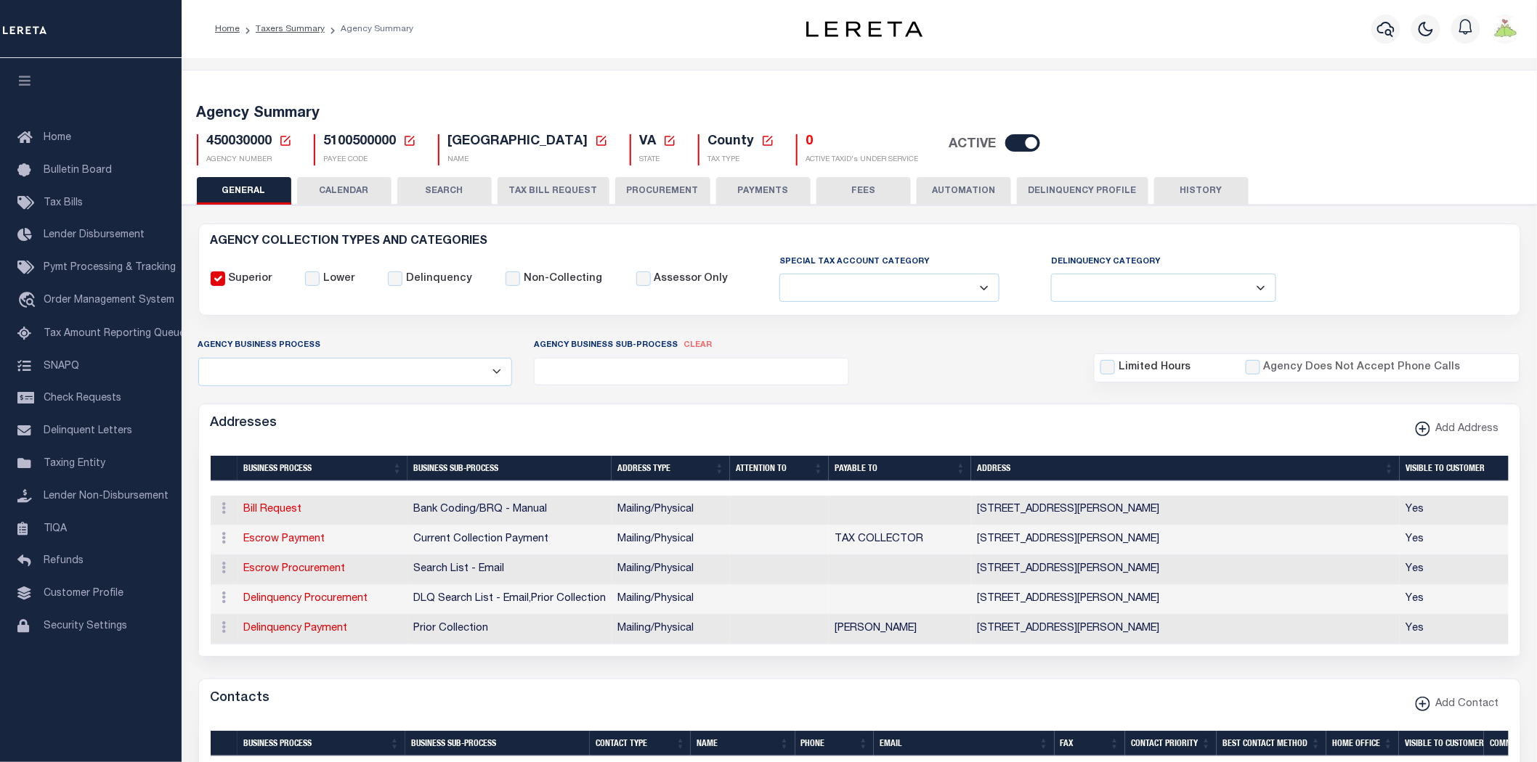
click at [753, 196] on button "PAYMENTS" at bounding box center [763, 191] width 94 height 28
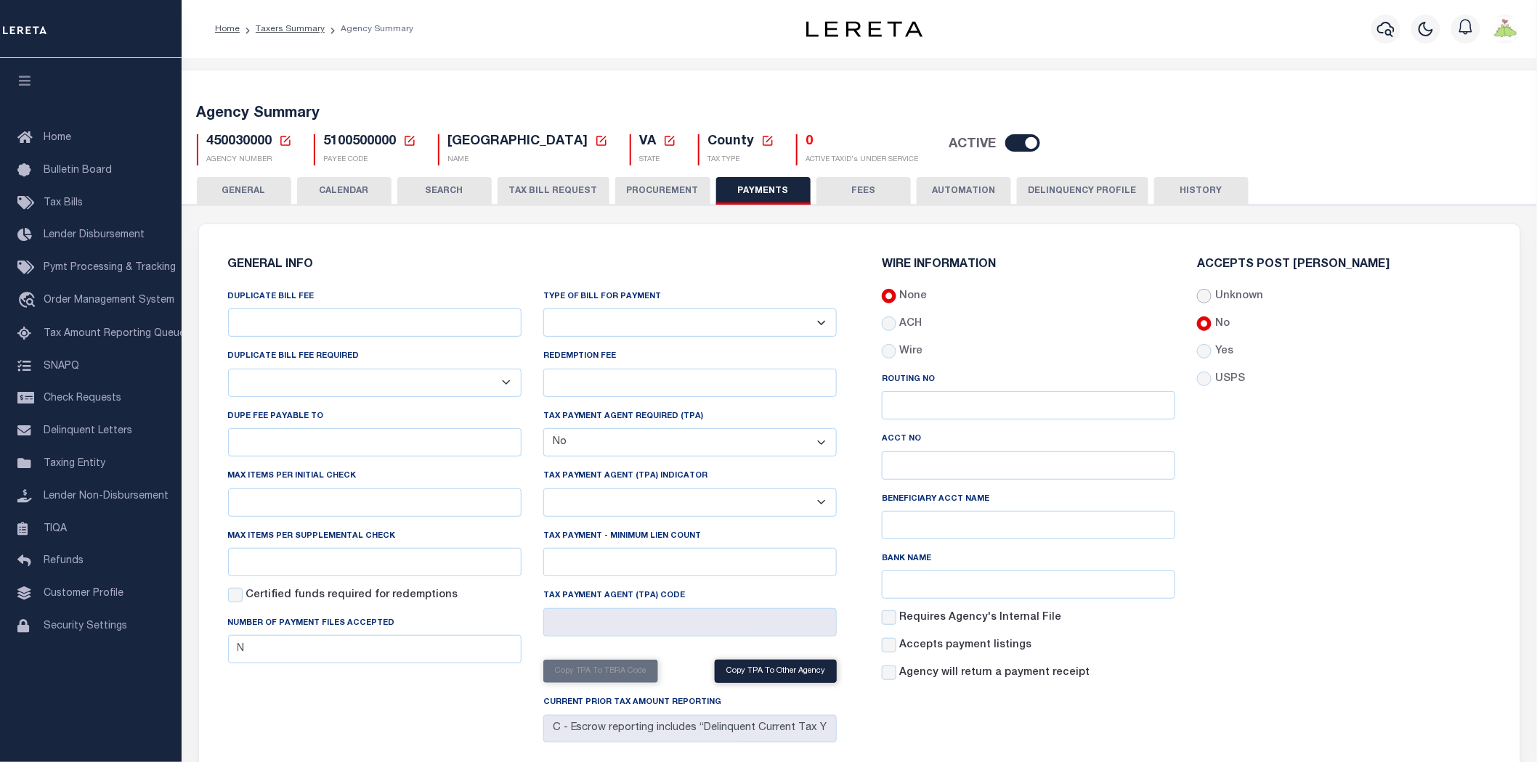
drag, startPoint x: 1207, startPoint y: 293, endPoint x: 1301, endPoint y: 446, distance: 179.4
click at [1207, 293] on input "Unknown" at bounding box center [1204, 296] width 15 height 15
radio input "true"
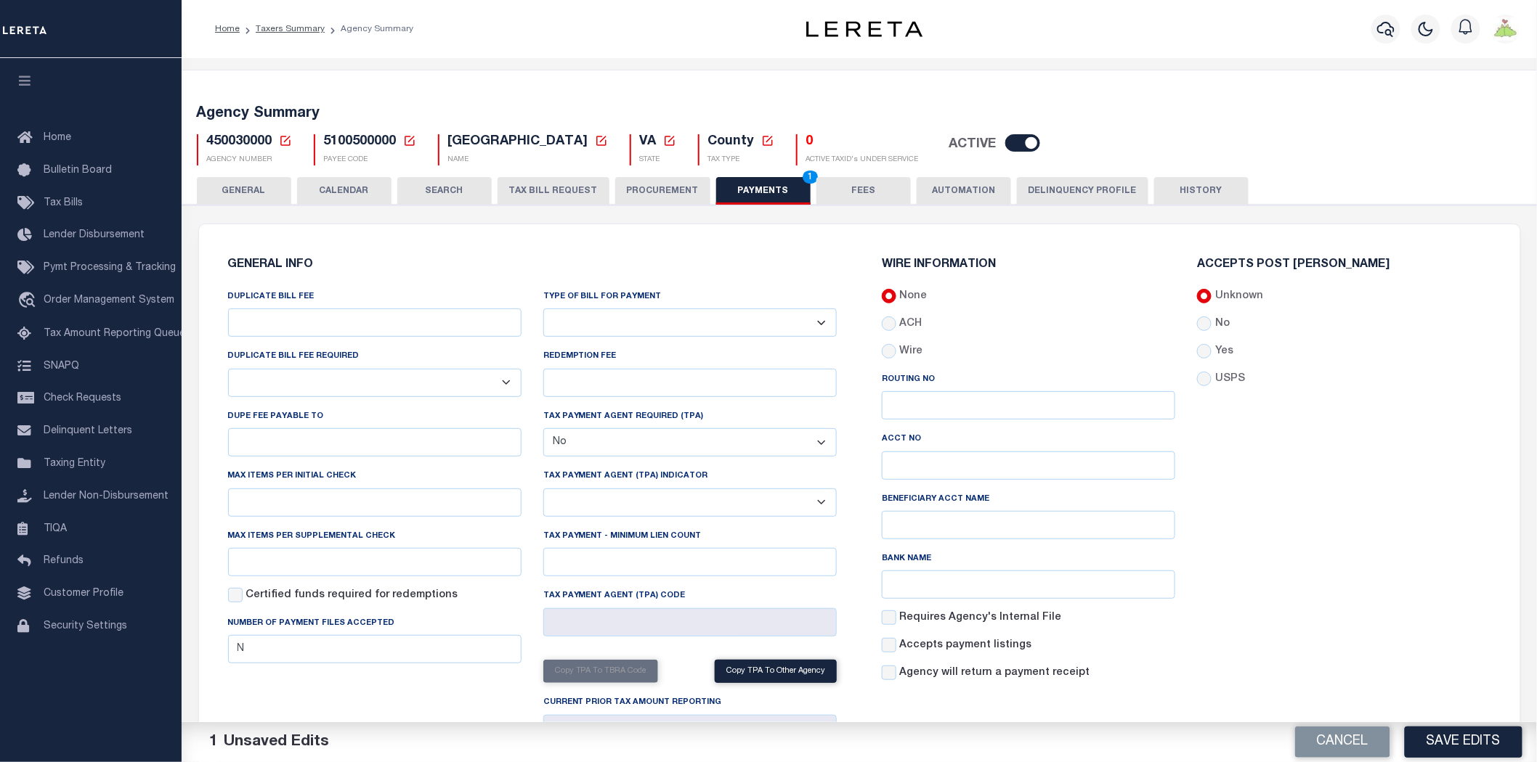
click at [1455, 739] on button "Save Edits" at bounding box center [1463, 742] width 118 height 31
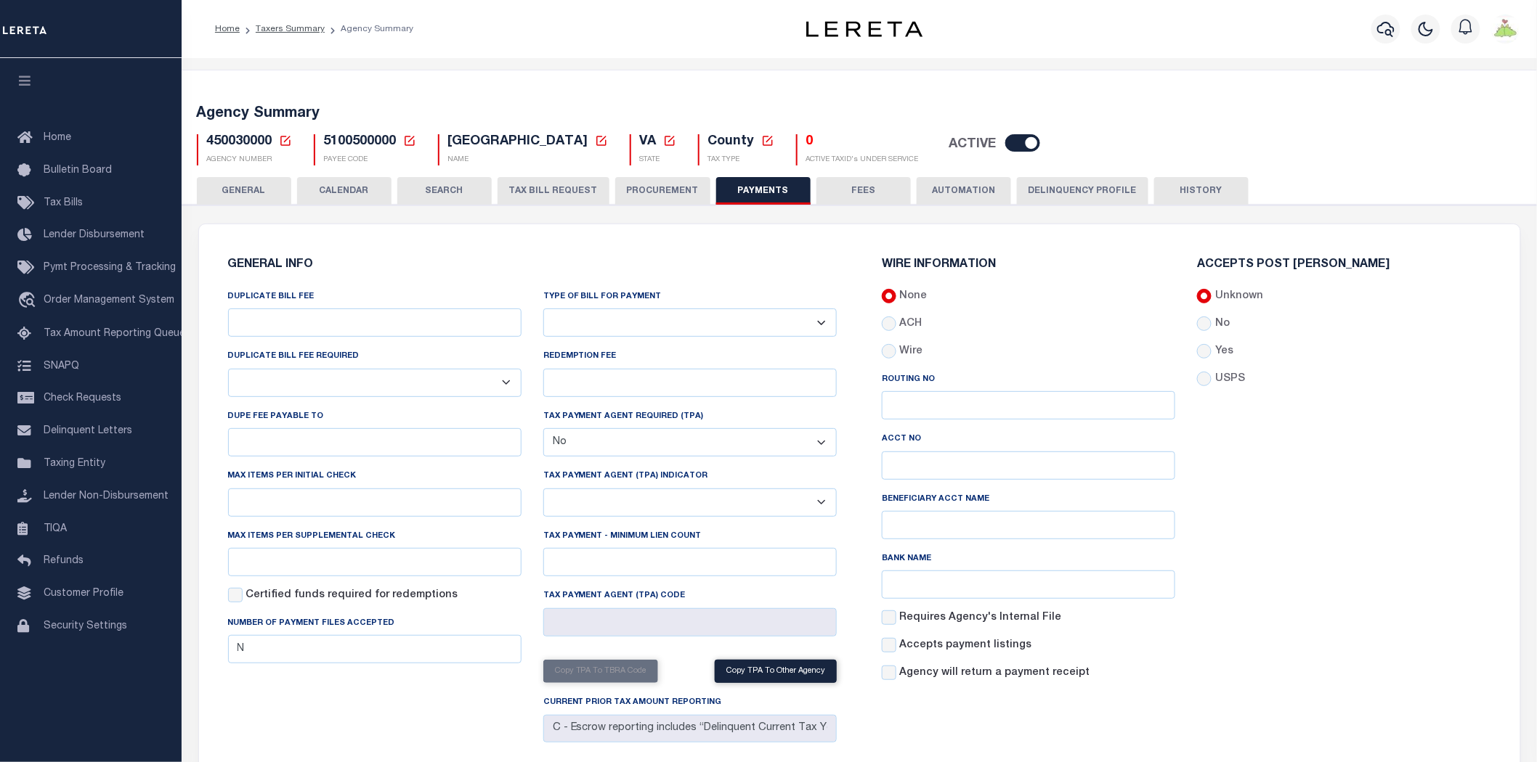
click at [863, 197] on button "FEES" at bounding box center [863, 191] width 94 height 28
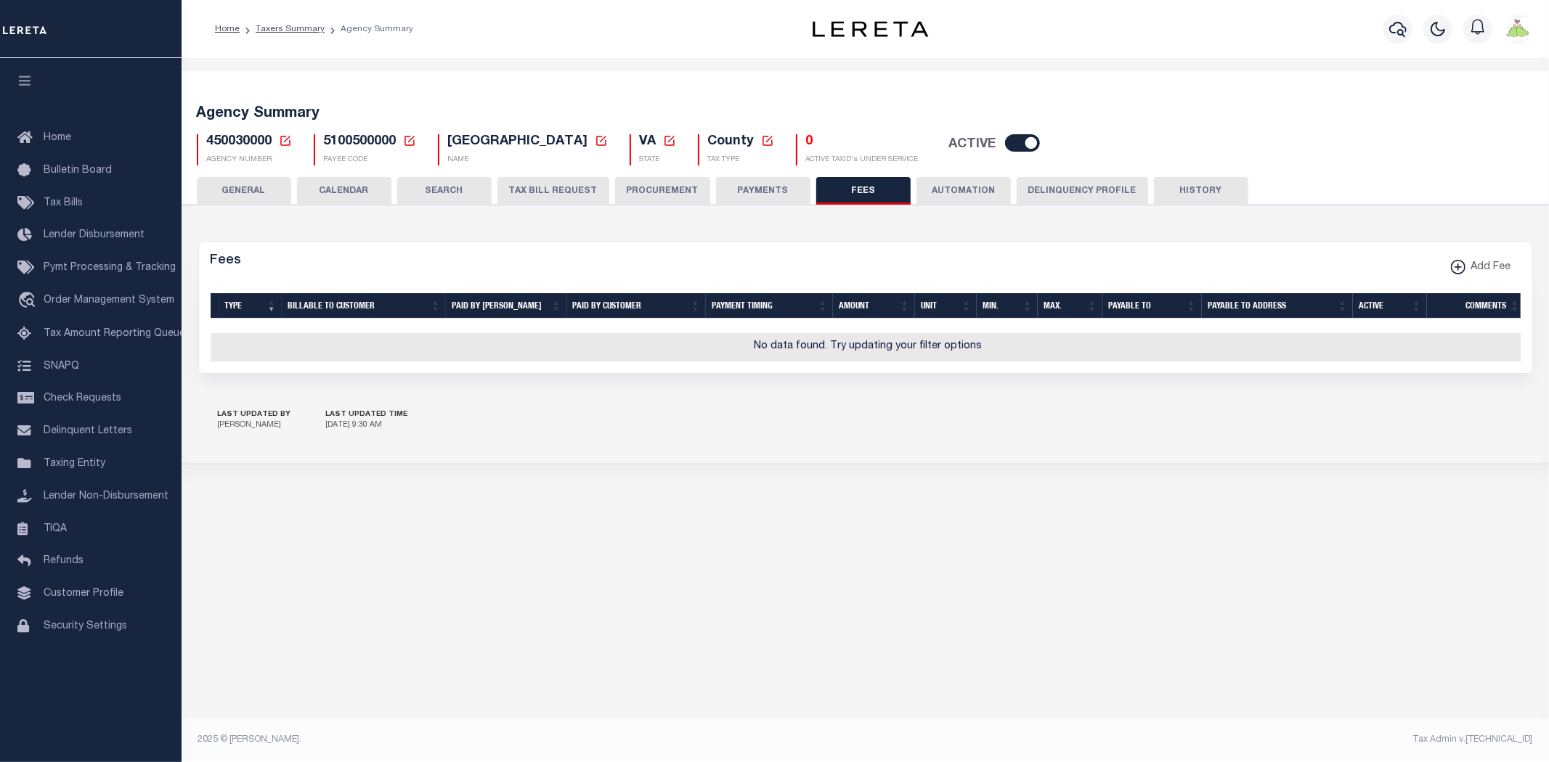
click at [283, 190] on button "GENERAL" at bounding box center [244, 191] width 94 height 28
